Goal: Task Accomplishment & Management: Use online tool/utility

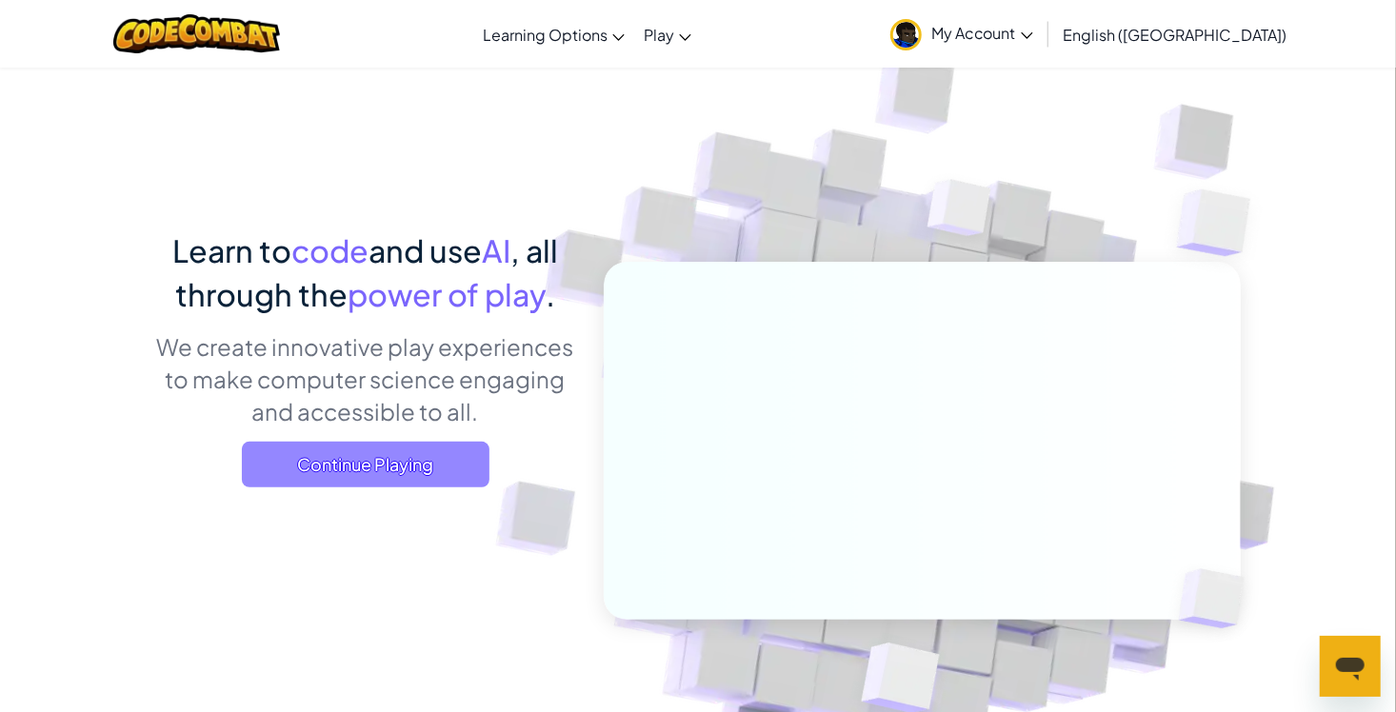
click at [389, 455] on span "Continue Playing" at bounding box center [365, 465] width 247 height 46
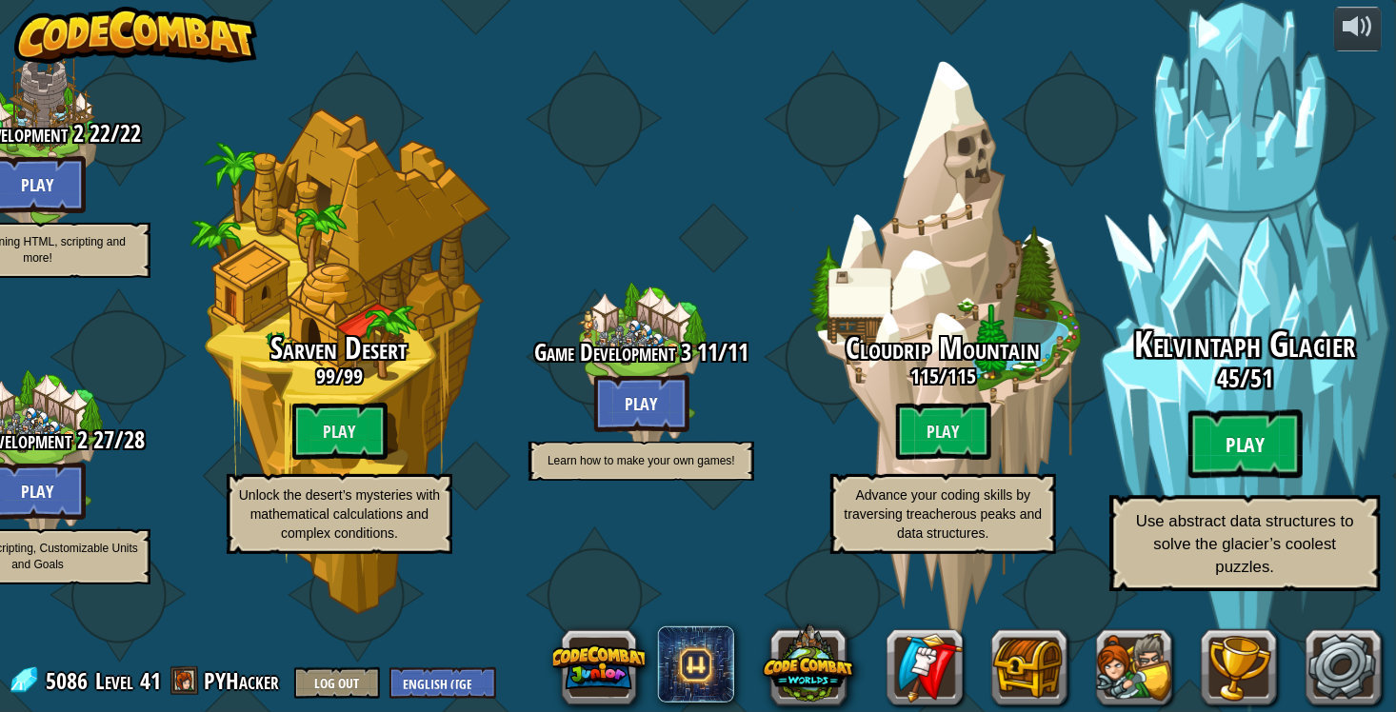
click at [1254, 479] on btn "Play" at bounding box center [1245, 444] width 114 height 69
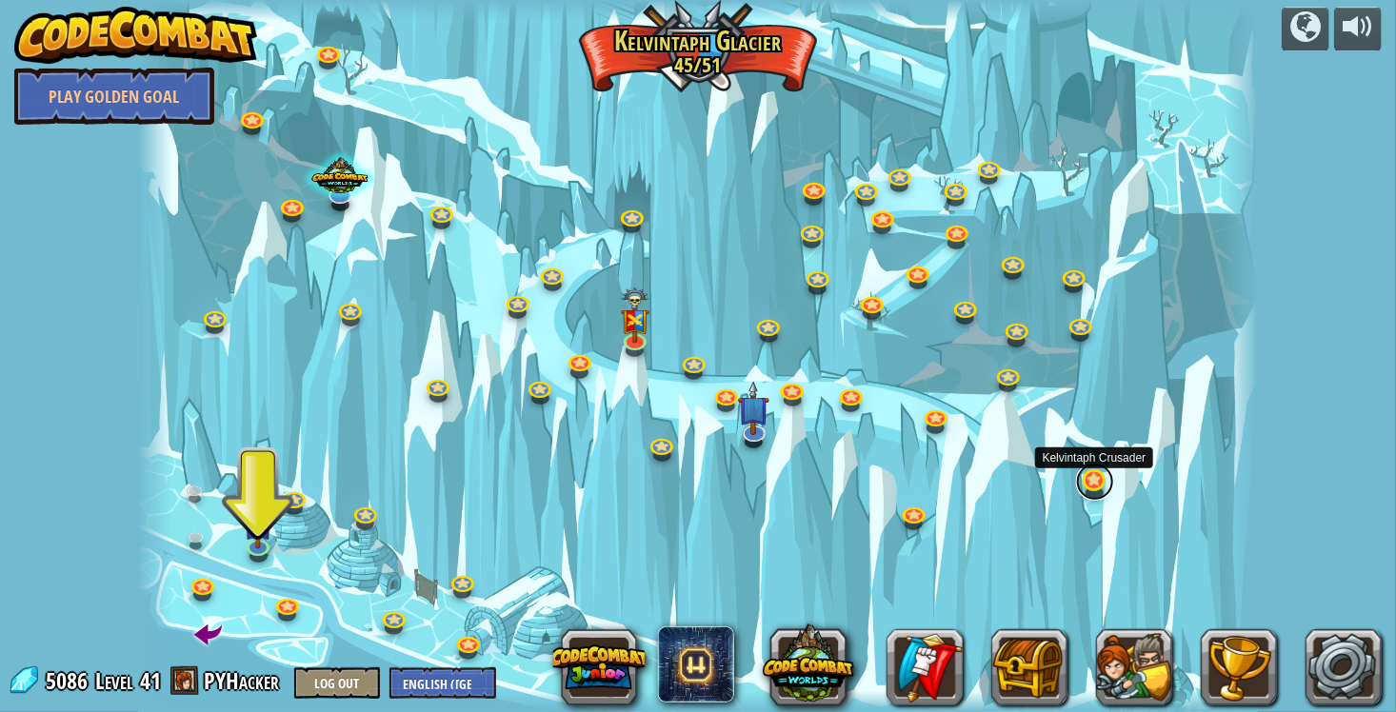
click at [1081, 481] on link at bounding box center [1095, 482] width 38 height 38
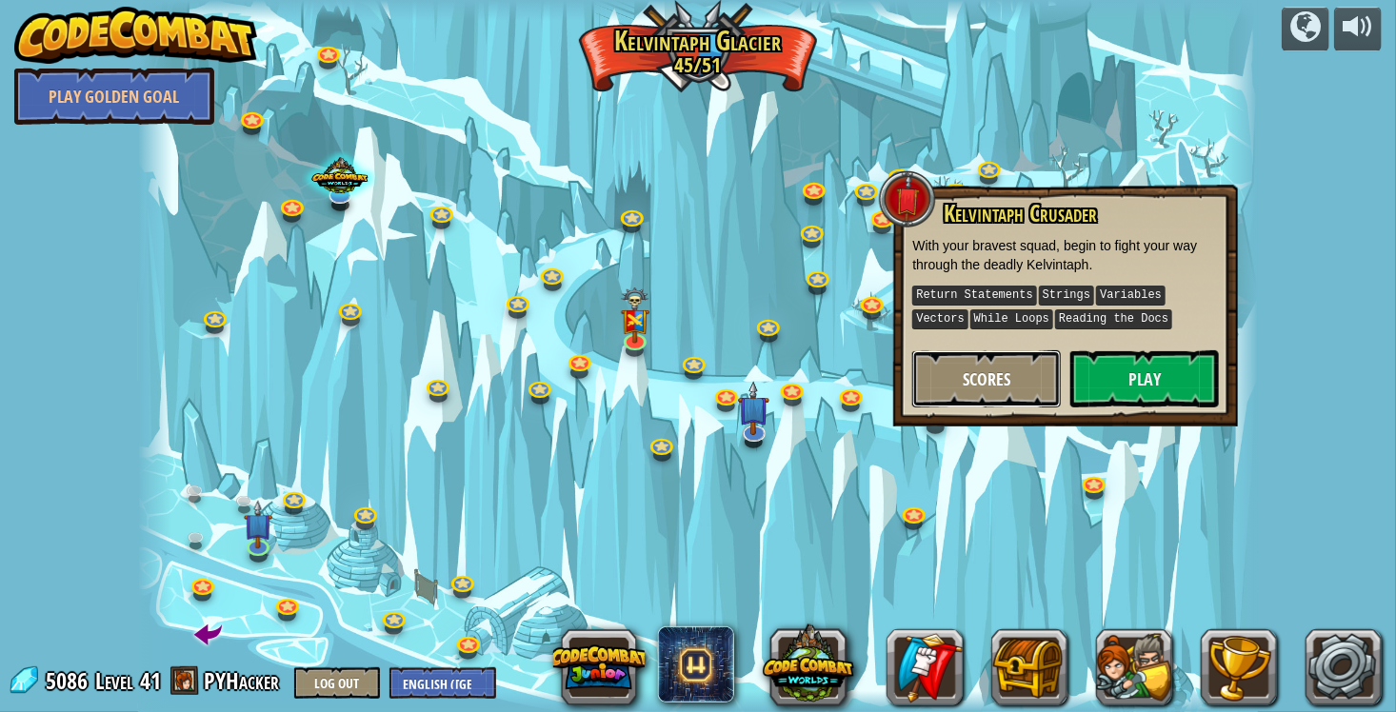
click at [984, 377] on span "Scores" at bounding box center [986, 379] width 48 height 24
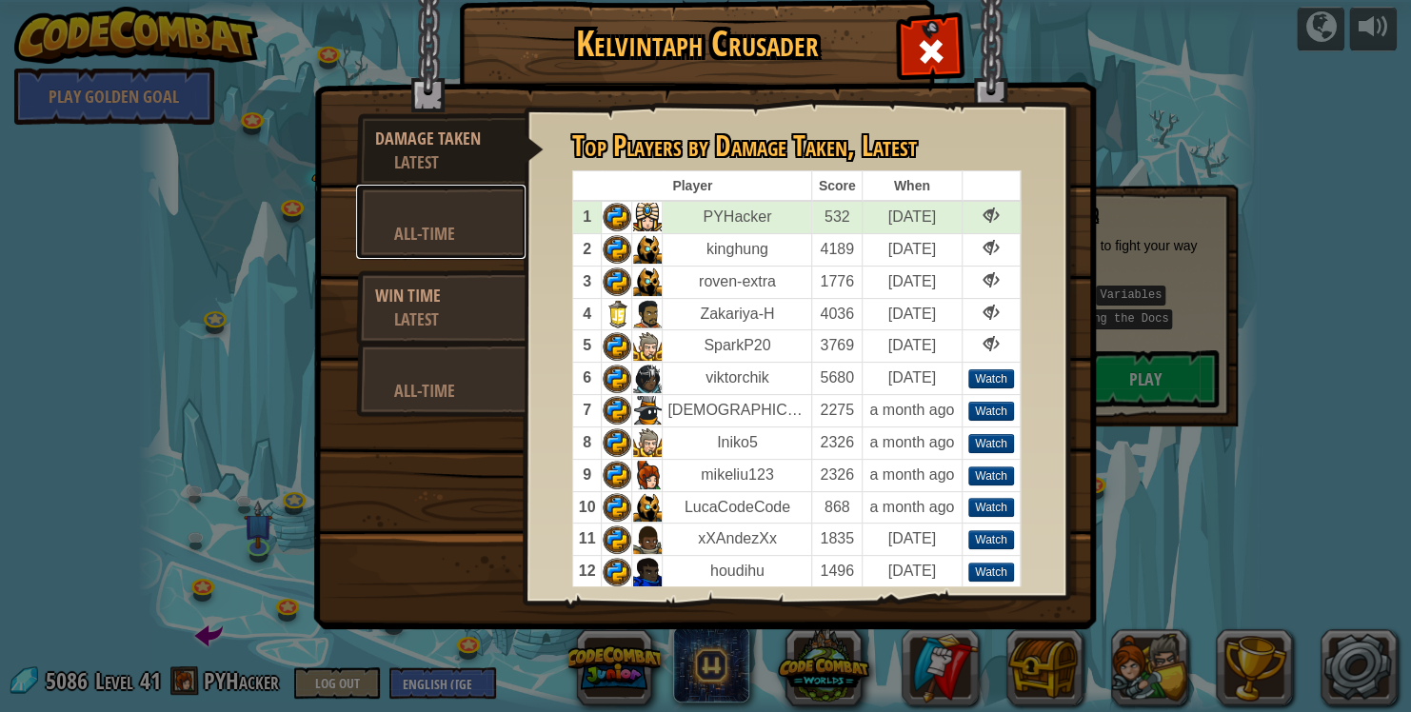
click at [416, 236] on div "All-Time" at bounding box center [450, 234] width 112 height 24
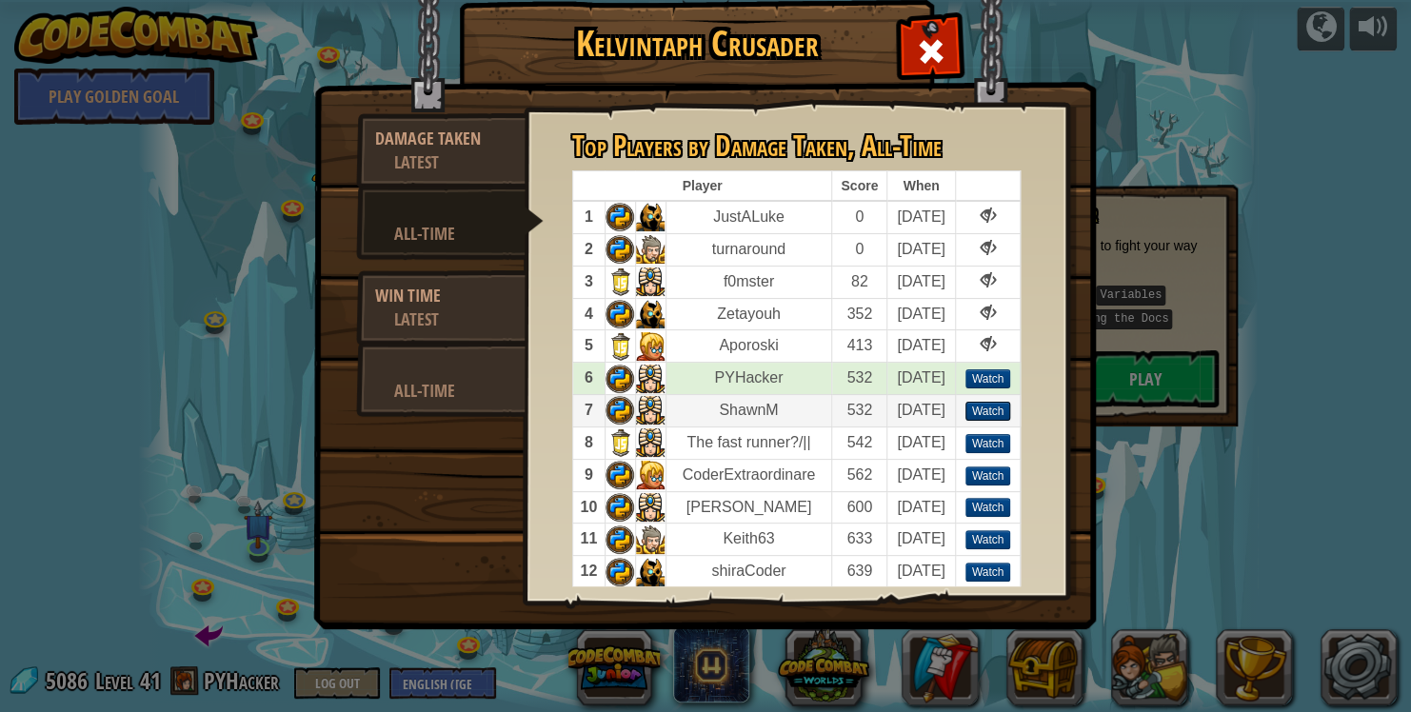
click at [986, 415] on div "Watch" at bounding box center [988, 411] width 46 height 19
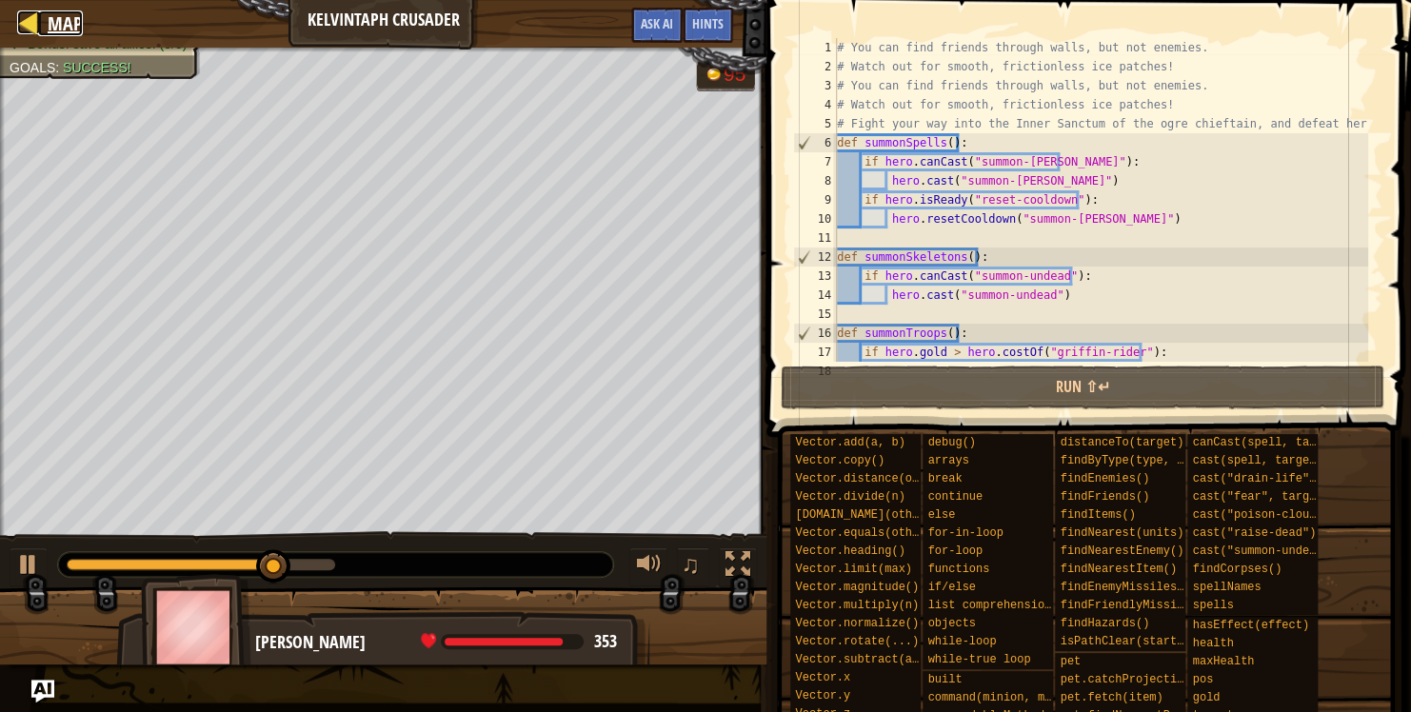
click at [78, 23] on span "Map" at bounding box center [65, 23] width 35 height 26
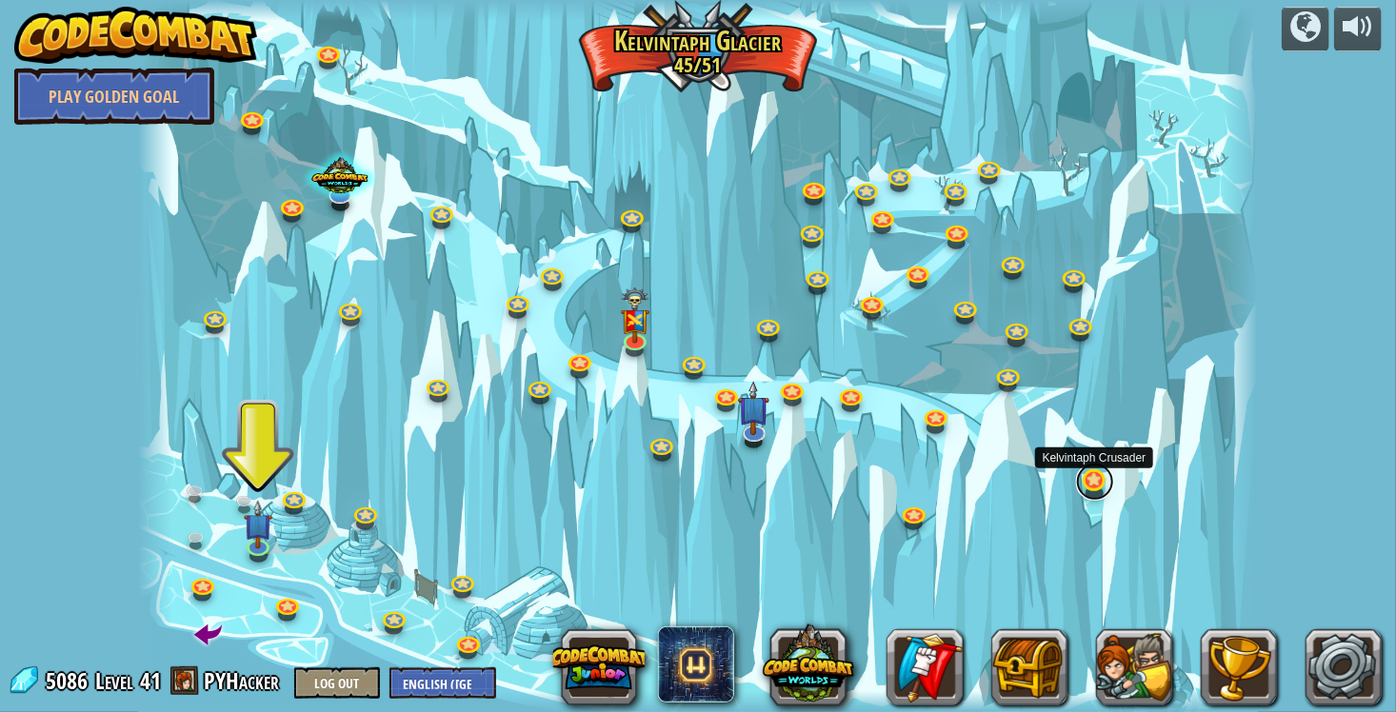
click at [1096, 478] on link at bounding box center [1095, 482] width 38 height 38
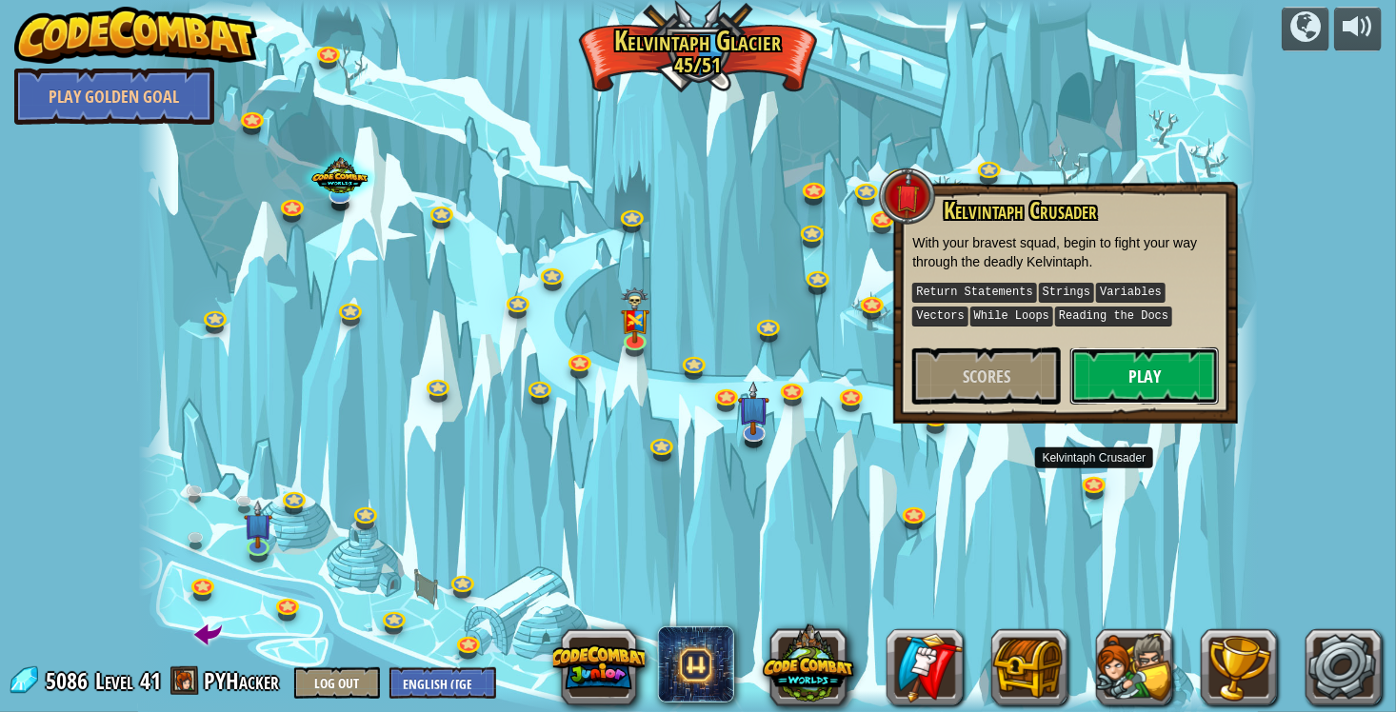
click at [1139, 377] on button "Play" at bounding box center [1144, 375] width 148 height 57
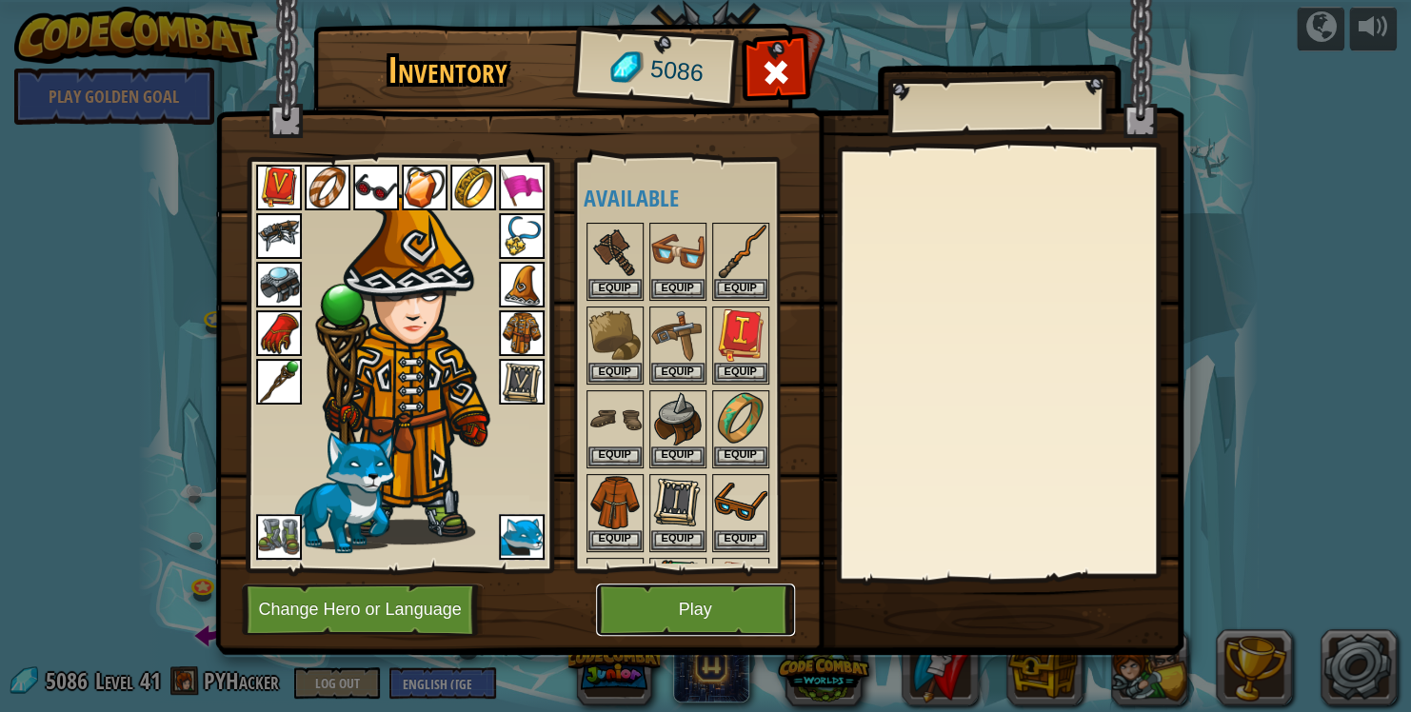
click at [683, 623] on button "Play" at bounding box center [695, 610] width 199 height 52
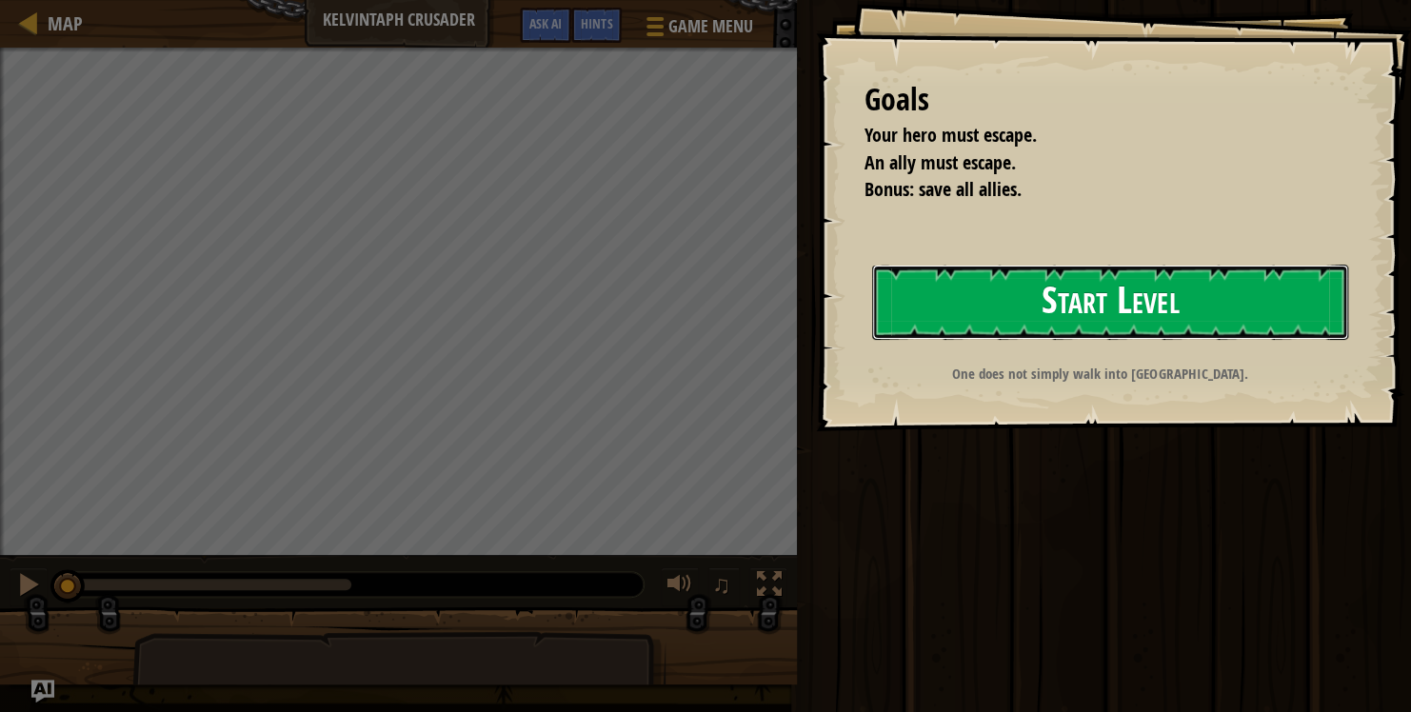
click at [1147, 308] on button "Start Level" at bounding box center [1110, 302] width 476 height 75
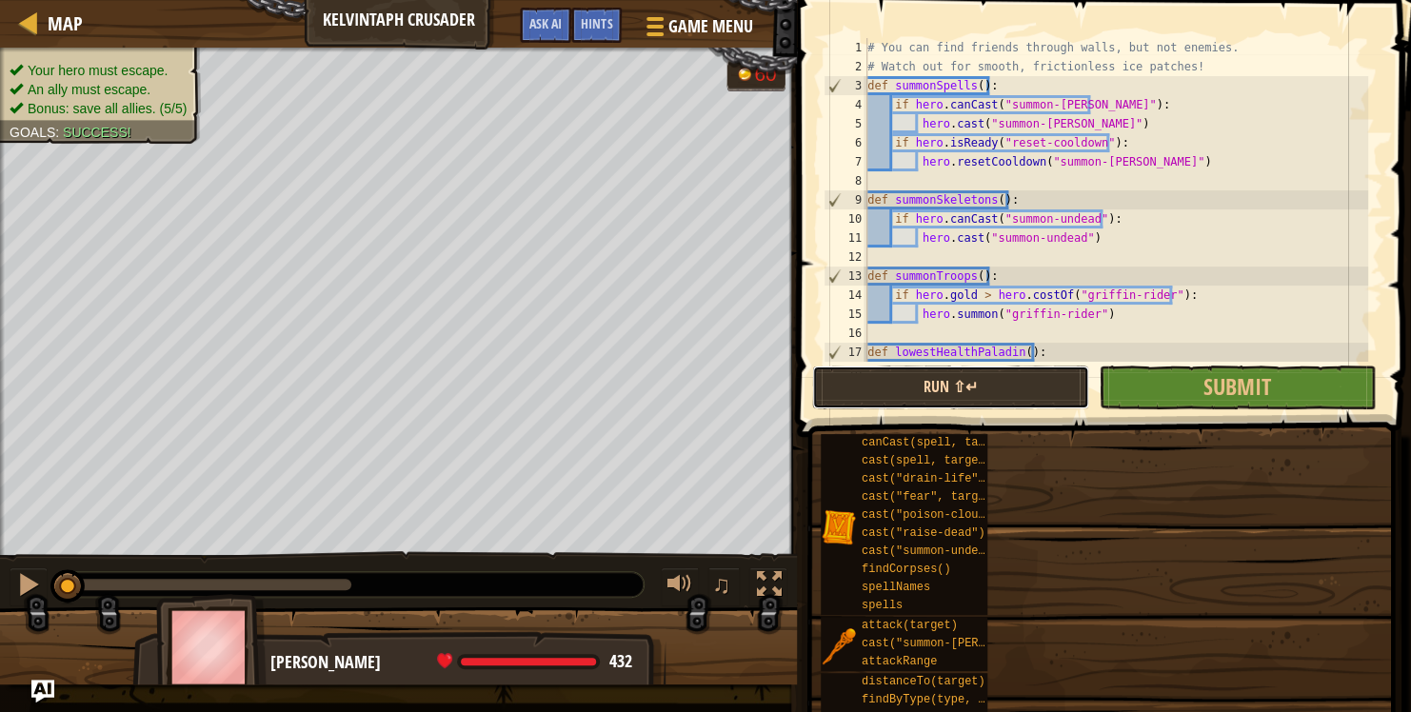
click at [995, 386] on button "Run ⇧↵" at bounding box center [950, 388] width 277 height 44
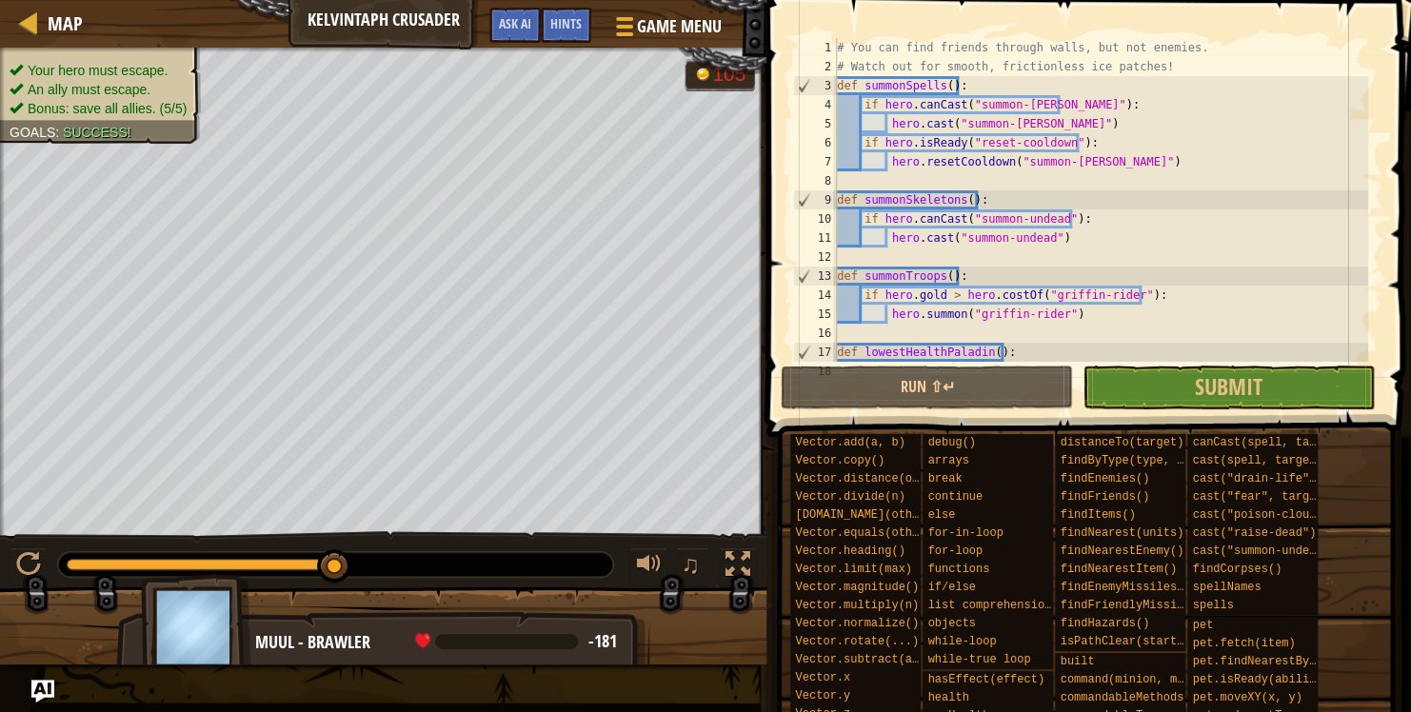
drag, startPoint x: 327, startPoint y: 564, endPoint x: 431, endPoint y: 546, distance: 105.3
click at [431, 546] on div "♫" at bounding box center [383, 559] width 766 height 57
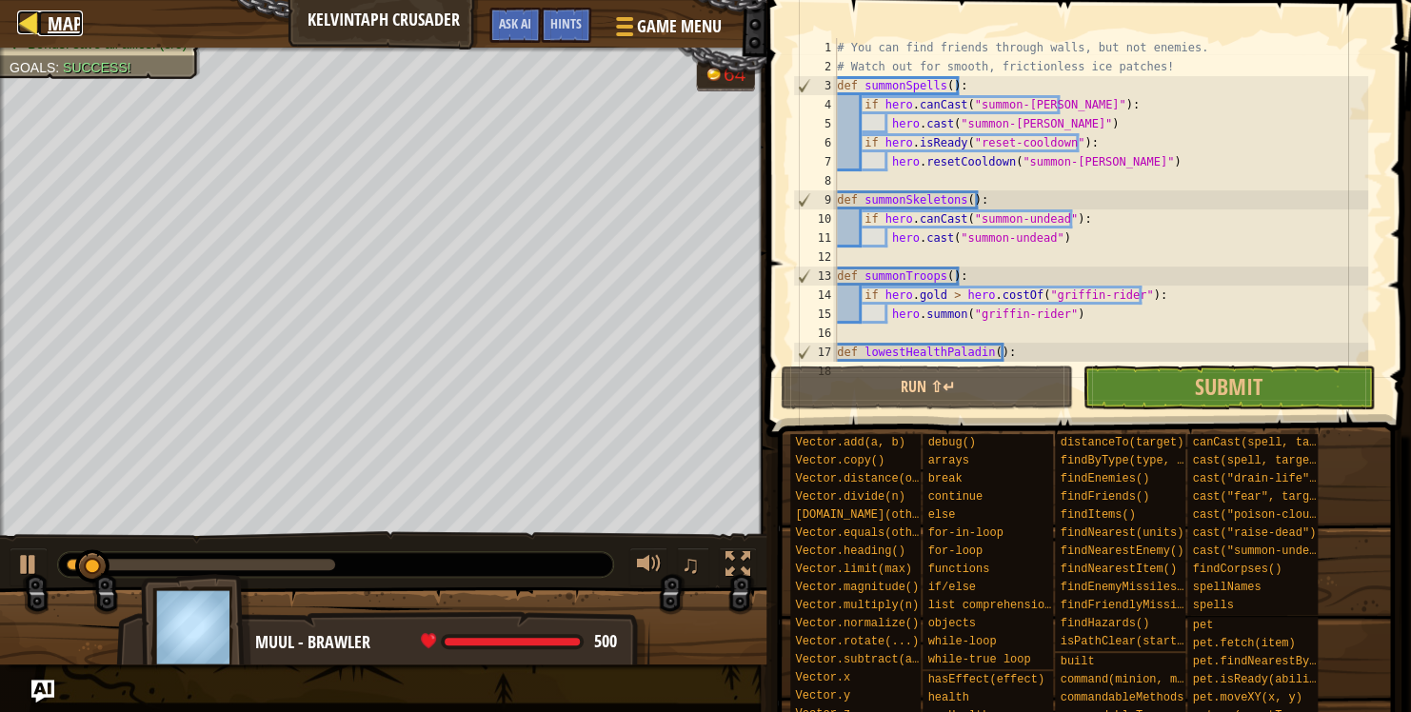
click at [56, 27] on span "Map" at bounding box center [65, 23] width 35 height 26
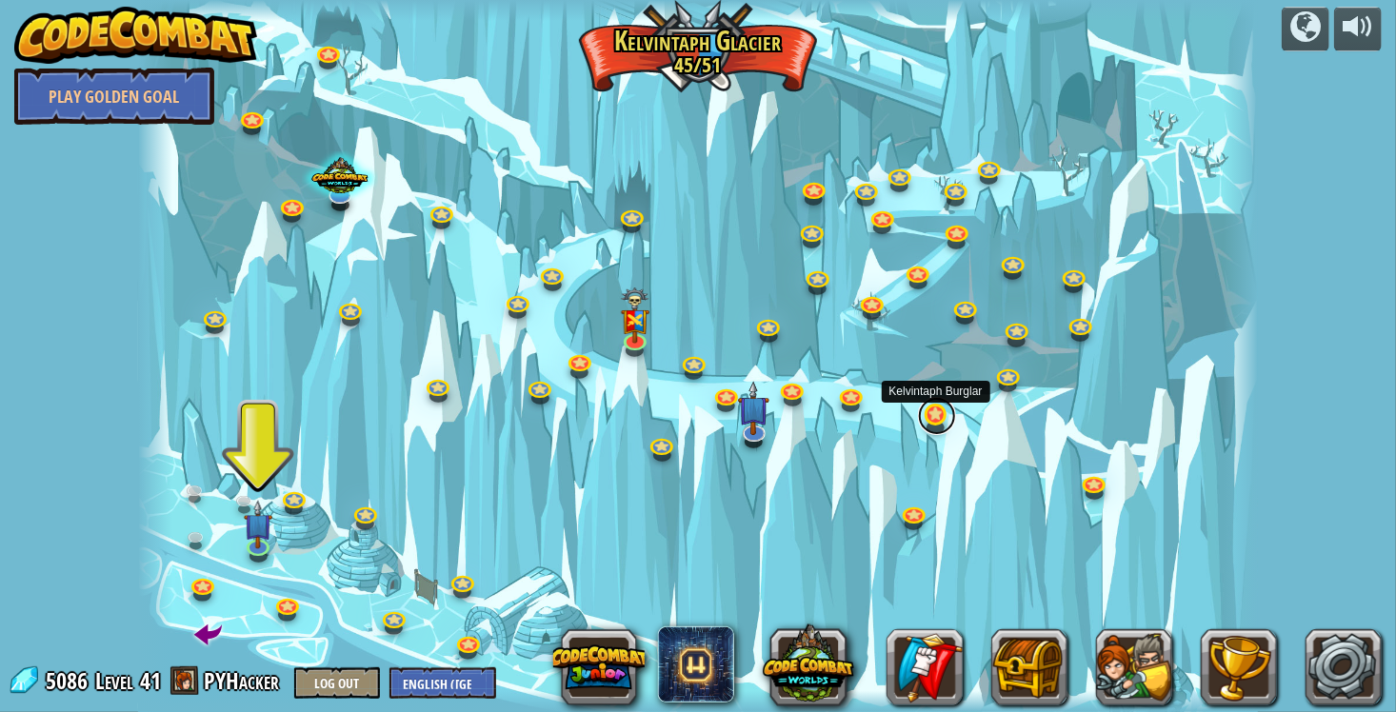
click at [941, 414] on link at bounding box center [937, 416] width 38 height 38
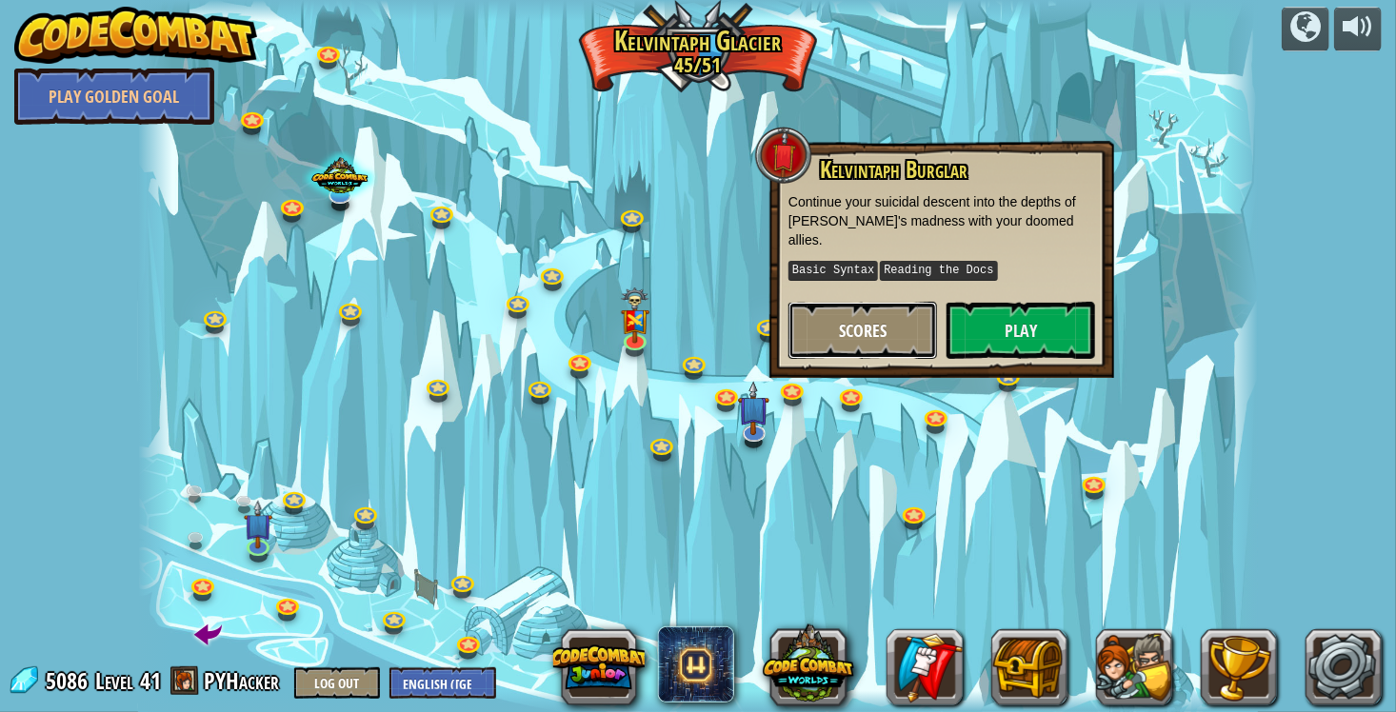
click at [887, 327] on button "Scores" at bounding box center [862, 330] width 148 height 57
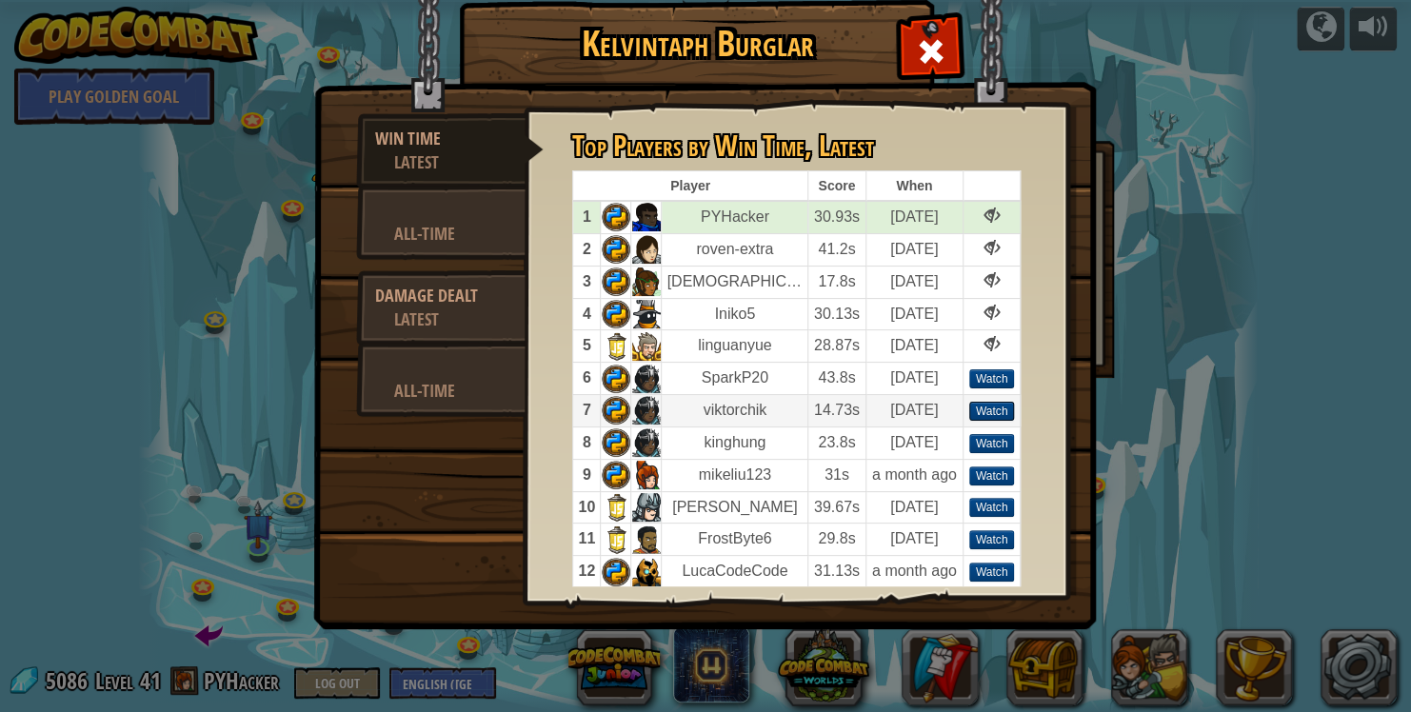
click at [980, 406] on div "Watch" at bounding box center [992, 411] width 46 height 19
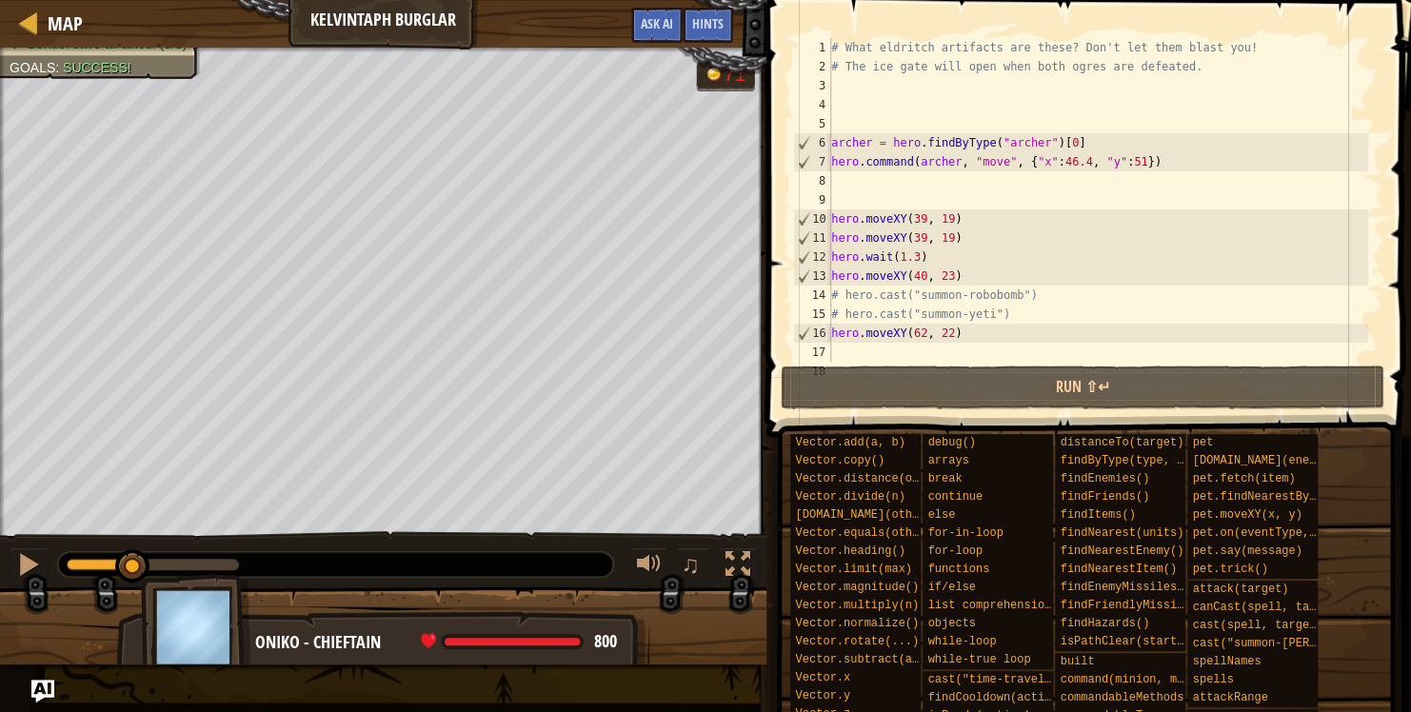
drag, startPoint x: 233, startPoint y: 560, endPoint x: 133, endPoint y: 548, distance: 100.6
click at [133, 0] on body "Map Kelvintaph Burglar Hints Ask AI 1 ההההההההההההההההההההההההההההההההההההההההה…" at bounding box center [705, 0] width 1411 height 0
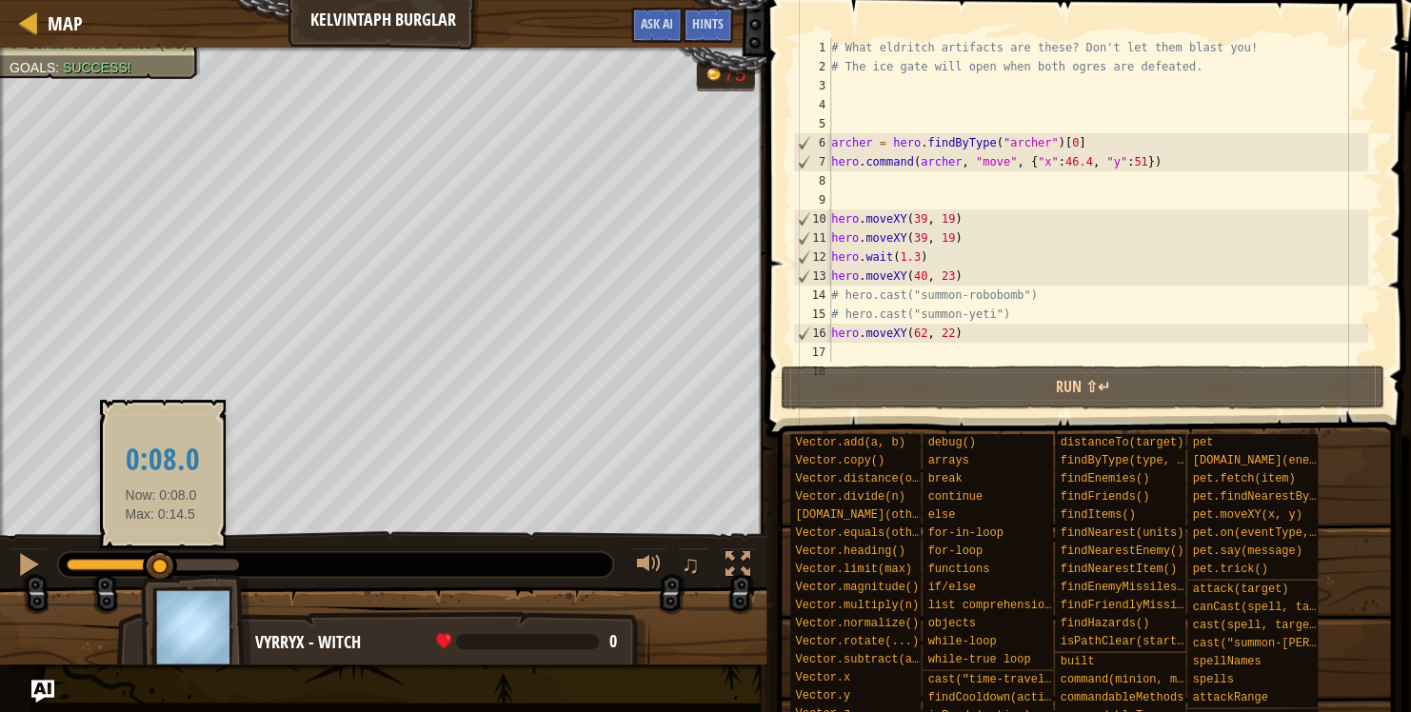
drag, startPoint x: 132, startPoint y: 564, endPoint x: 161, endPoint y: 567, distance: 28.8
click at [161, 567] on div at bounding box center [160, 566] width 34 height 34
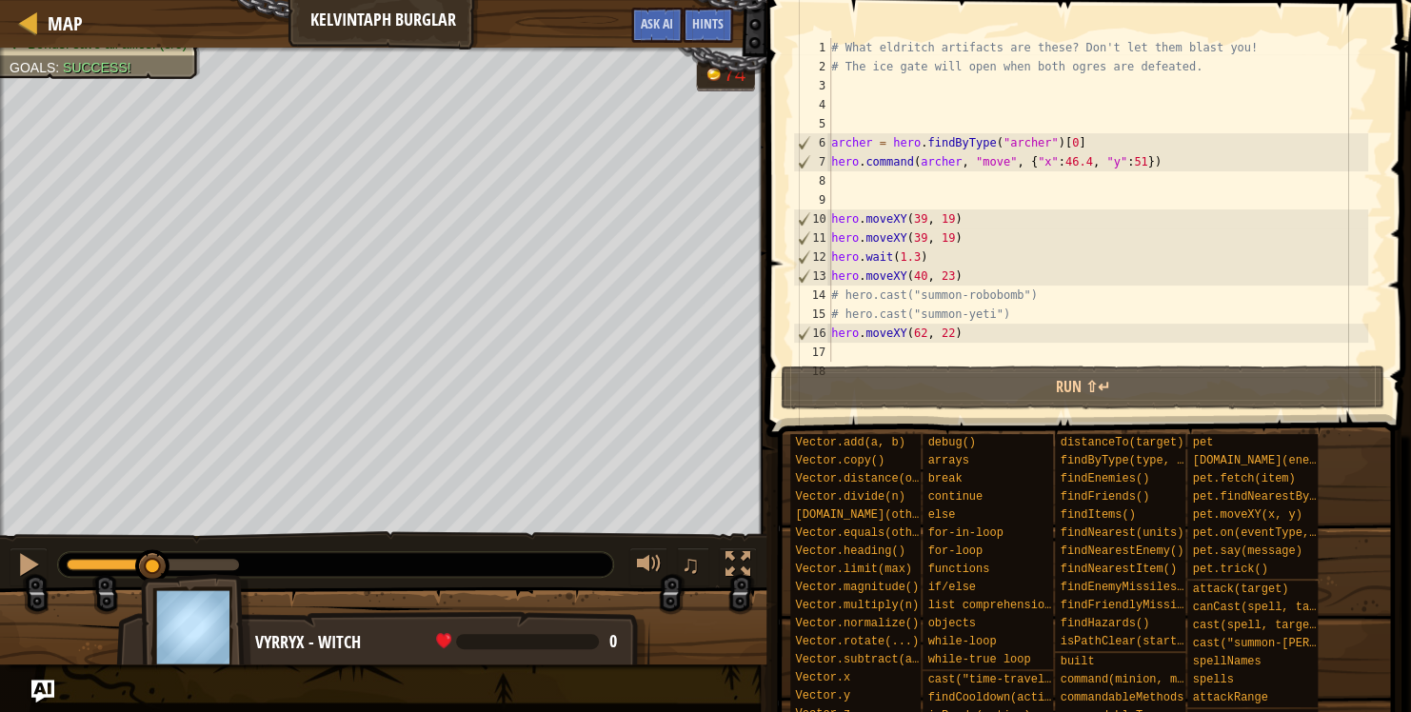
drag, startPoint x: 121, startPoint y: 555, endPoint x: 105, endPoint y: 550, distance: 16.9
click at [102, 552] on div at bounding box center [335, 564] width 555 height 25
drag, startPoint x: 161, startPoint y: 564, endPoint x: 207, endPoint y: 575, distance: 46.9
click at [207, 575] on div "Take out both ogres. (2/2) Your hero must escape. An ally must escape. Bonus: s…" at bounding box center [705, 356] width 1411 height 617
drag, startPoint x: 206, startPoint y: 565, endPoint x: 199, endPoint y: 551, distance: 15.8
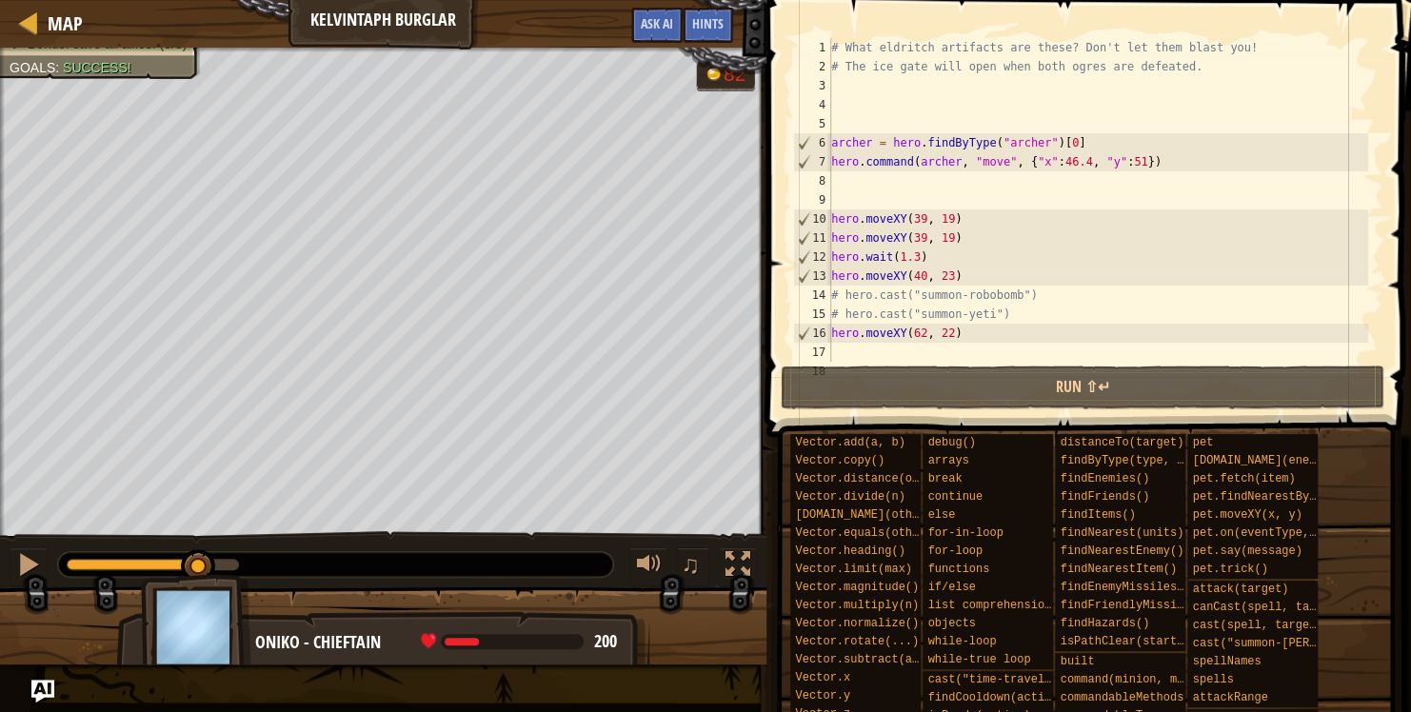
click at [199, 551] on div at bounding box center [198, 566] width 34 height 34
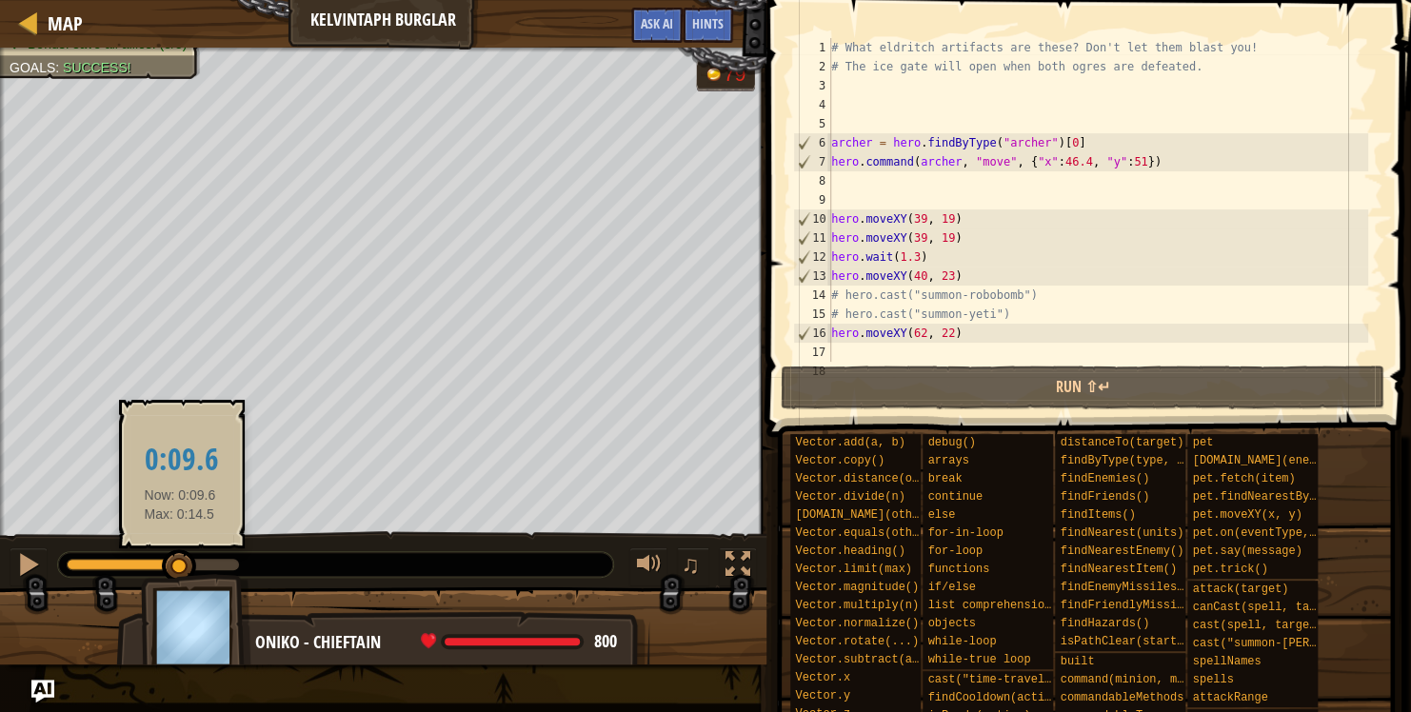
drag, startPoint x: 191, startPoint y: 560, endPoint x: 180, endPoint y: 560, distance: 11.4
click at [180, 560] on div at bounding box center [179, 566] width 34 height 34
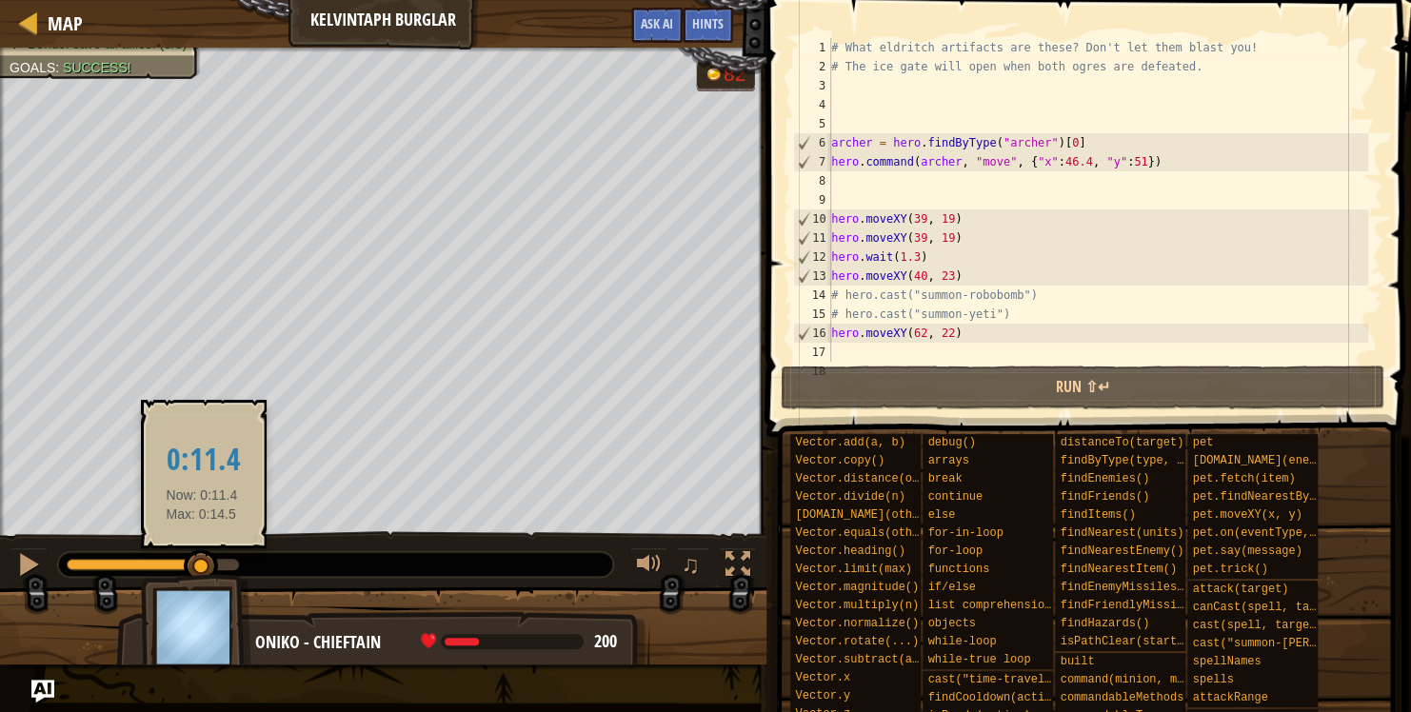
click at [202, 551] on div at bounding box center [201, 566] width 34 height 34
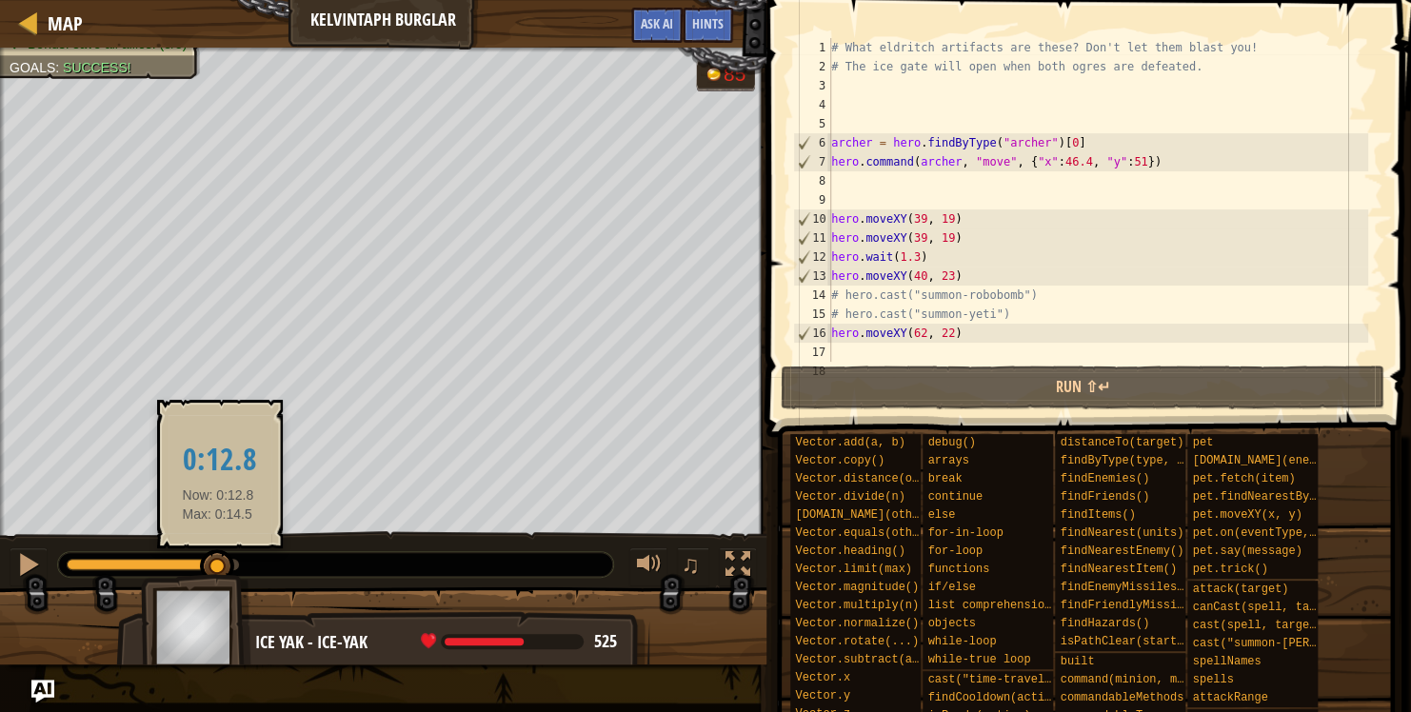
drag, startPoint x: 208, startPoint y: 568, endPoint x: 218, endPoint y: 560, distance: 13.5
click at [218, 560] on div at bounding box center [217, 566] width 34 height 34
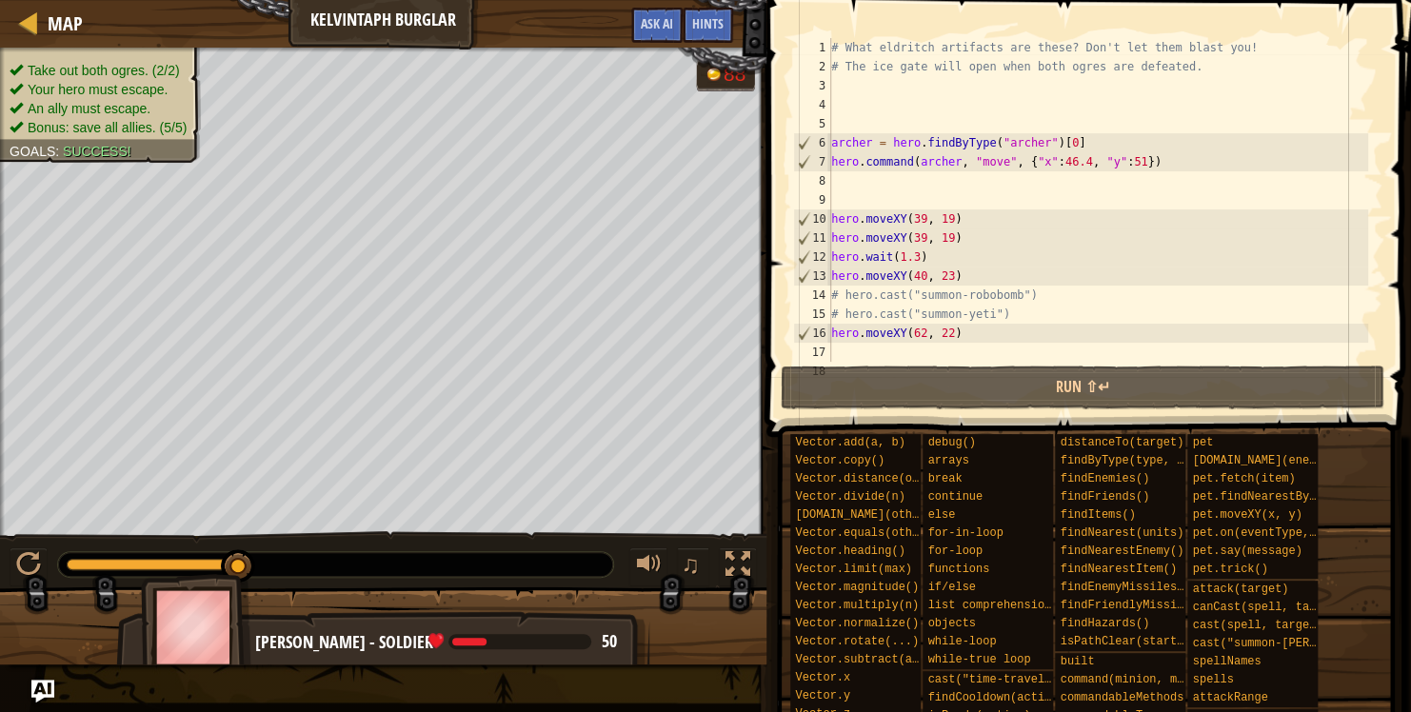
drag, startPoint x: 227, startPoint y: 563, endPoint x: 300, endPoint y: 562, distance: 73.3
click at [300, 562] on div at bounding box center [335, 564] width 555 height 25
drag, startPoint x: 846, startPoint y: 34, endPoint x: 1045, endPoint y: 338, distance: 363.0
click at [1048, 345] on div "1 2 3 4 5 6 7 8 9 10 11 12 13 14 15 16 17 18 # What eldritch artifacts are thes…" at bounding box center [1086, 256] width 650 height 493
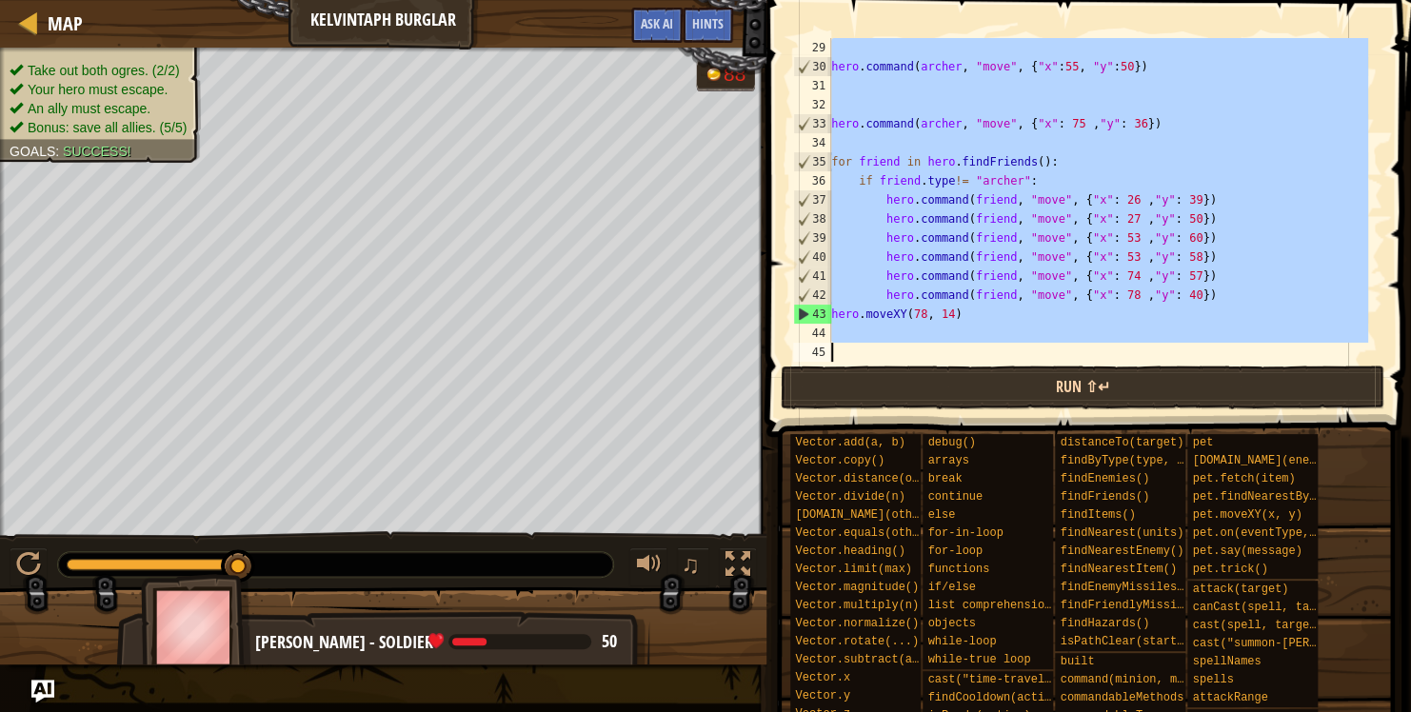
scroll to position [533, 0]
drag, startPoint x: 831, startPoint y: 38, endPoint x: 953, endPoint y: 406, distance: 387.1
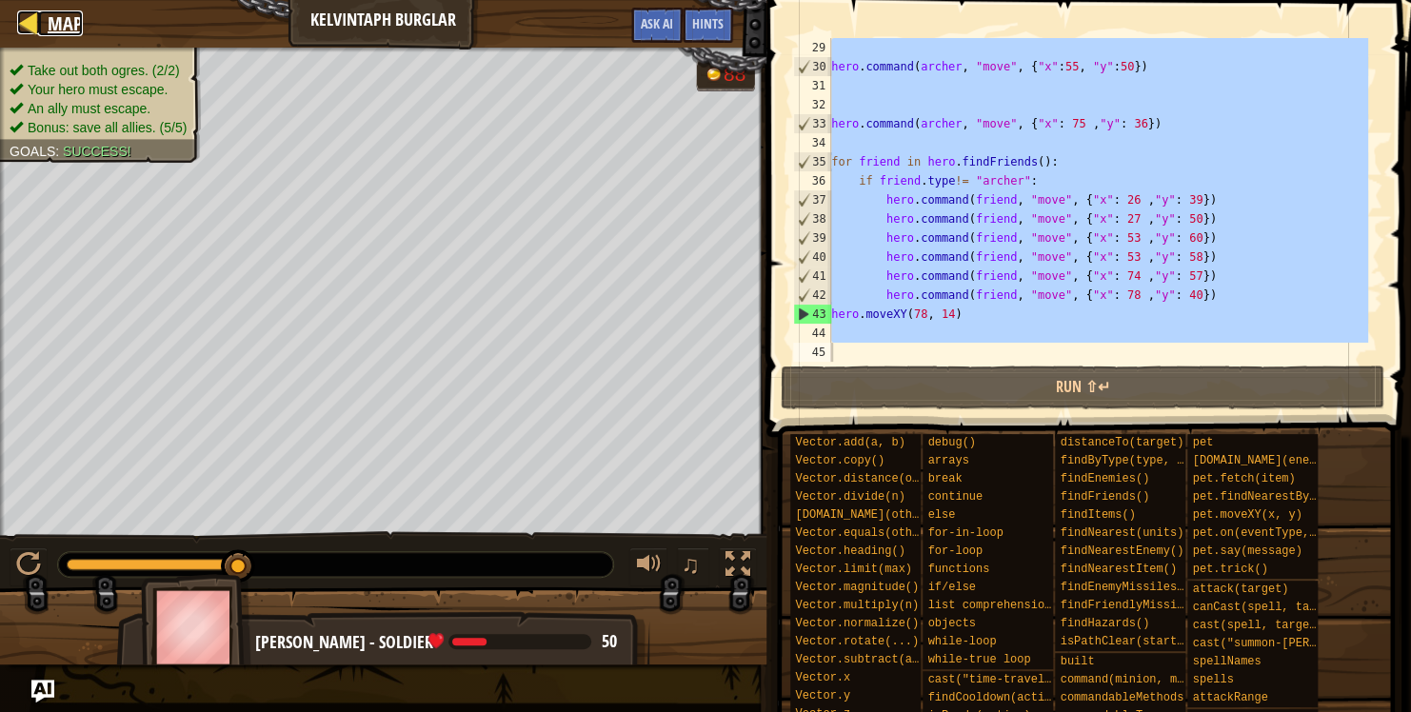
click at [65, 23] on span "Map" at bounding box center [65, 23] width 35 height 26
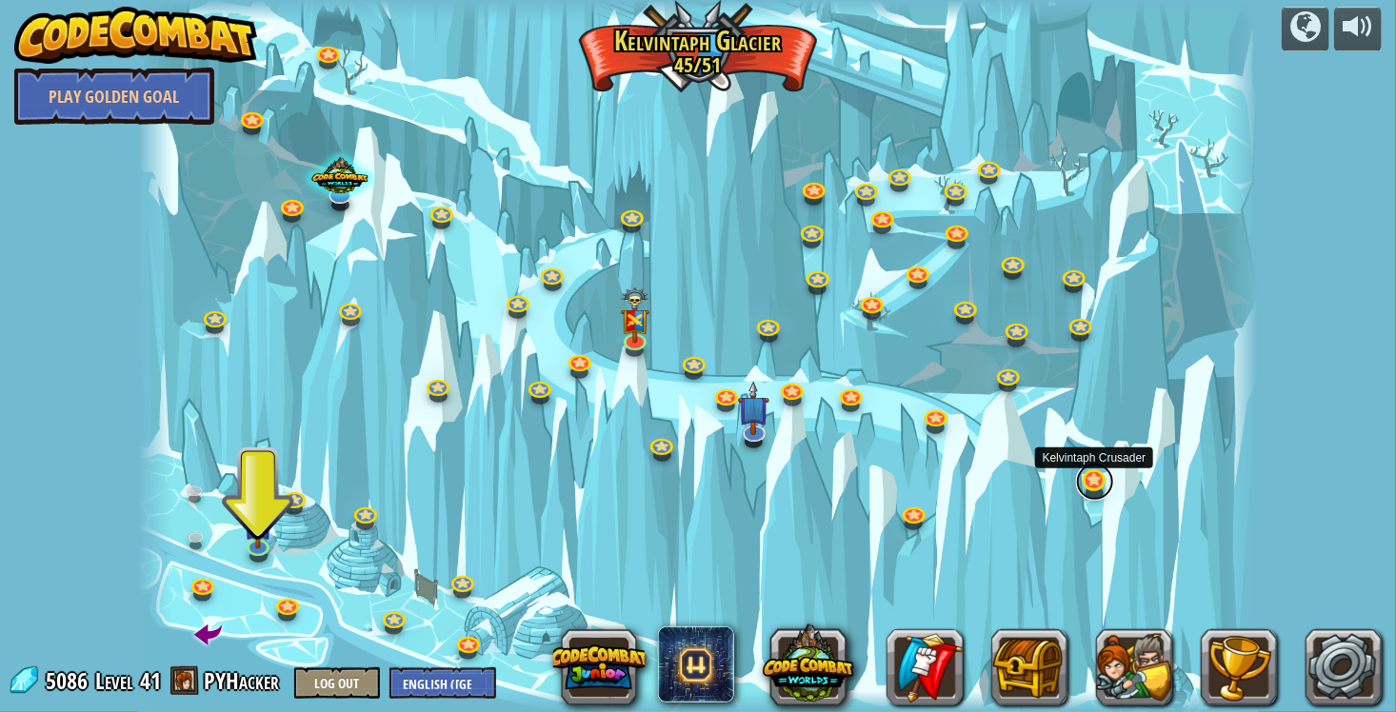
click at [1092, 480] on link at bounding box center [1095, 482] width 38 height 38
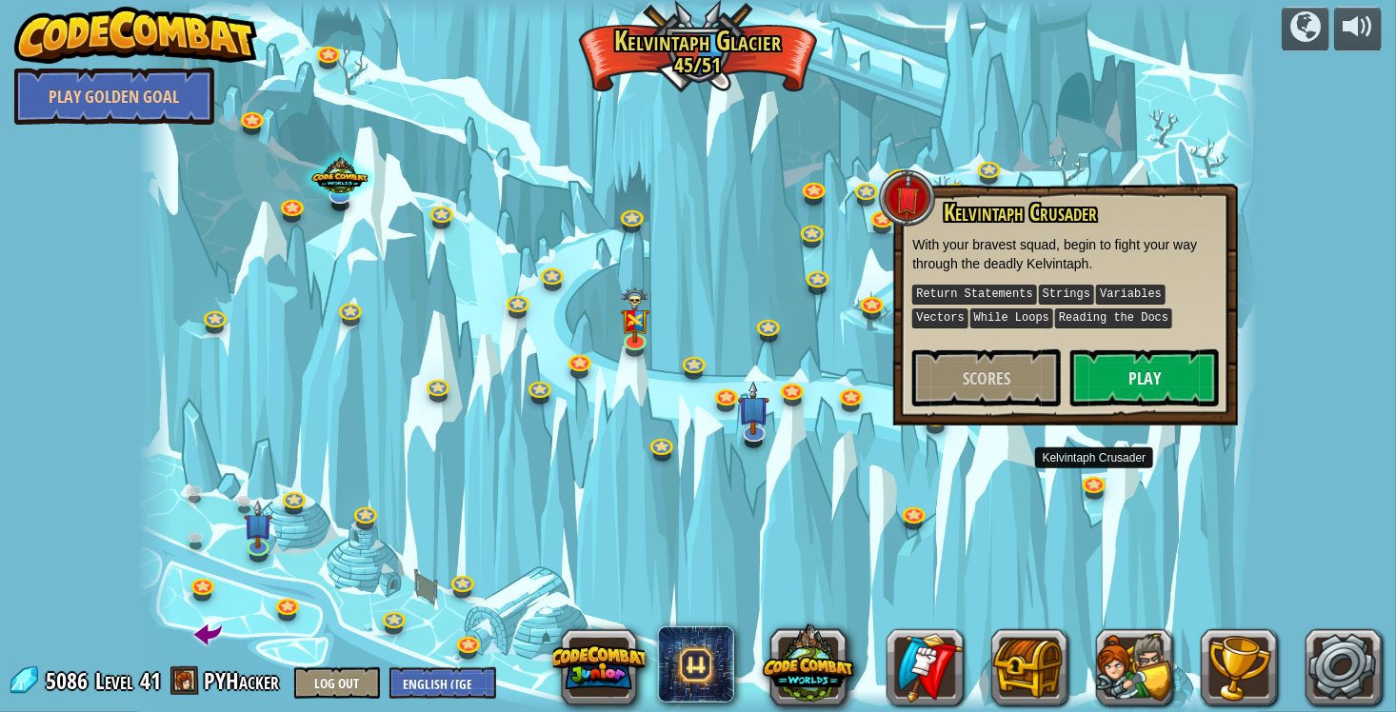
click at [891, 431] on div at bounding box center [697, 356] width 1119 height 712
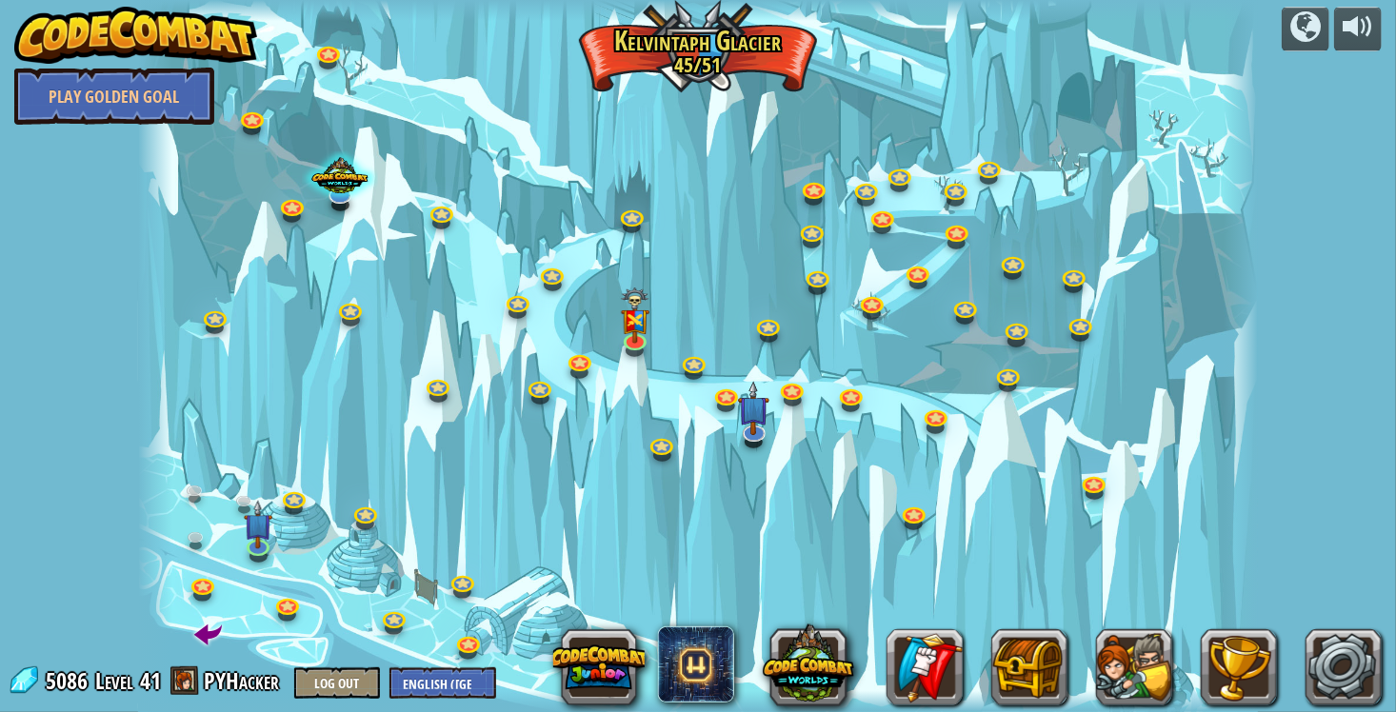
click at [953, 407] on div at bounding box center [697, 356] width 1119 height 712
click at [940, 408] on link at bounding box center [937, 416] width 38 height 38
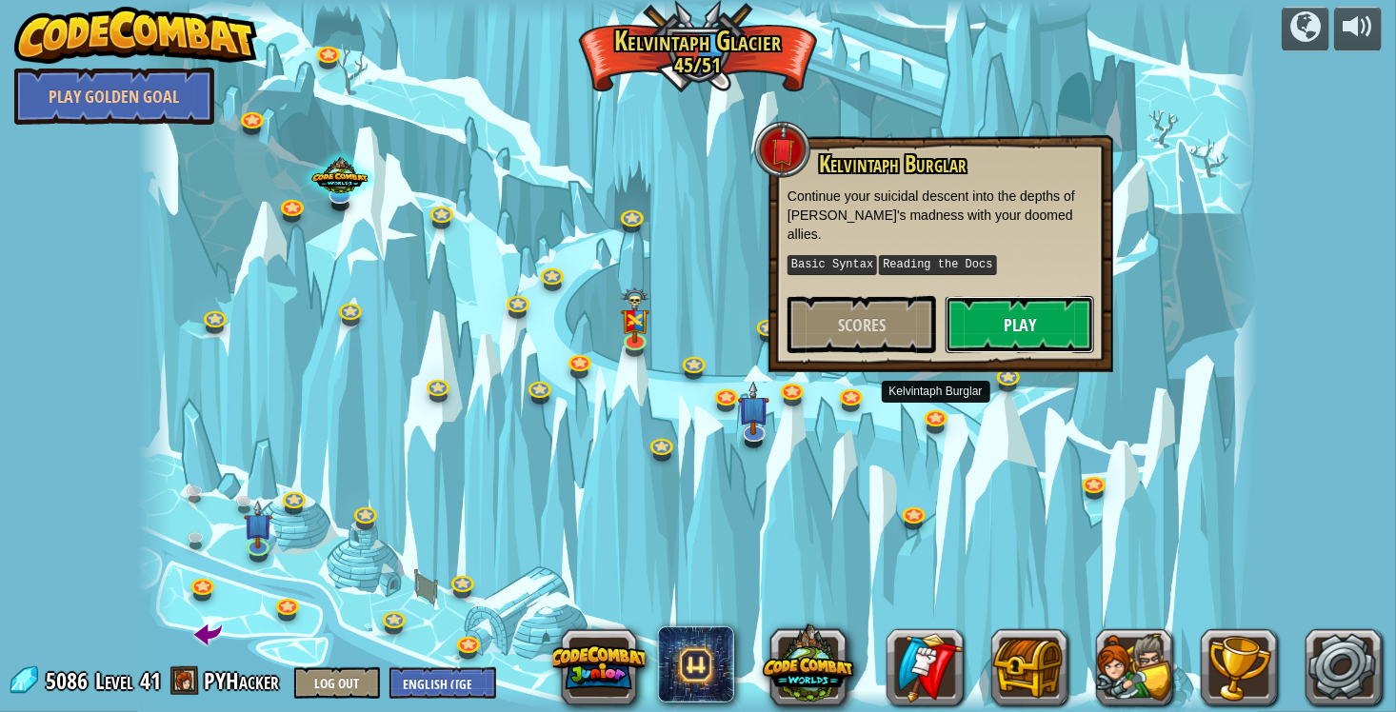
click at [991, 327] on button "Play" at bounding box center [1019, 324] width 148 height 57
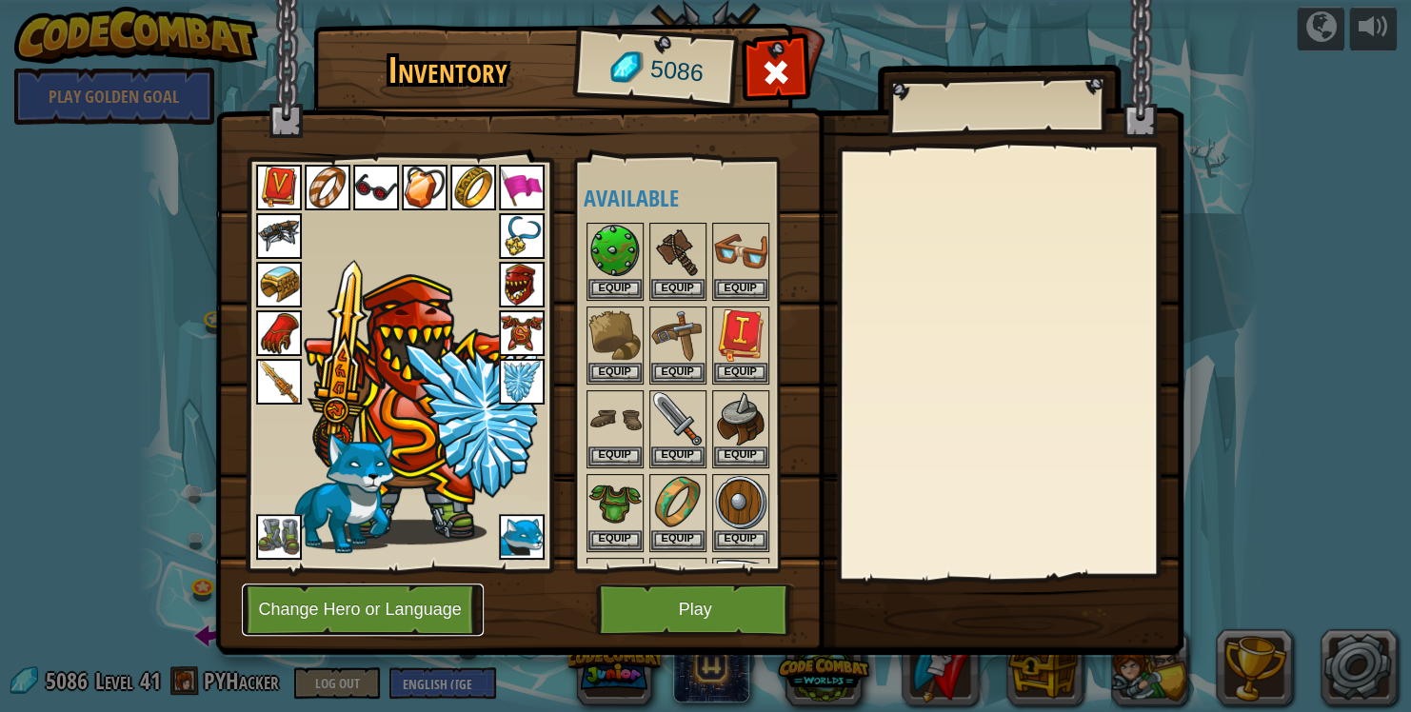
click at [473, 619] on button "Change Hero or Language" at bounding box center [363, 610] width 242 height 52
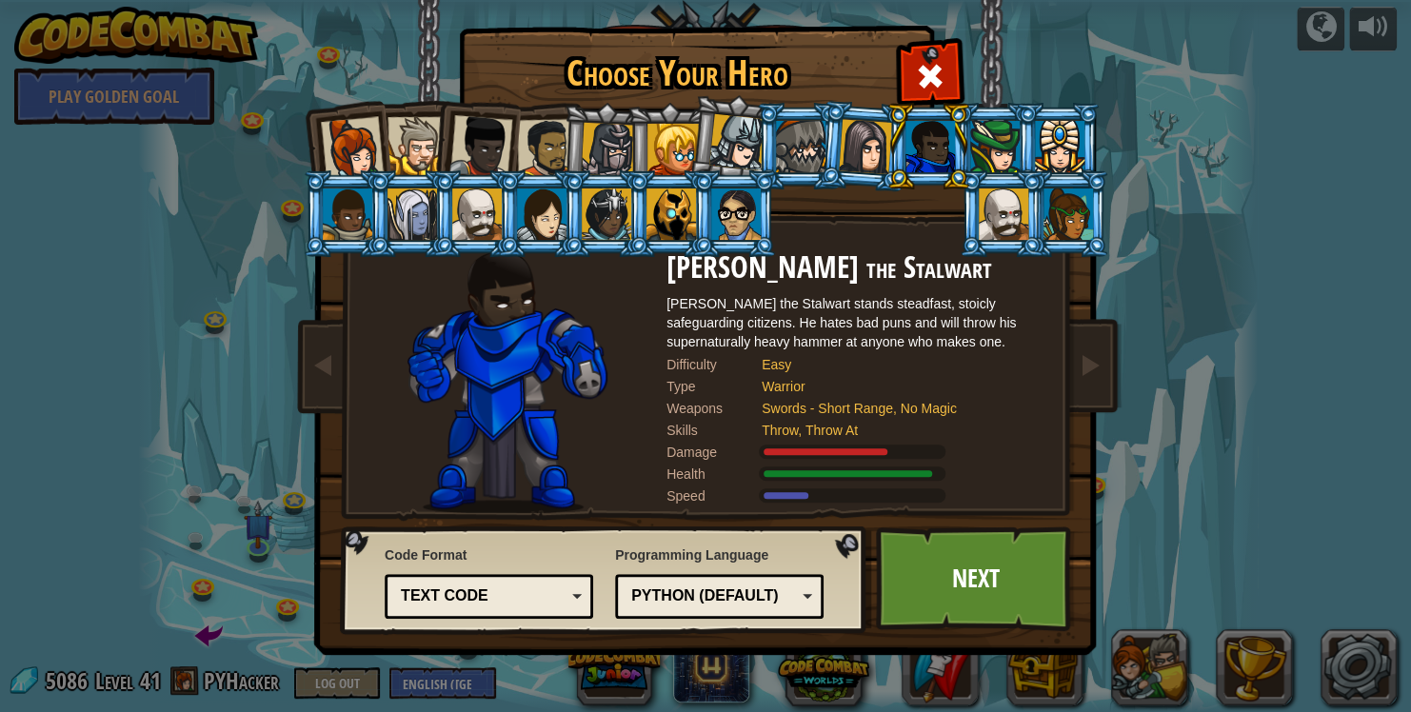
click at [661, 130] on div at bounding box center [672, 149] width 51 height 51
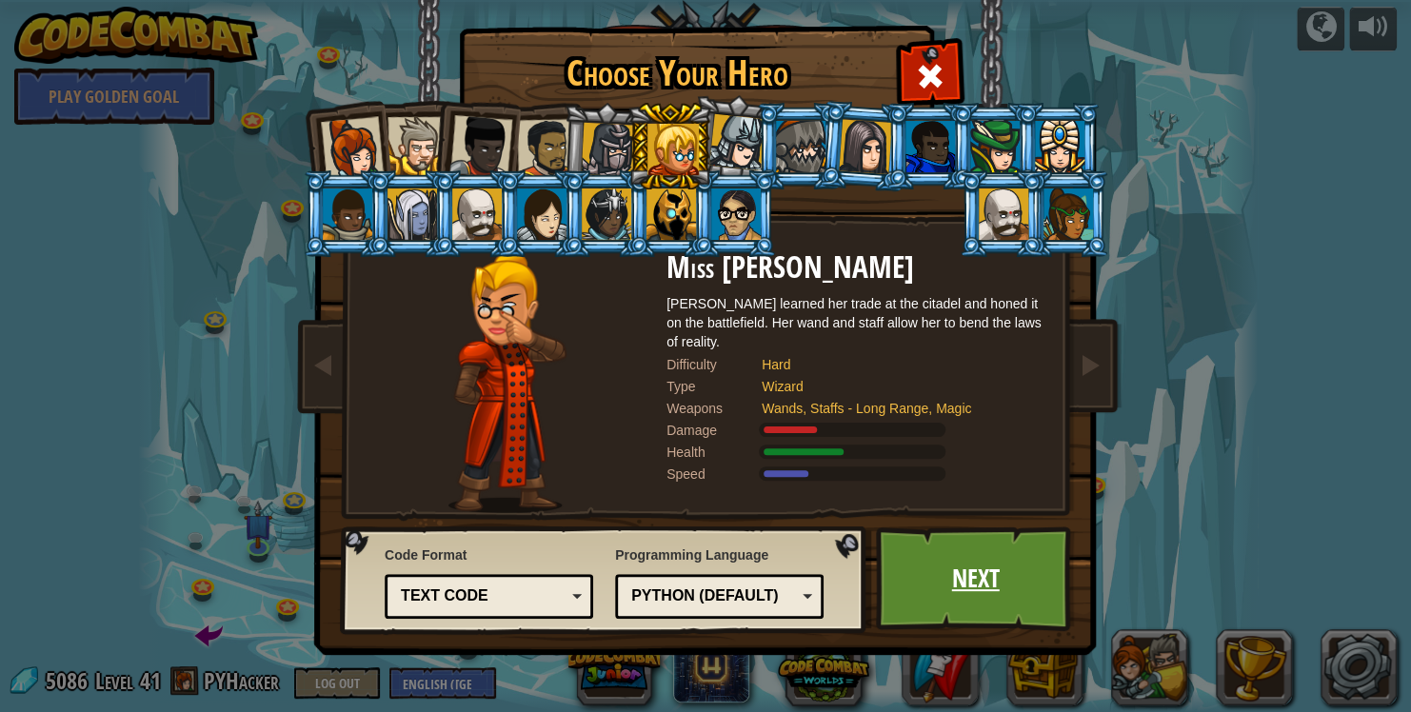
click at [960, 581] on link "Next" at bounding box center [975, 578] width 199 height 105
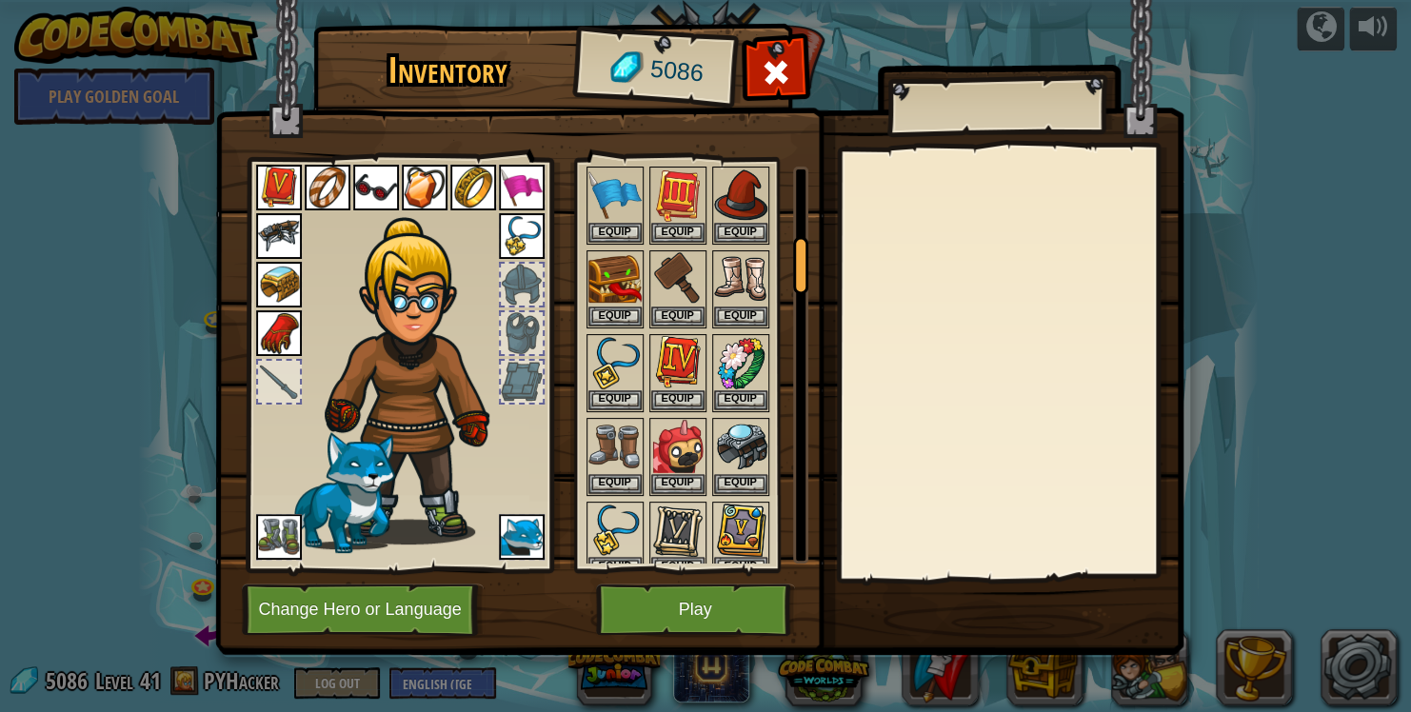
drag, startPoint x: 795, startPoint y: 219, endPoint x: 784, endPoint y: 273, distance: 55.3
click at [806, 273] on div at bounding box center [800, 265] width 15 height 58
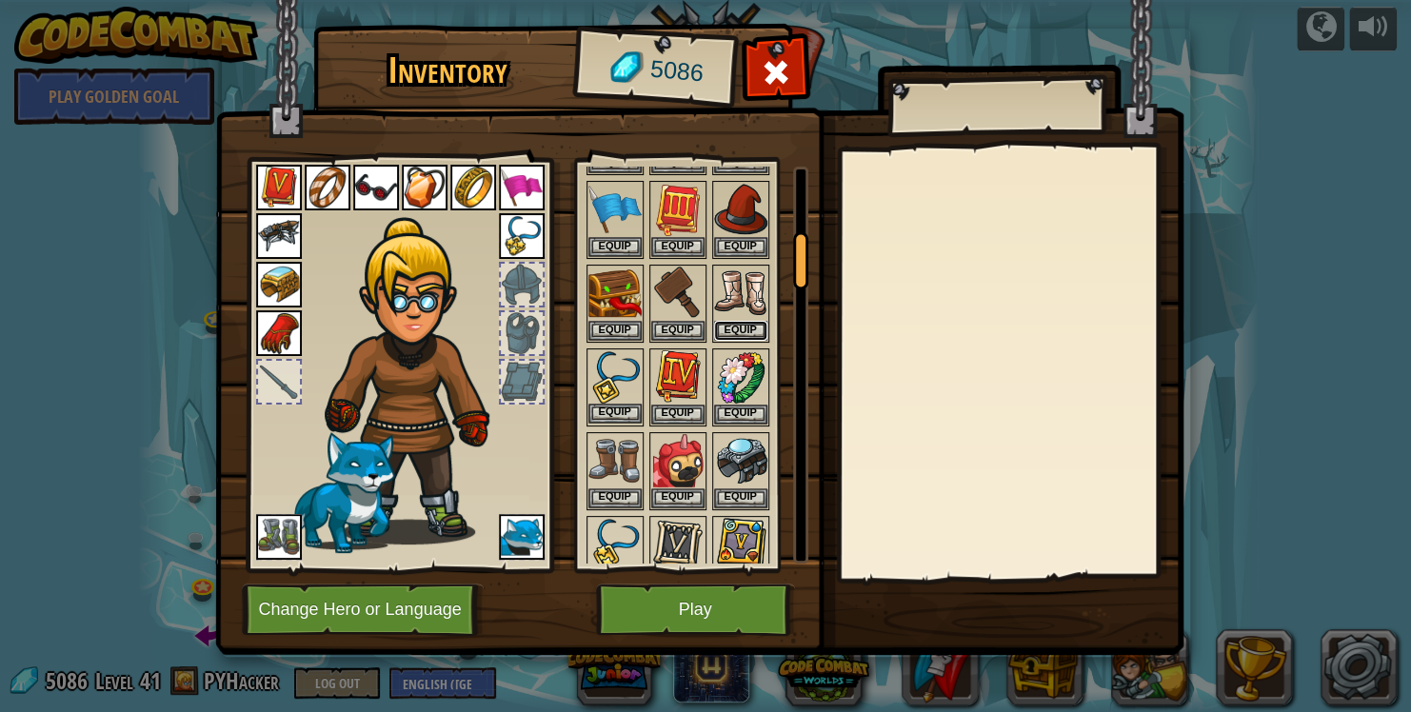
drag, startPoint x: 720, startPoint y: 329, endPoint x: 739, endPoint y: 326, distance: 19.4
click at [721, 330] on button "Equip" at bounding box center [740, 331] width 53 height 20
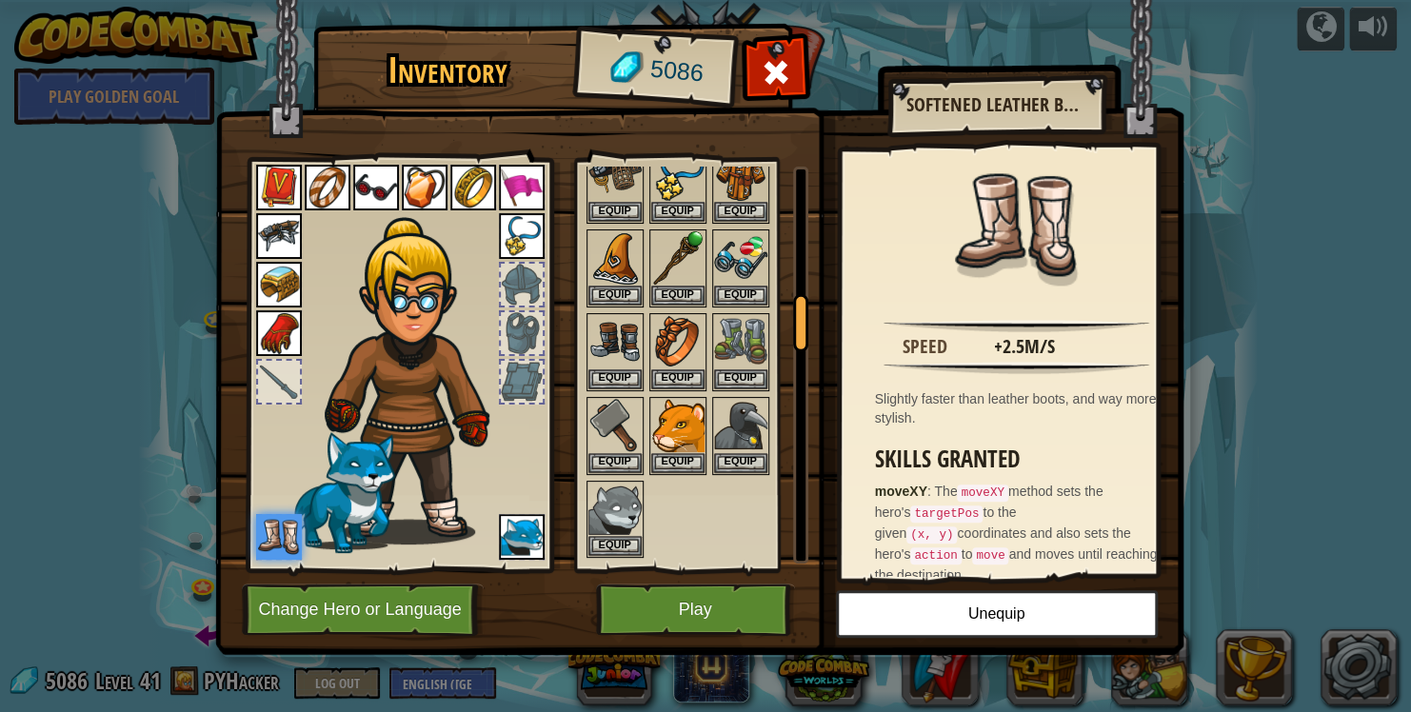
scroll to position [926, 0]
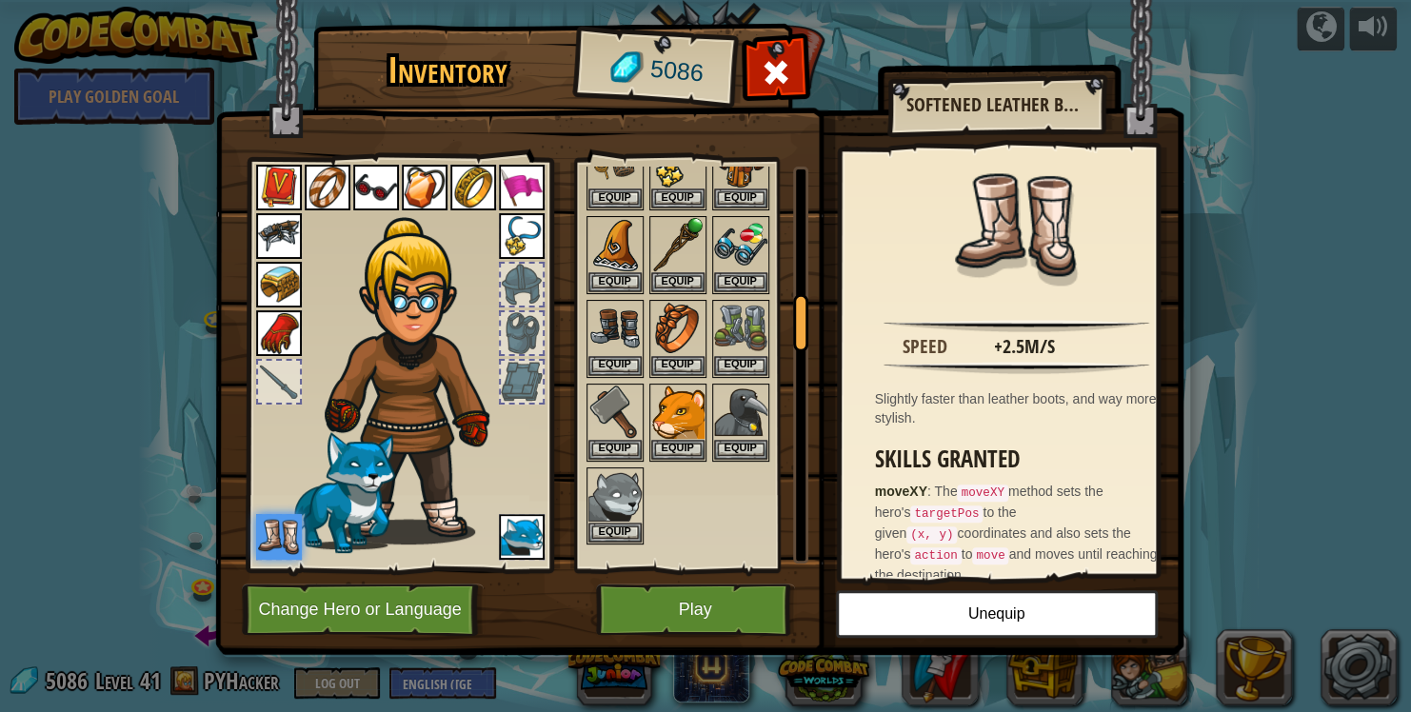
drag, startPoint x: 798, startPoint y: 263, endPoint x: 799, endPoint y: 324, distance: 60.9
click at [799, 324] on div at bounding box center [800, 323] width 15 height 58
click at [667, 277] on button "Equip" at bounding box center [677, 281] width 53 height 20
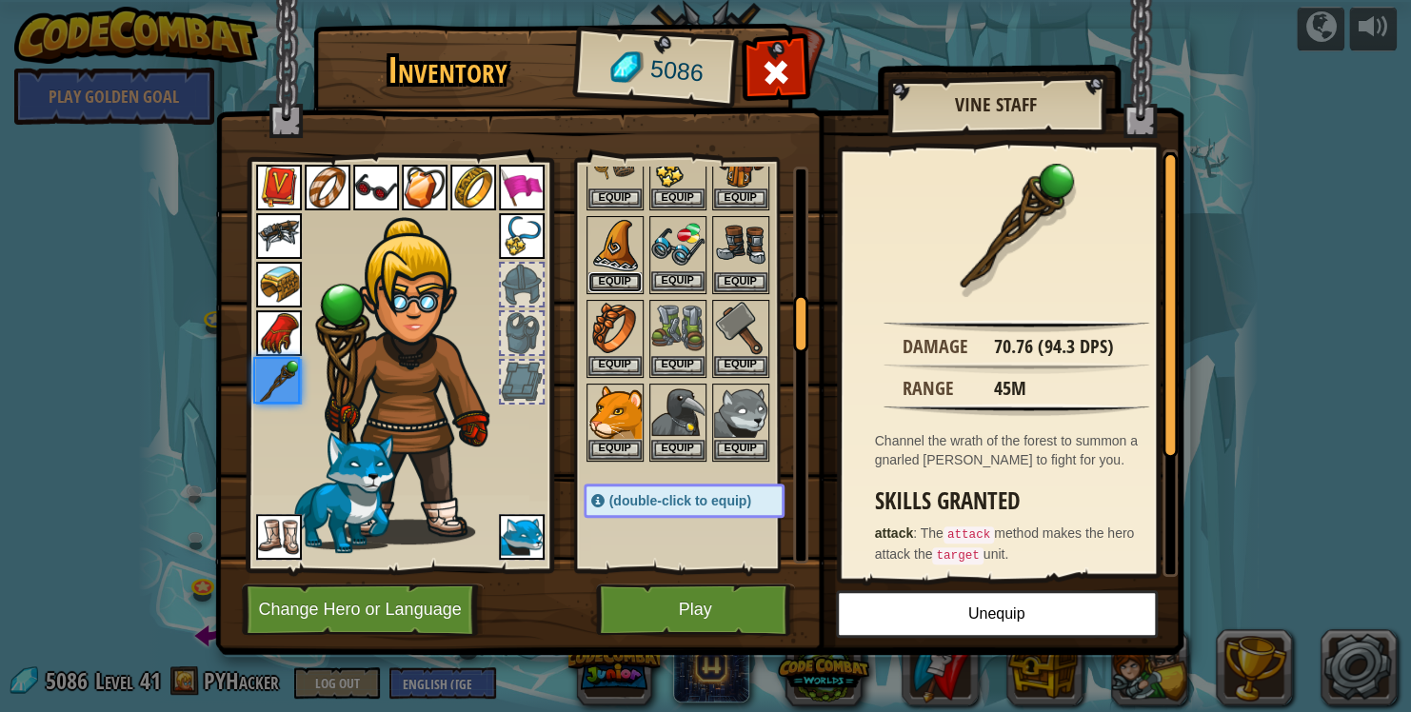
click at [614, 272] on button "Equip" at bounding box center [614, 282] width 53 height 20
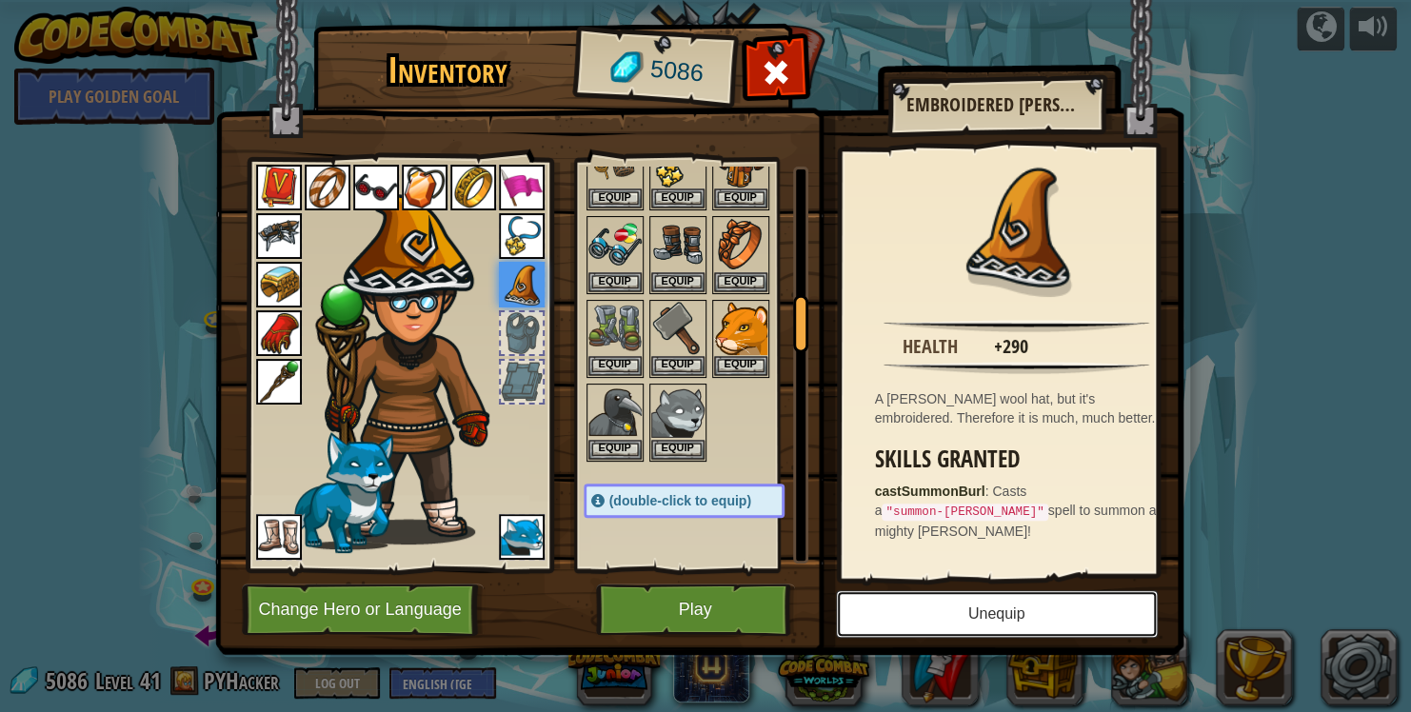
click at [880, 609] on button "Unequip" at bounding box center [997, 614] width 322 height 48
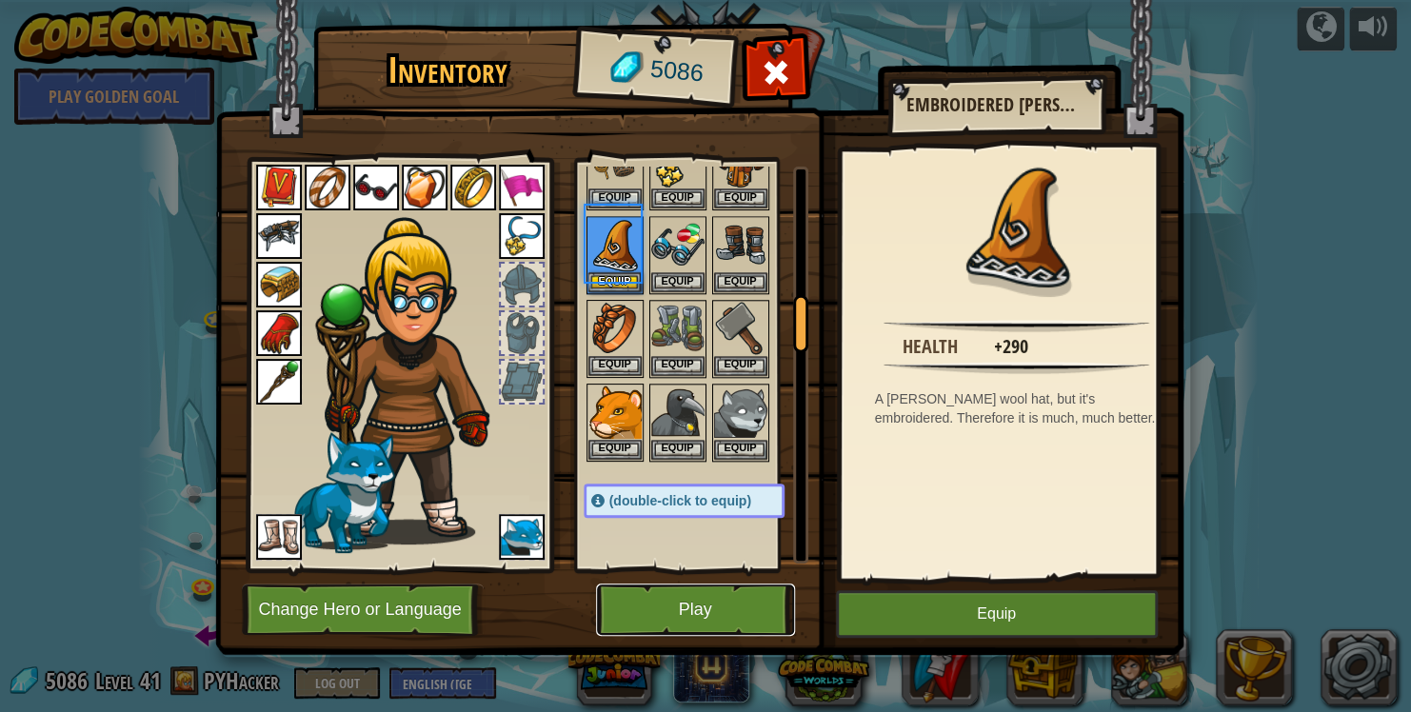
click at [710, 634] on button "Play" at bounding box center [695, 610] width 199 height 52
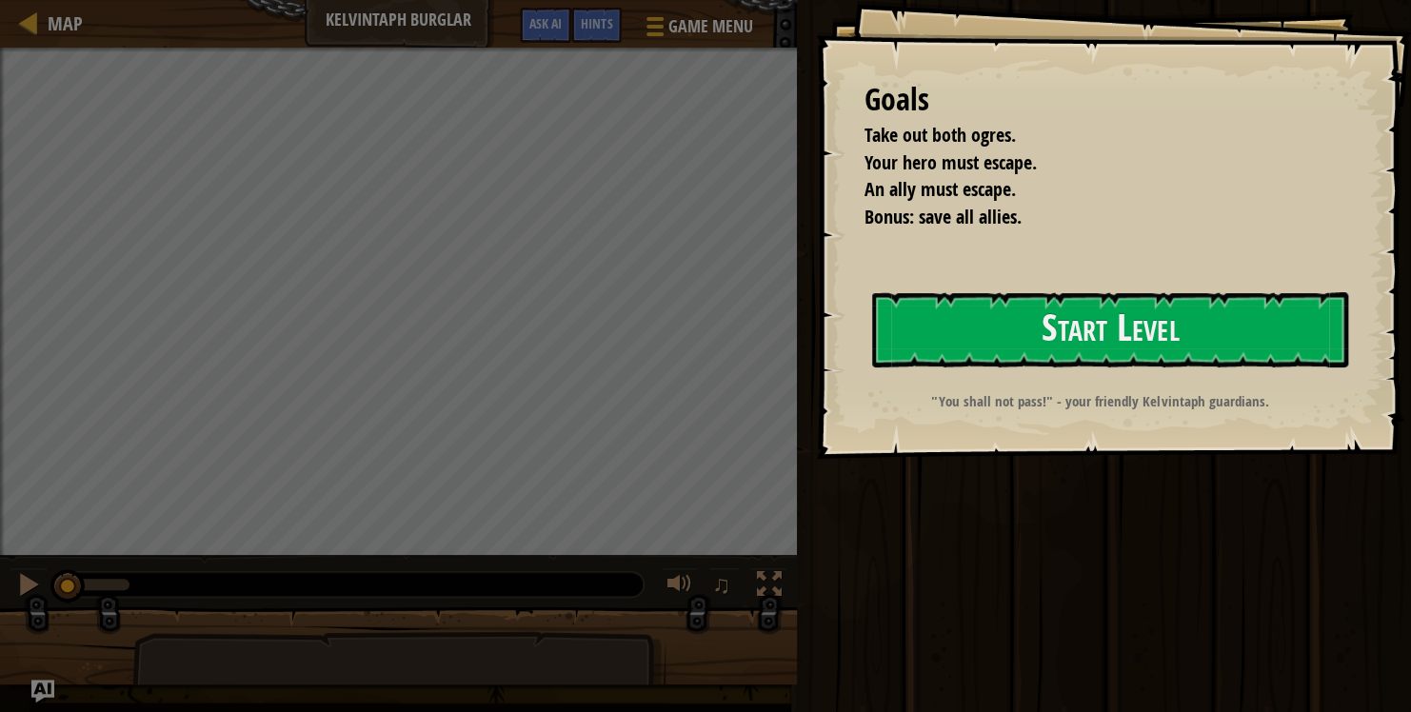
click at [1013, 271] on div "Goals Take out both ogres. Your hero must escape. An ally must escape. Bonus: s…" at bounding box center [1113, 229] width 595 height 459
click at [1020, 337] on button "Start Level" at bounding box center [1110, 329] width 476 height 75
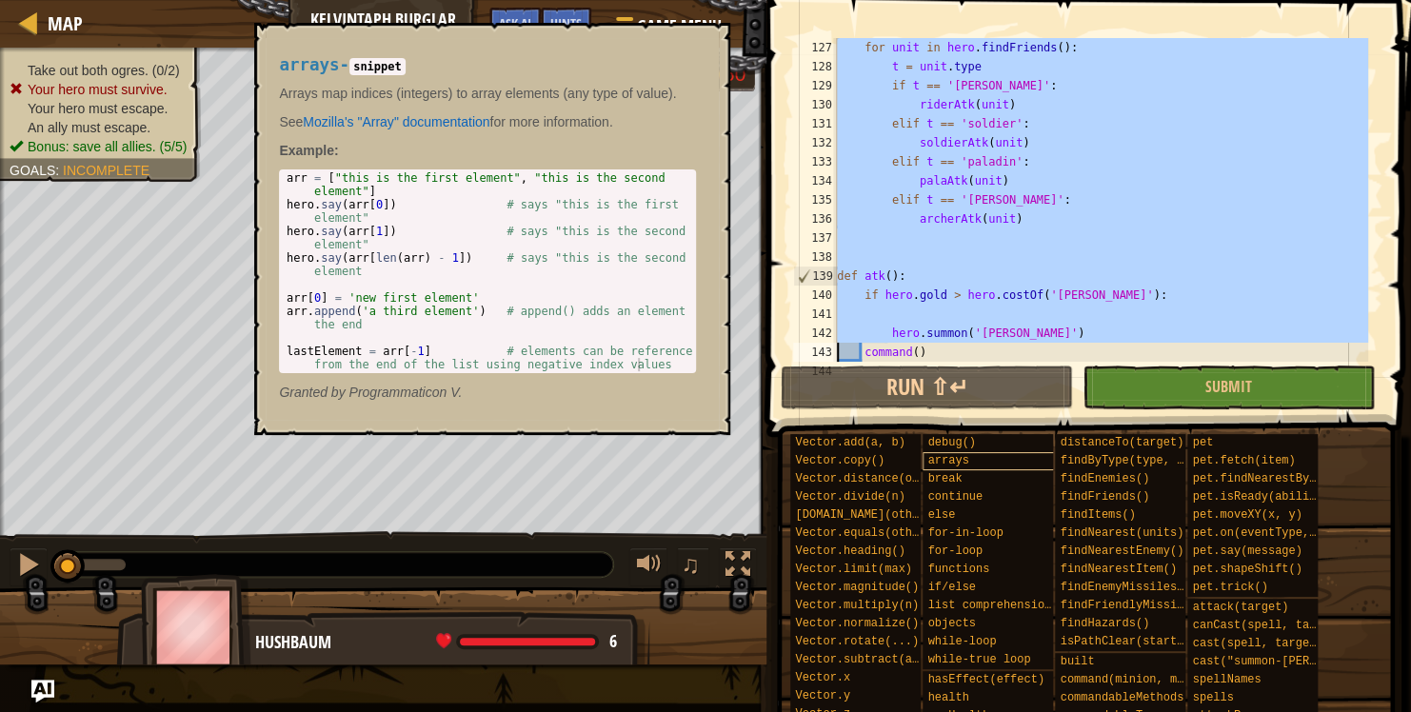
scroll to position [2894, 0]
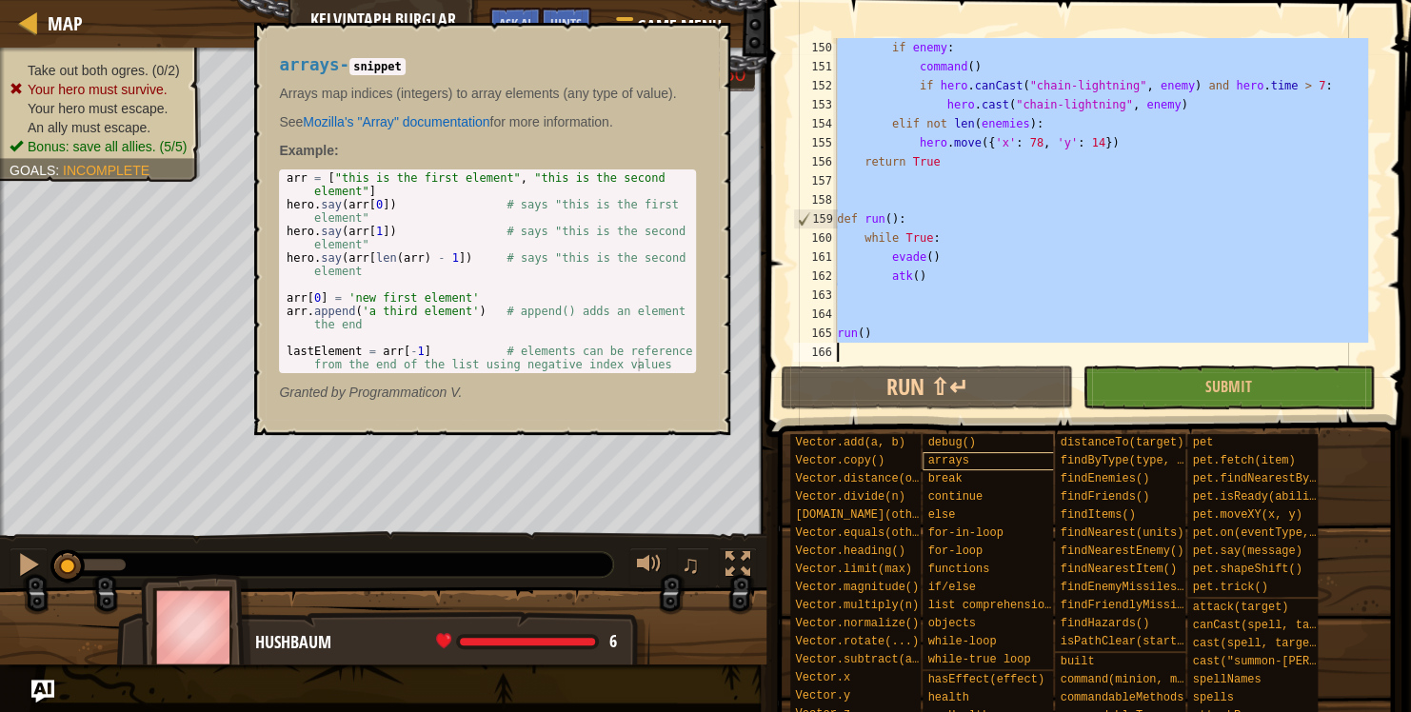
drag, startPoint x: 847, startPoint y: 49, endPoint x: 987, endPoint y: 468, distance: 441.6
type textarea "run()"
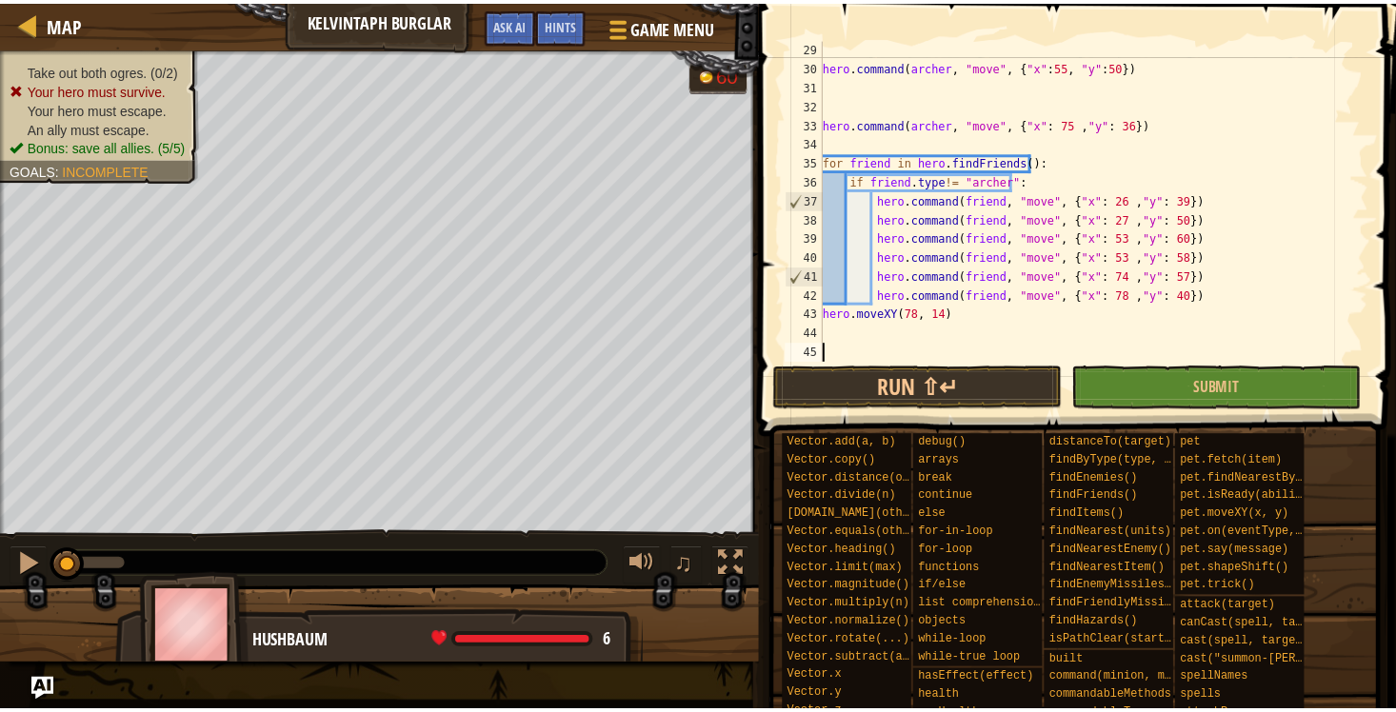
scroll to position [533, 0]
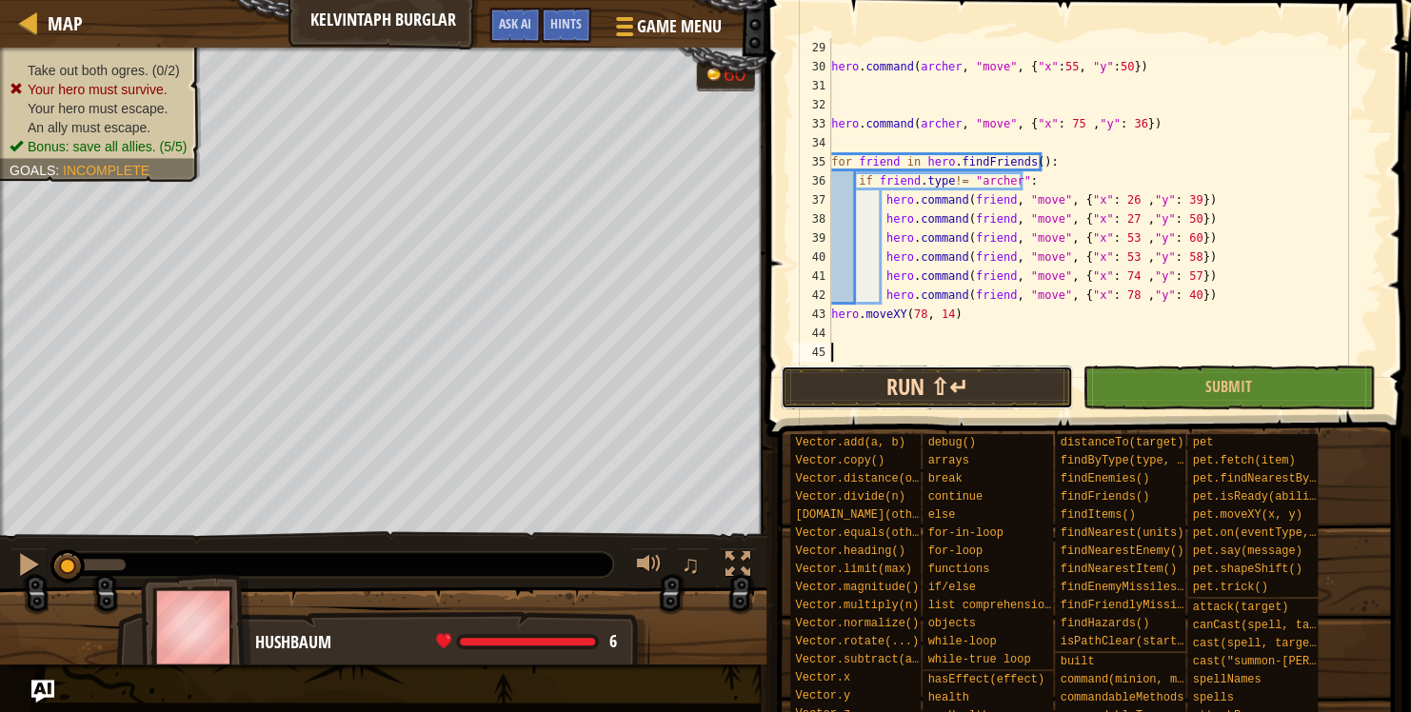
click at [951, 404] on button "Run ⇧↵" at bounding box center [927, 388] width 292 height 44
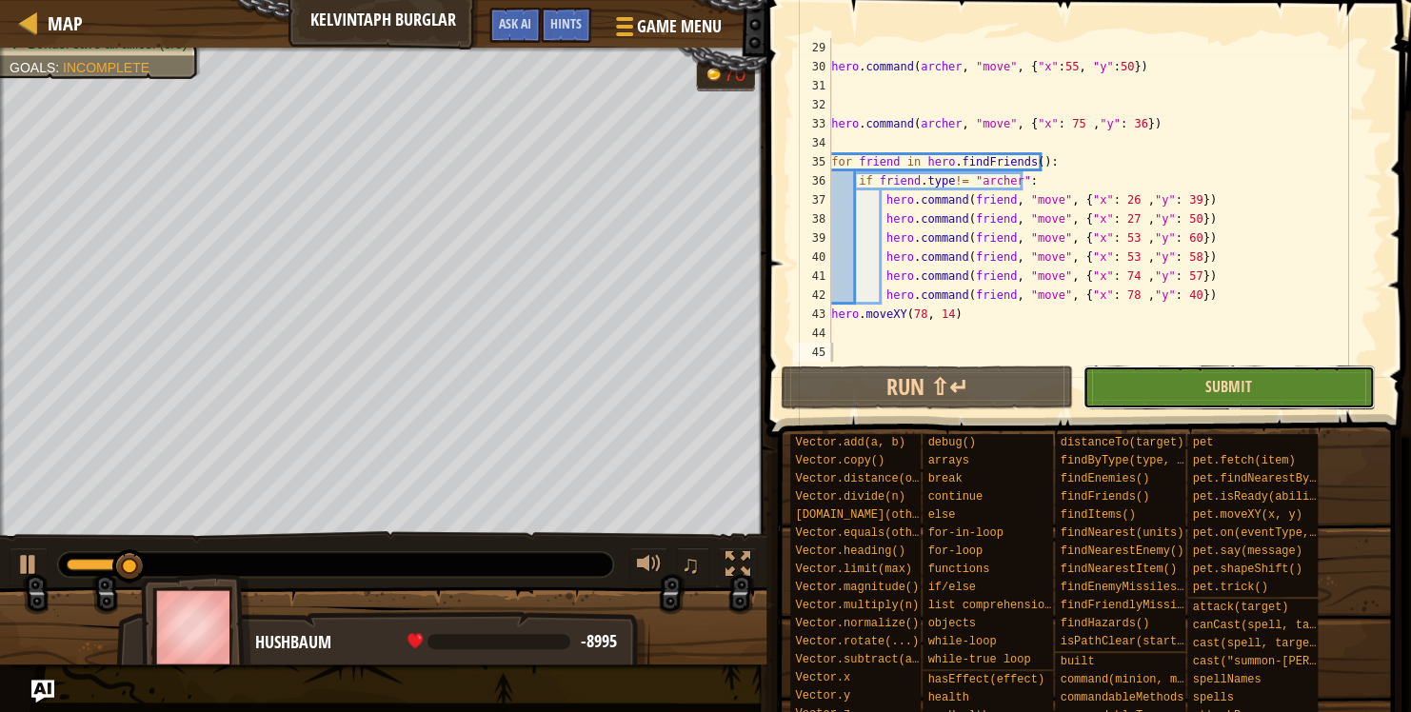
click at [1231, 386] on span "Submit" at bounding box center [1228, 386] width 47 height 21
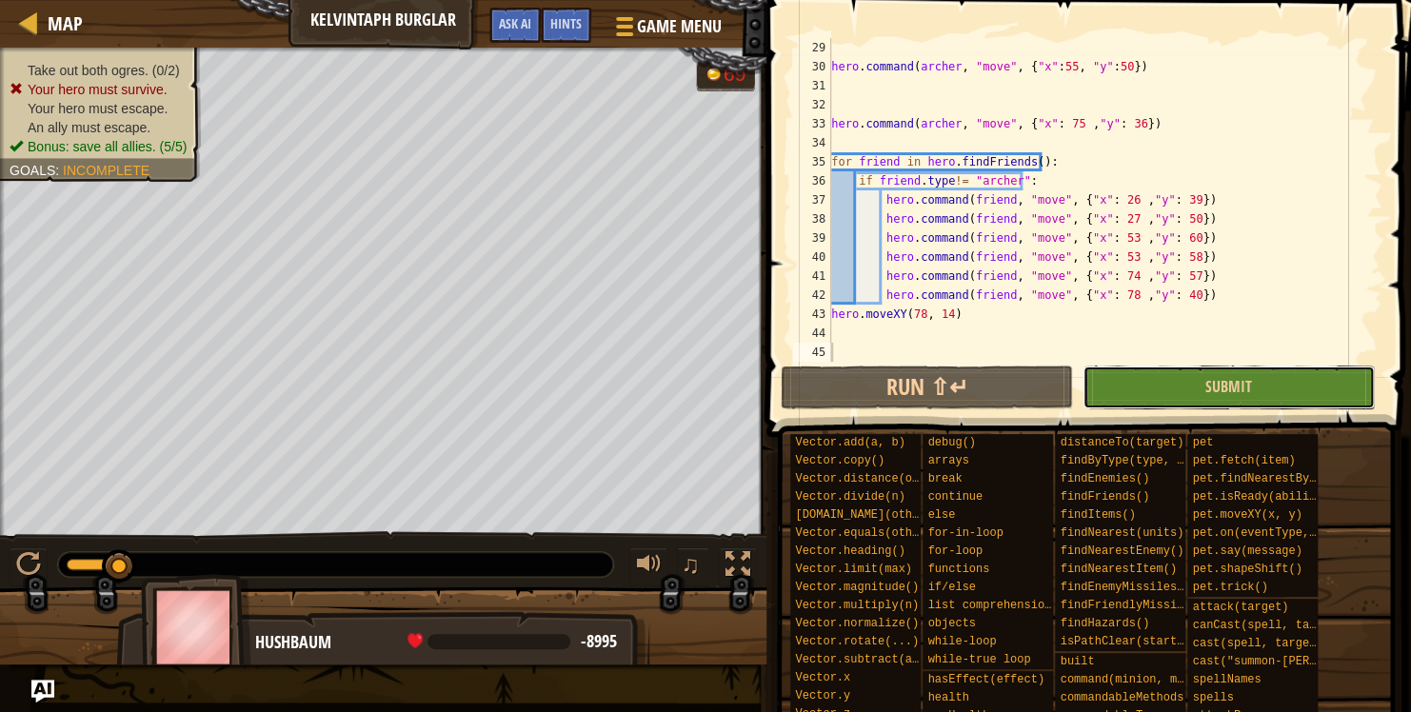
click at [1255, 389] on button "Submit" at bounding box center [1228, 388] width 292 height 44
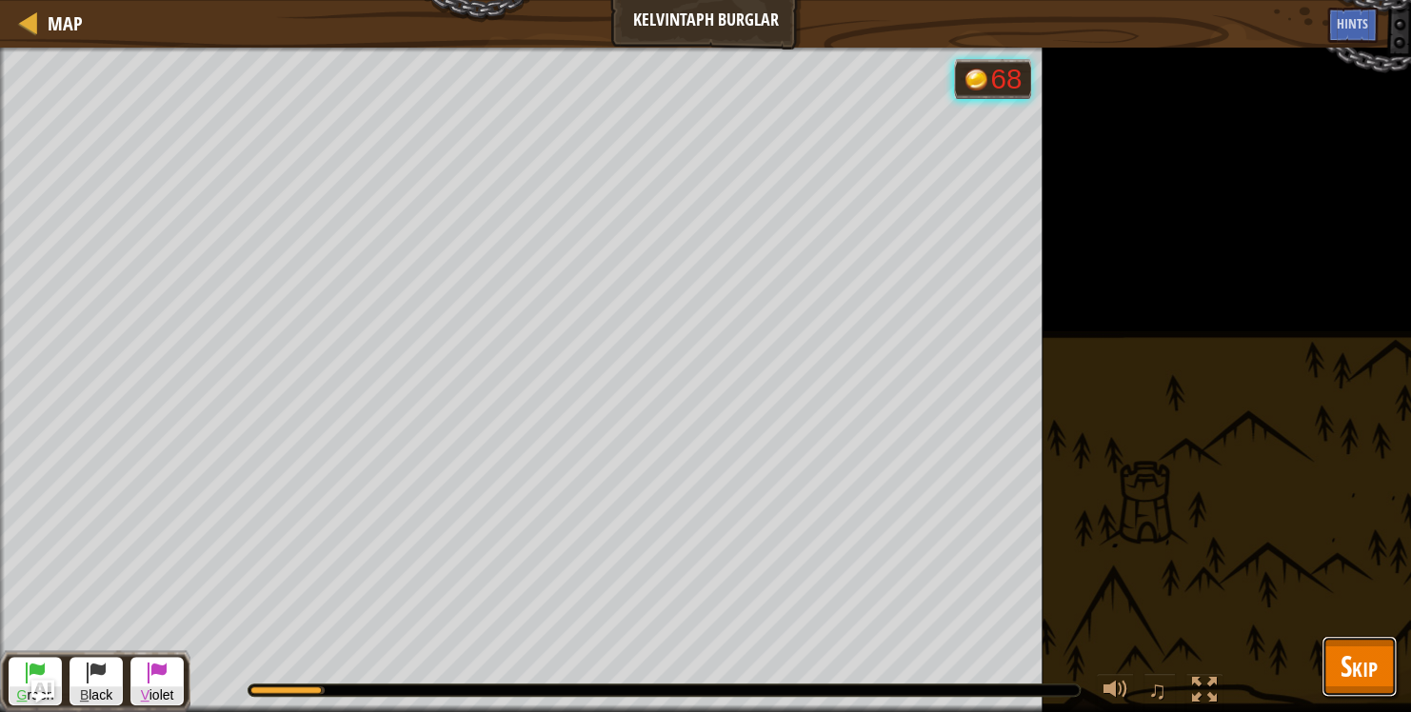
click at [1353, 669] on div "Map Kelvintaph Burglar Game Menu Done Hints Ask AI 1 הההההההההההההההההההההההההה…" at bounding box center [705, 356] width 1411 height 712
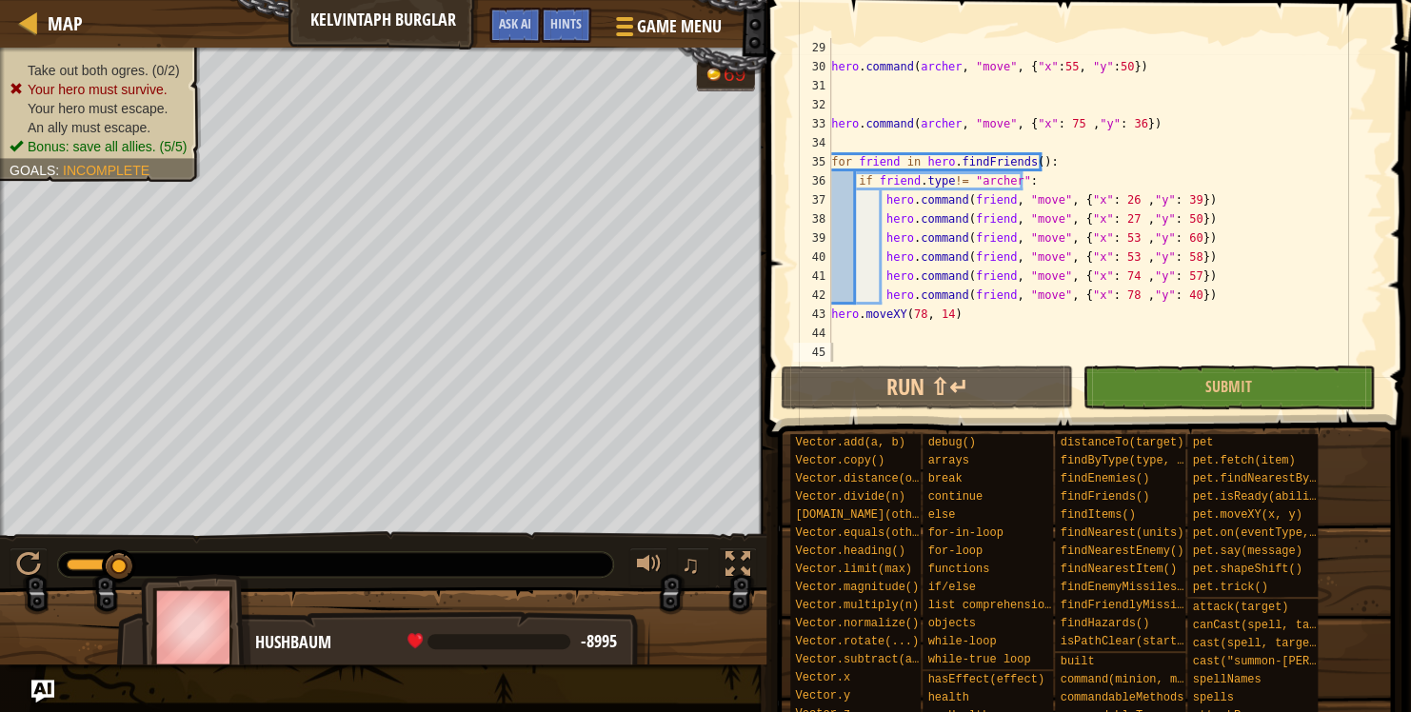
click at [1128, 410] on span at bounding box center [1091, 191] width 660 height 493
click at [991, 377] on button "Run ⇧↵" at bounding box center [927, 388] width 292 height 44
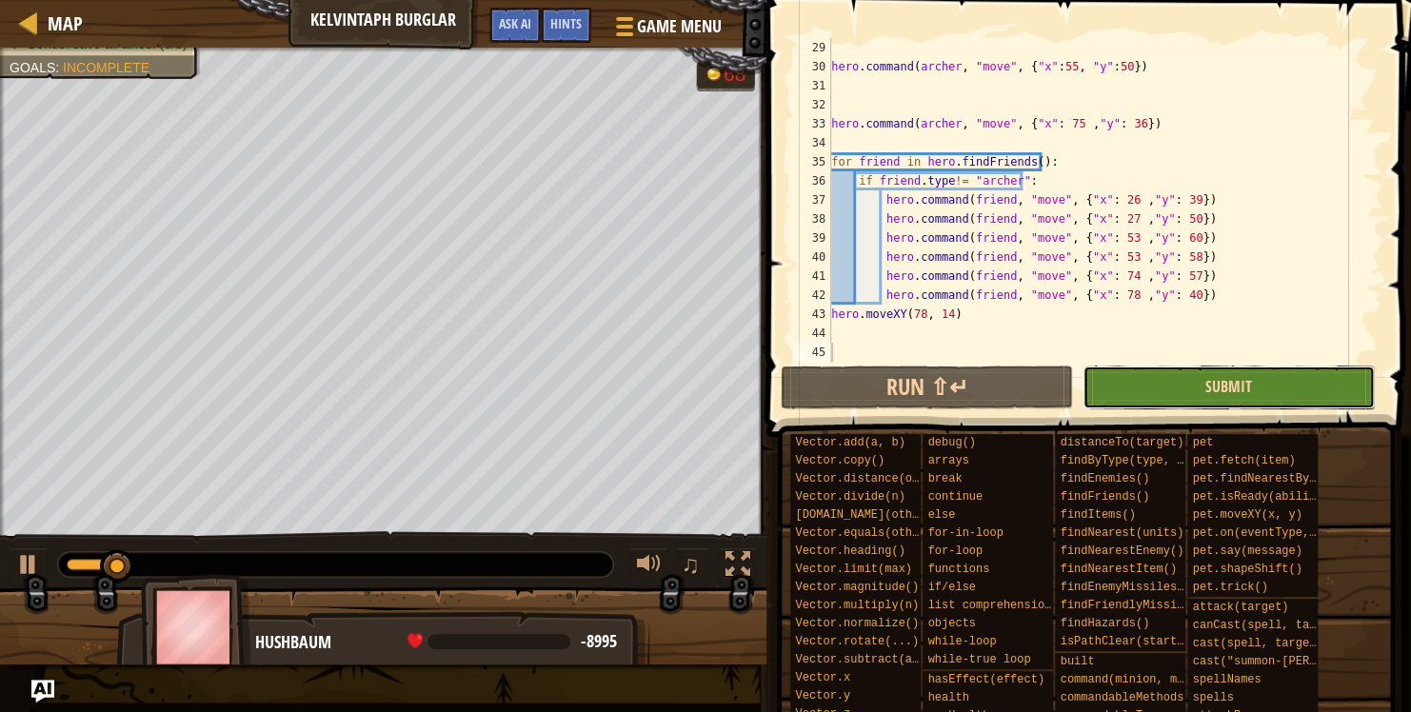
click at [1230, 381] on span "Submit" at bounding box center [1228, 386] width 47 height 21
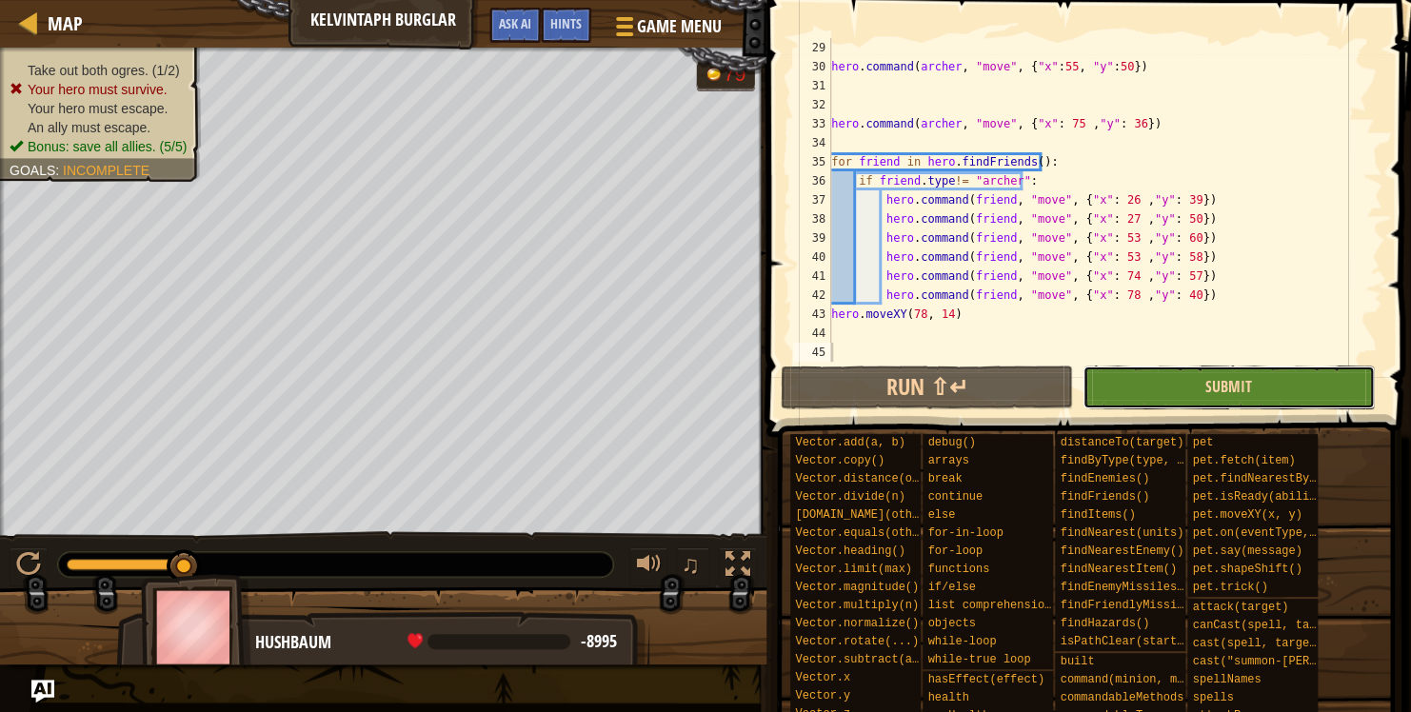
click at [1236, 390] on span "Submit" at bounding box center [1228, 386] width 47 height 21
click at [1193, 388] on button "Submit" at bounding box center [1228, 388] width 292 height 44
click at [1277, 385] on button "Submit" at bounding box center [1228, 388] width 292 height 44
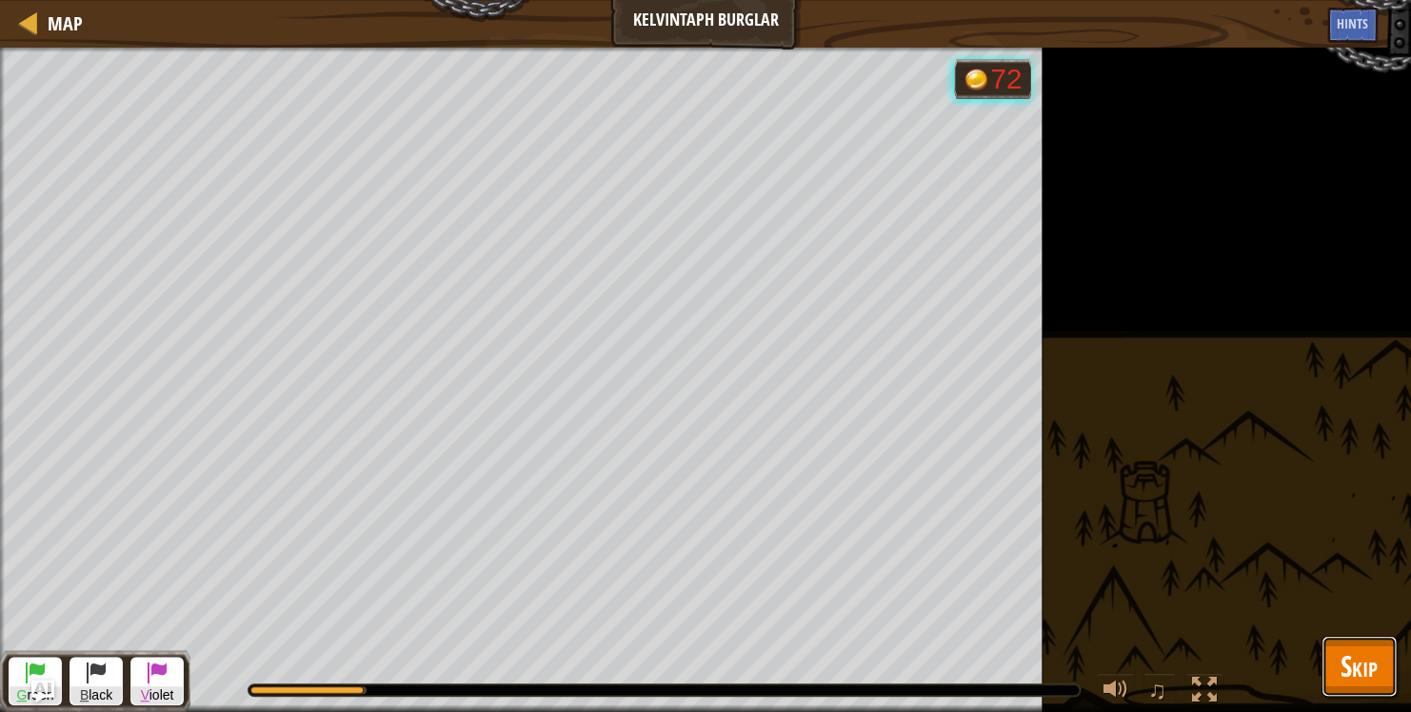
click at [1352, 670] on span "Skip" at bounding box center [1358, 665] width 37 height 39
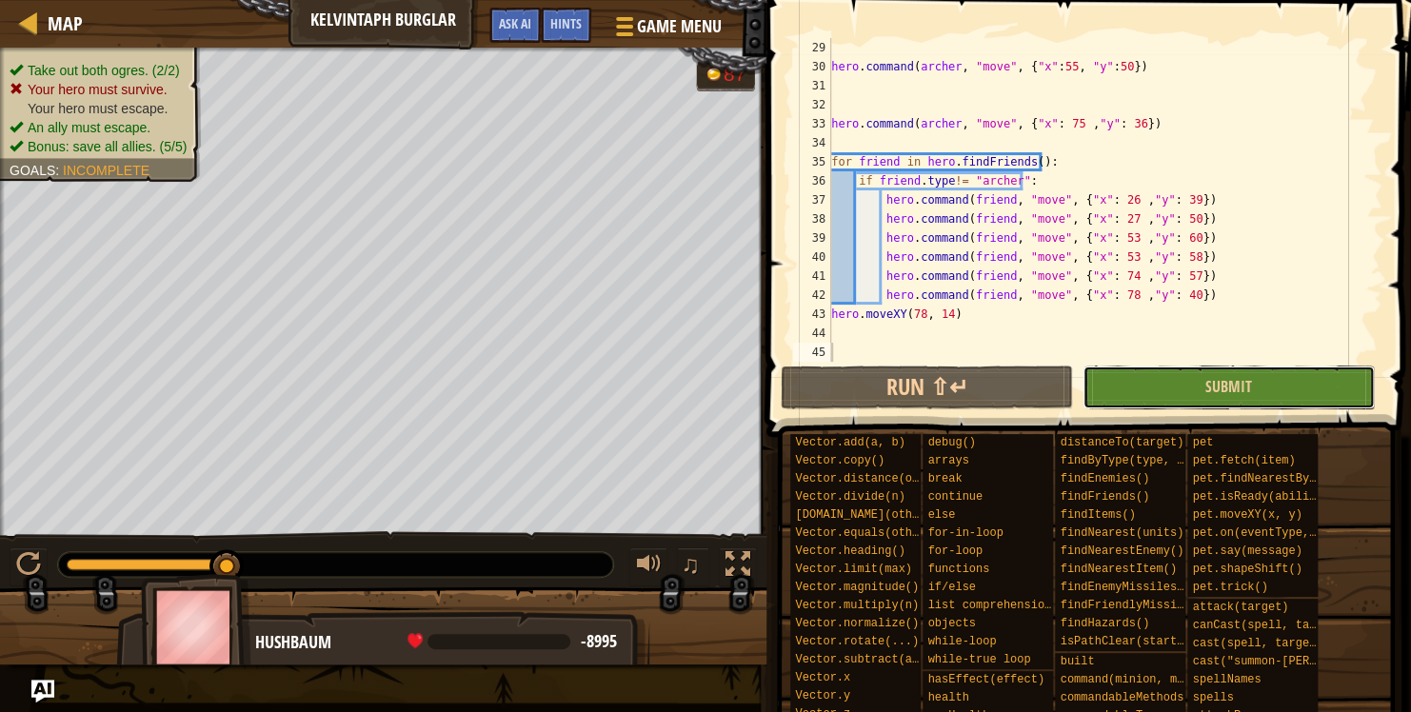
click at [1277, 379] on button "Submit" at bounding box center [1228, 388] width 292 height 44
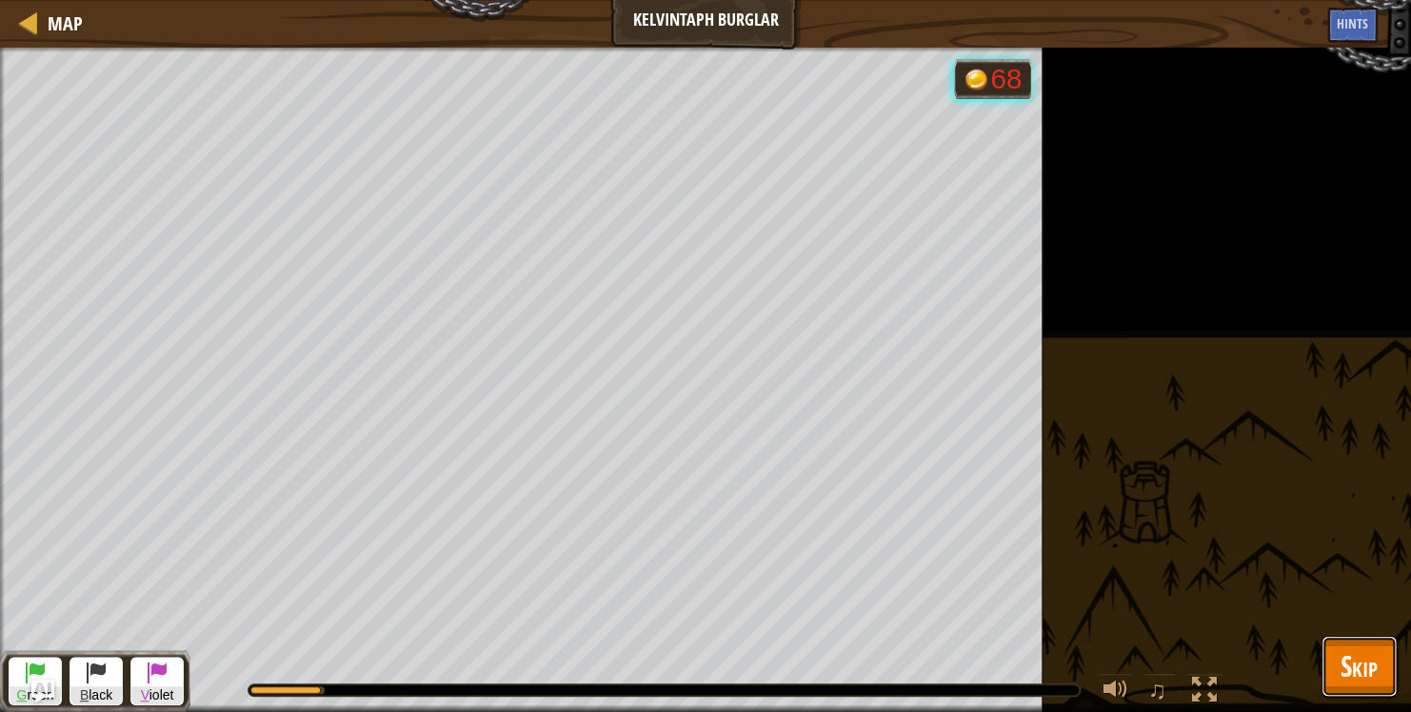
click at [1336, 651] on div "Map Kelvintaph Burglar Game Menu Done Hints Ask AI 1 הההההההההההההההההההההההההה…" at bounding box center [705, 356] width 1411 height 712
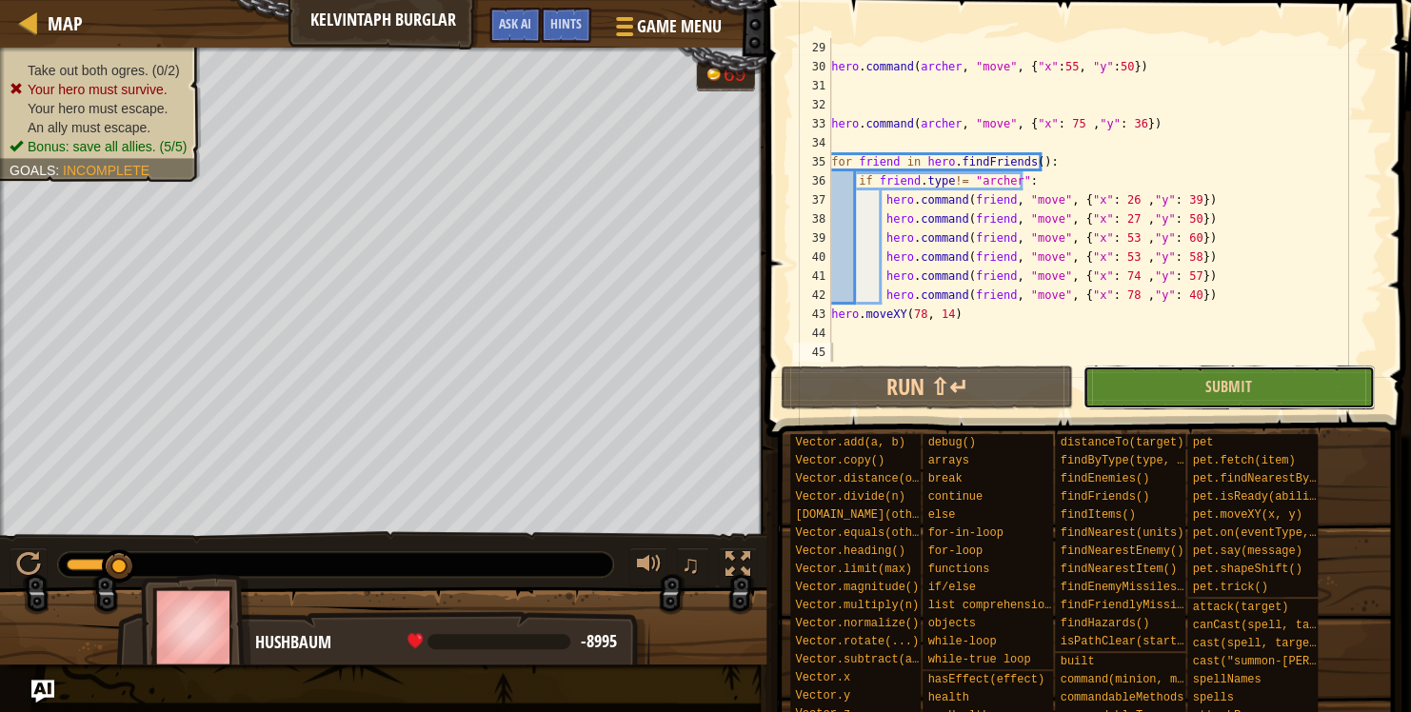
click at [1262, 400] on button "Submit" at bounding box center [1228, 388] width 292 height 44
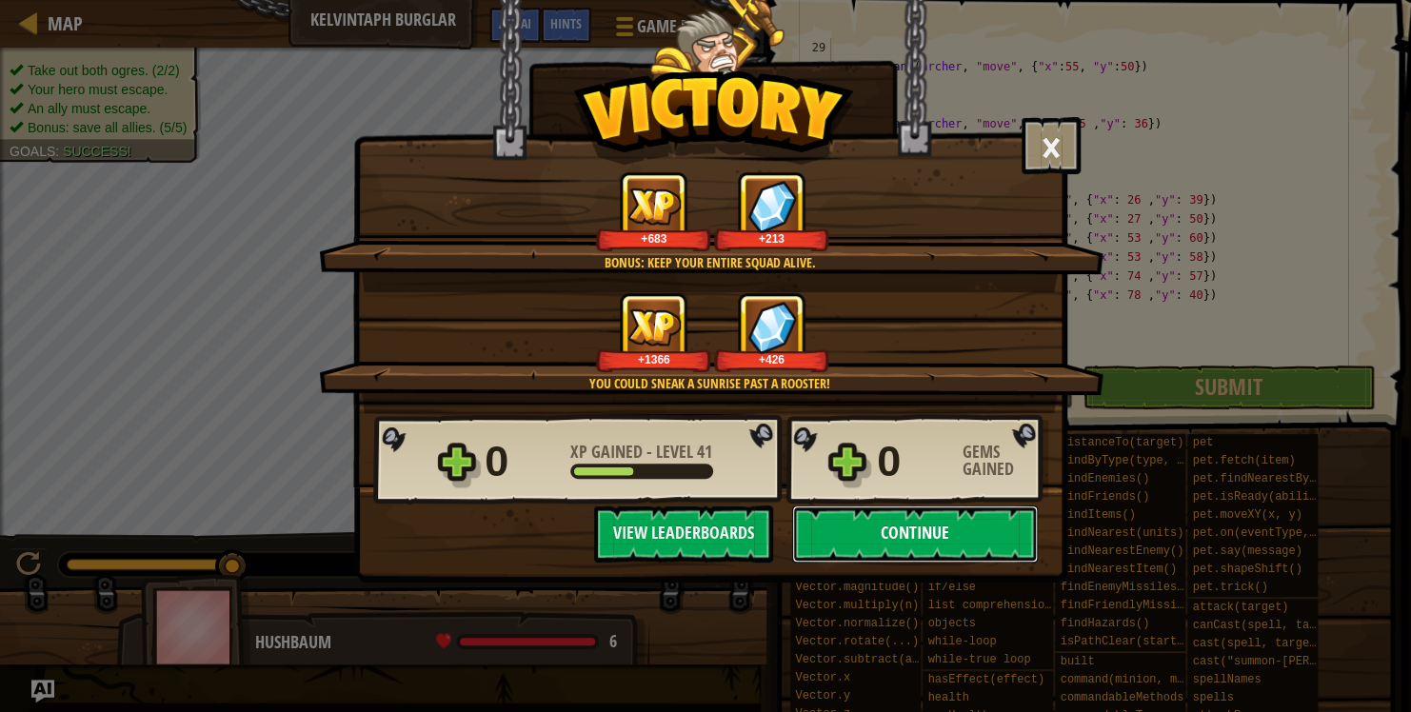
click at [911, 522] on button "Continue" at bounding box center [915, 533] width 246 height 57
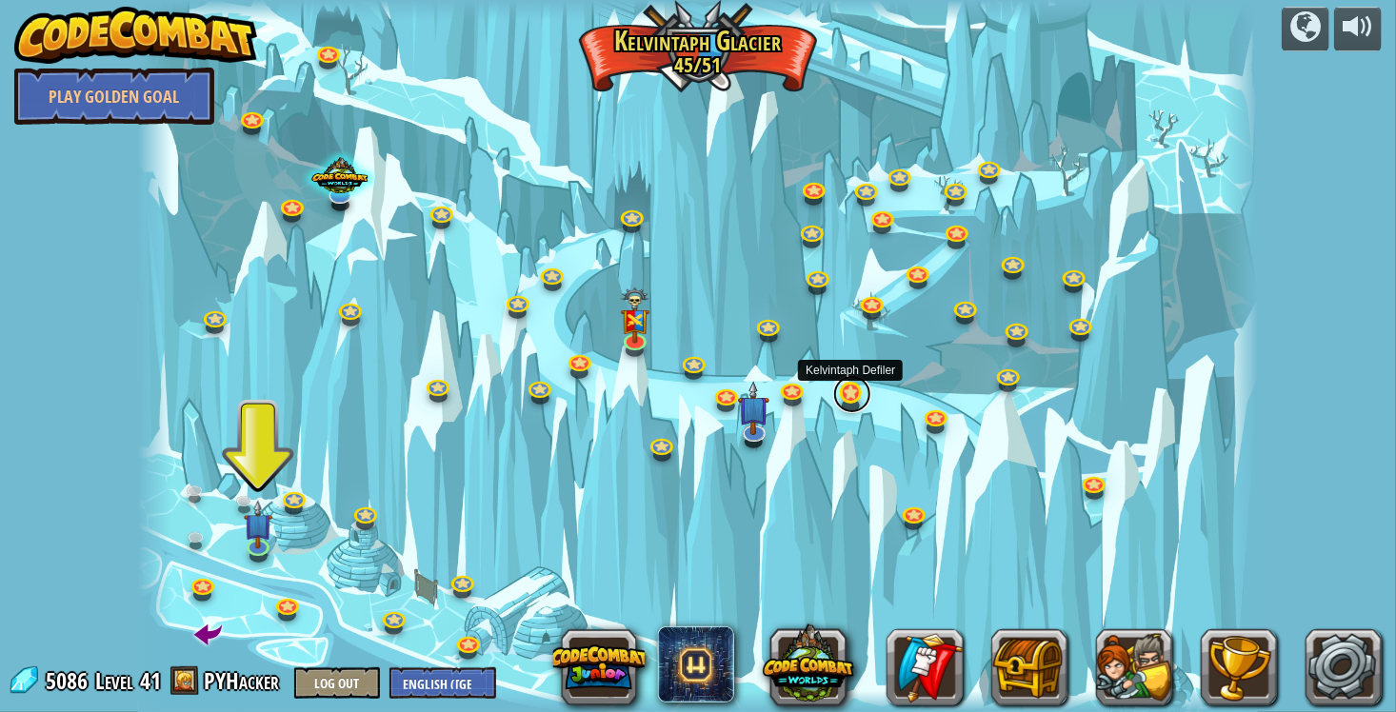
click at [843, 394] on link at bounding box center [852, 394] width 38 height 38
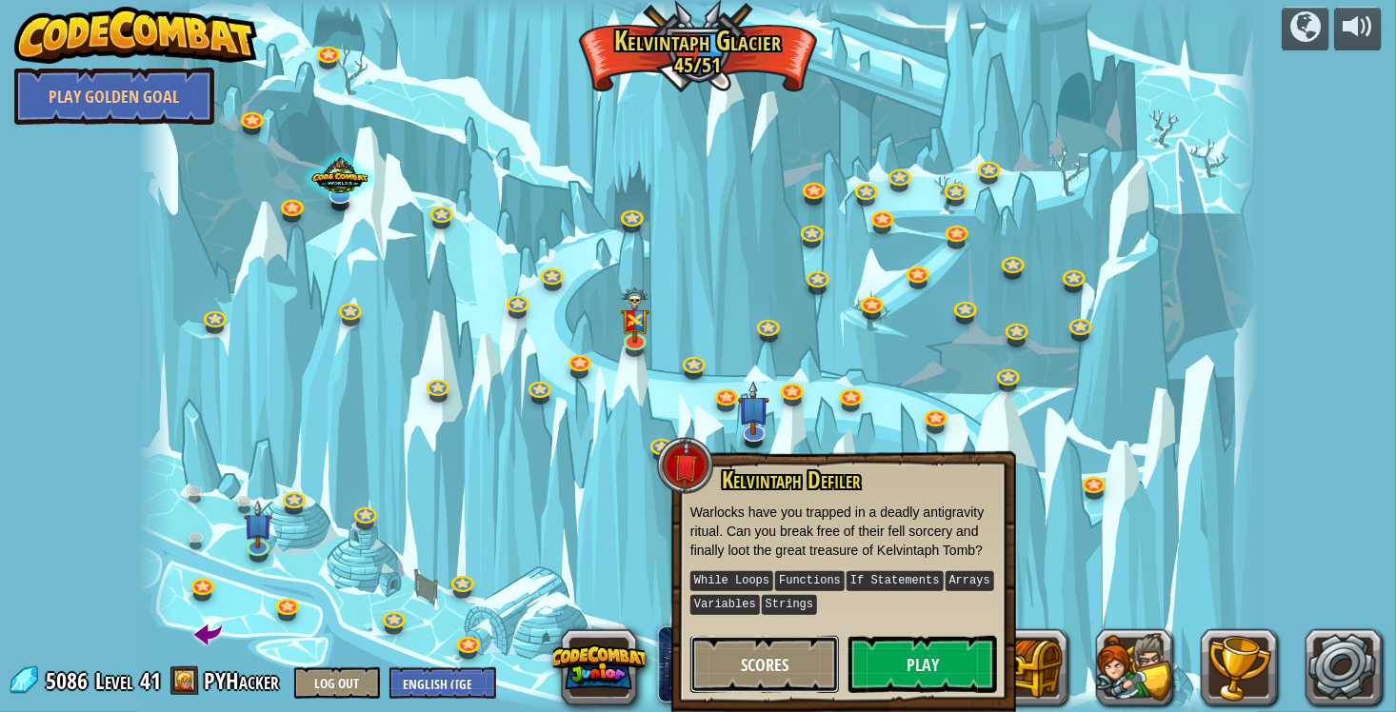
click at [782, 679] on button "Scores" at bounding box center [764, 664] width 148 height 57
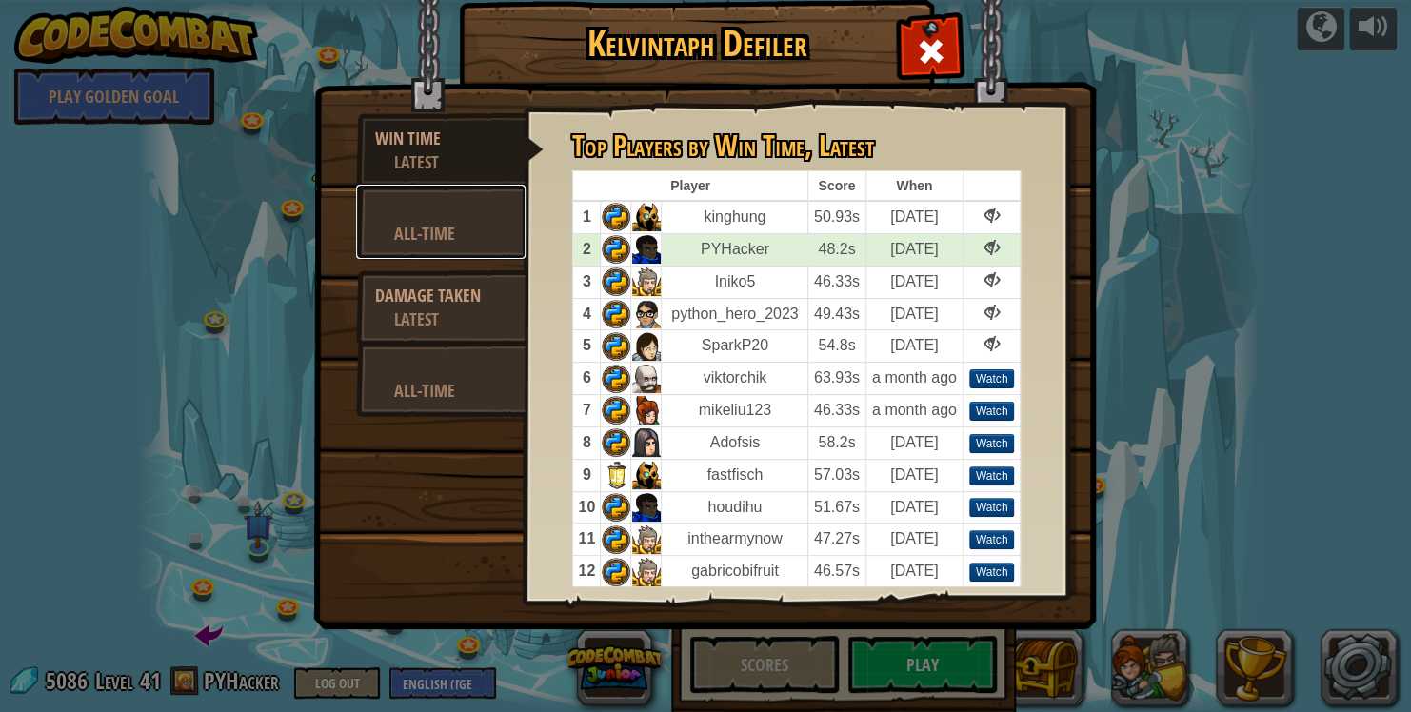
click at [439, 205] on div at bounding box center [440, 210] width 131 height 24
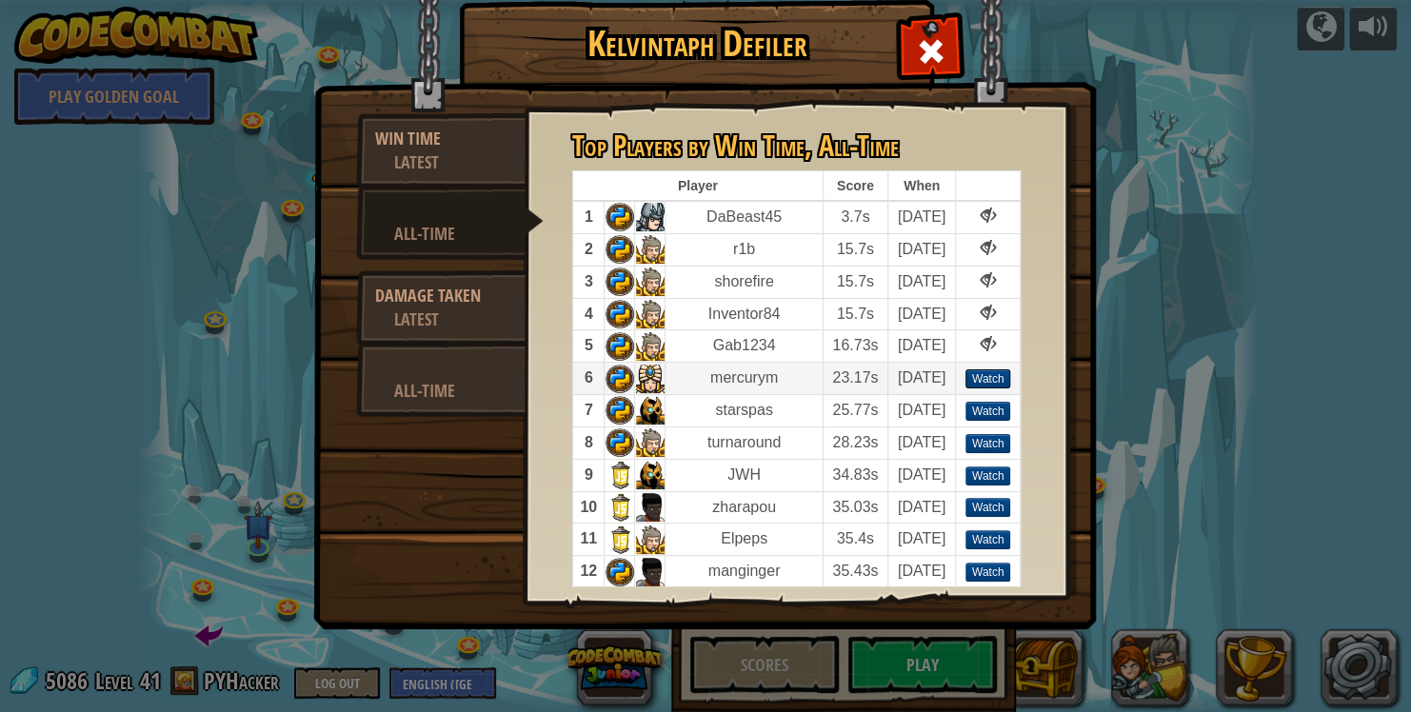
click at [988, 380] on div "Watch" at bounding box center [988, 378] width 46 height 19
click at [919, 67] on span at bounding box center [931, 51] width 30 height 30
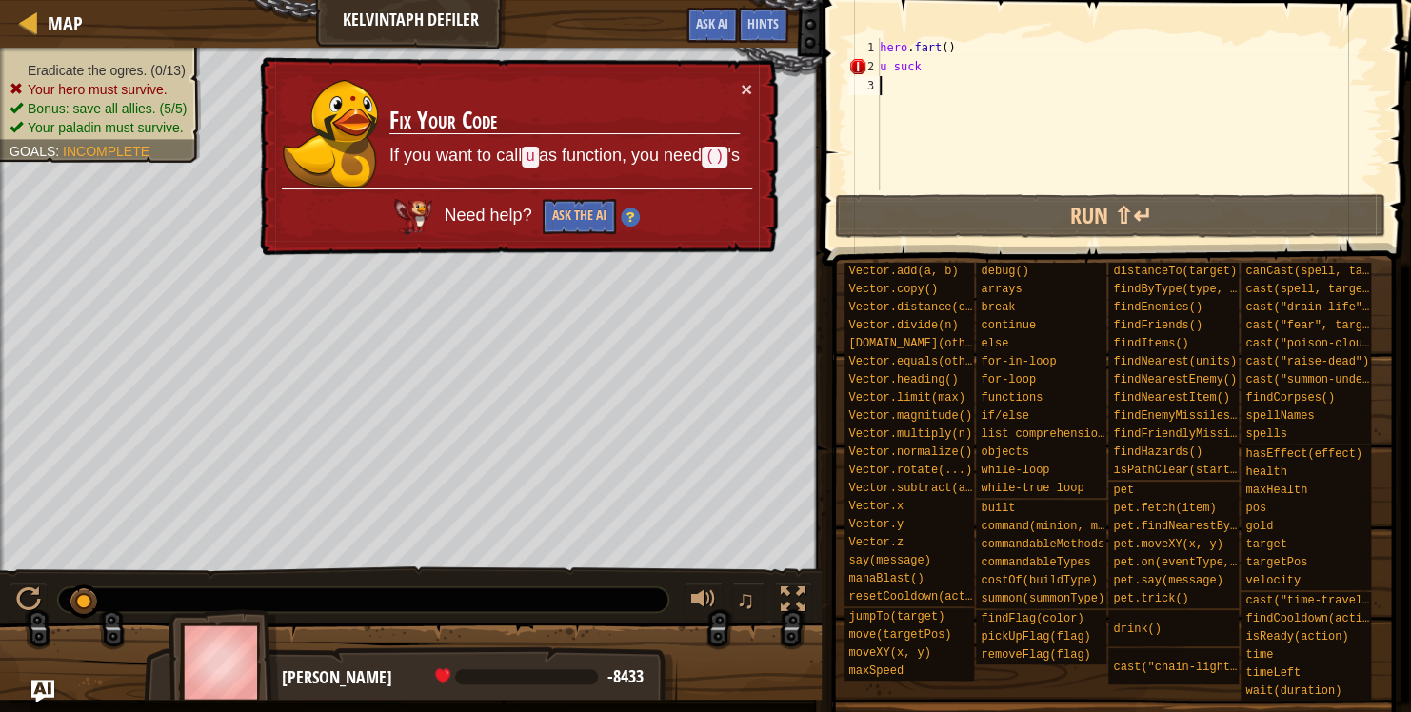
drag, startPoint x: 89, startPoint y: 608, endPoint x: 104, endPoint y: 609, distance: 14.3
click at [103, 607] on div at bounding box center [363, 599] width 610 height 25
click at [753, 83] on div "× Fix Your Code If you want to call u as function, you need () 's Need help? As…" at bounding box center [517, 156] width 522 height 199
click at [748, 88] on button "×" at bounding box center [746, 89] width 11 height 20
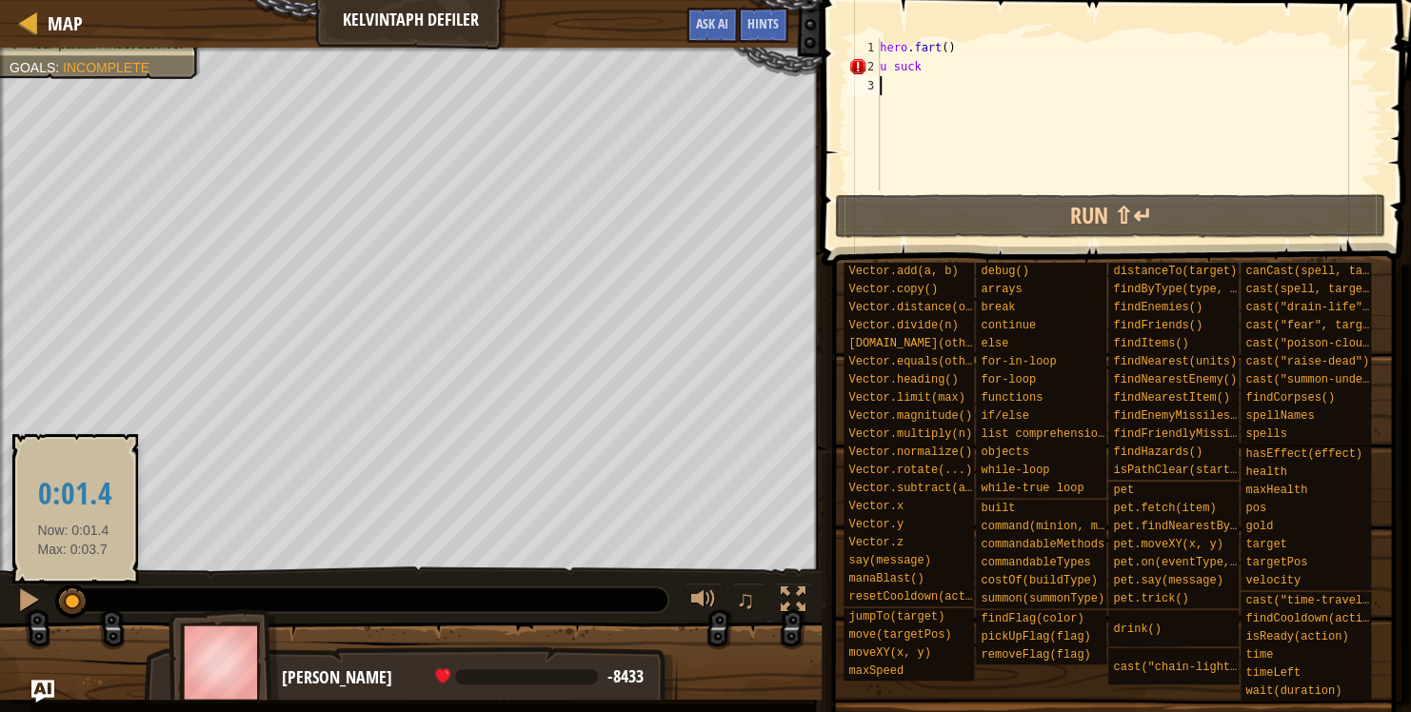
drag, startPoint x: 89, startPoint y: 598, endPoint x: 73, endPoint y: 591, distance: 17.5
click at [73, 591] on div at bounding box center [72, 601] width 34 height 34
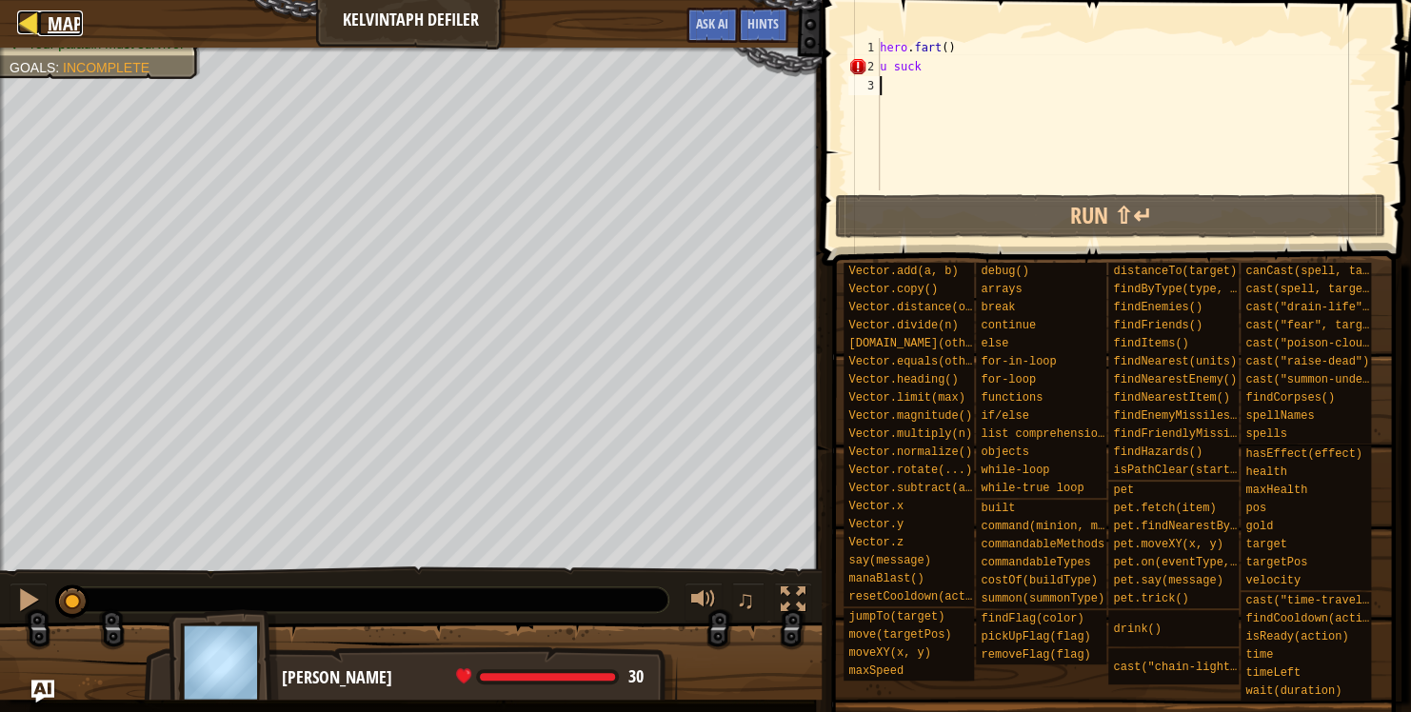
click at [28, 34] on div at bounding box center [29, 22] width 24 height 24
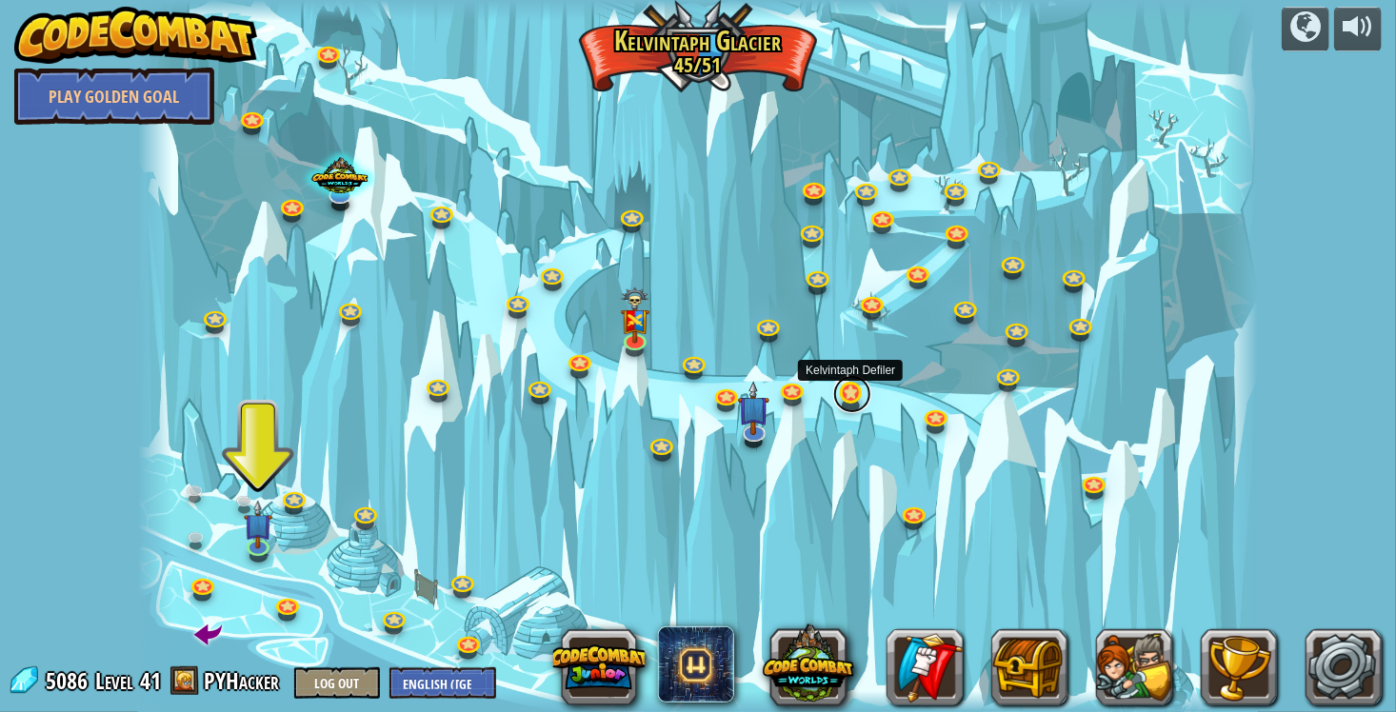
click at [842, 392] on link at bounding box center [852, 394] width 38 height 38
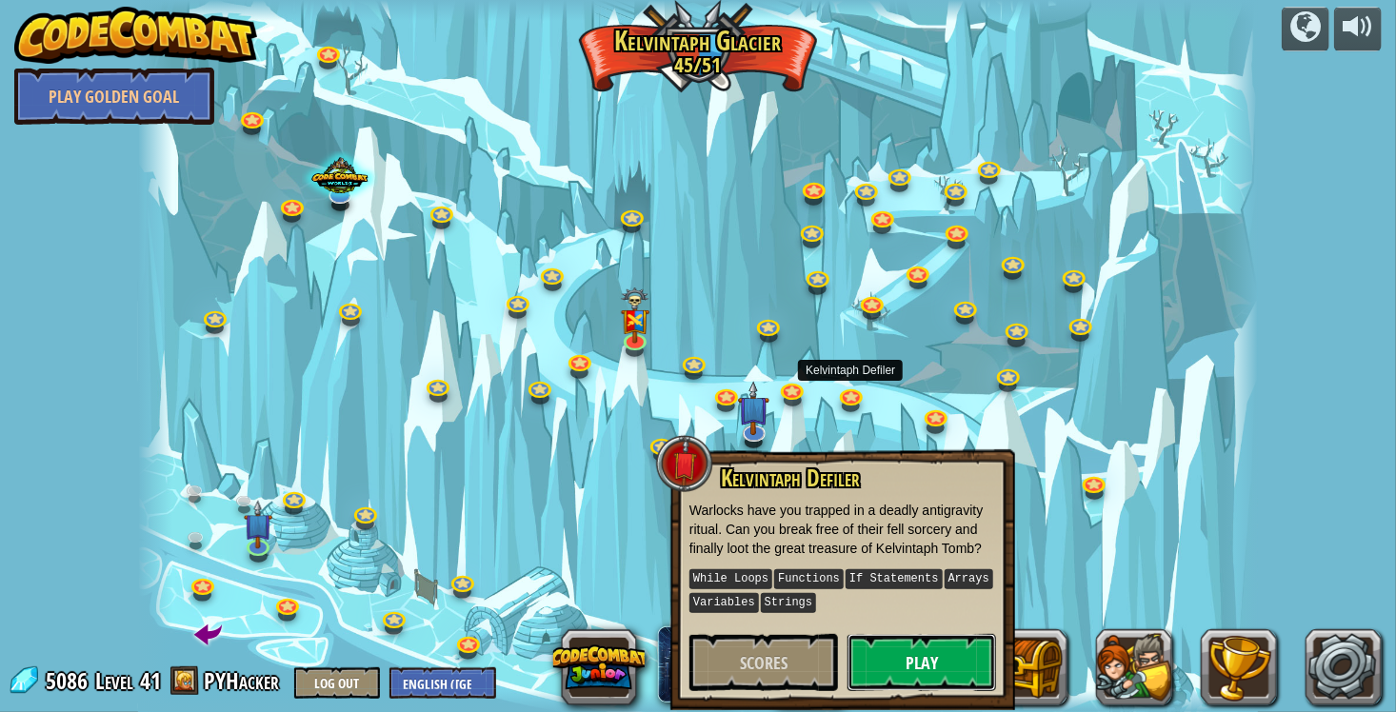
click at [932, 670] on button "Play" at bounding box center [921, 662] width 148 height 57
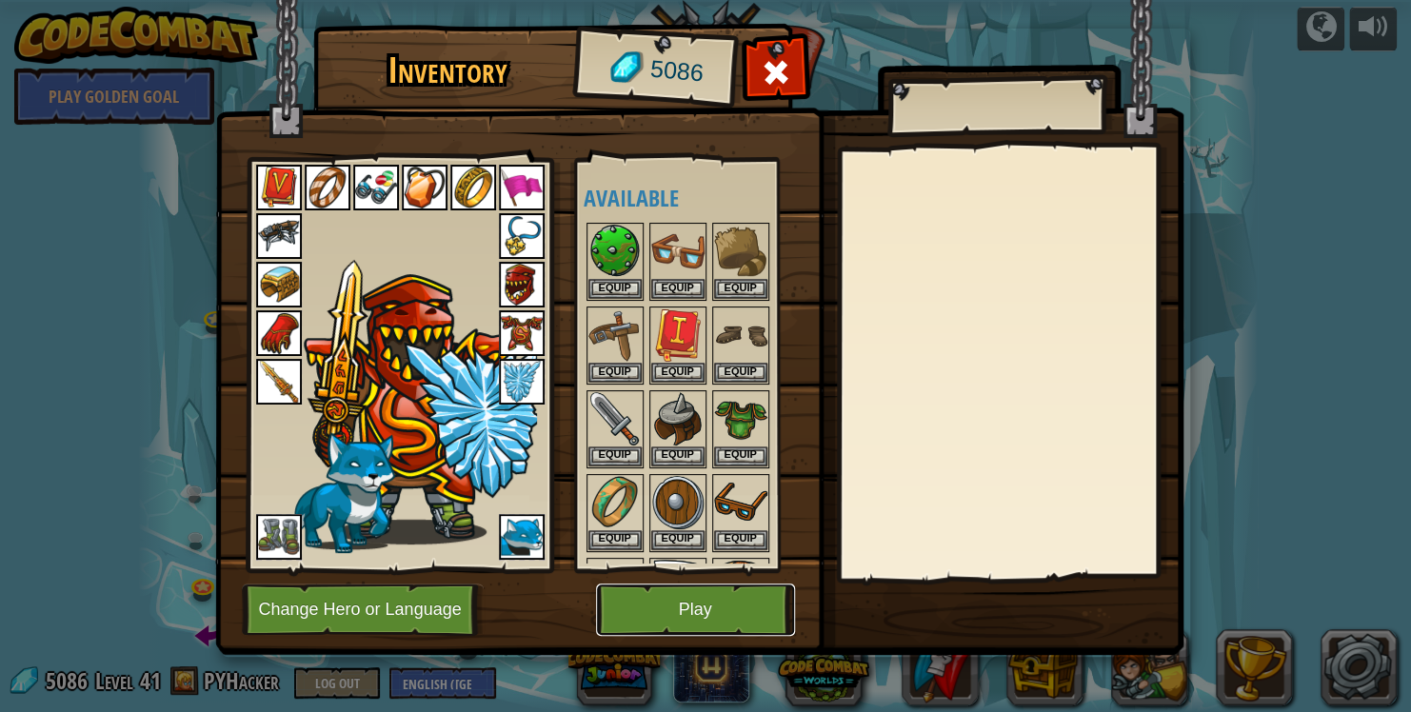
click at [637, 604] on button "Play" at bounding box center [695, 610] width 199 height 52
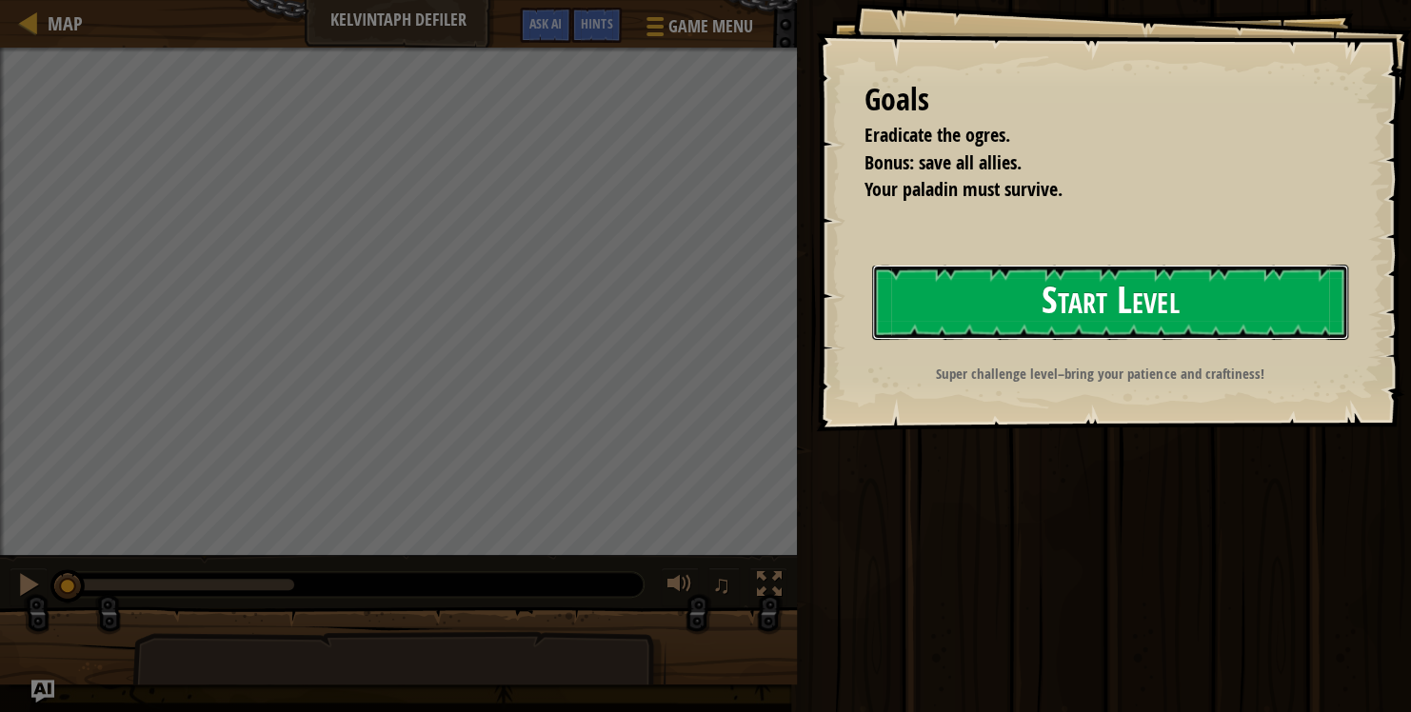
drag, startPoint x: 971, startPoint y: 301, endPoint x: 973, endPoint y: 283, distance: 18.2
click at [971, 301] on button "Start Level" at bounding box center [1110, 302] width 476 height 75
click at [973, 285] on button "Start Level" at bounding box center [1110, 302] width 476 height 75
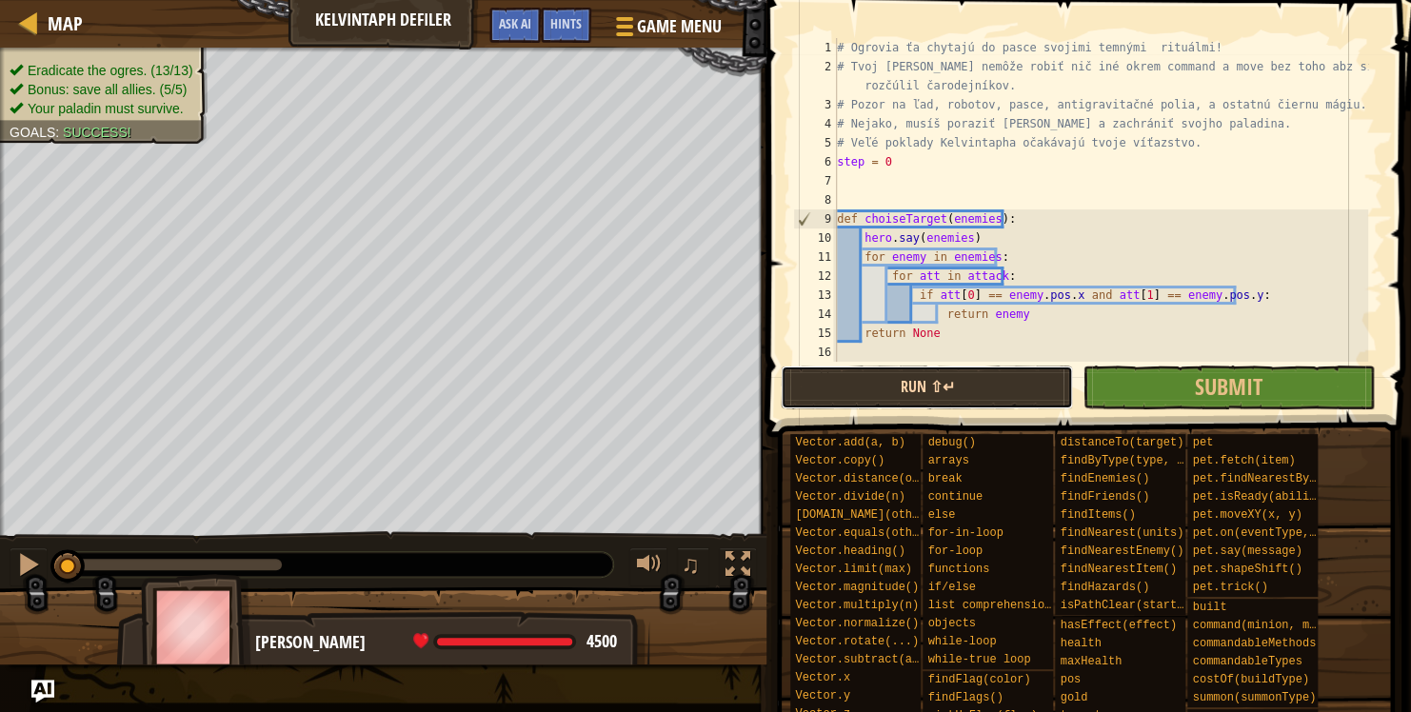
click at [938, 384] on button "Run ⇧↵" at bounding box center [927, 388] width 292 height 44
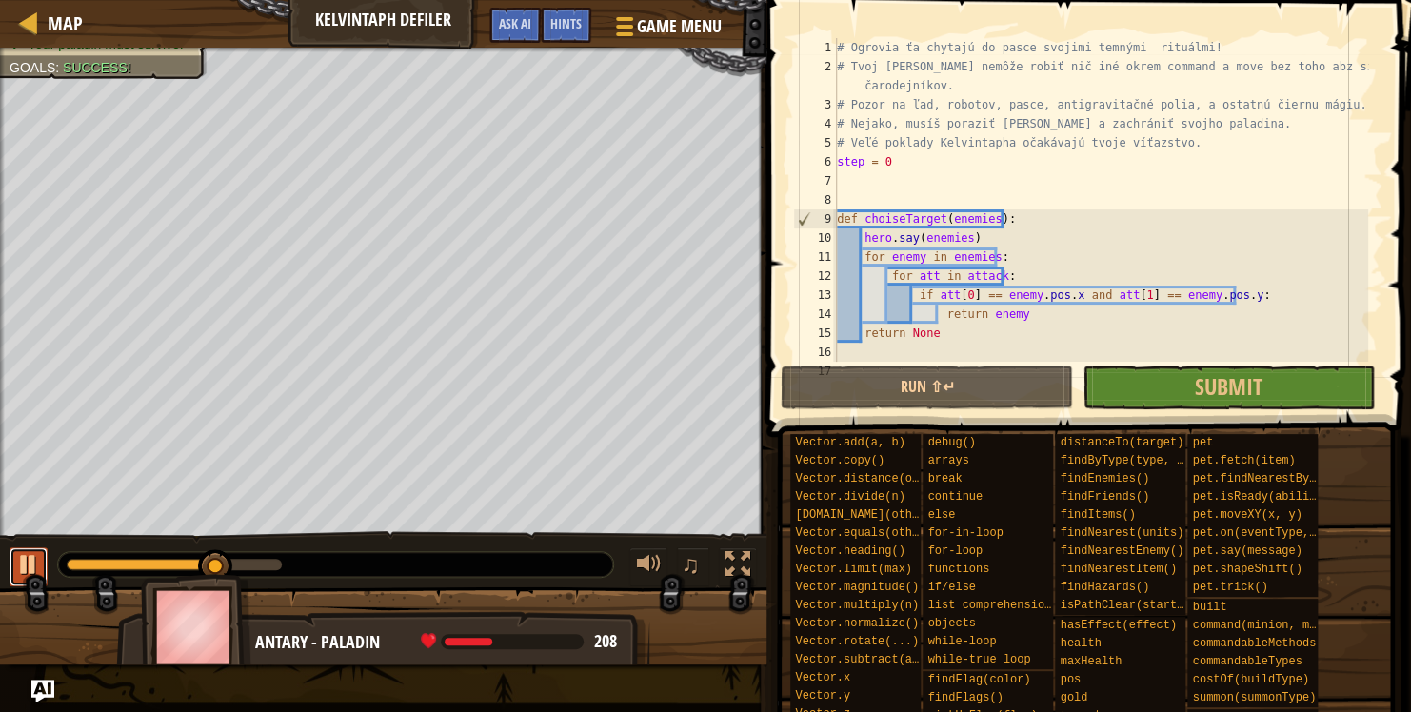
click at [30, 569] on div at bounding box center [28, 564] width 25 height 25
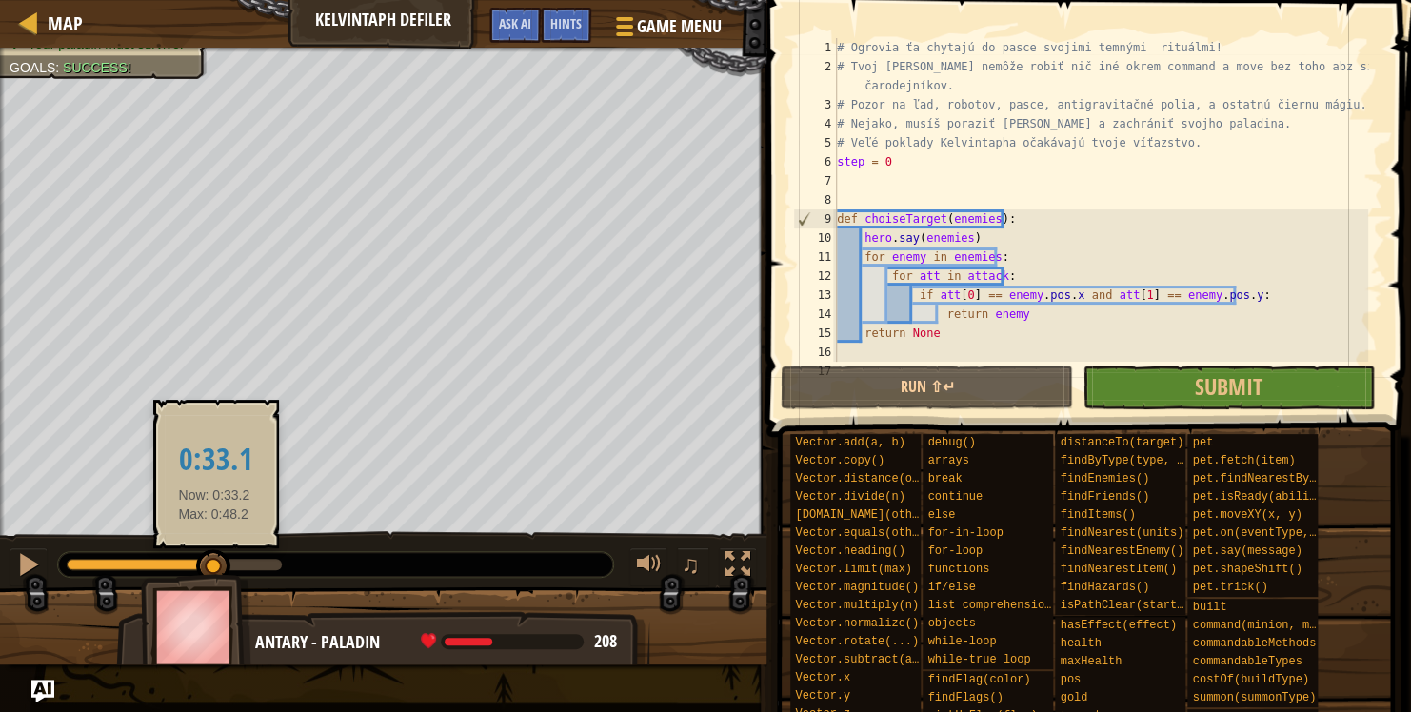
drag, startPoint x: 202, startPoint y: 569, endPoint x: 214, endPoint y: 571, distance: 12.5
click at [214, 571] on div at bounding box center [213, 566] width 34 height 34
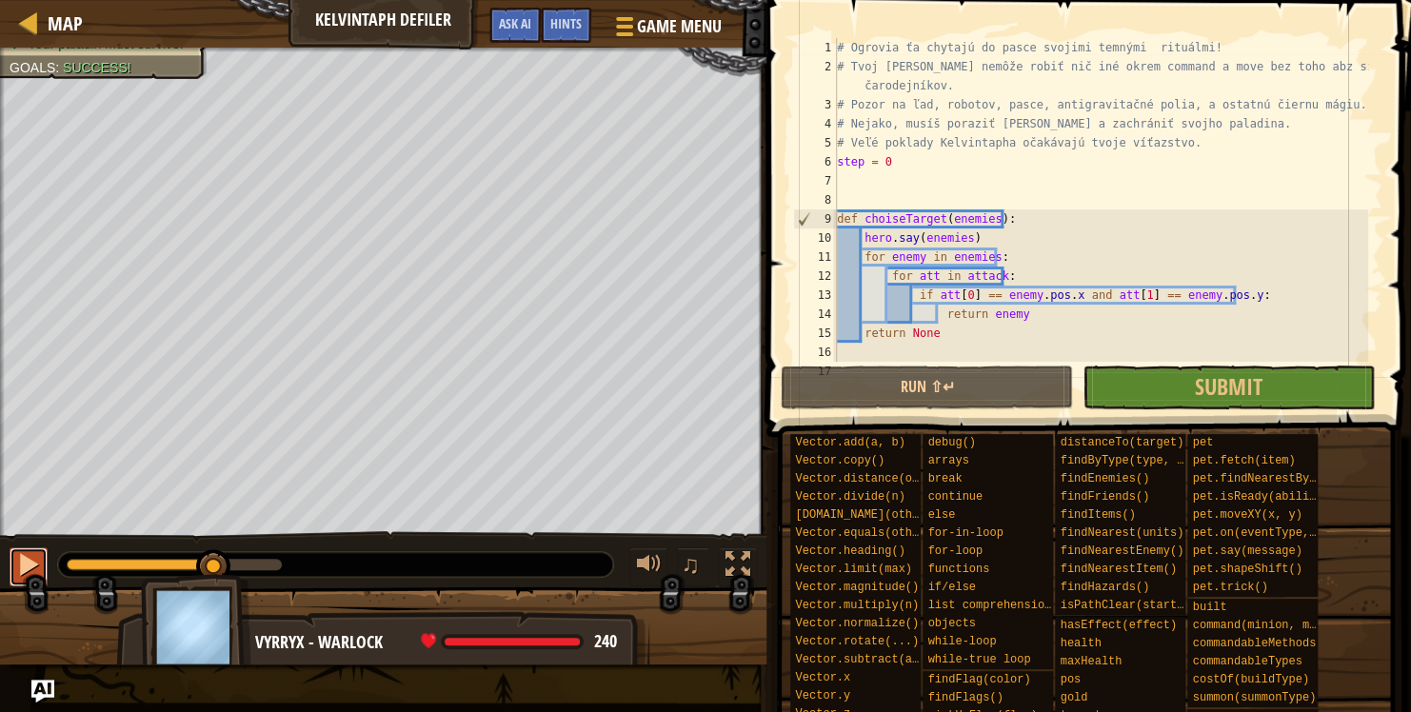
click at [20, 571] on div at bounding box center [28, 564] width 25 height 25
click at [27, 571] on div at bounding box center [28, 564] width 25 height 25
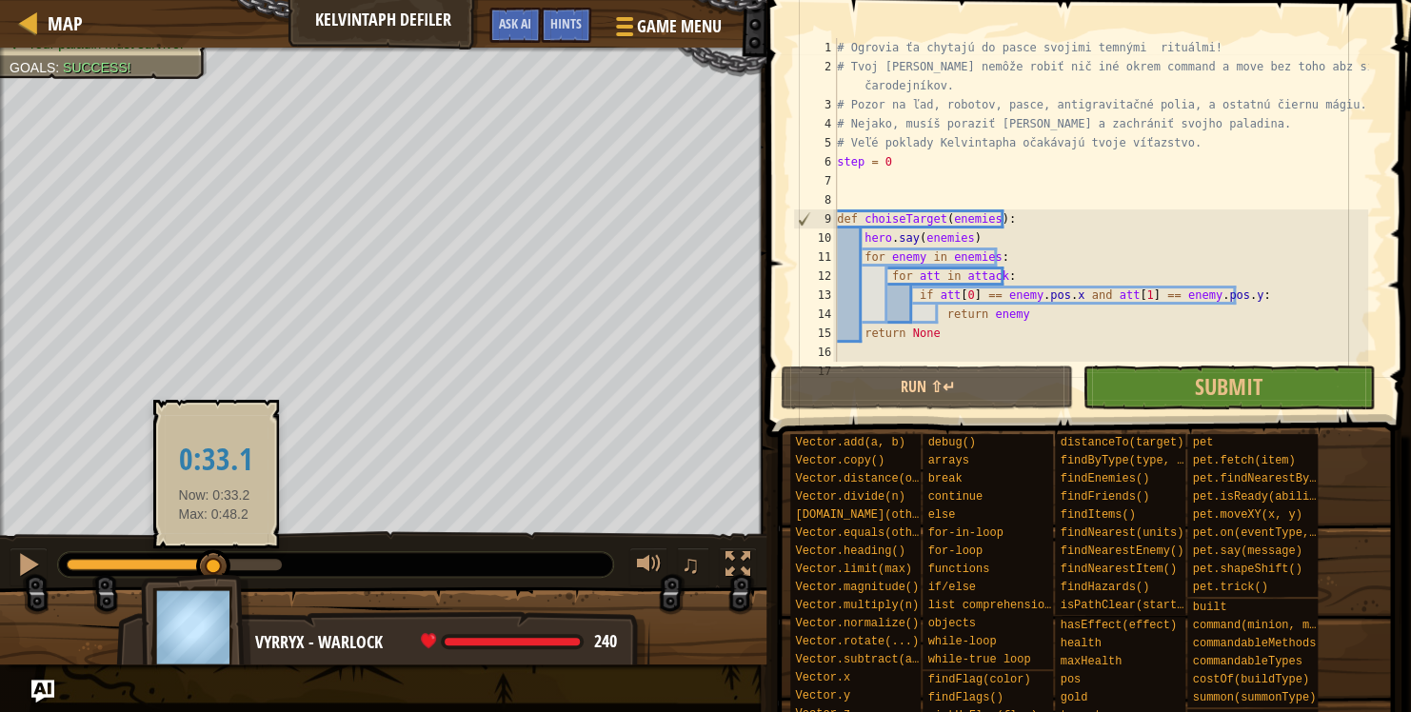
drag, startPoint x: 225, startPoint y: 559, endPoint x: 214, endPoint y: 560, distance: 10.5
click at [214, 560] on div at bounding box center [213, 566] width 34 height 34
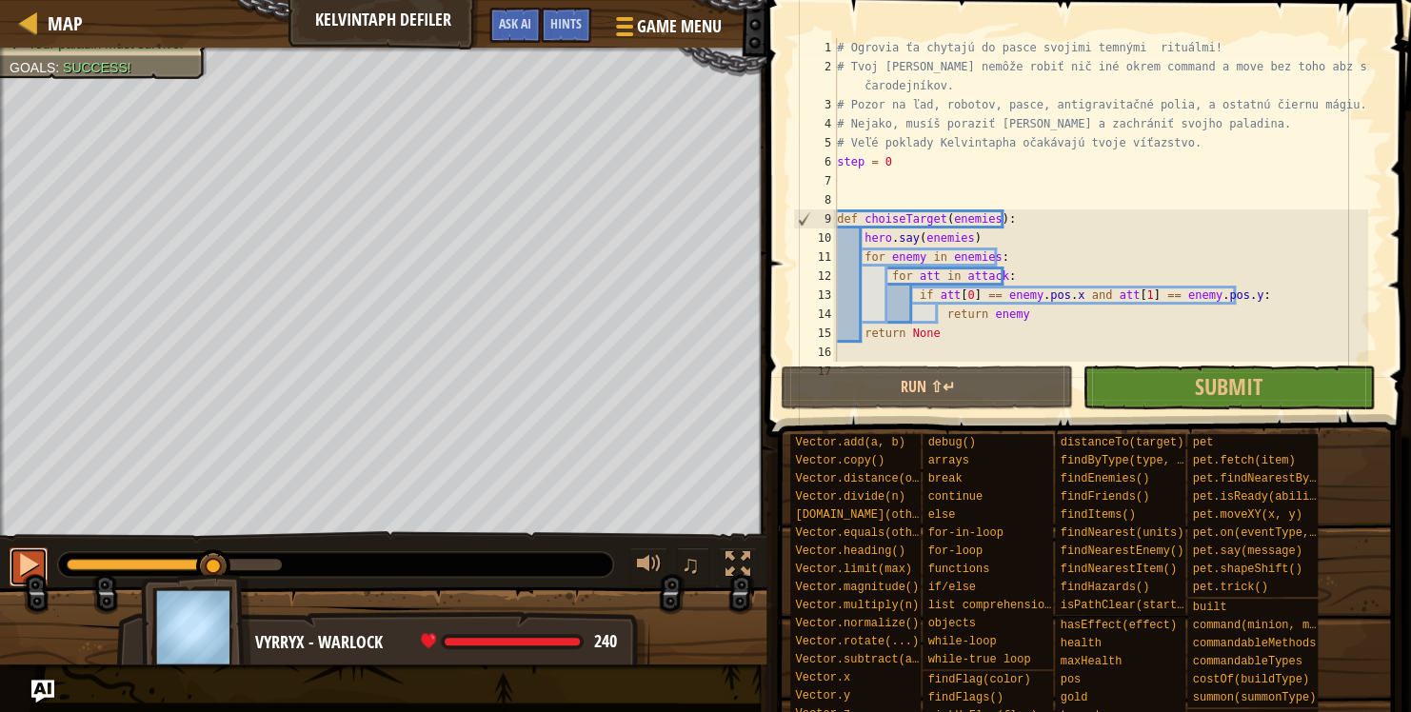
click at [25, 567] on div at bounding box center [28, 564] width 25 height 25
click at [23, 583] on button at bounding box center [29, 566] width 38 height 39
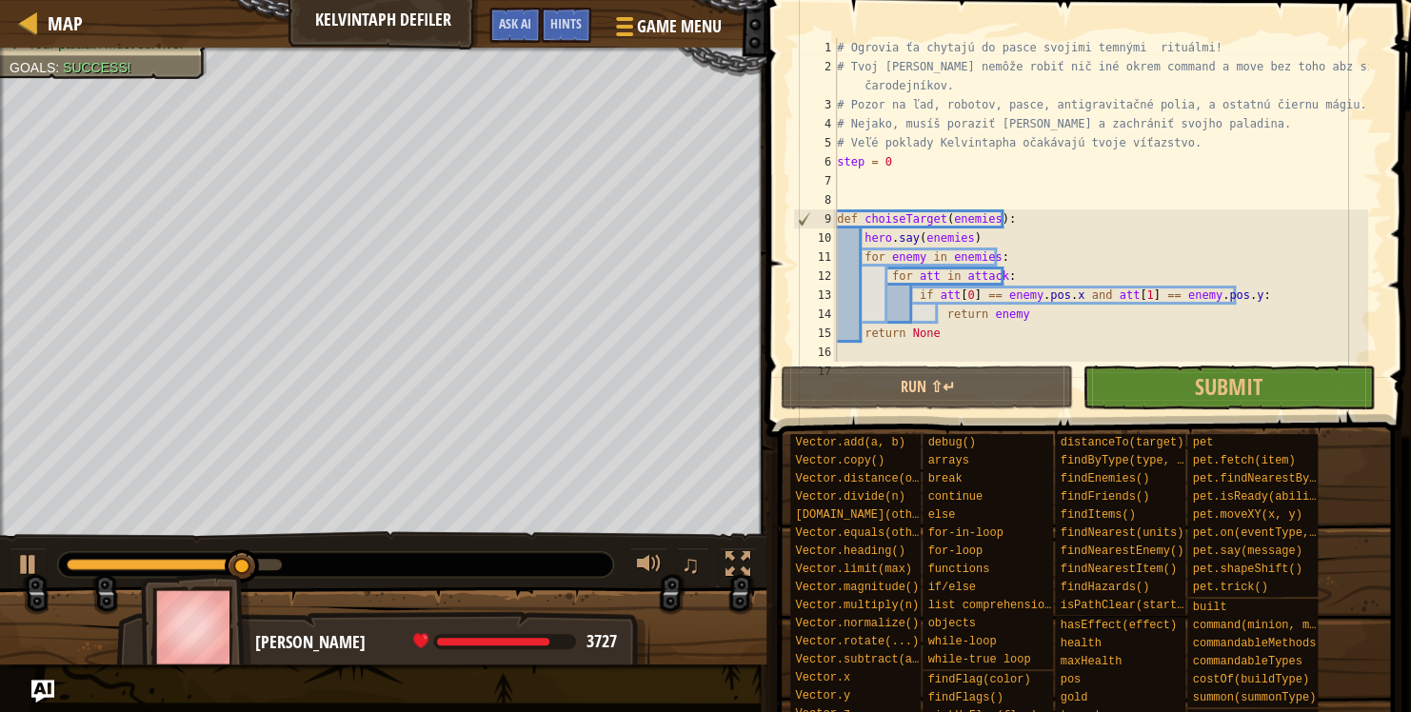
drag, startPoint x: 237, startPoint y: 573, endPoint x: 206, endPoint y: 564, distance: 32.6
click at [206, 564] on div "Eradicate the ogres. (13/13) Bonus: save all allies. (5/5) Your paladin must su…" at bounding box center [705, 356] width 1411 height 617
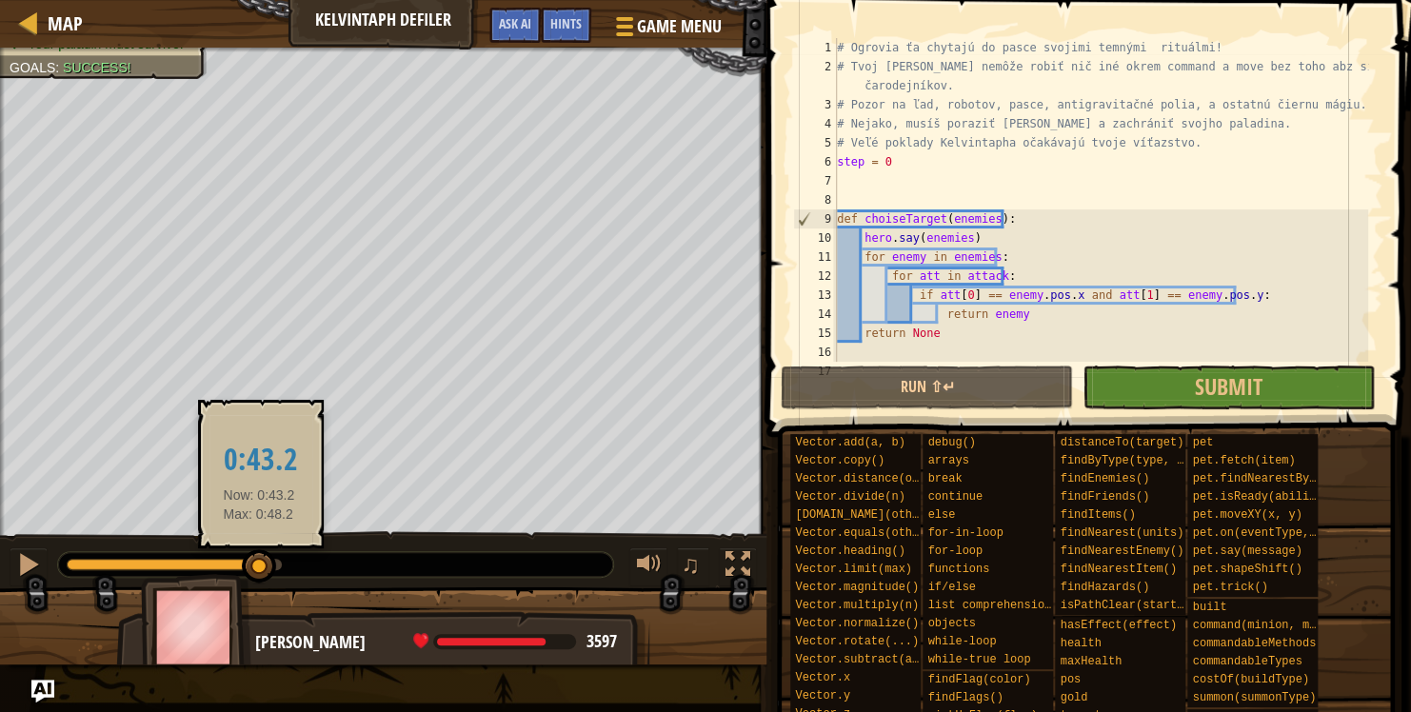
drag, startPoint x: 228, startPoint y: 560, endPoint x: 257, endPoint y: 548, distance: 30.8
click at [257, 549] on div at bounding box center [259, 566] width 34 height 34
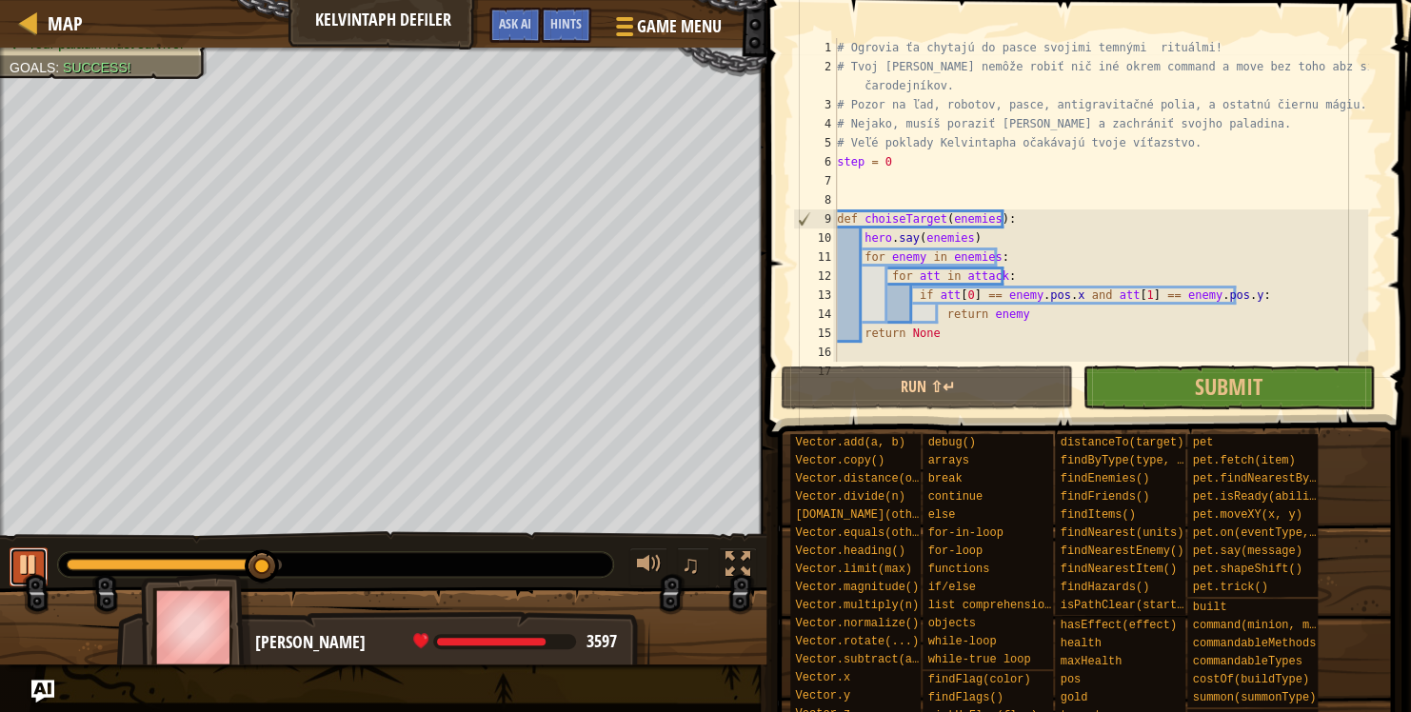
click at [20, 570] on div at bounding box center [28, 564] width 25 height 25
click at [33, 560] on div at bounding box center [28, 564] width 25 height 25
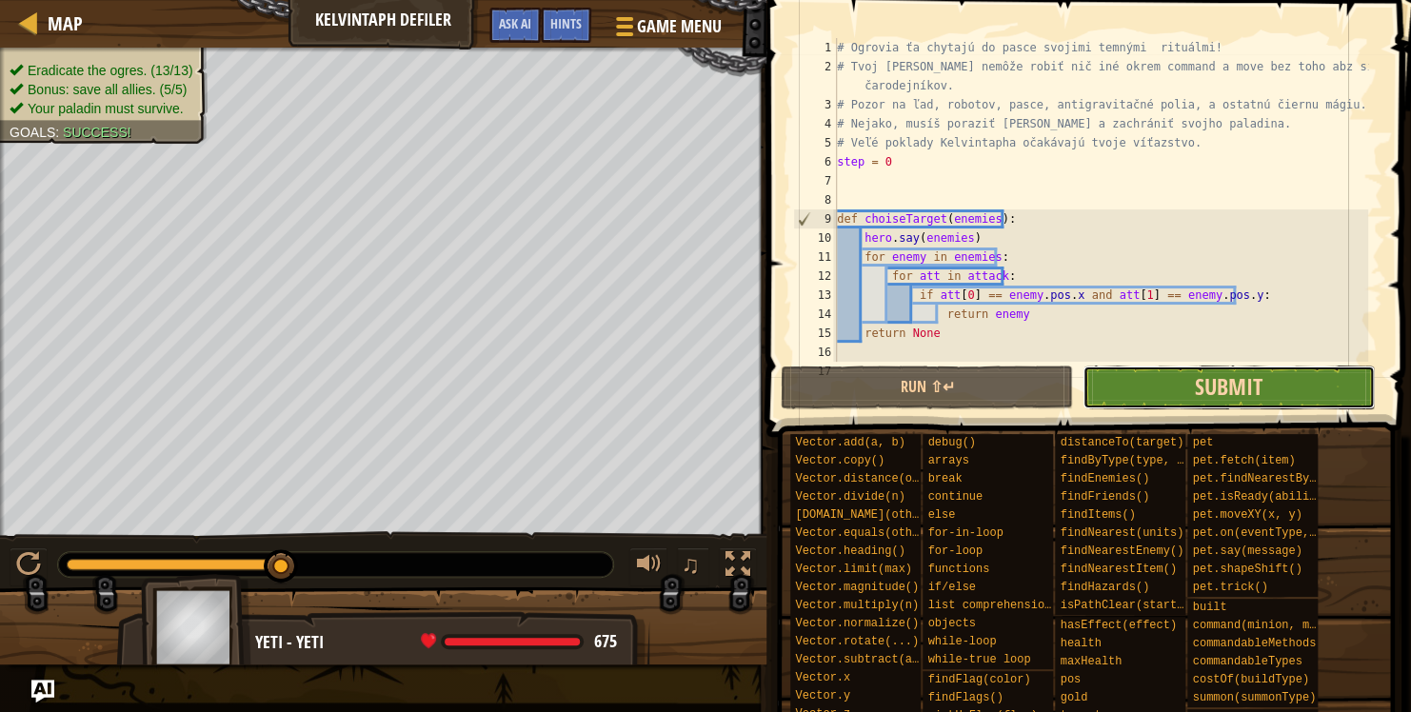
click at [1208, 390] on span "Submit" at bounding box center [1229, 386] width 68 height 30
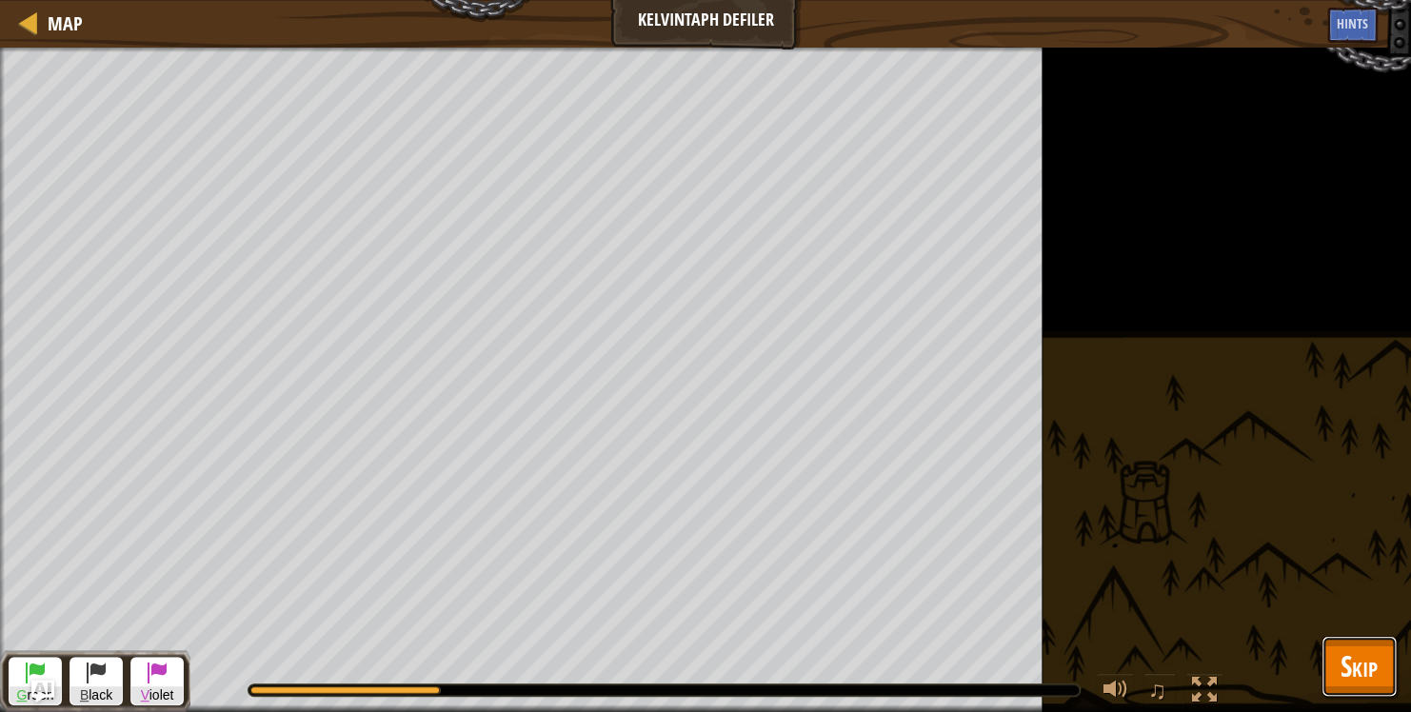
click at [1358, 651] on span "Skip" at bounding box center [1358, 665] width 37 height 39
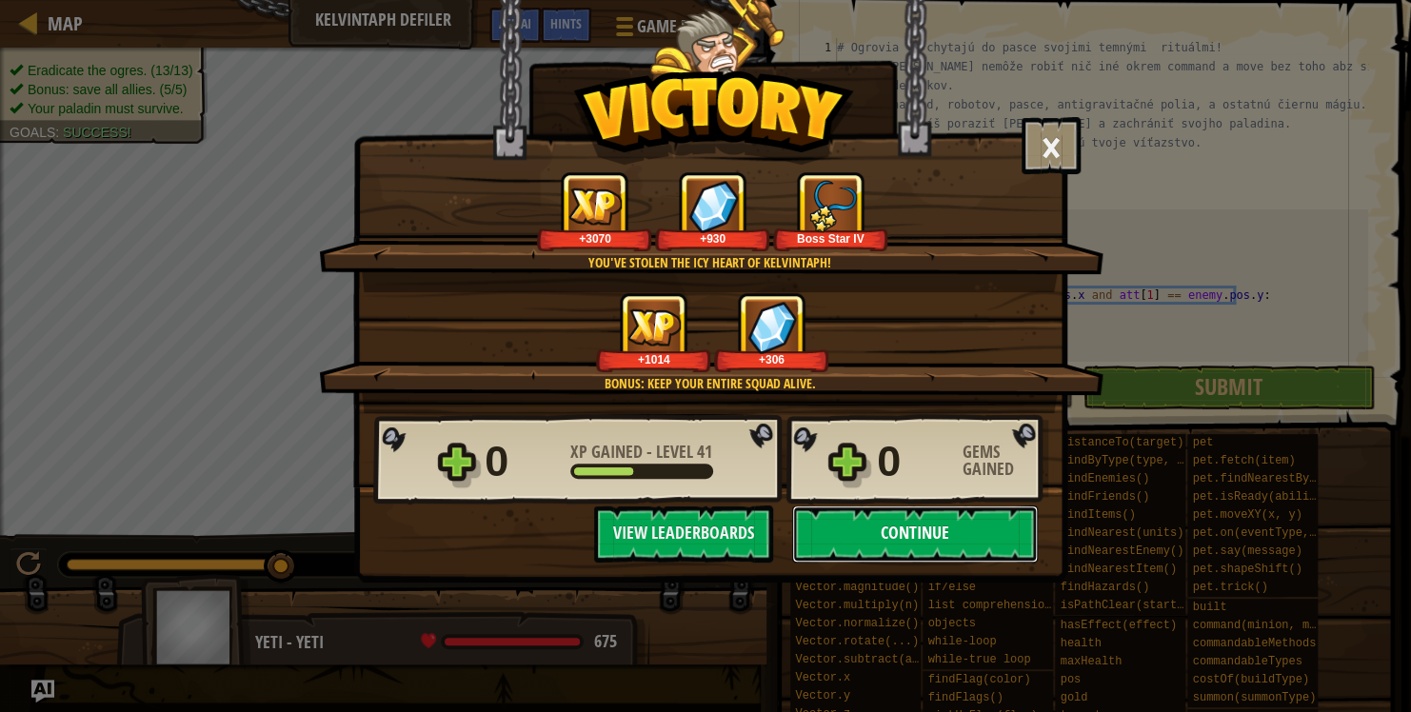
click at [915, 541] on button "Continue" at bounding box center [915, 533] width 246 height 57
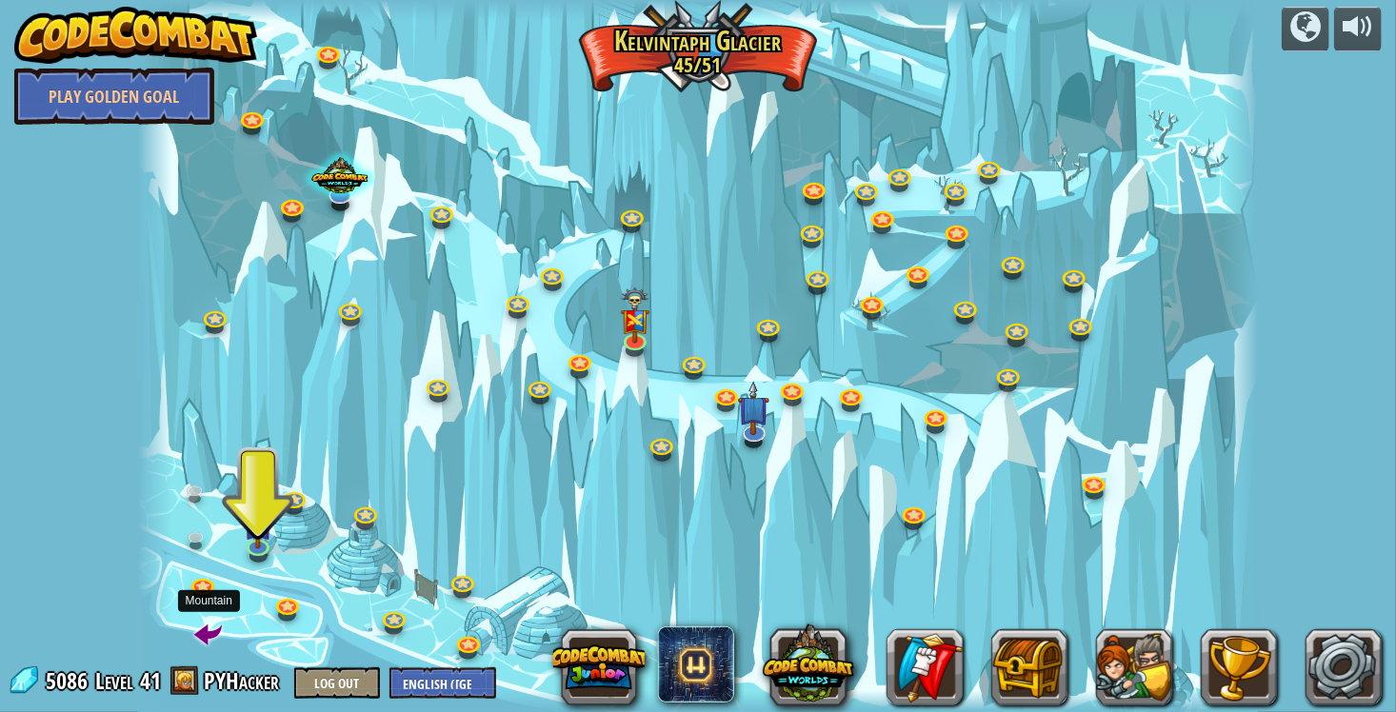
click at [201, 631] on span at bounding box center [208, 634] width 28 height 28
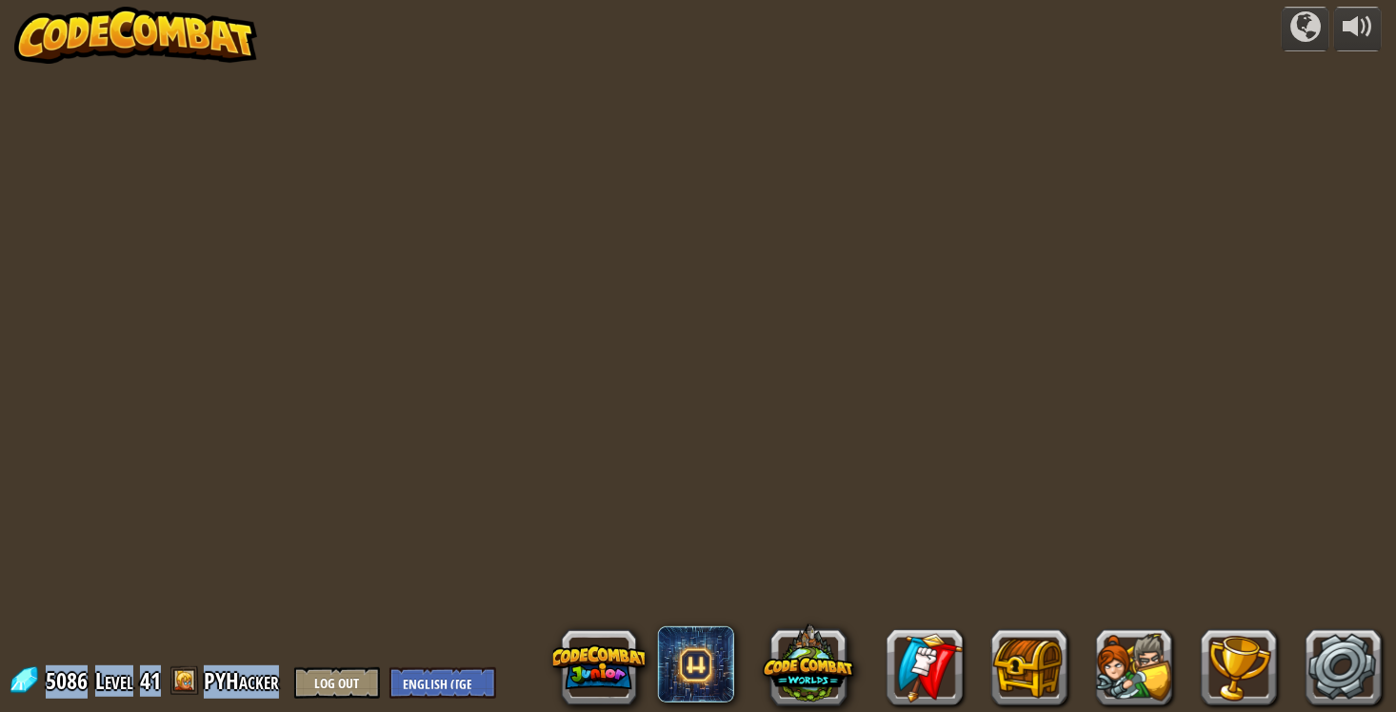
click at [201, 631] on div "powered by 5086 Level 41 PYHacker Log Out English (US) English (UK) 简体中文 繁體中文 р…" at bounding box center [698, 356] width 1396 height 712
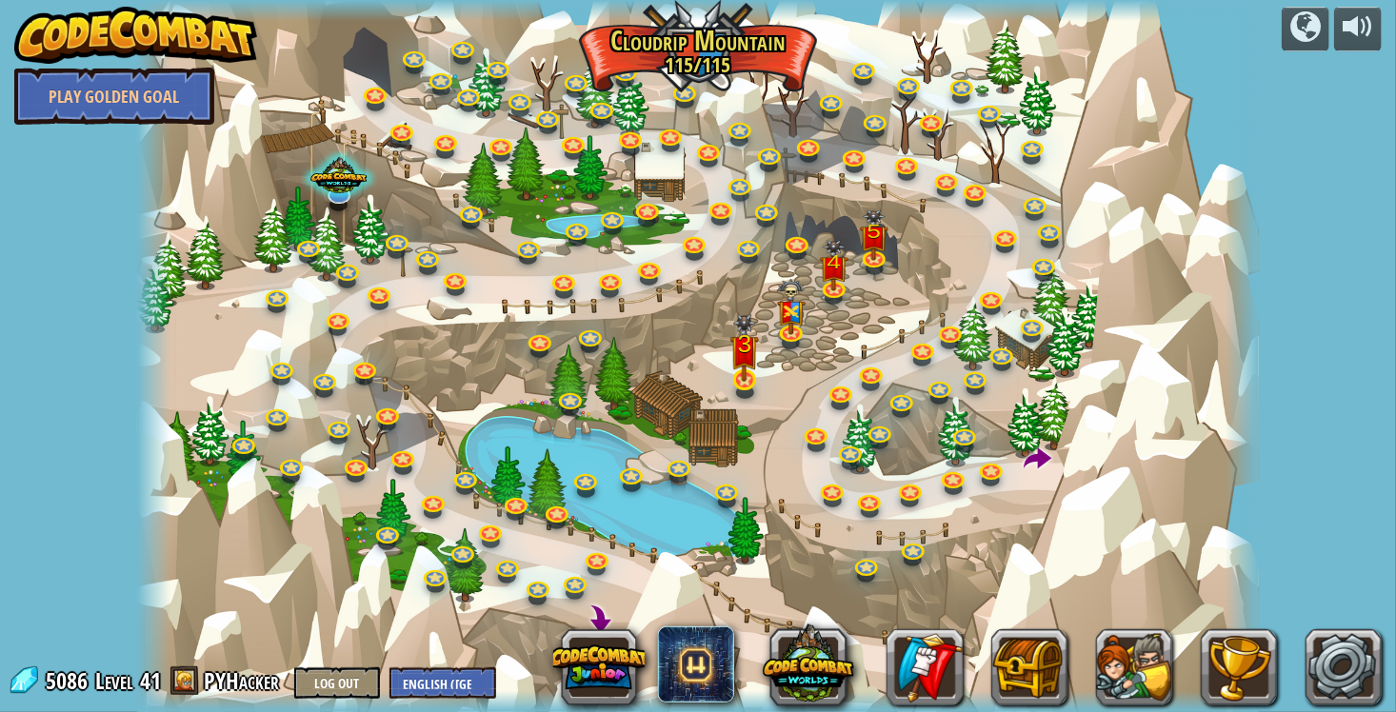
click at [747, 361] on img at bounding box center [744, 348] width 29 height 68
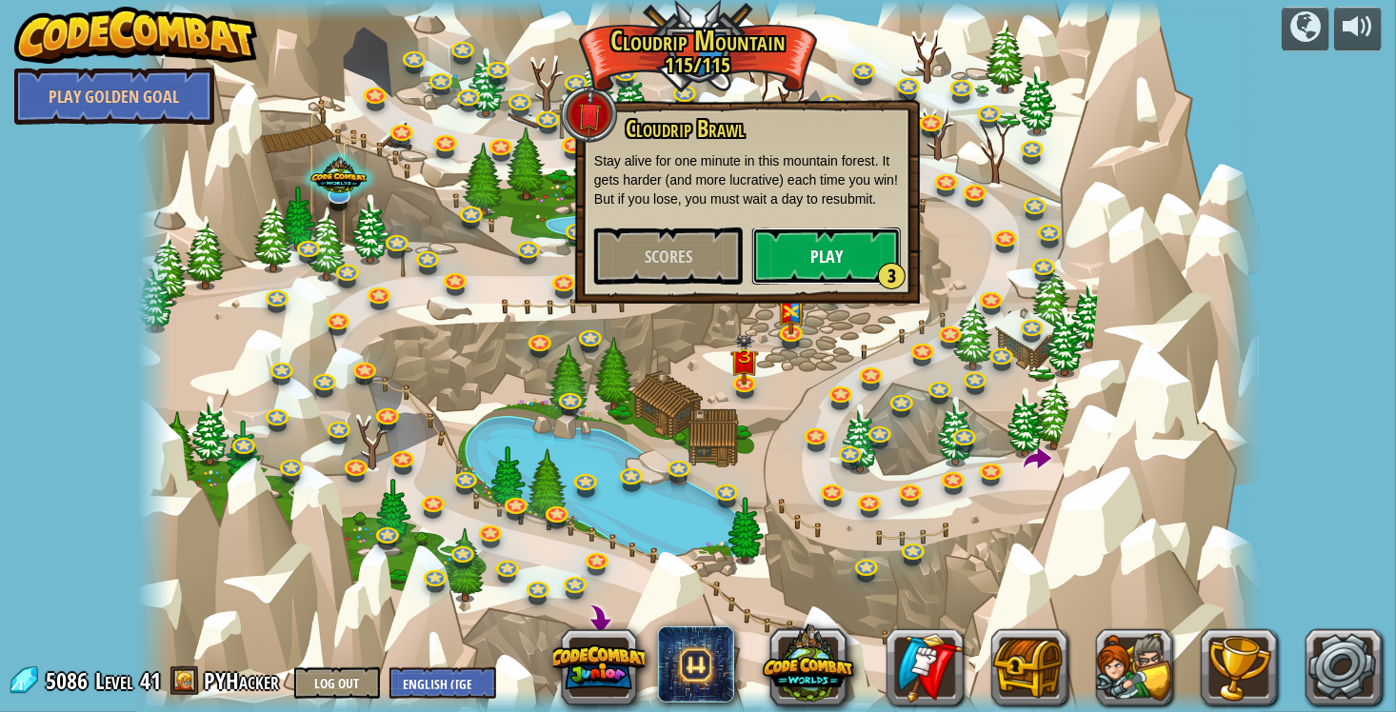
click at [805, 271] on button "Play 3" at bounding box center [826, 256] width 148 height 57
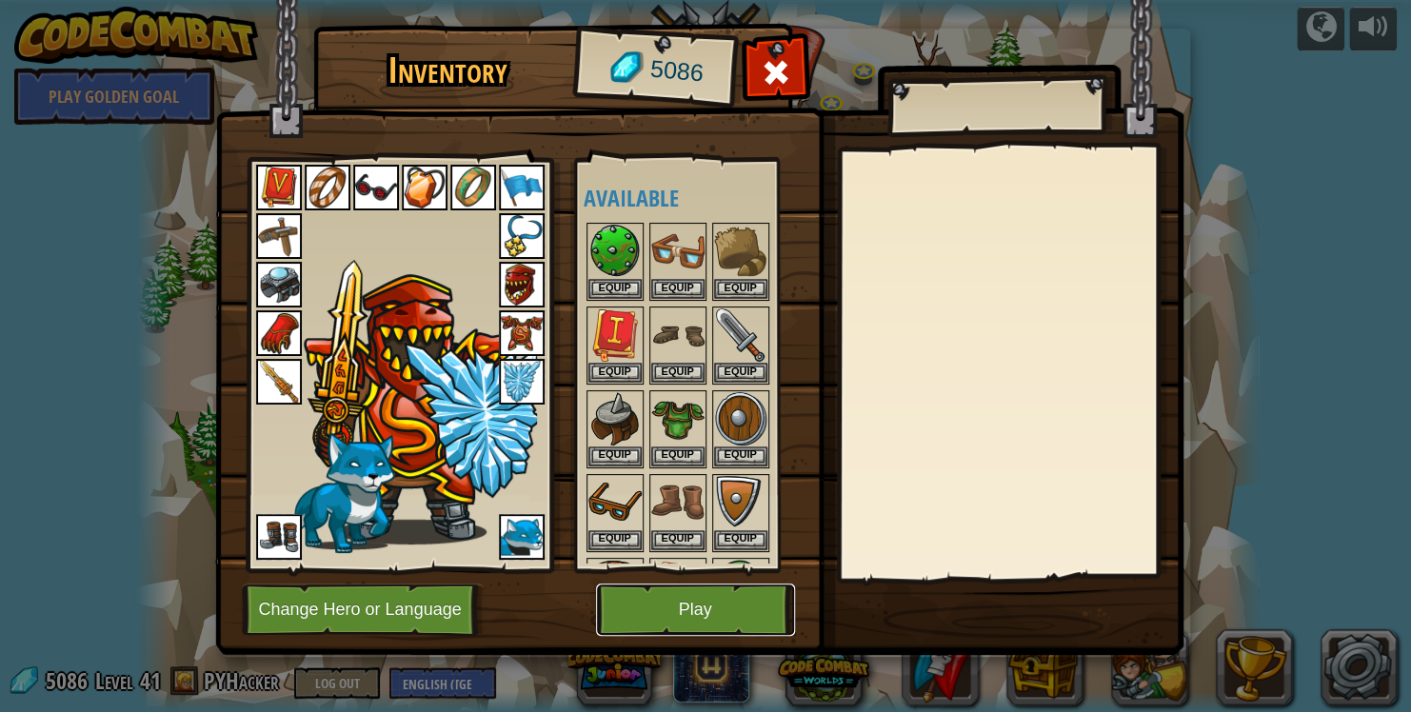
click at [688, 608] on button "Play" at bounding box center [695, 610] width 199 height 52
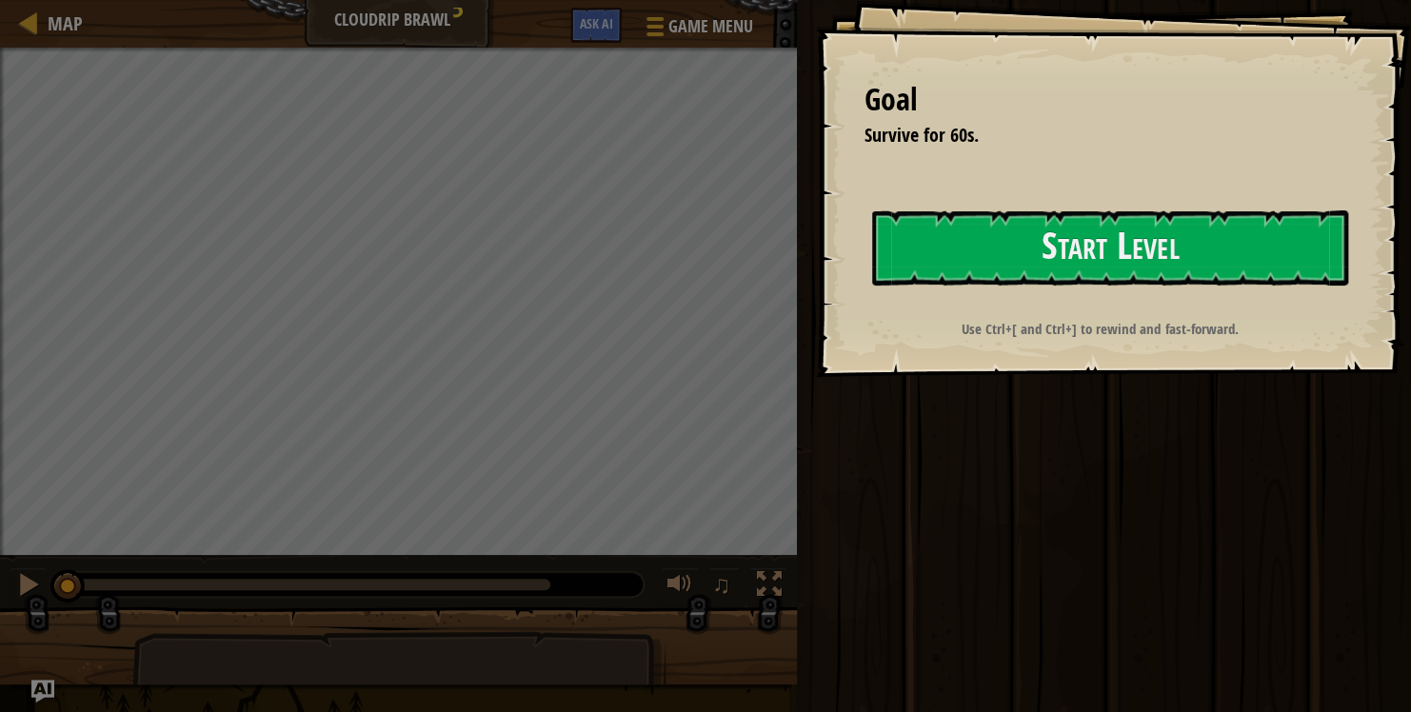
click at [953, 236] on div "Goal Survive for 60s. Start Level Error loading from server. Try refreshing the…" at bounding box center [1113, 188] width 595 height 377
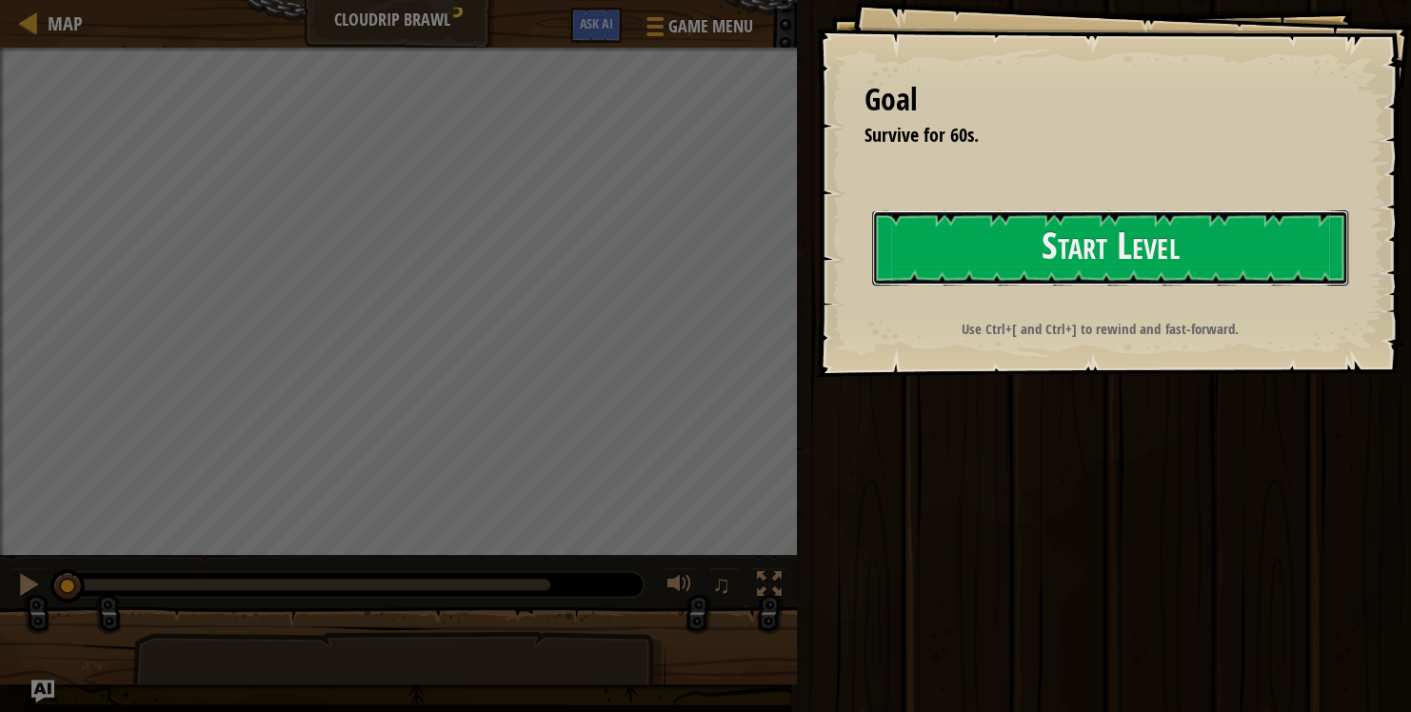
click at [953, 236] on button "Start Level" at bounding box center [1110, 247] width 476 height 75
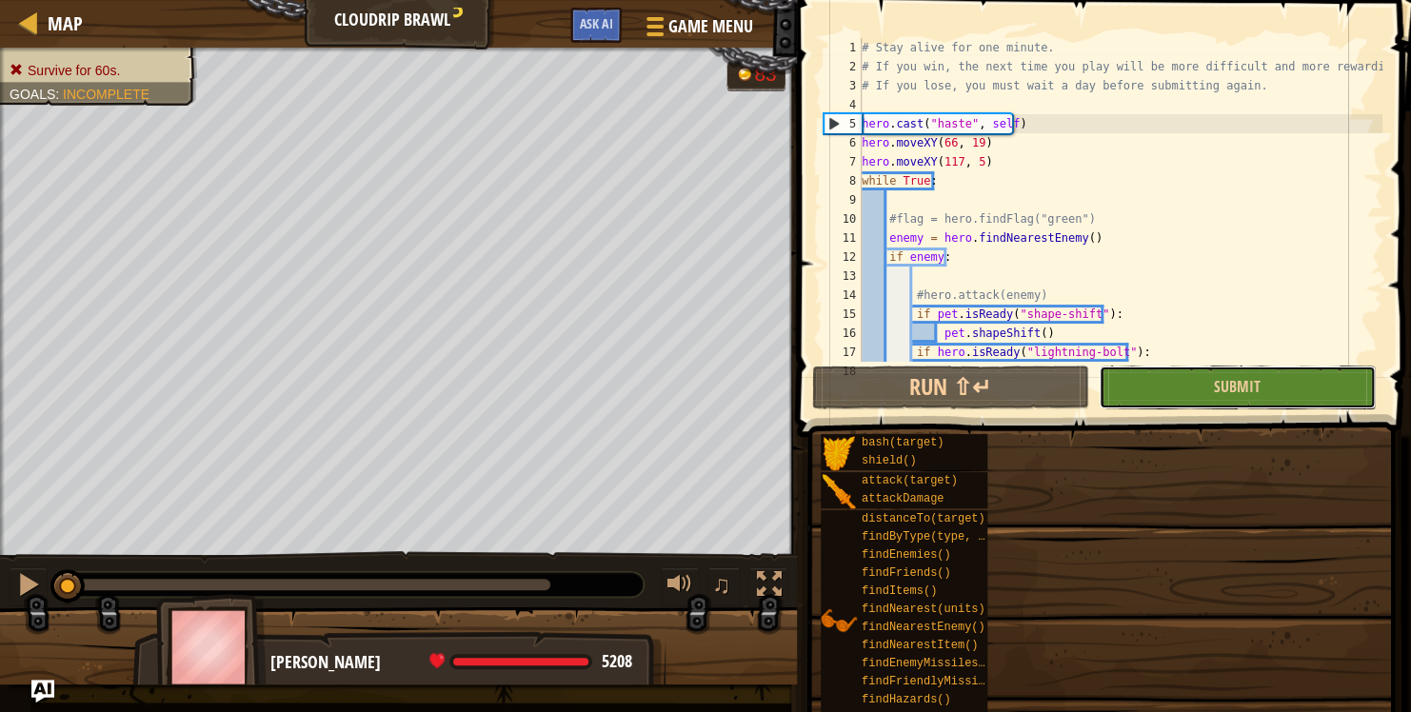
click at [1257, 398] on button "Submit" at bounding box center [1237, 388] width 277 height 44
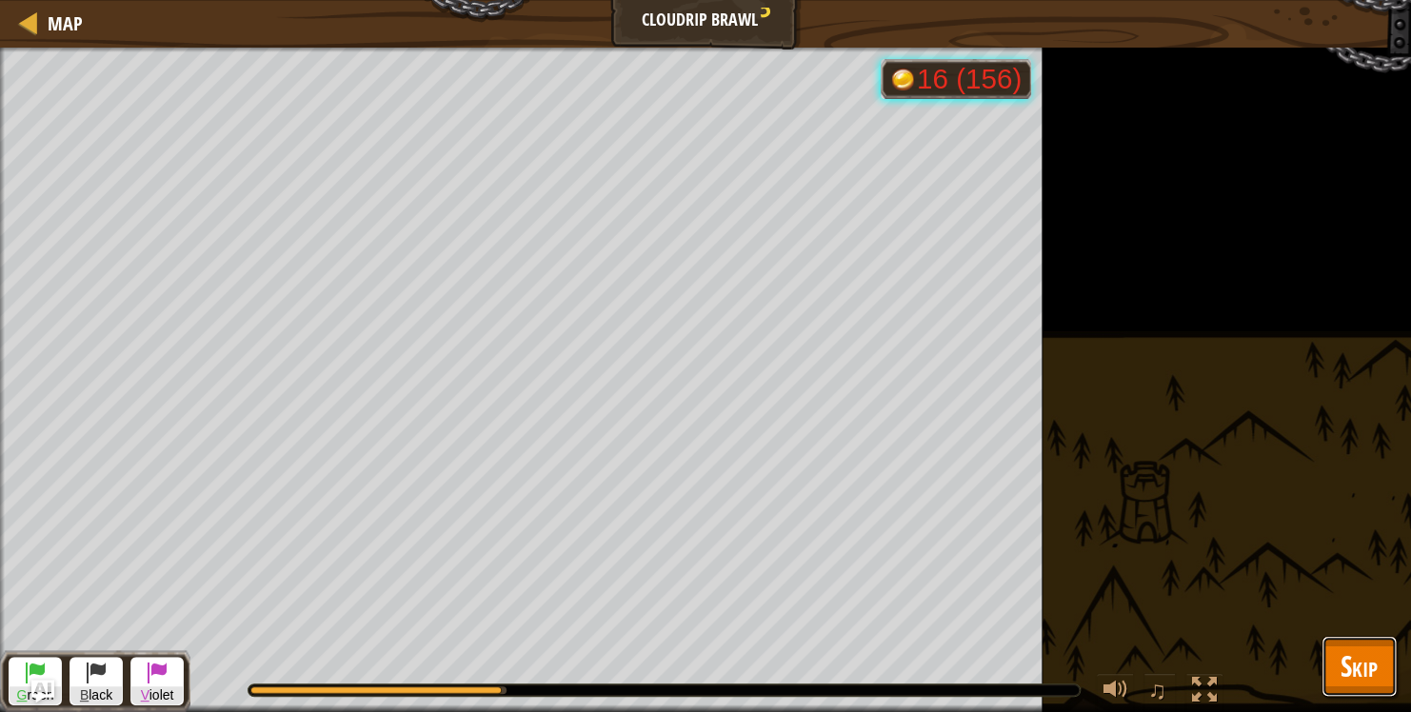
click at [1376, 651] on span "Skip" at bounding box center [1358, 665] width 37 height 39
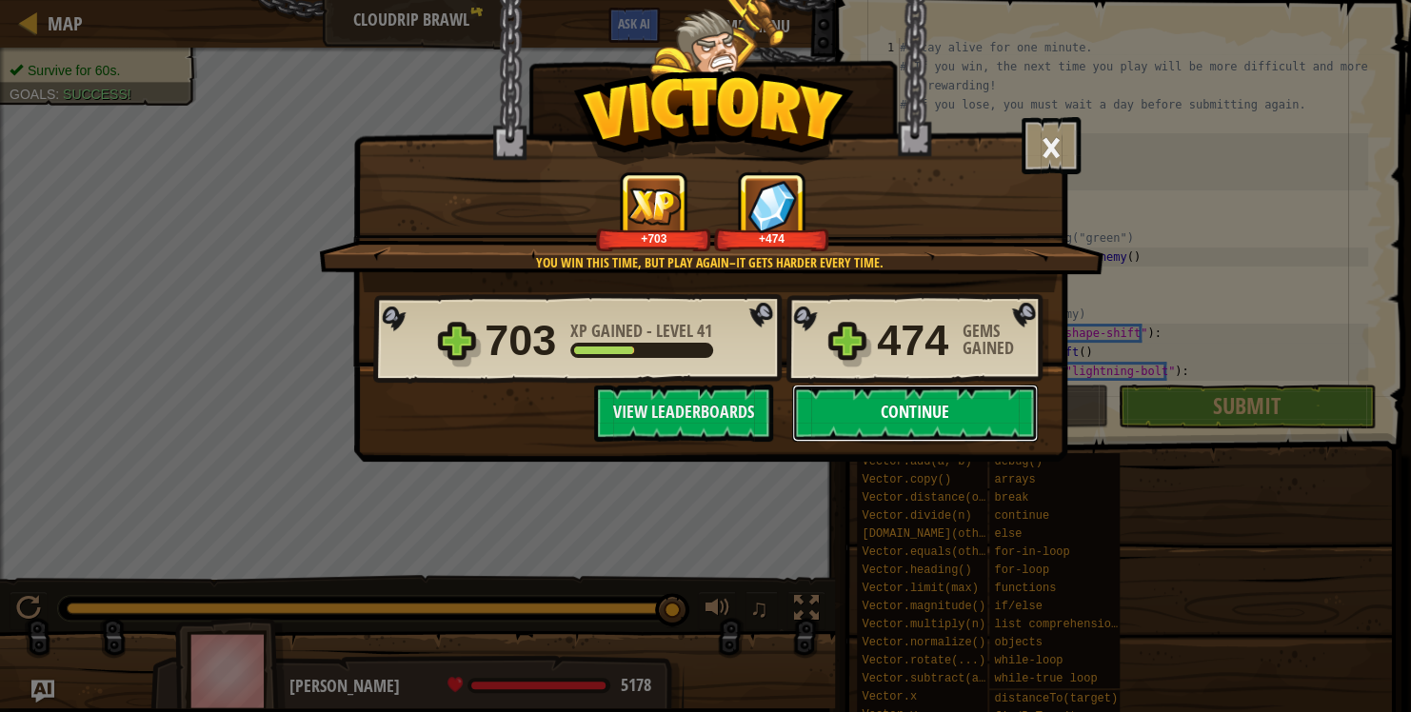
click at [909, 413] on button "Continue" at bounding box center [915, 413] width 246 height 57
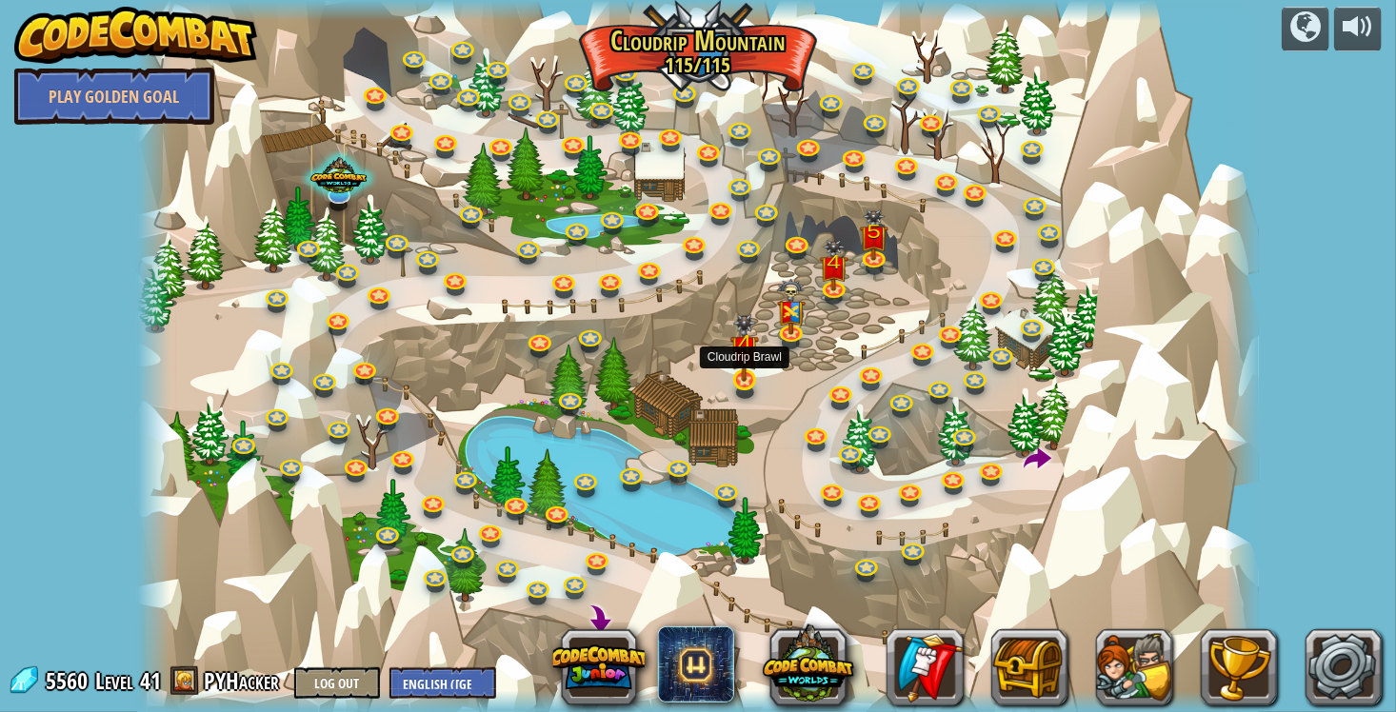
click at [743, 359] on img at bounding box center [744, 348] width 29 height 68
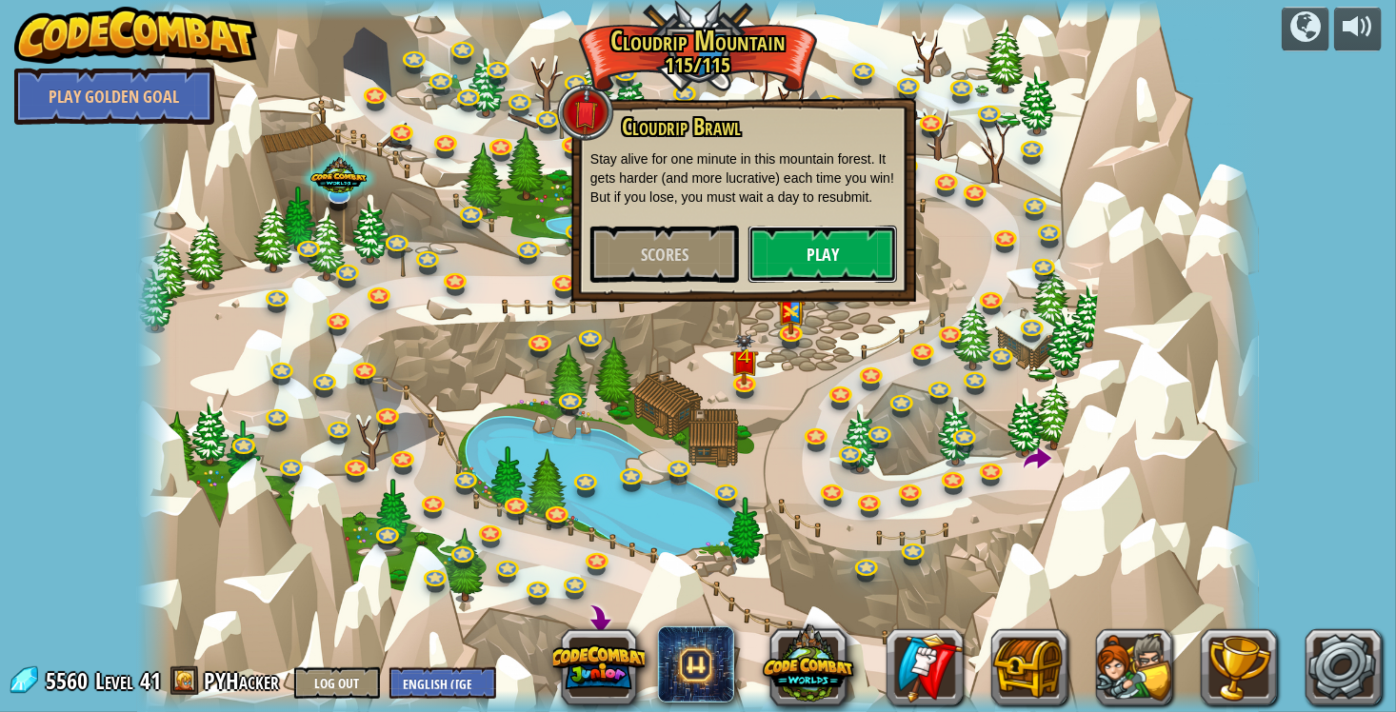
click at [822, 252] on button "Play" at bounding box center [822, 254] width 148 height 57
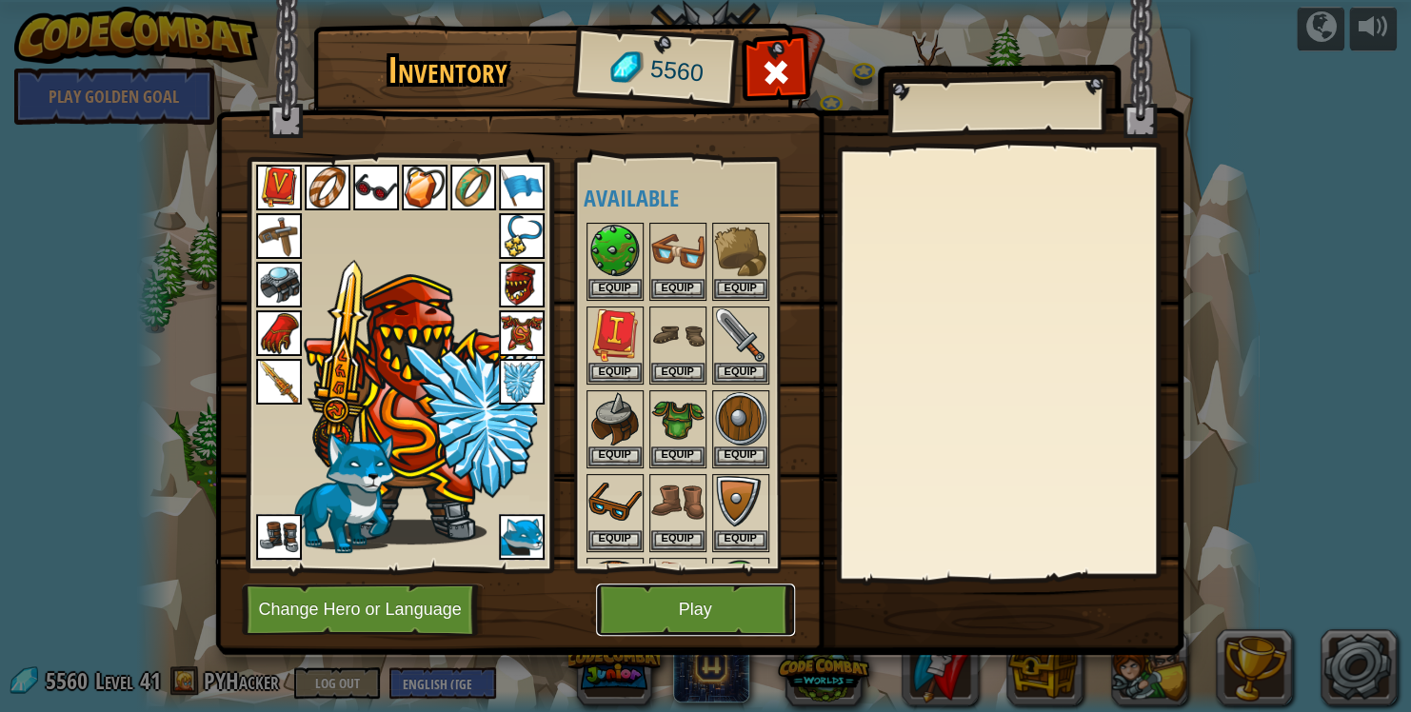
click at [674, 616] on button "Play" at bounding box center [695, 610] width 199 height 52
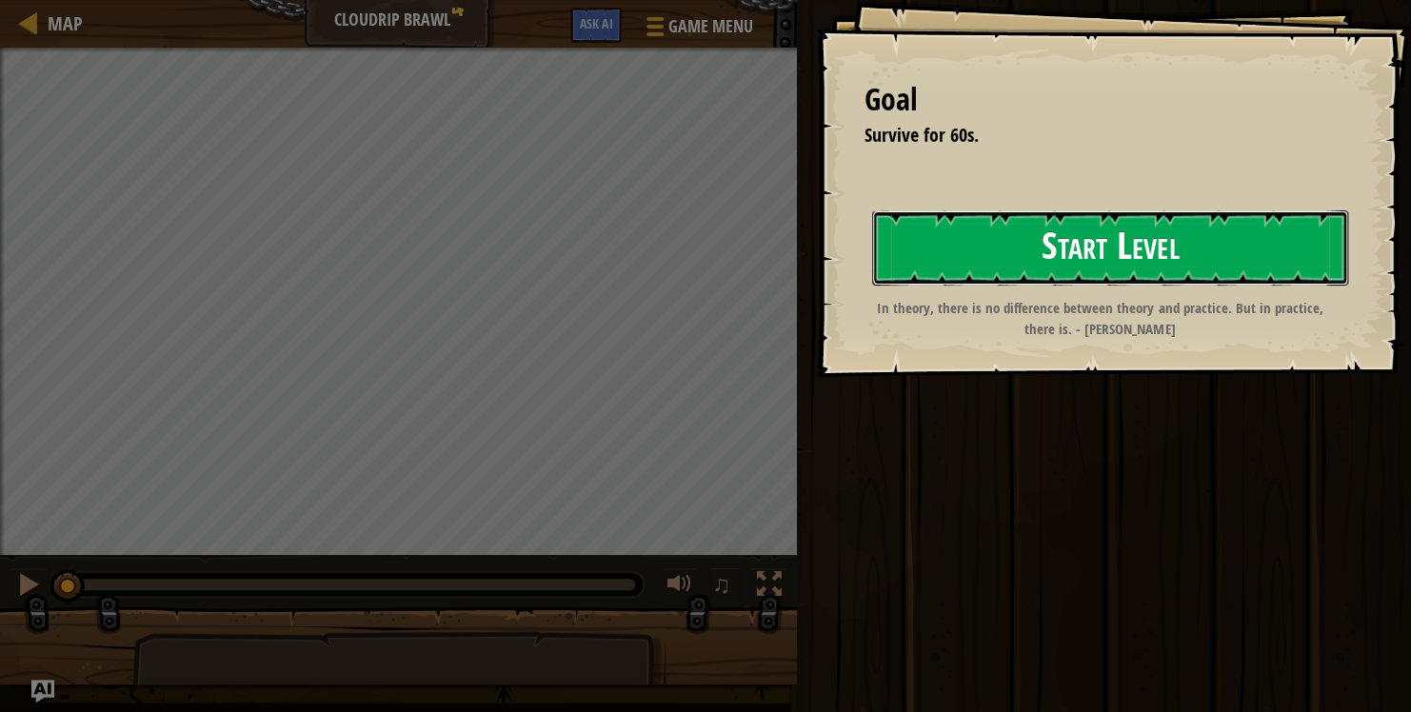
click at [1076, 259] on button "Start Level" at bounding box center [1110, 247] width 476 height 75
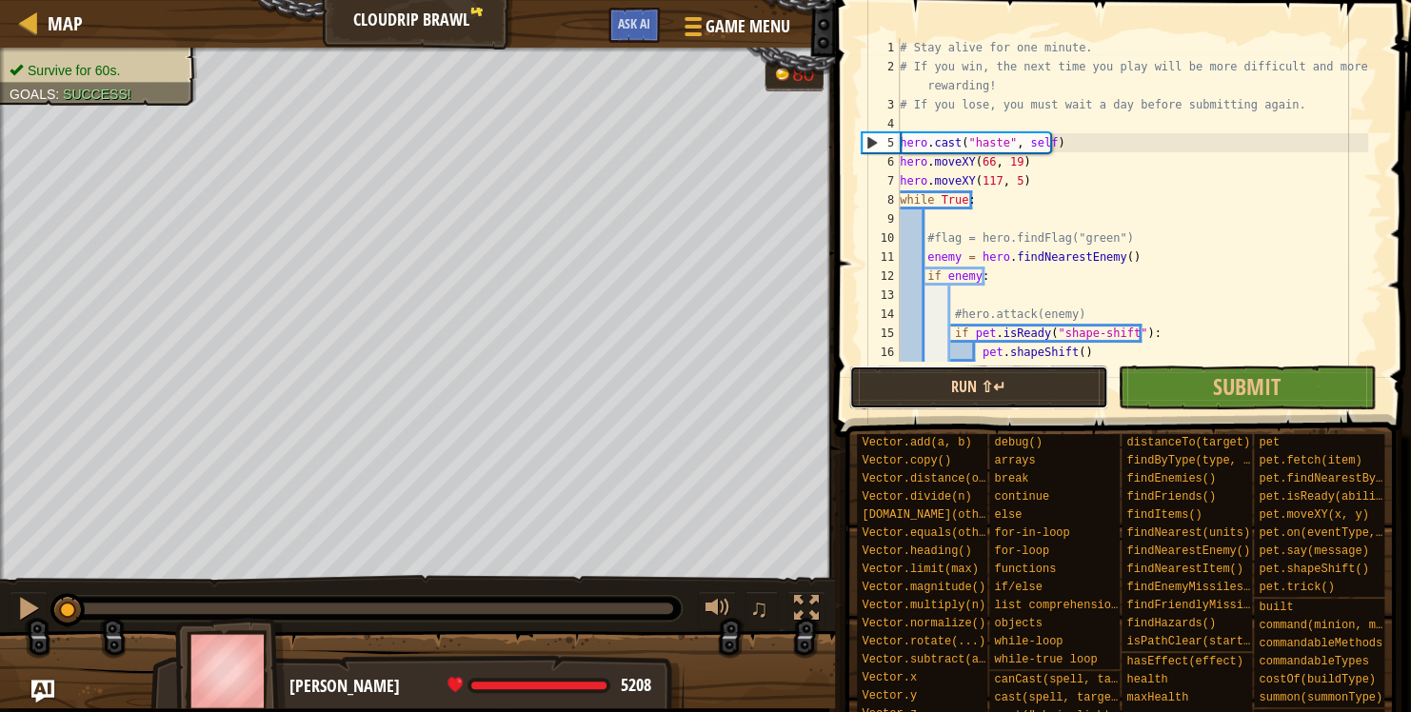
click at [1018, 396] on button "Run ⇧↵" at bounding box center [978, 388] width 259 height 44
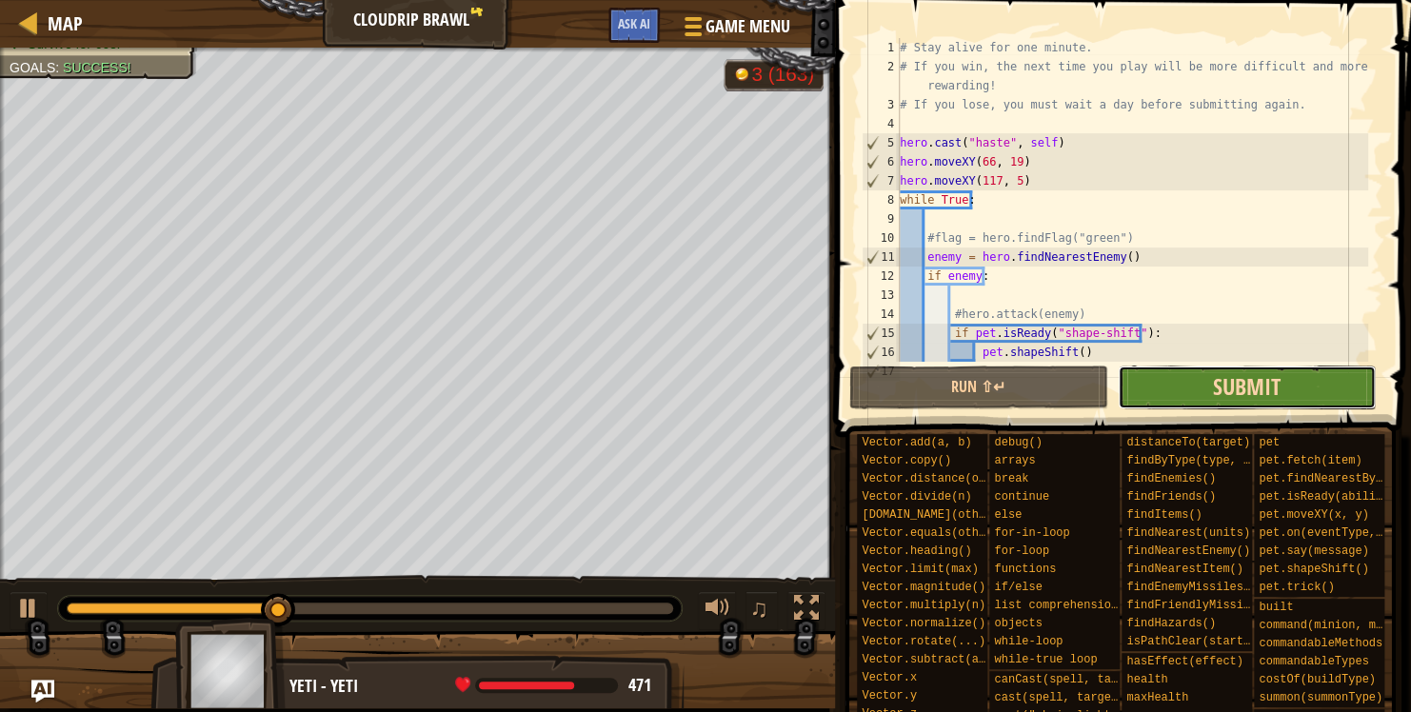
click at [1246, 396] on span "Submit" at bounding box center [1247, 386] width 68 height 30
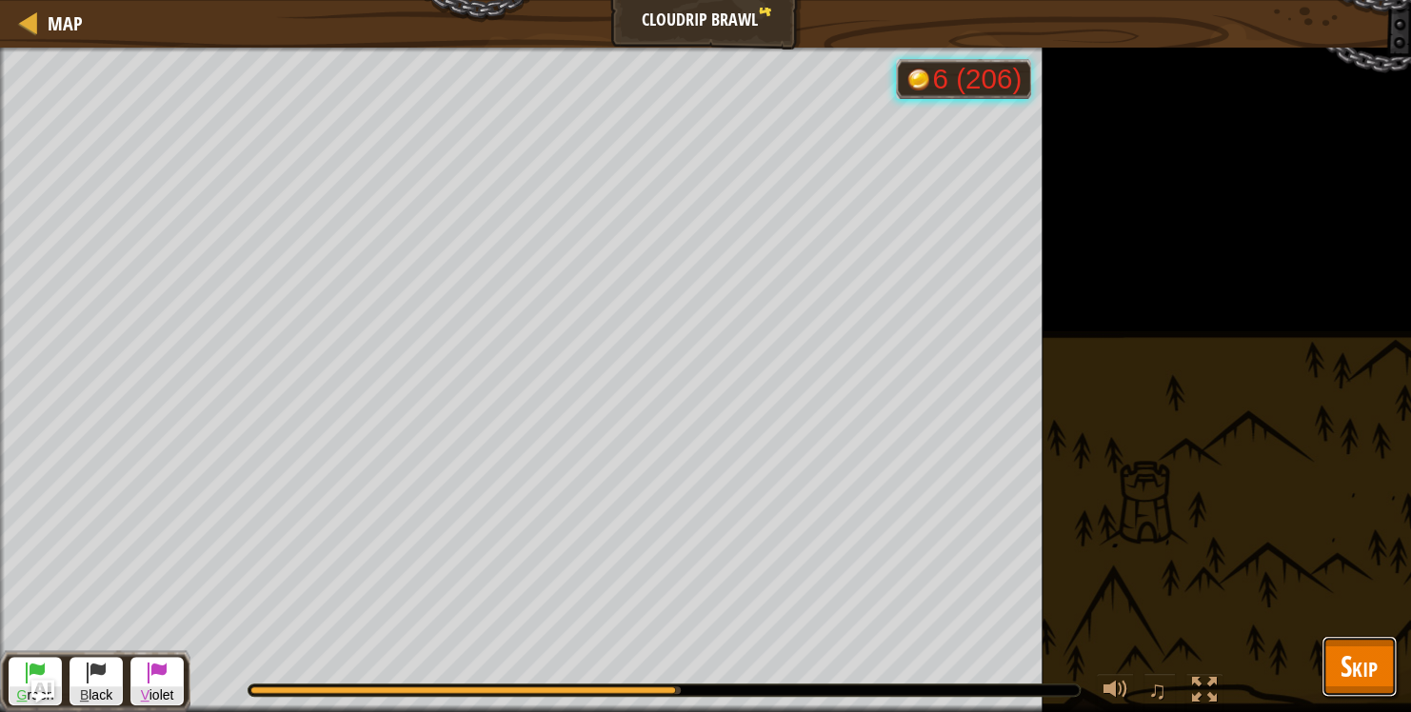
click at [1381, 670] on button "Skip" at bounding box center [1358, 666] width 75 height 61
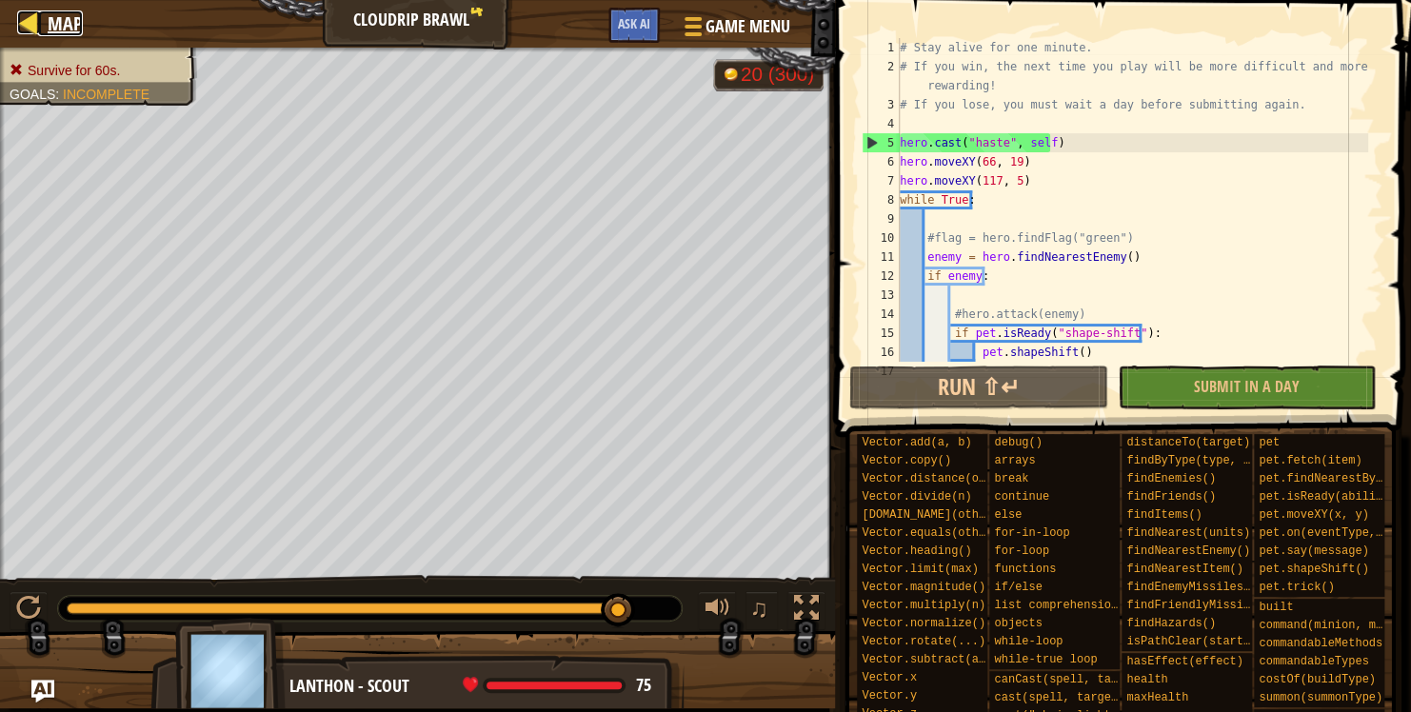
click at [58, 23] on span "Map" at bounding box center [65, 23] width 35 height 26
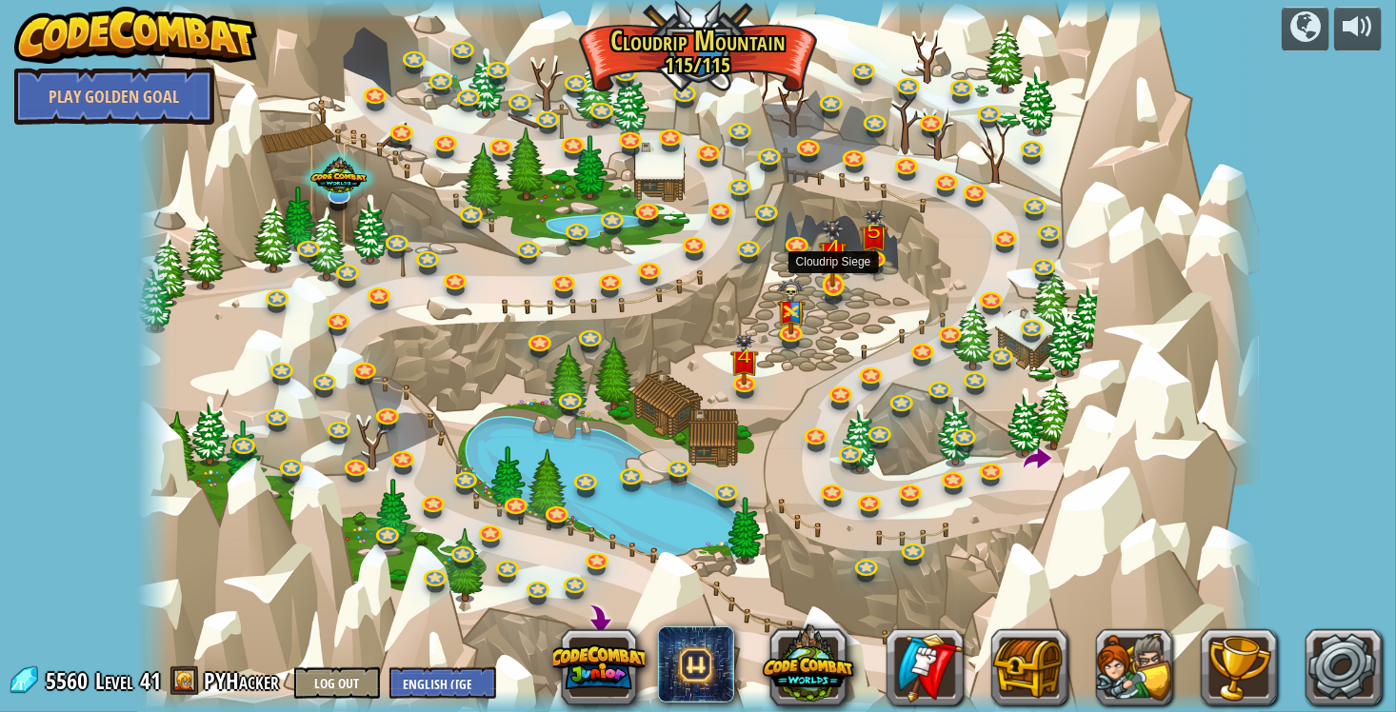
click at [837, 274] on img at bounding box center [833, 254] width 29 height 68
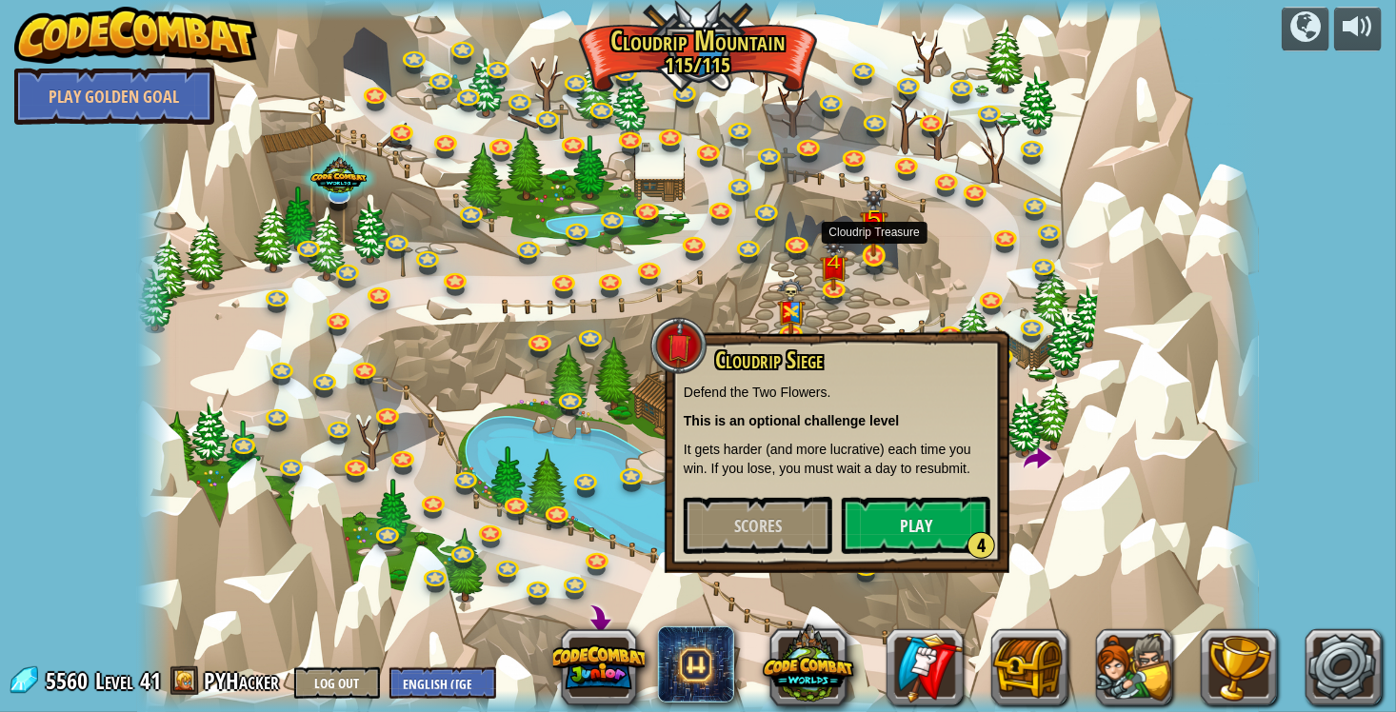
click at [882, 240] on img at bounding box center [874, 223] width 29 height 68
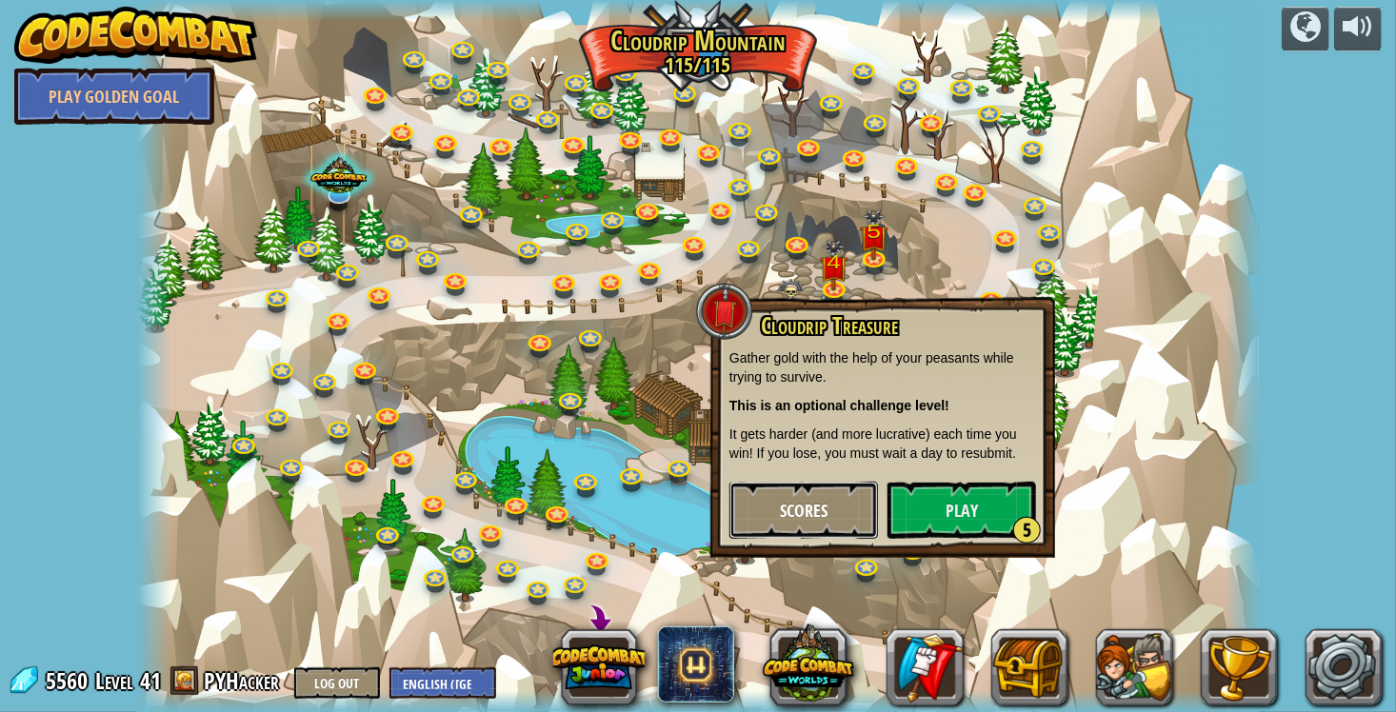
click at [873, 525] on button "Scores" at bounding box center [803, 510] width 148 height 57
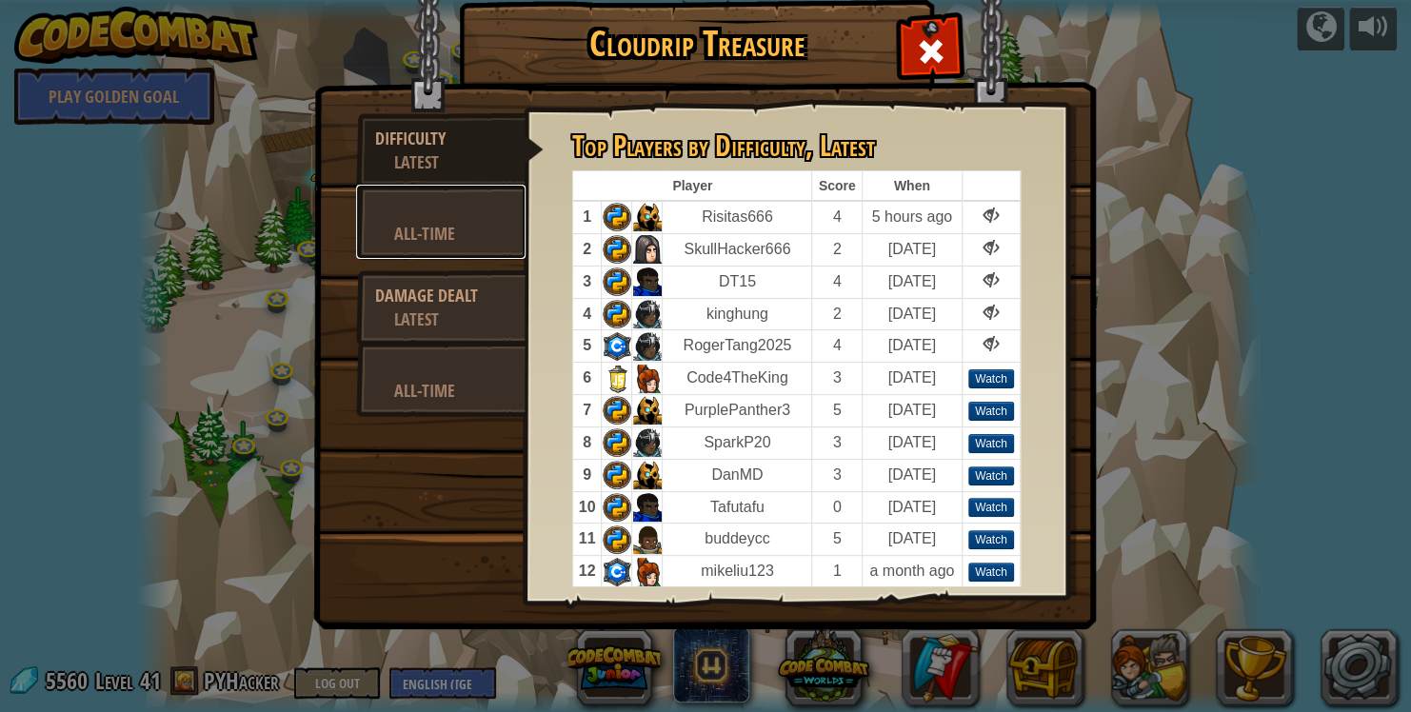
click at [438, 232] on div "All-Time" at bounding box center [450, 234] width 112 height 24
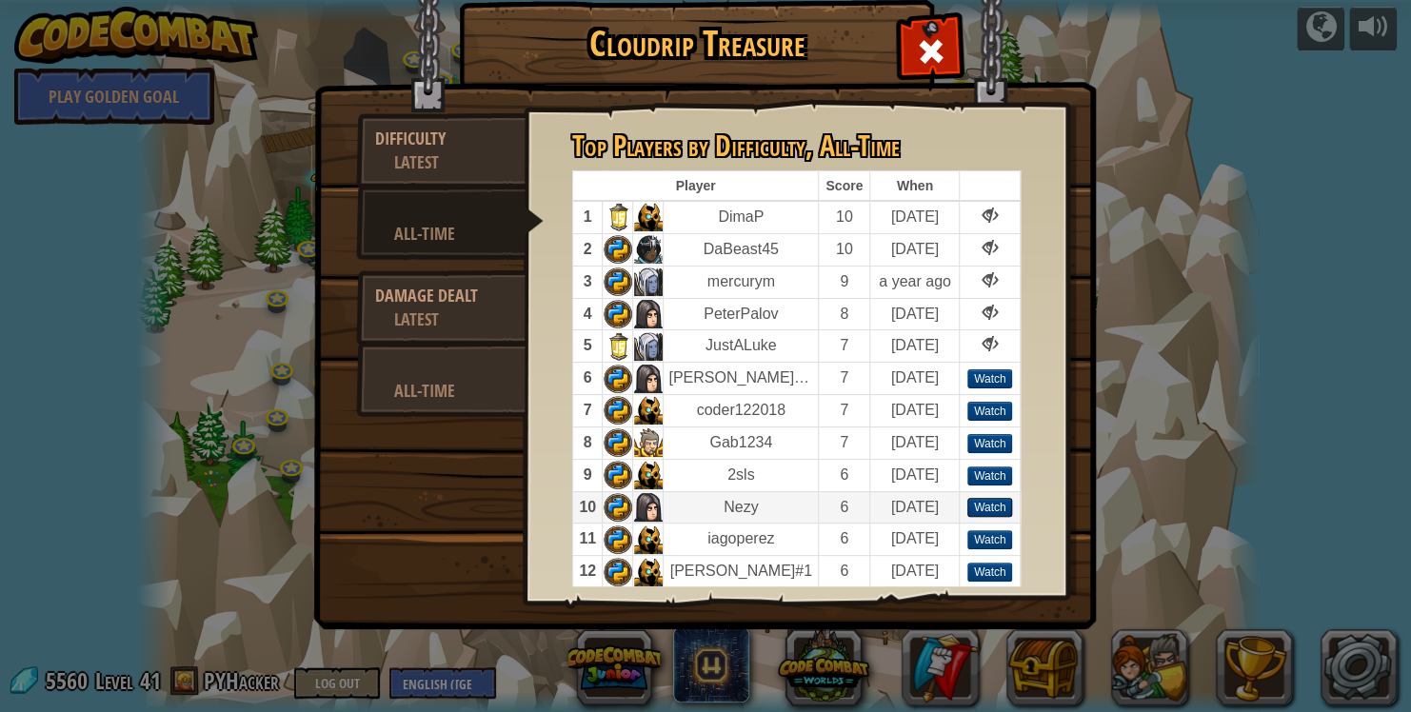
click at [983, 502] on div "Watch" at bounding box center [990, 507] width 46 height 19
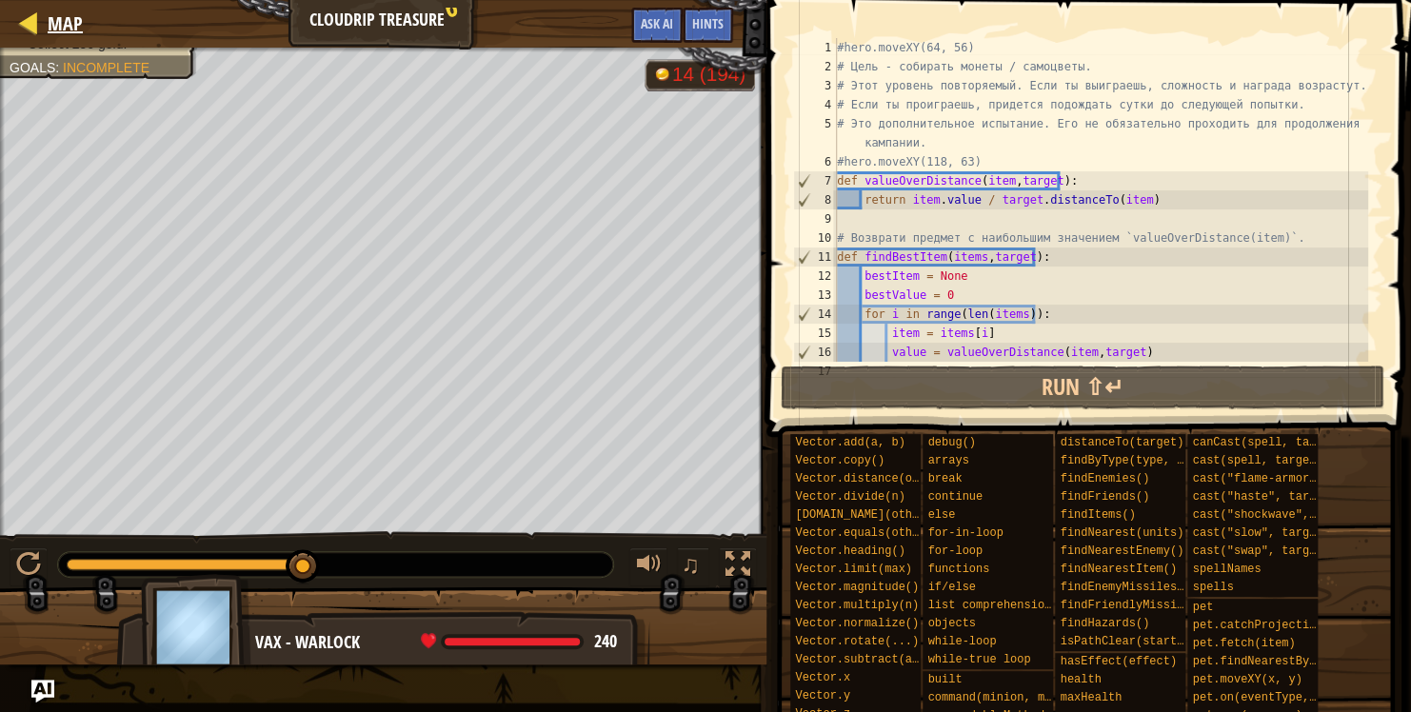
click at [58, 39] on div "Map" at bounding box center [60, 24] width 45 height 48
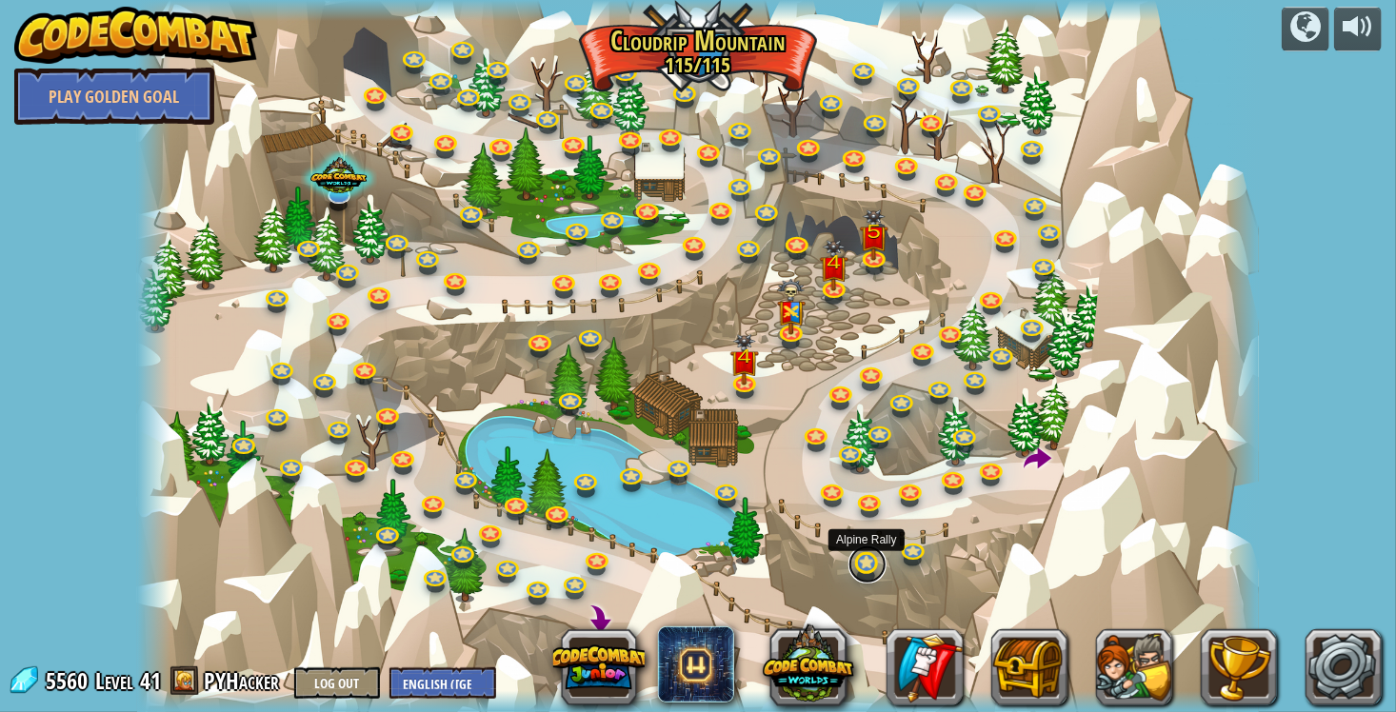
click at [862, 564] on link at bounding box center [867, 564] width 38 height 38
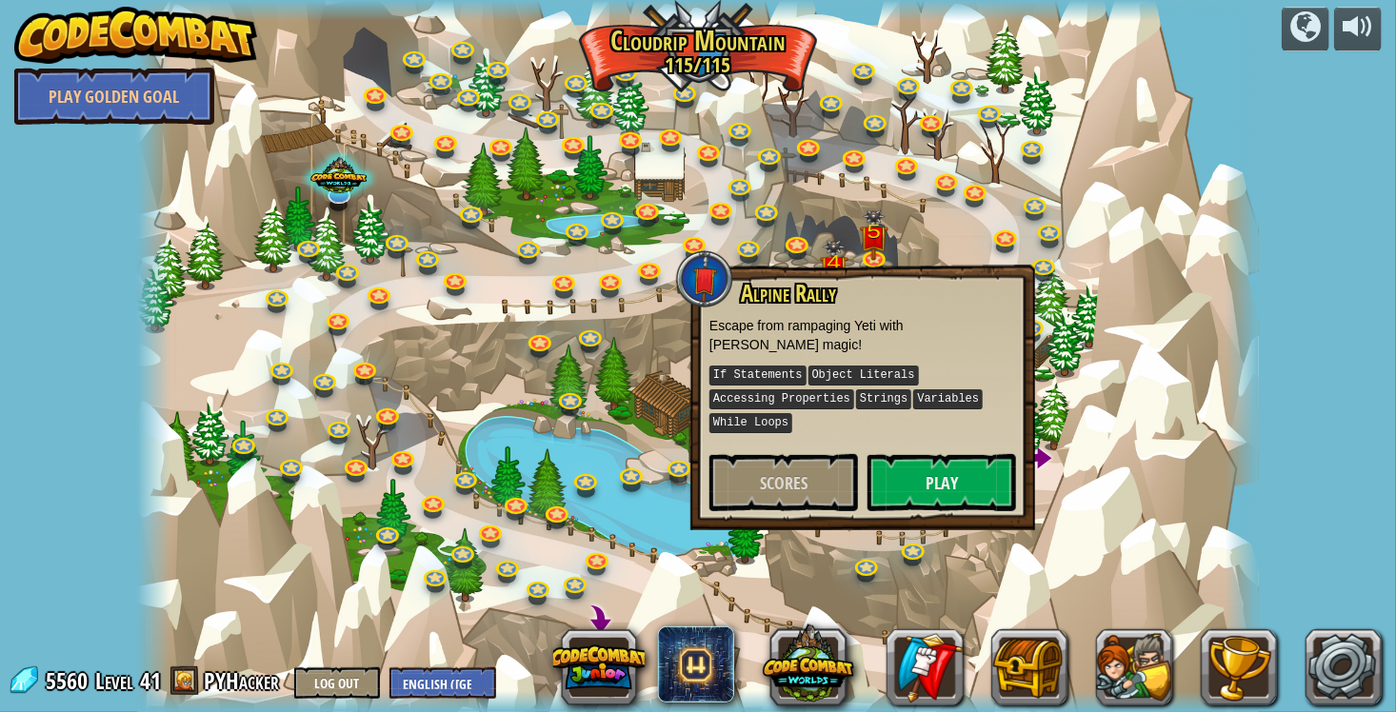
click at [590, 518] on div at bounding box center [698, 356] width 1122 height 712
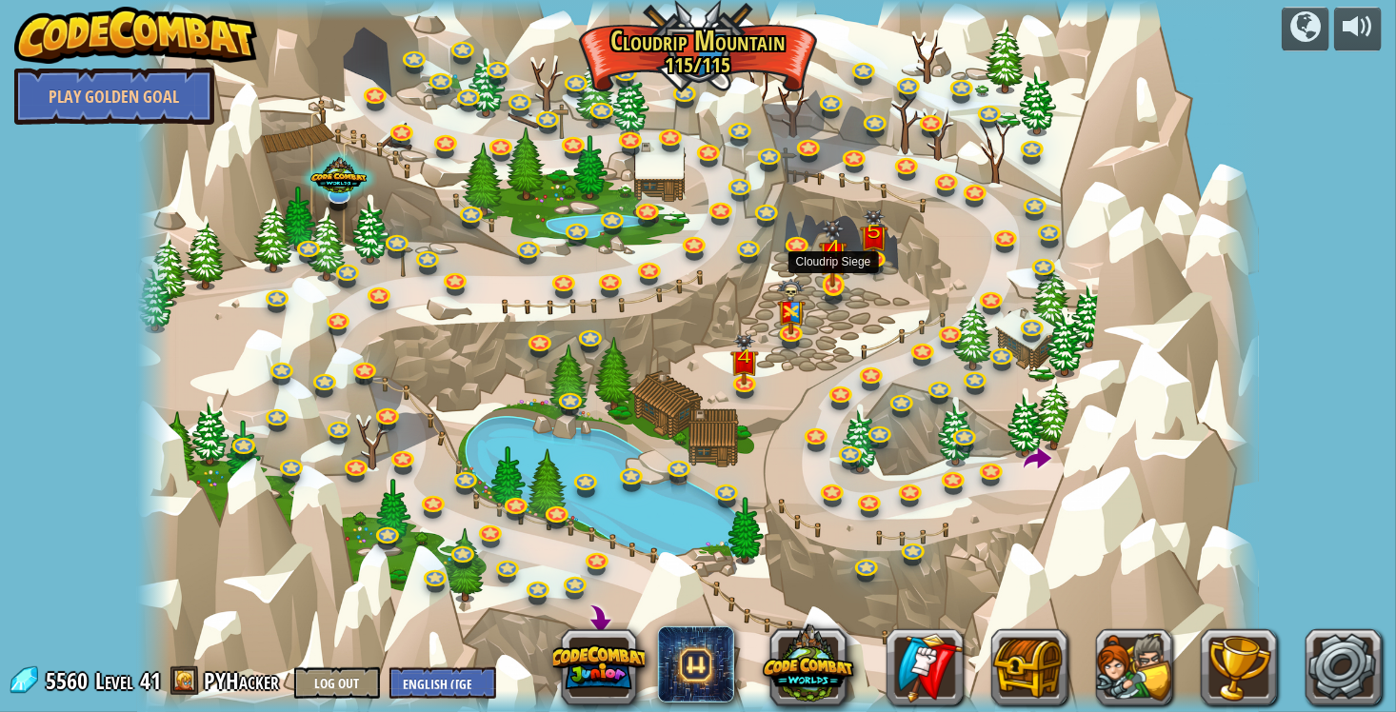
click at [836, 274] on img at bounding box center [833, 254] width 29 height 68
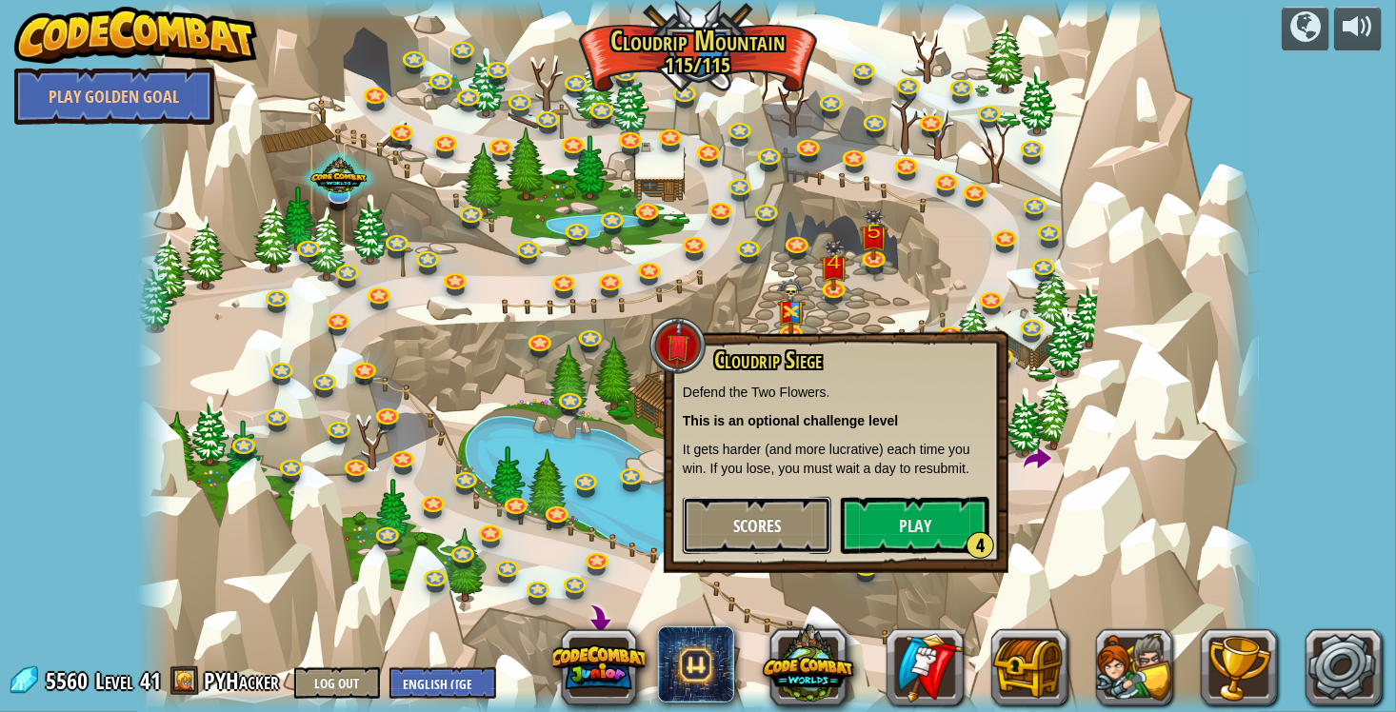
click at [810, 518] on button "Scores" at bounding box center [757, 525] width 148 height 57
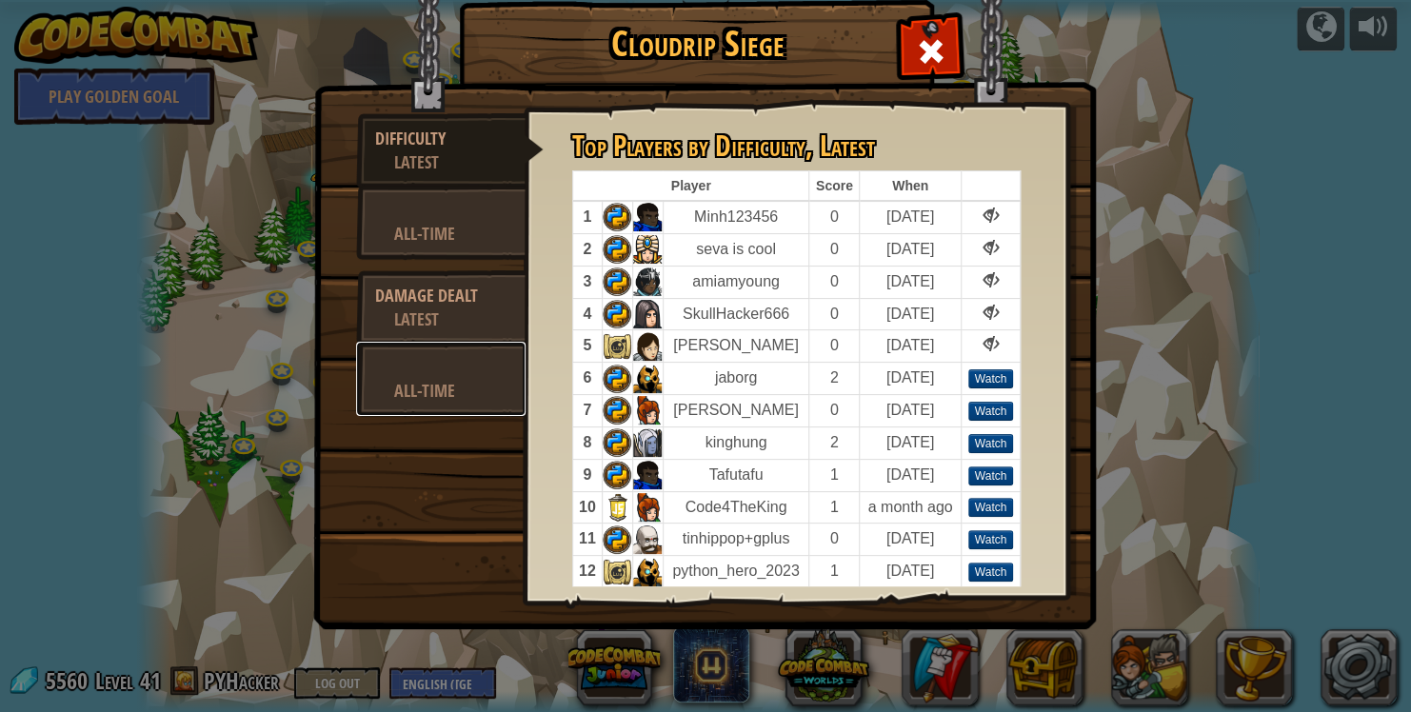
click at [483, 379] on div "All-Time" at bounding box center [450, 391] width 112 height 24
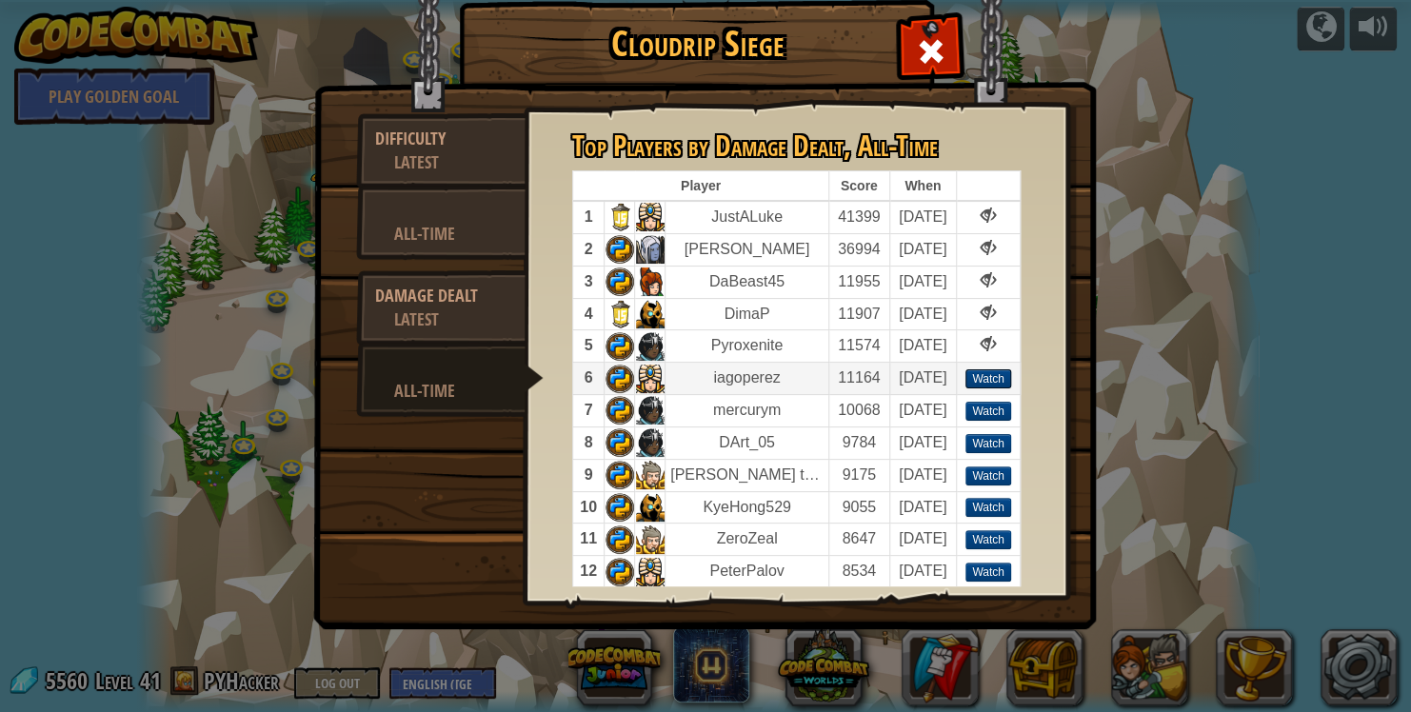
click at [995, 378] on div "Watch" at bounding box center [988, 378] width 46 height 19
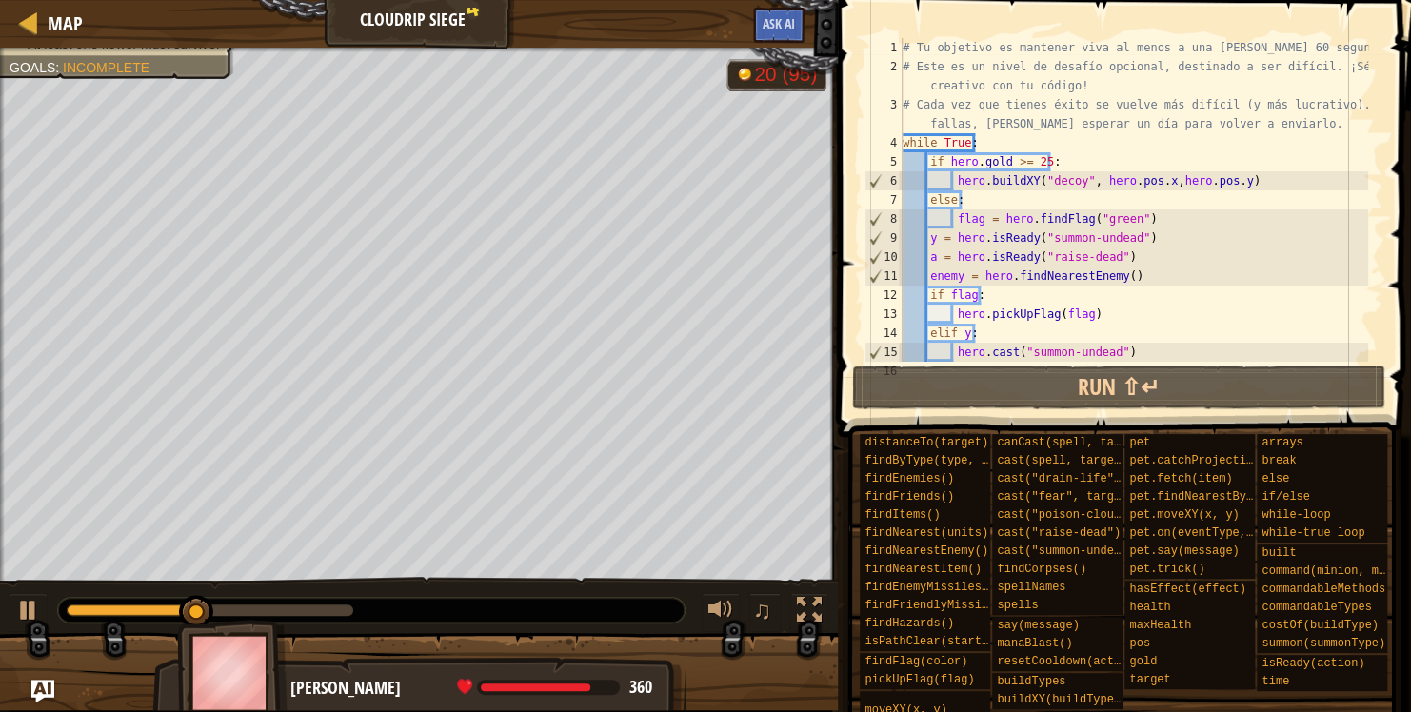
click at [82, 31] on div "Map Cloudrip Siege 4 Ask AI" at bounding box center [419, 24] width 838 height 48
click at [82, 25] on div "Map Cloudrip Siege 4 Ask AI" at bounding box center [419, 24] width 838 height 48
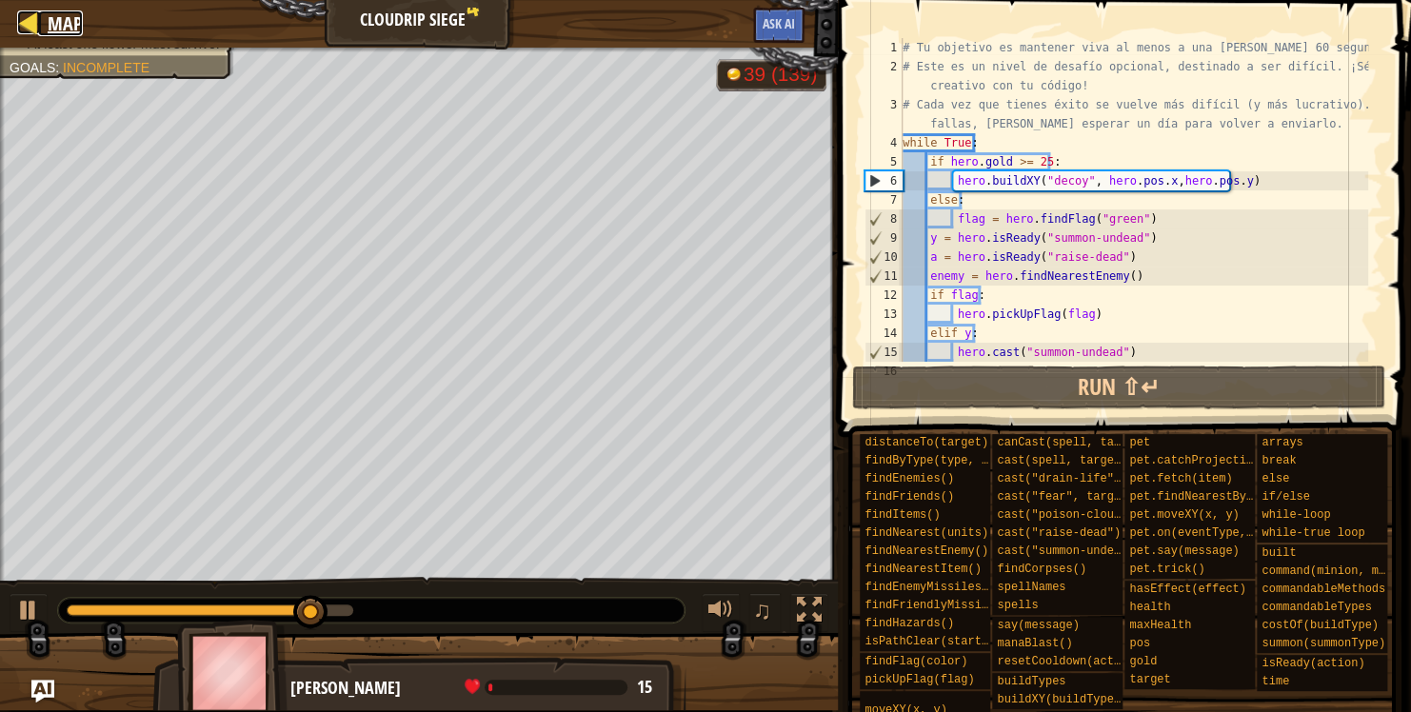
click at [73, 28] on span "Map" at bounding box center [65, 23] width 35 height 26
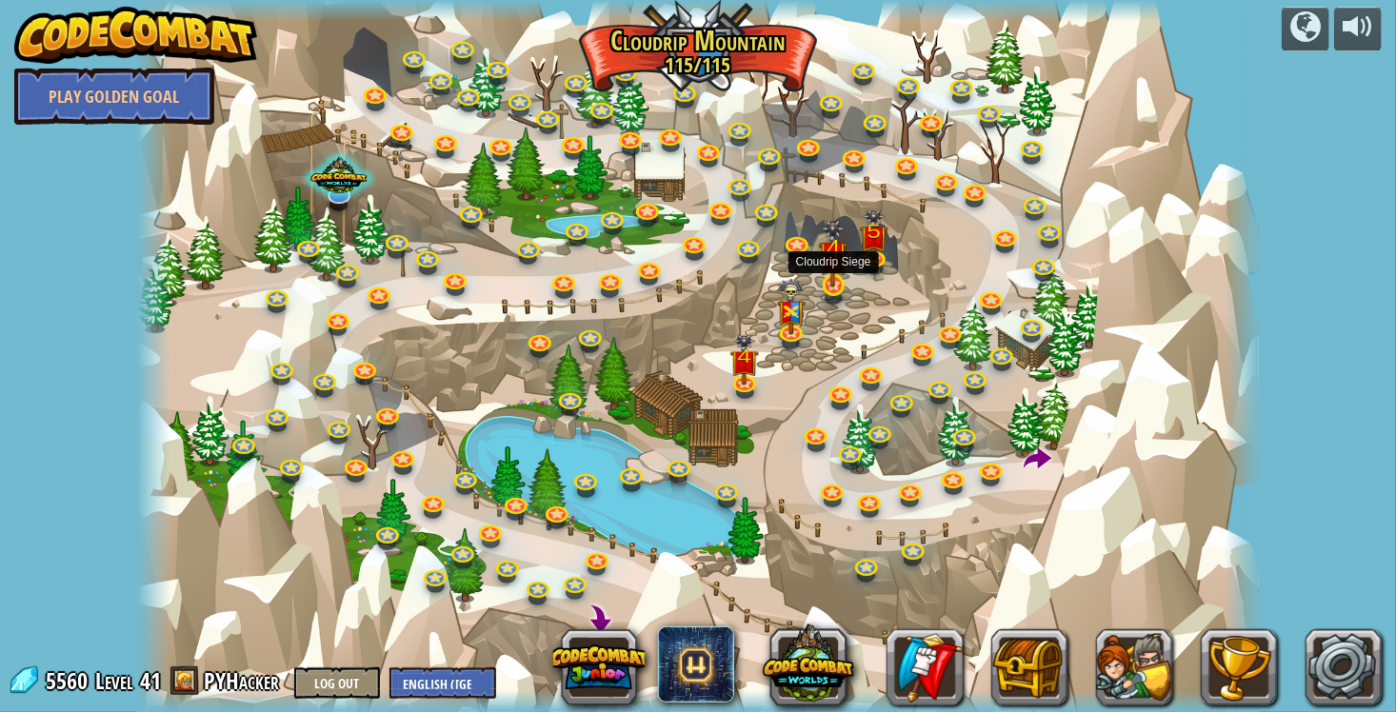
click at [842, 274] on img at bounding box center [833, 254] width 29 height 68
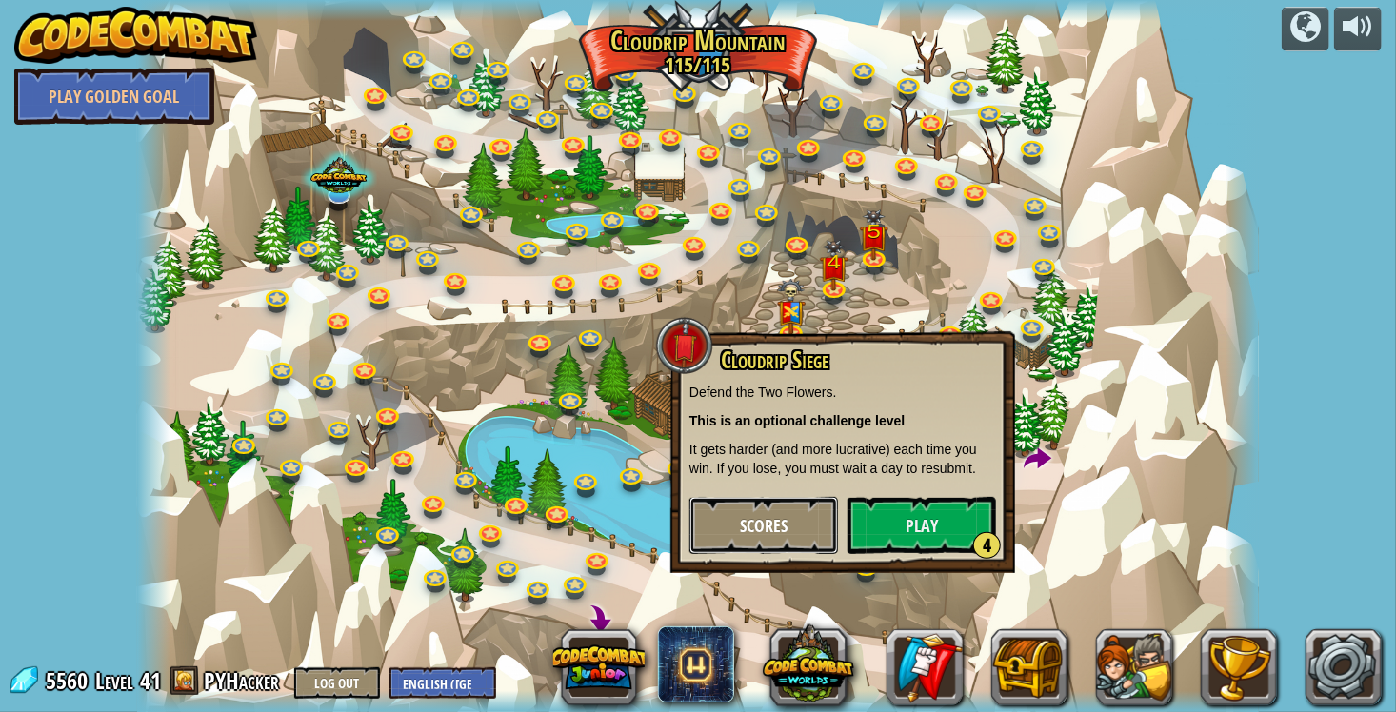
click at [793, 519] on button "Scores" at bounding box center [763, 525] width 148 height 57
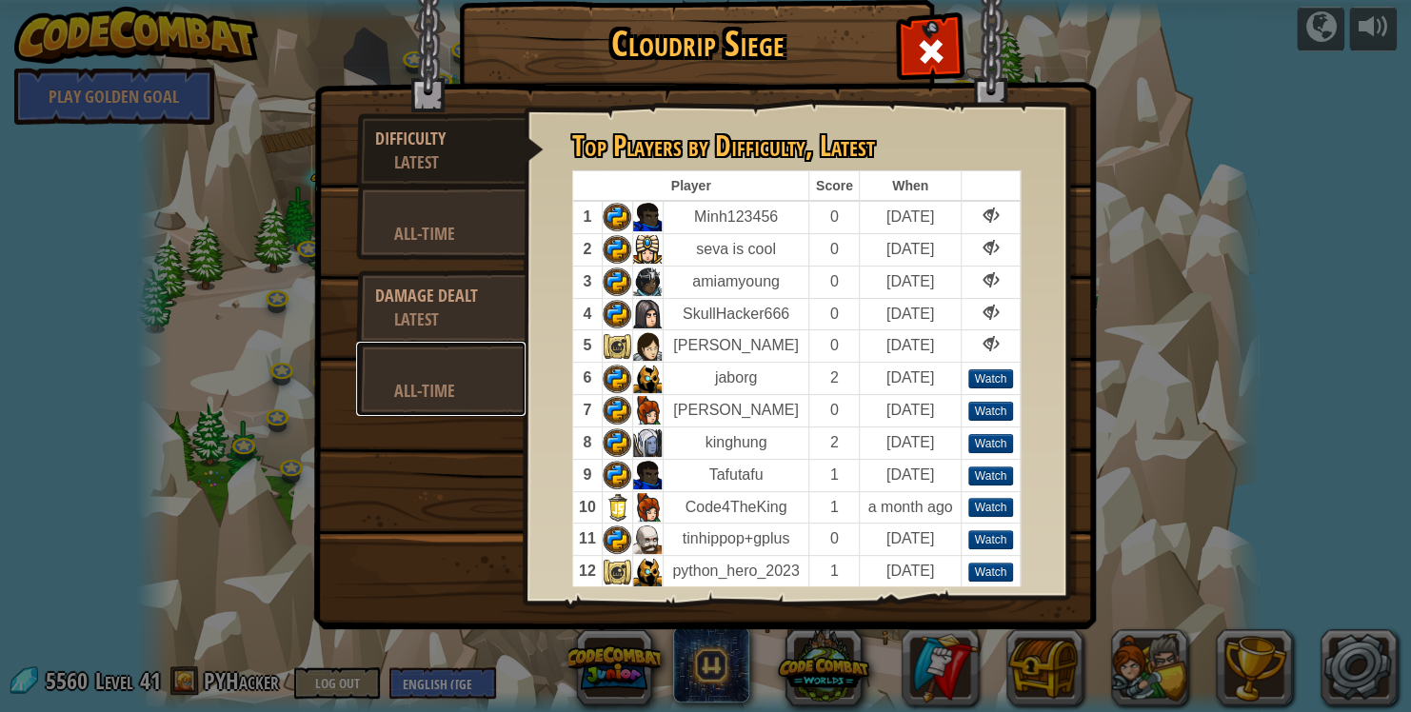
click at [450, 358] on div at bounding box center [440, 367] width 131 height 24
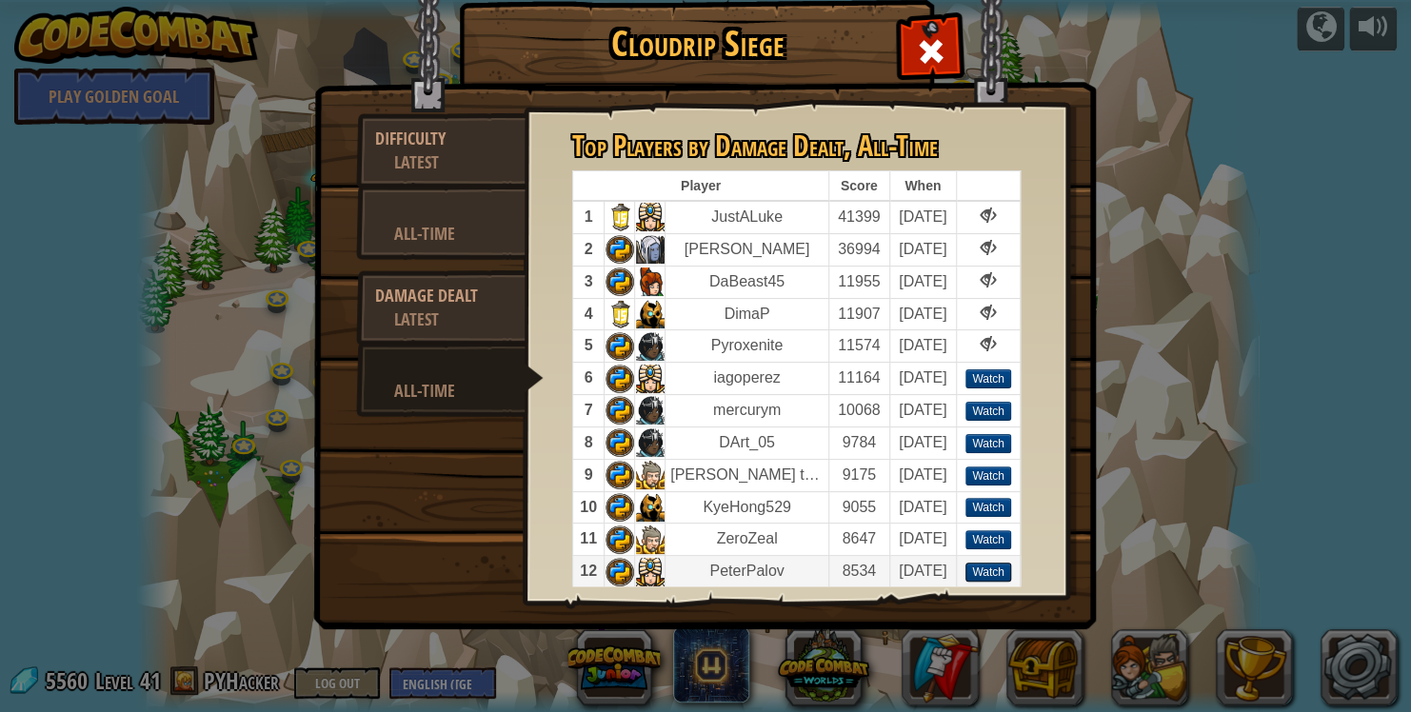
click at [993, 573] on div "Watch" at bounding box center [988, 572] width 46 height 19
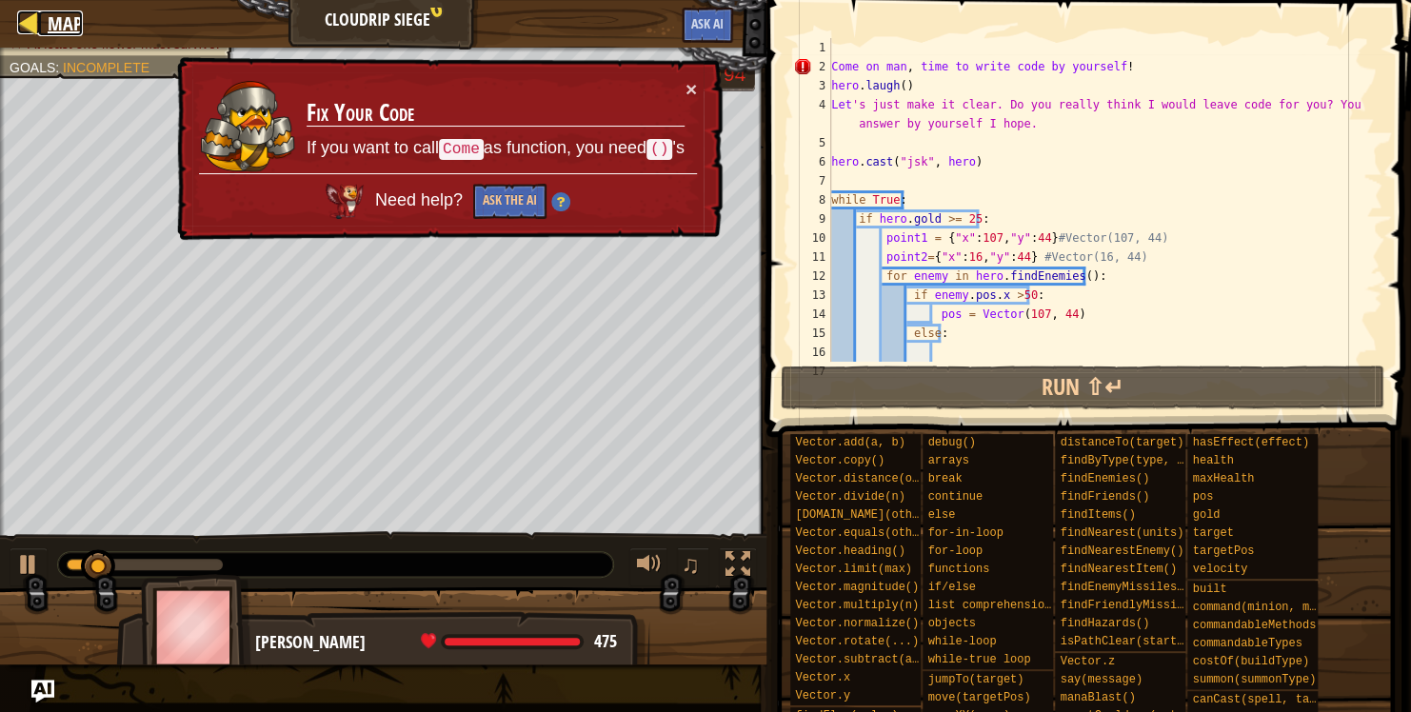
click at [64, 19] on span "Map" at bounding box center [65, 23] width 35 height 26
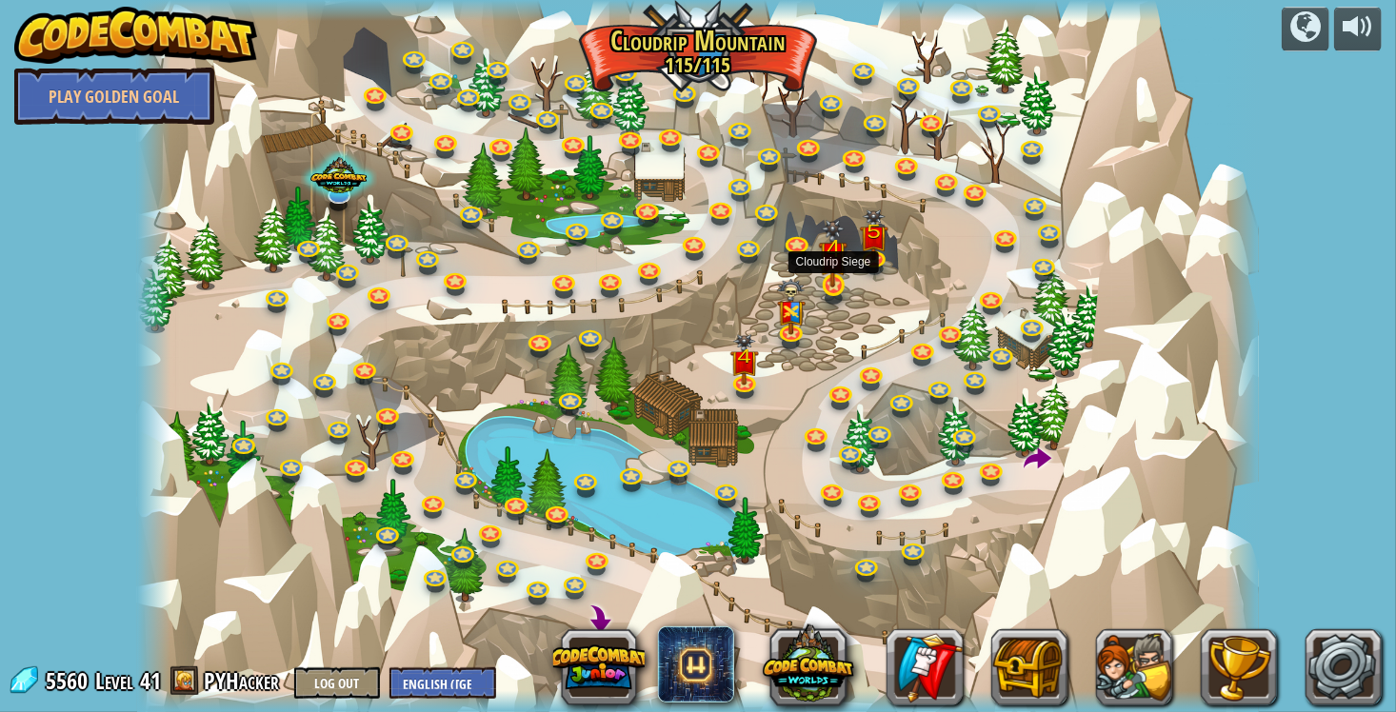
click at [831, 285] on img at bounding box center [833, 254] width 29 height 68
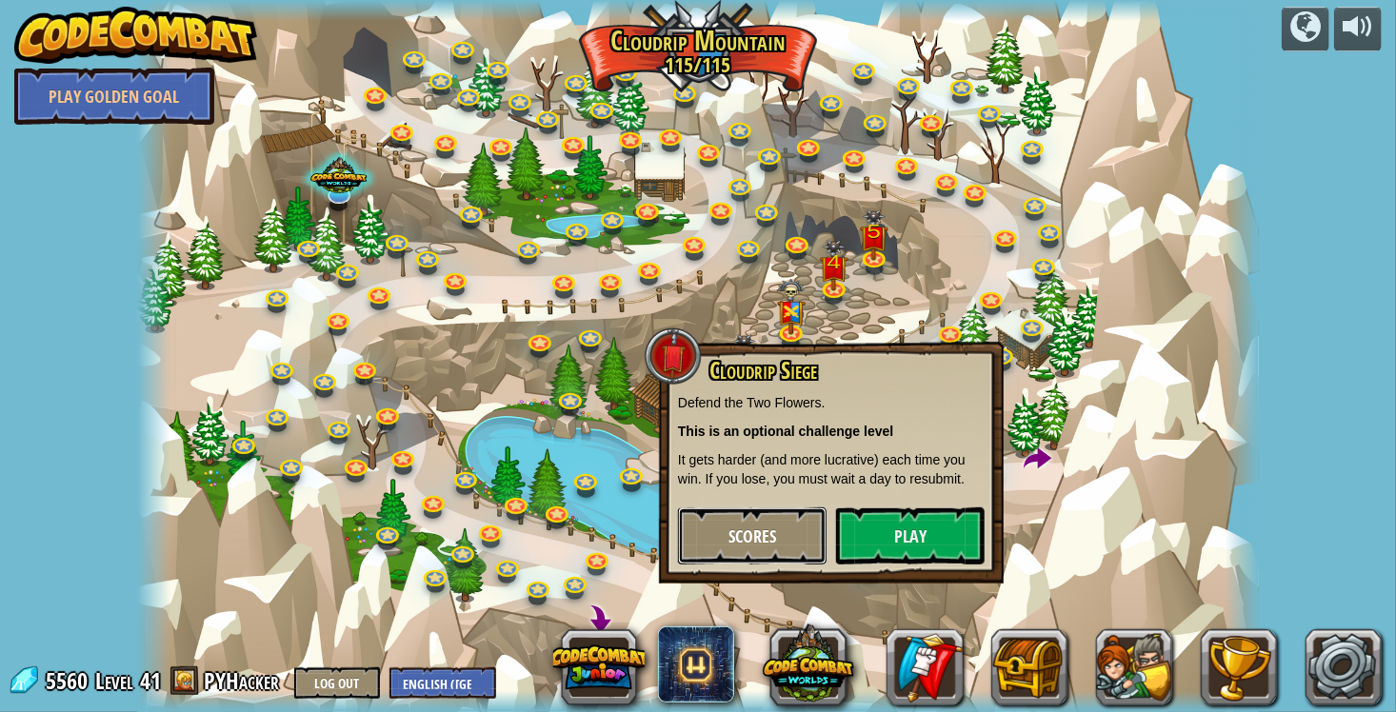
click at [756, 529] on span "Scores" at bounding box center [752, 537] width 48 height 24
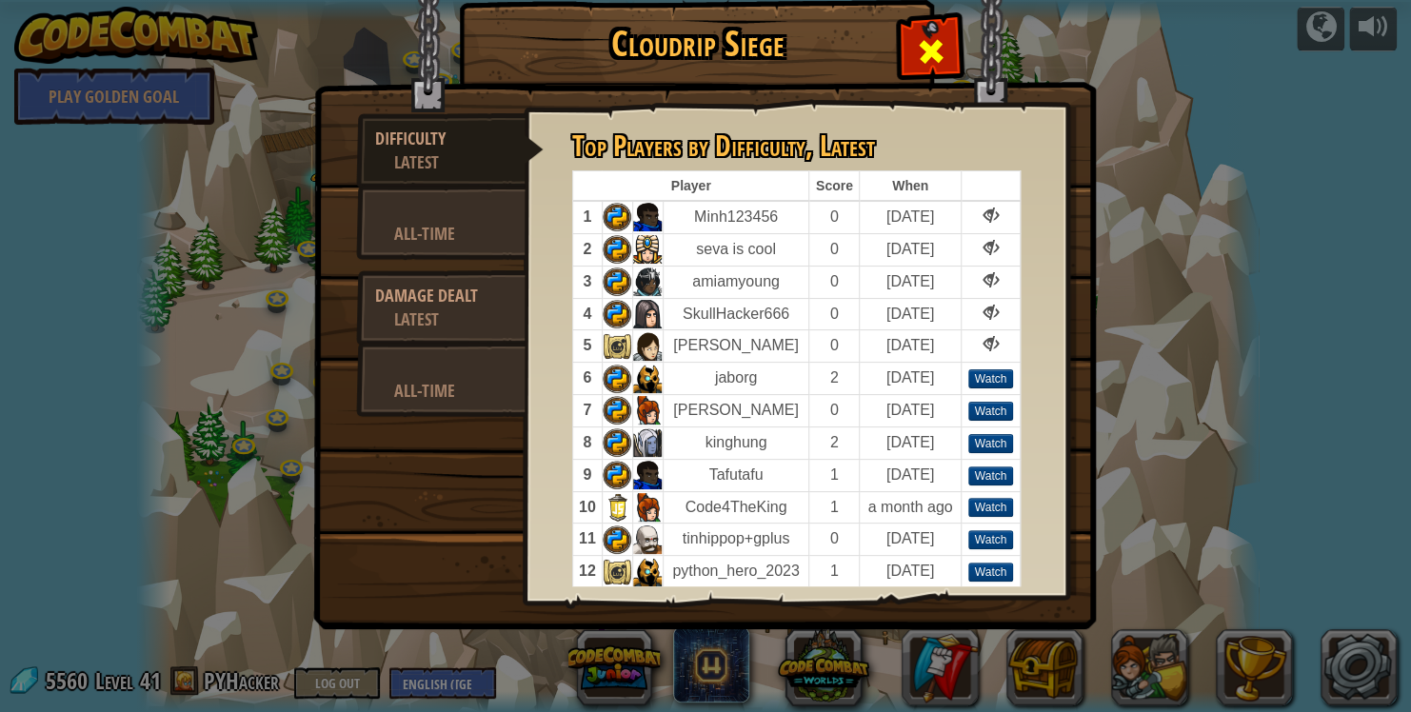
click at [907, 60] on div at bounding box center [931, 47] width 60 height 60
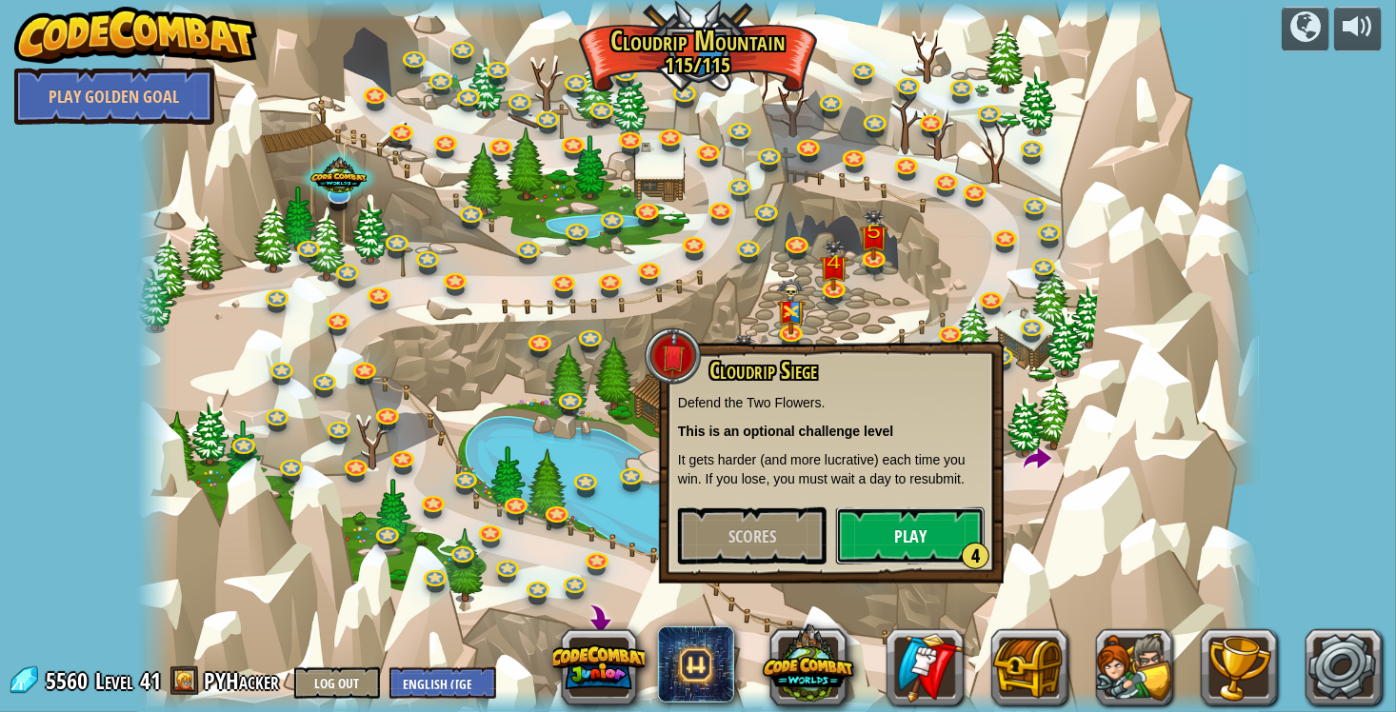
click at [934, 517] on button "Play 4" at bounding box center [910, 535] width 148 height 57
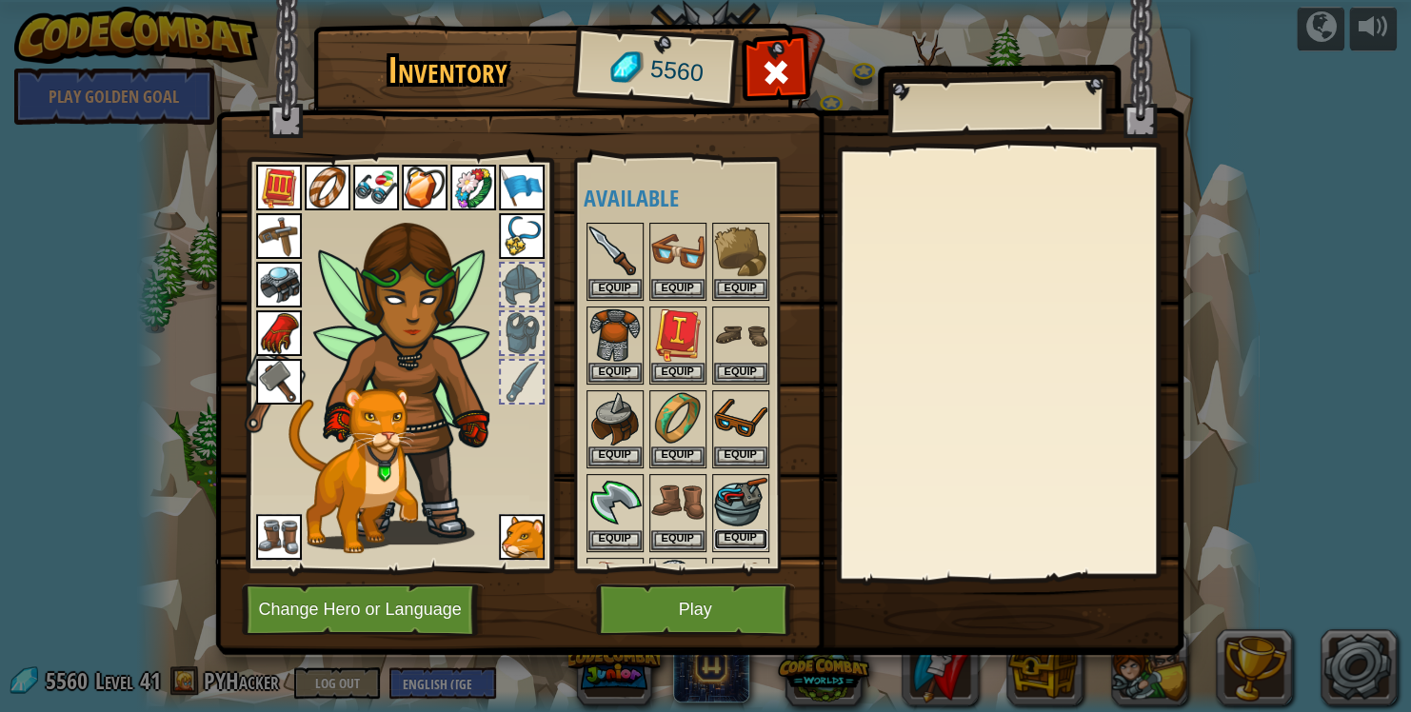
click at [743, 534] on button "Equip" at bounding box center [740, 539] width 53 height 20
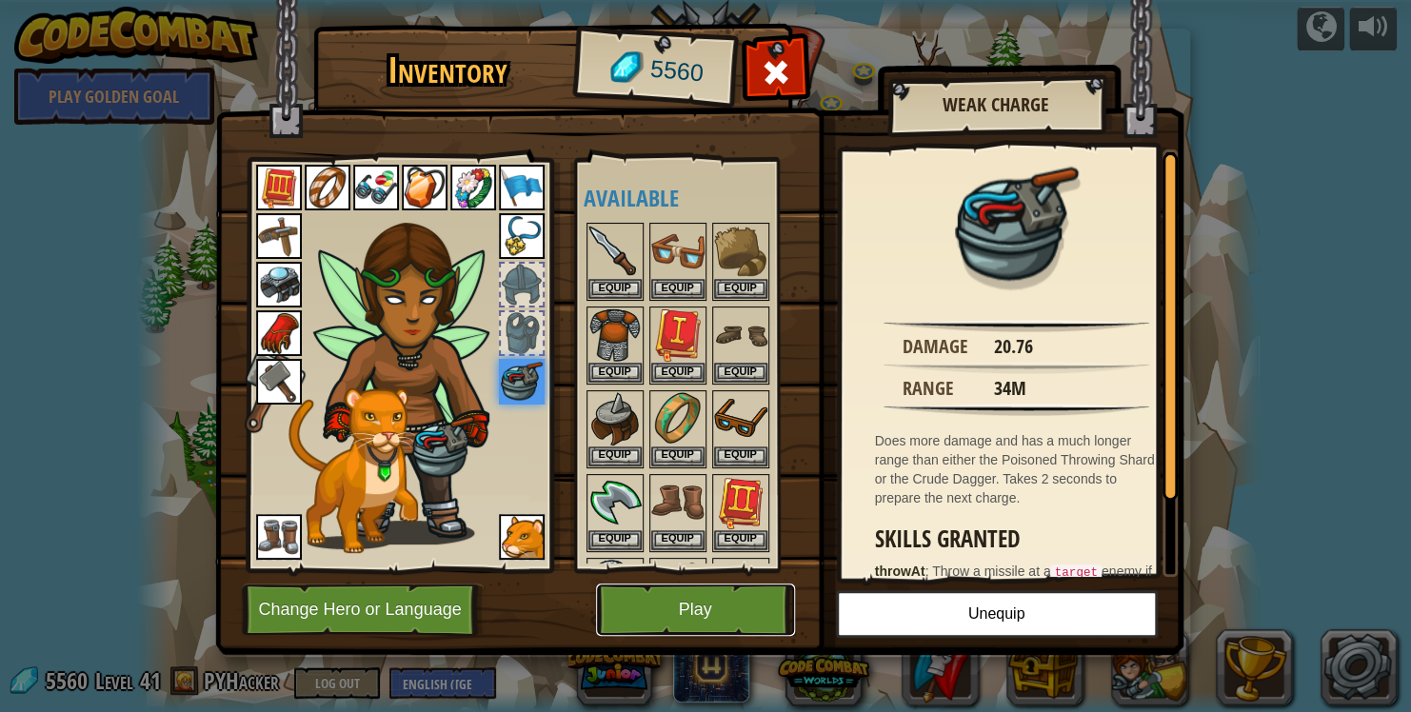
click at [700, 613] on button "Play" at bounding box center [695, 610] width 199 height 52
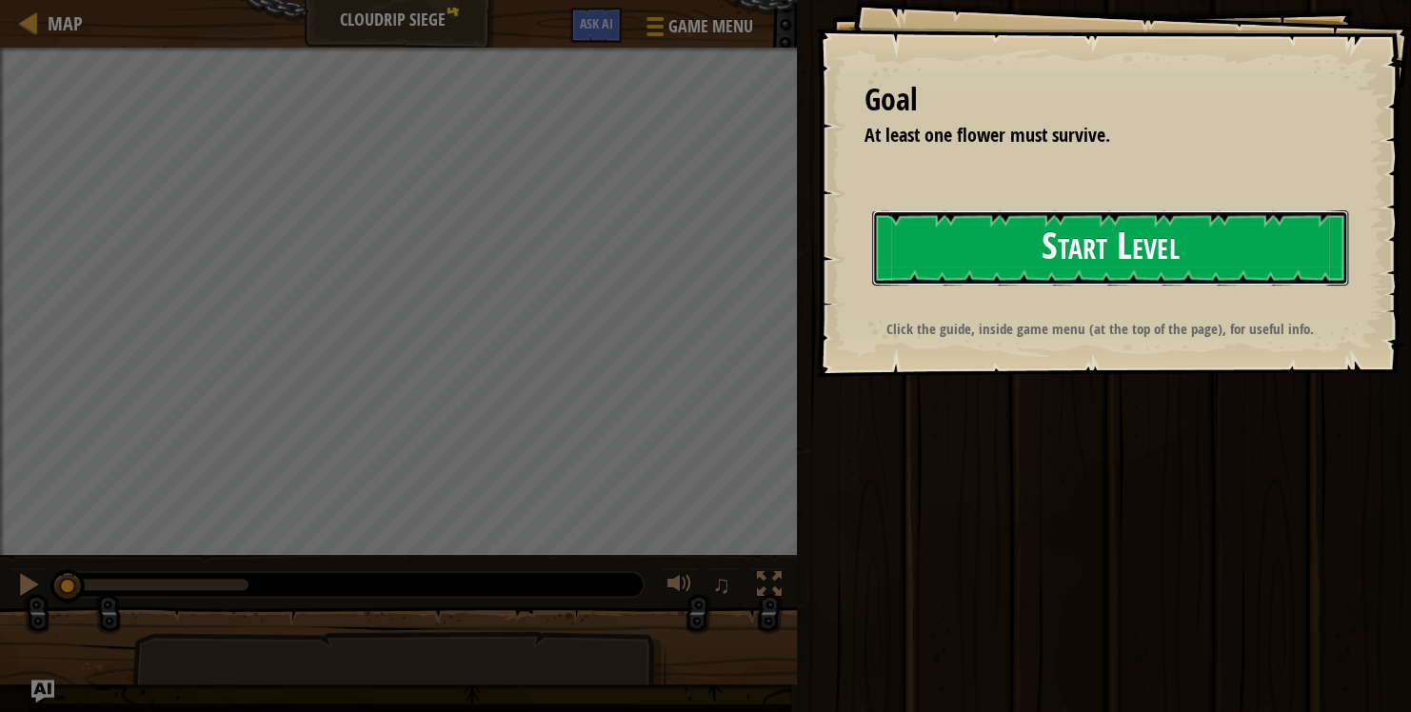
click at [1038, 230] on button "Start Level" at bounding box center [1110, 247] width 476 height 75
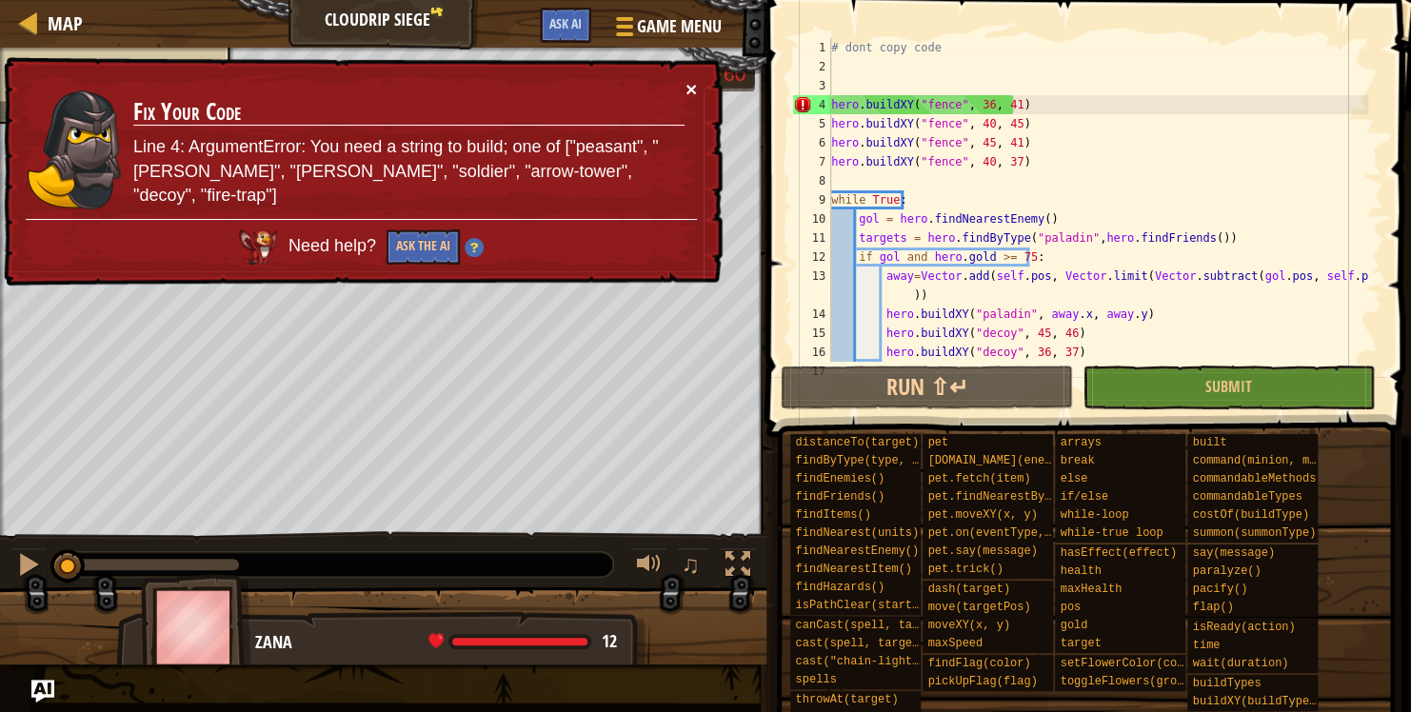
click at [690, 81] on button "×" at bounding box center [690, 89] width 11 height 20
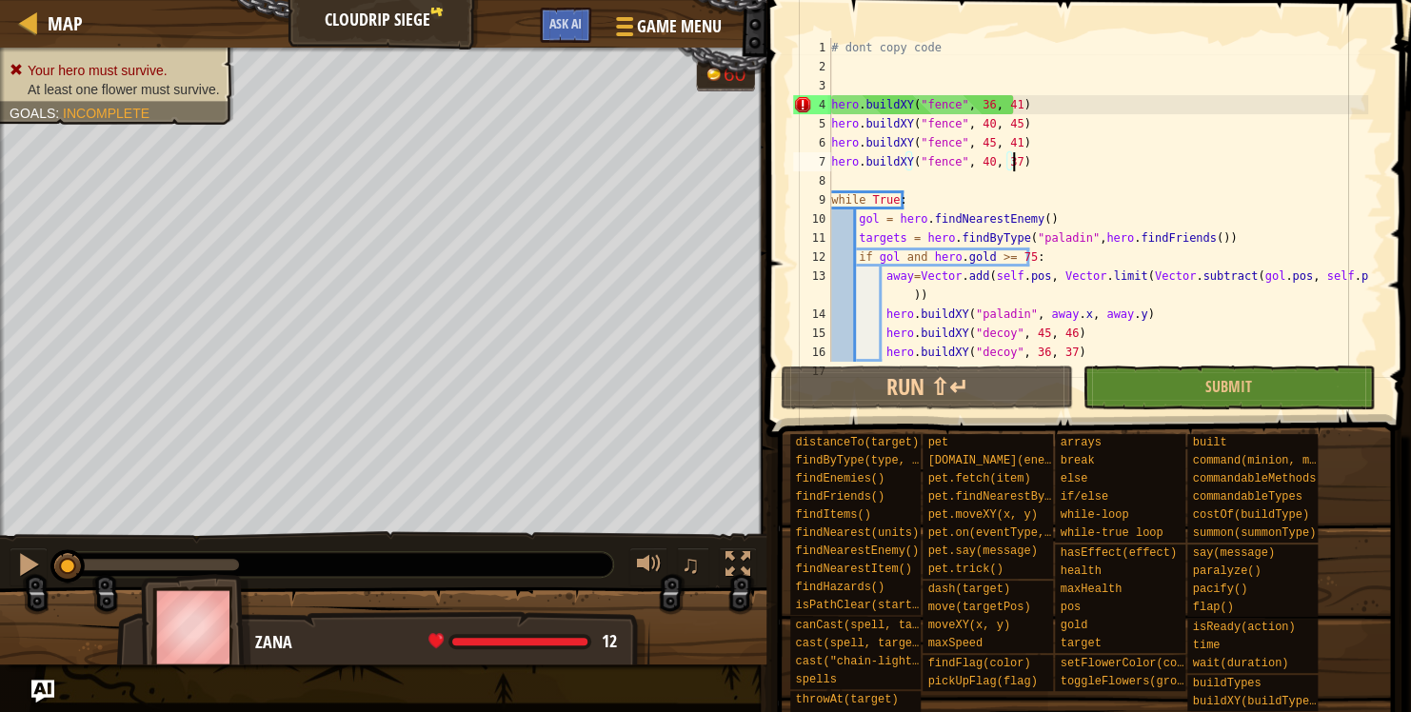
click at [1161, 162] on div "# dont copy code hero . buildXY ( "fence" , 36 , 41 ) hero . buildXY ( "fence" …" at bounding box center [1097, 219] width 541 height 362
type textarea "hero.buildXY("fence", 40, 37)"
type textarea "hero.cast("raise-dead")"
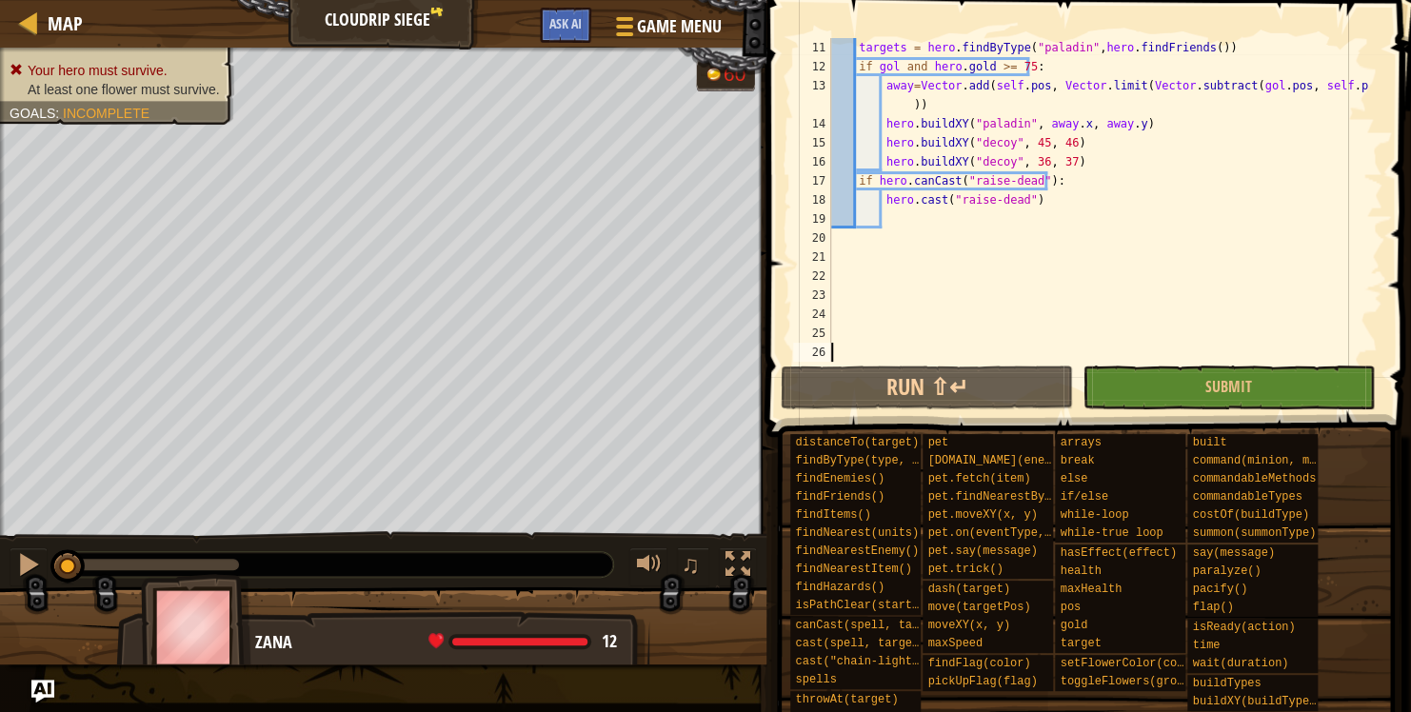
scroll to position [190, 0]
type textarea "while True:"
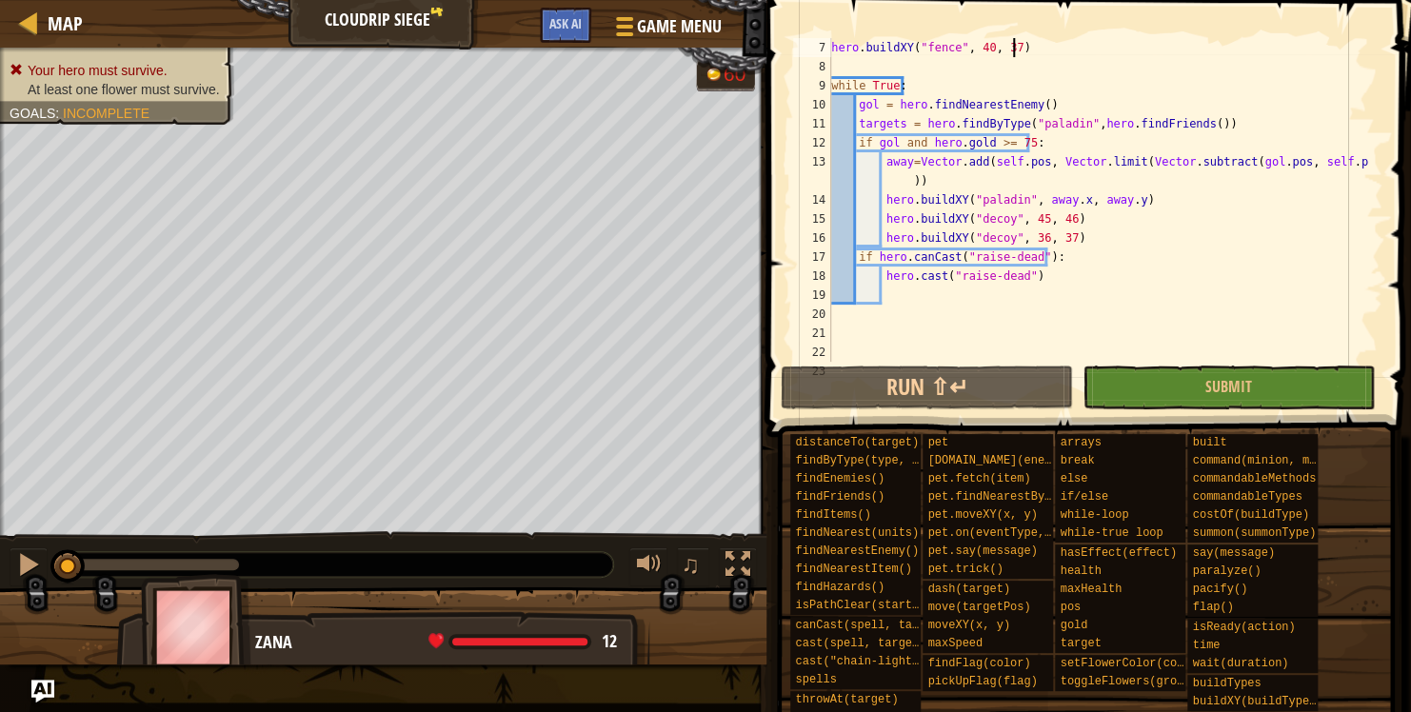
scroll to position [19, 0]
type textarea "hero.buildXY("fence", 36, 41)"
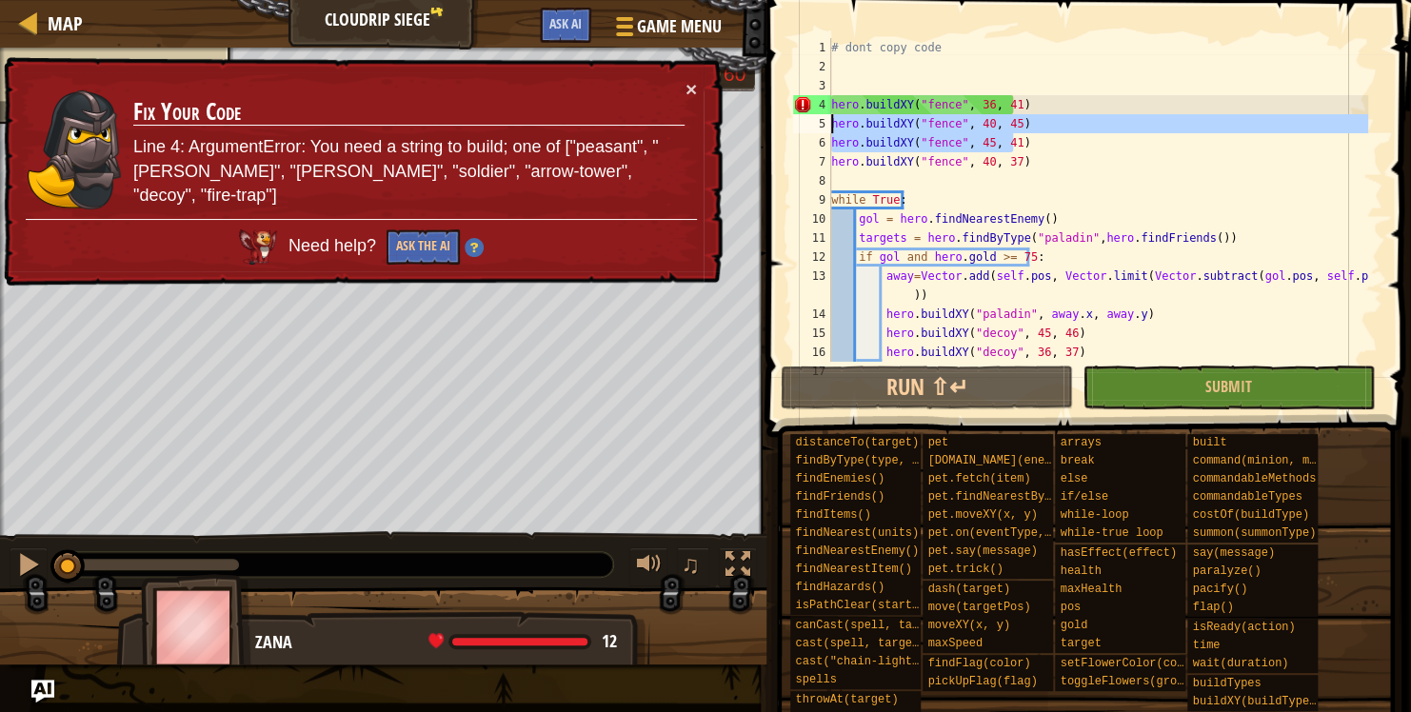
drag, startPoint x: 1052, startPoint y: 134, endPoint x: 864, endPoint y: 122, distance: 187.9
click at [812, 114] on div "# dont copy code 1 2 3 4 5 6 7 8 9 10 11 12 13 14 15 16 17 # dont copy code her…" at bounding box center [1085, 200] width 593 height 324
type textarea "hero.buildXY("fence", 40, 45) hero.buildXY("fence", 45, 41)"
click at [1056, 175] on div "# dont copy code hero . buildXY ( "fence" , 36 , 41 ) hero . buildXY ( "fence" …" at bounding box center [1097, 219] width 541 height 362
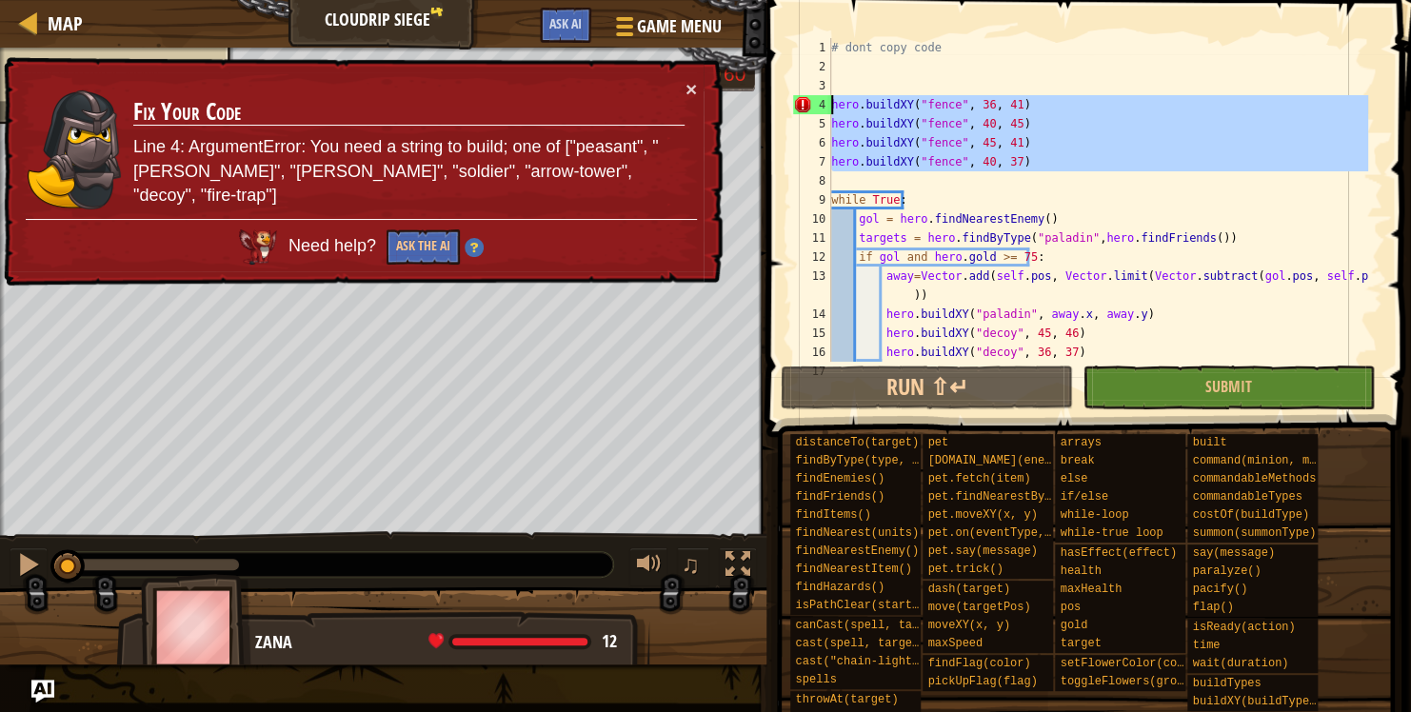
drag, startPoint x: 1053, startPoint y: 173, endPoint x: 780, endPoint y: 105, distance: 281.7
click at [780, 105] on div "1 2 3 4 5 6 7 8 9 10 11 12 13 14 15 16 17 # dont copy code hero . buildXY ( "fe…" at bounding box center [1086, 256] width 650 height 493
type textarea "hero.buildXY("fence", 36, 41) hero.buildXY("fence", 40, 45)"
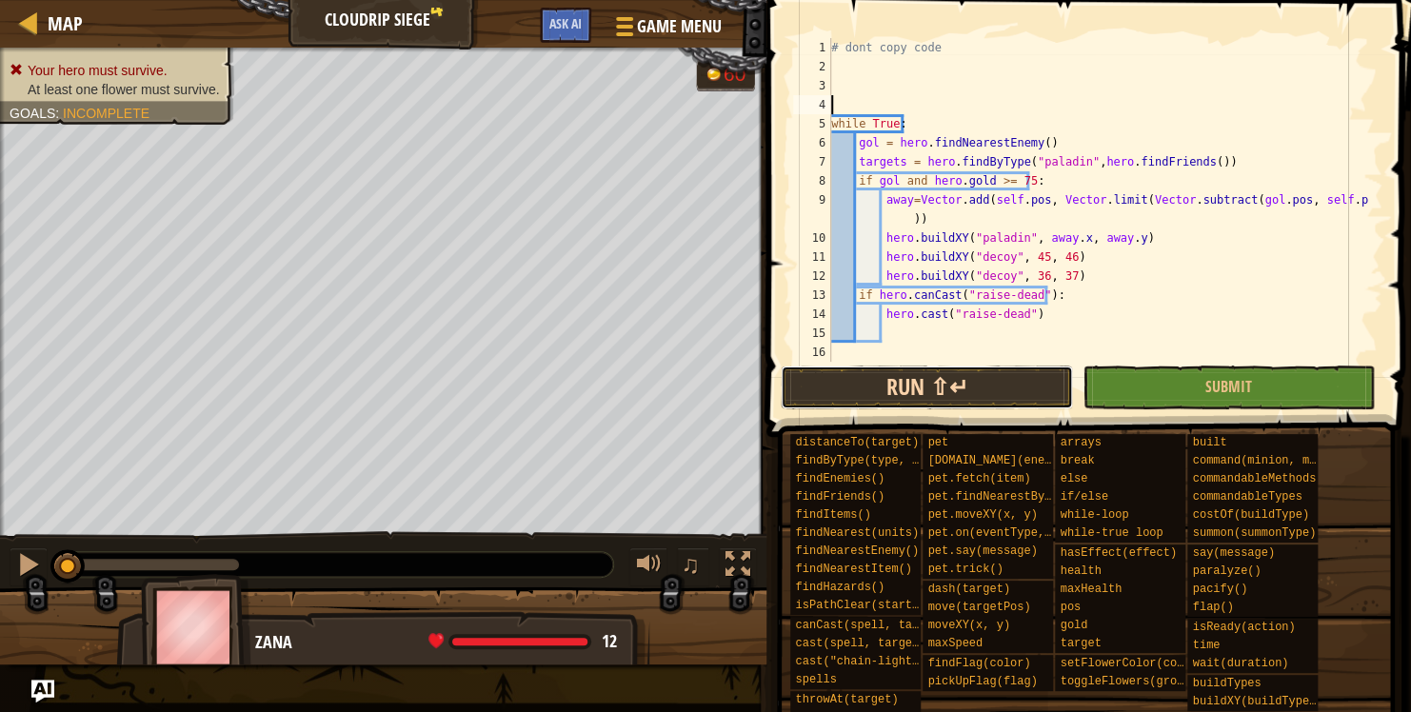
click at [1053, 405] on button "Run ⇧↵" at bounding box center [927, 388] width 292 height 44
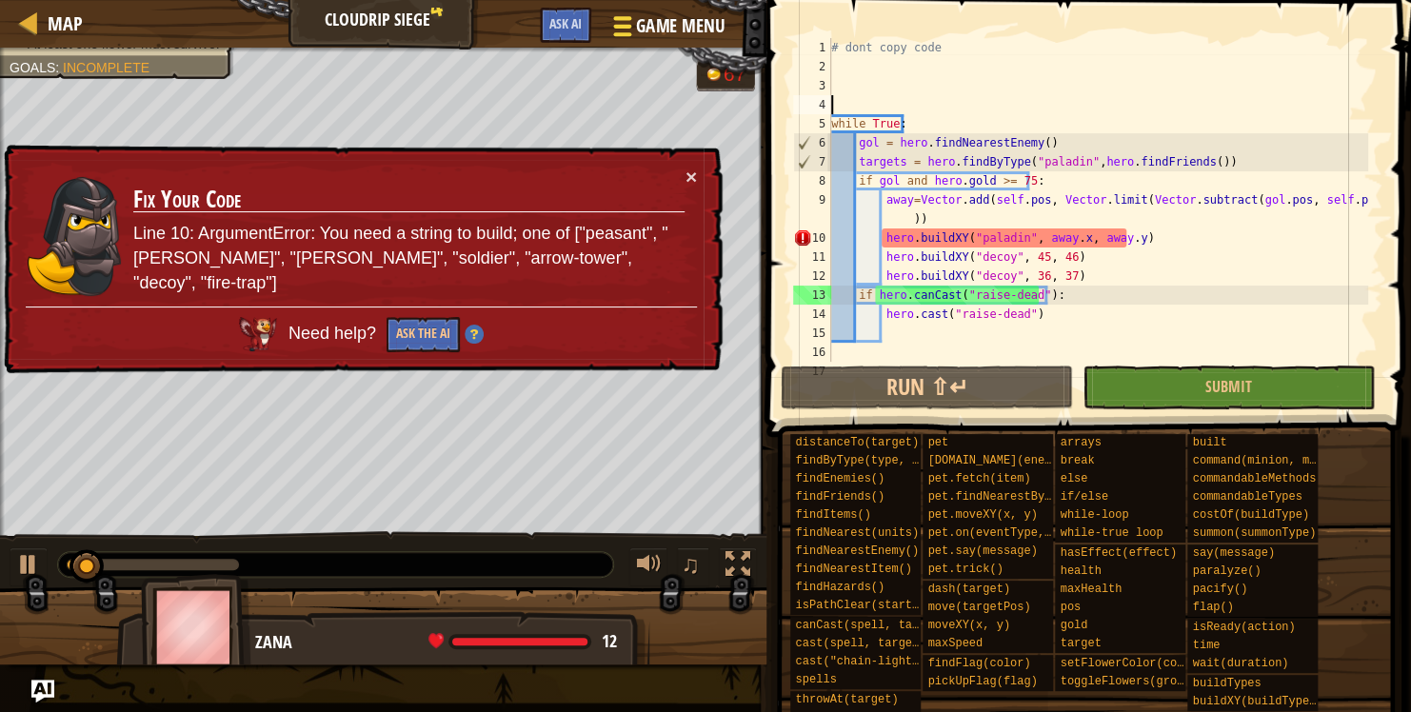
click at [655, 30] on span "Game Menu" at bounding box center [679, 26] width 89 height 26
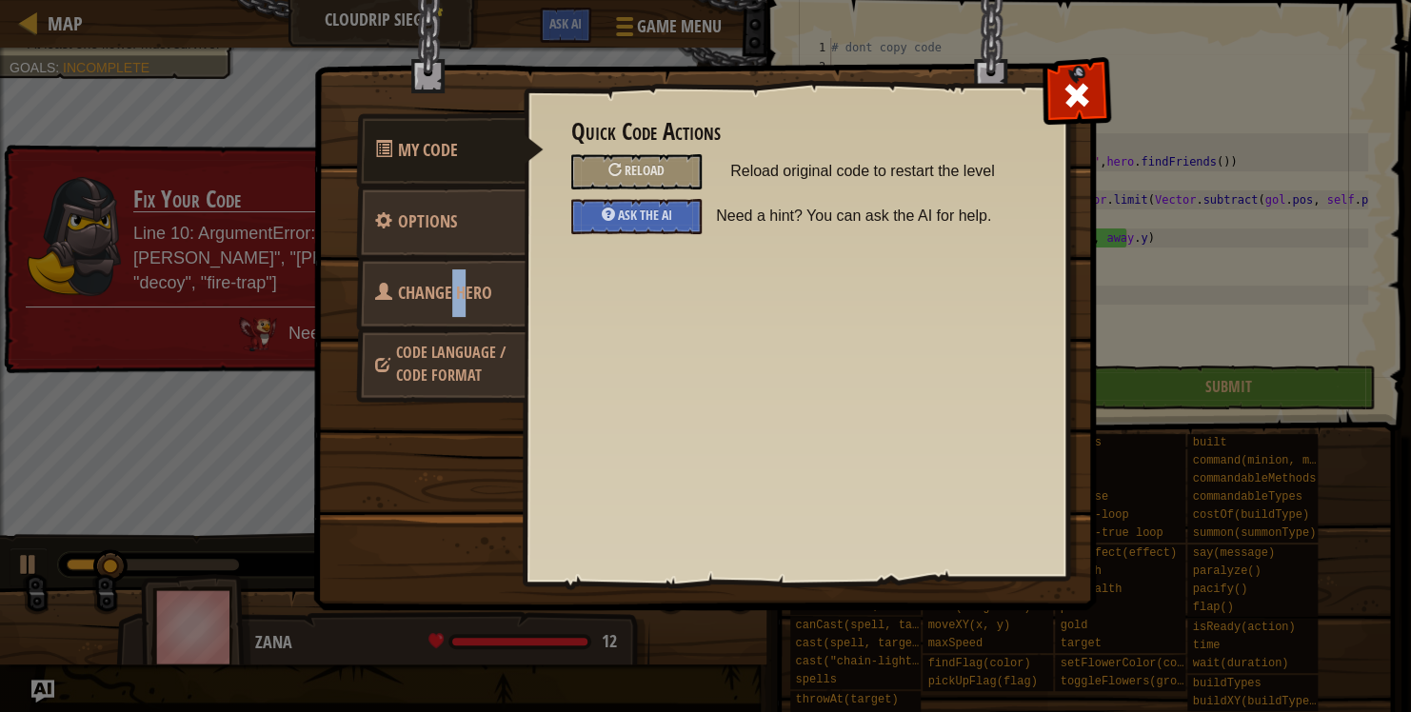
drag, startPoint x: 451, startPoint y: 310, endPoint x: 464, endPoint y: 324, distance: 18.2
click at [464, 324] on link "Change Hero" at bounding box center [440, 293] width 169 height 74
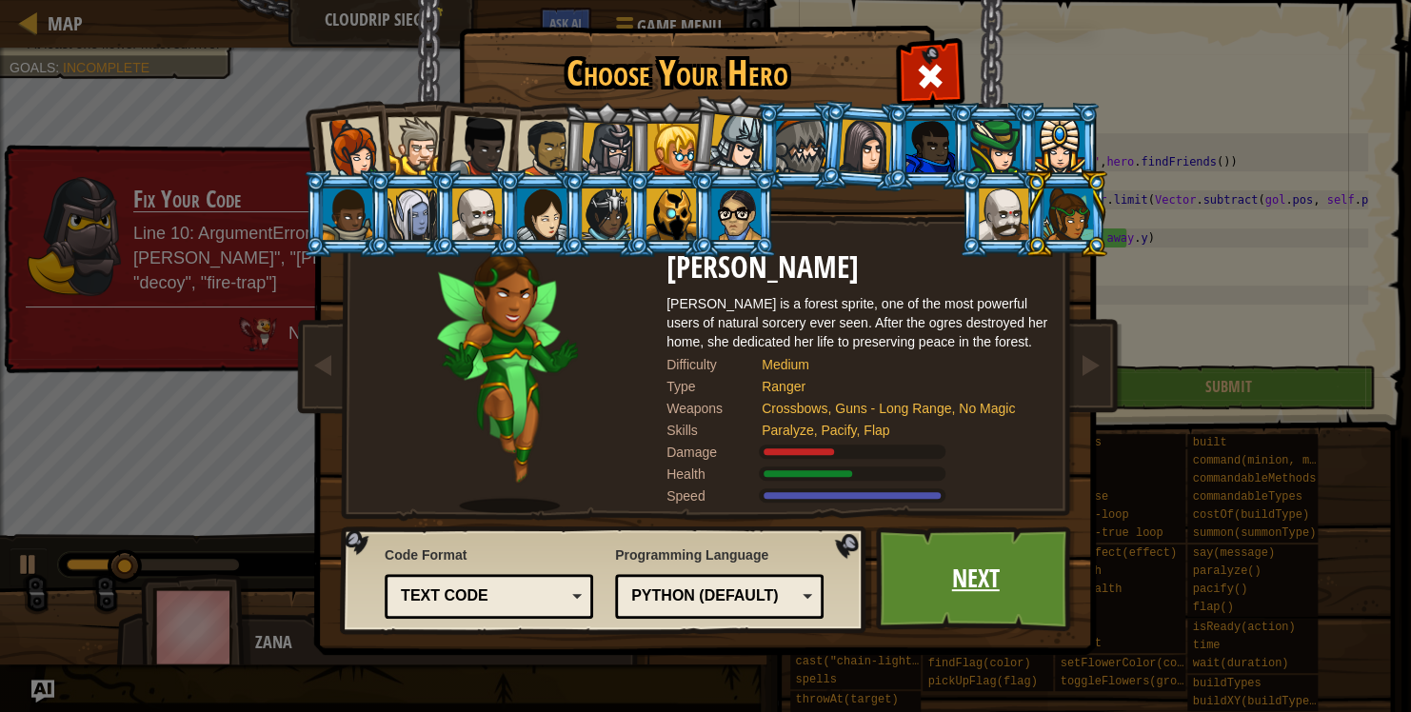
click at [914, 541] on link "Next" at bounding box center [975, 578] width 199 height 105
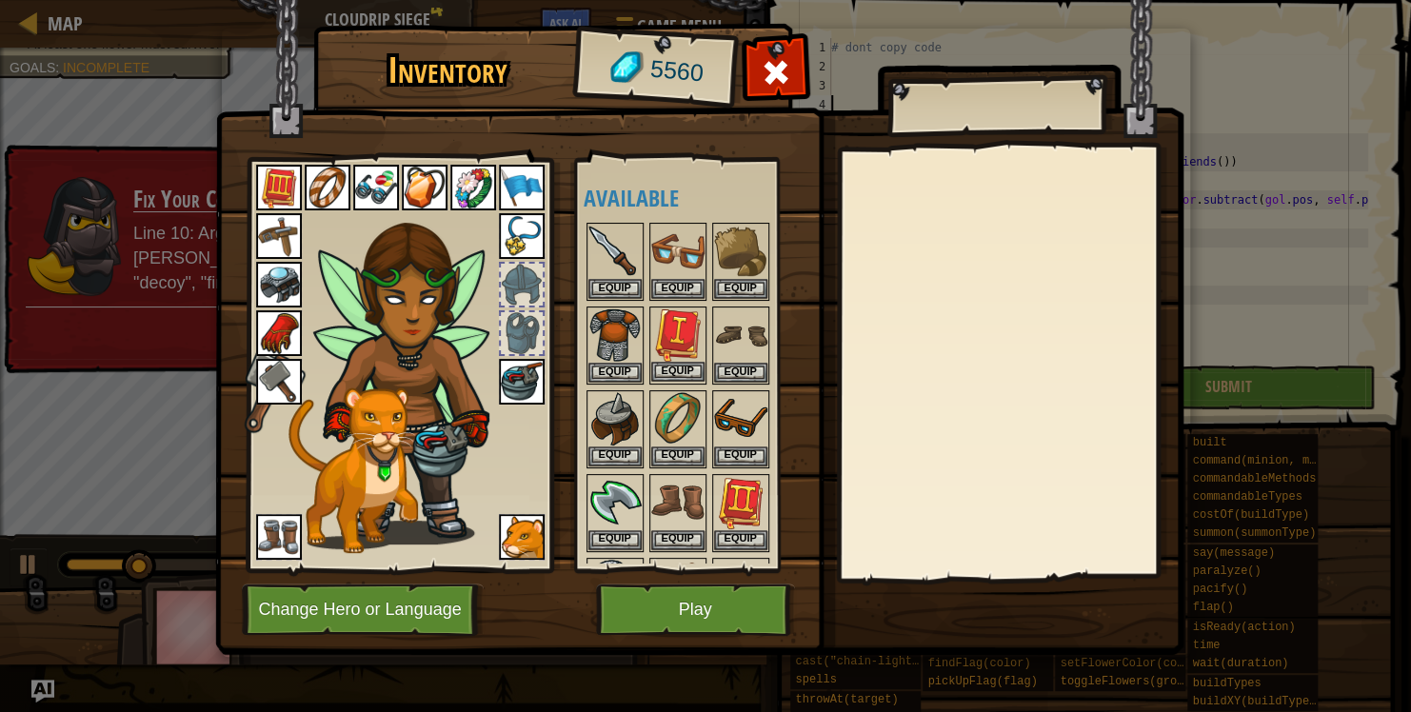
click at [703, 379] on div "Equip" at bounding box center [677, 346] width 57 height 78
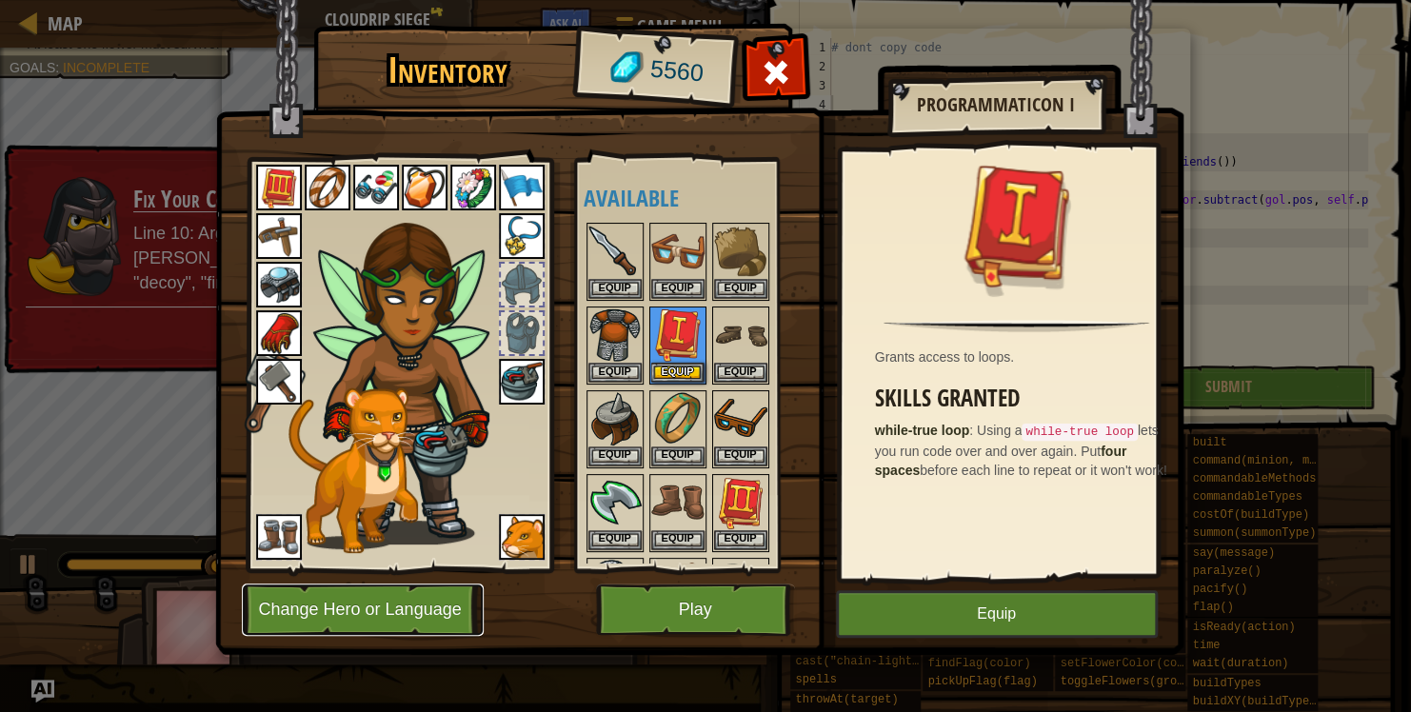
click at [327, 617] on button "Change Hero or Language" at bounding box center [363, 610] width 242 height 52
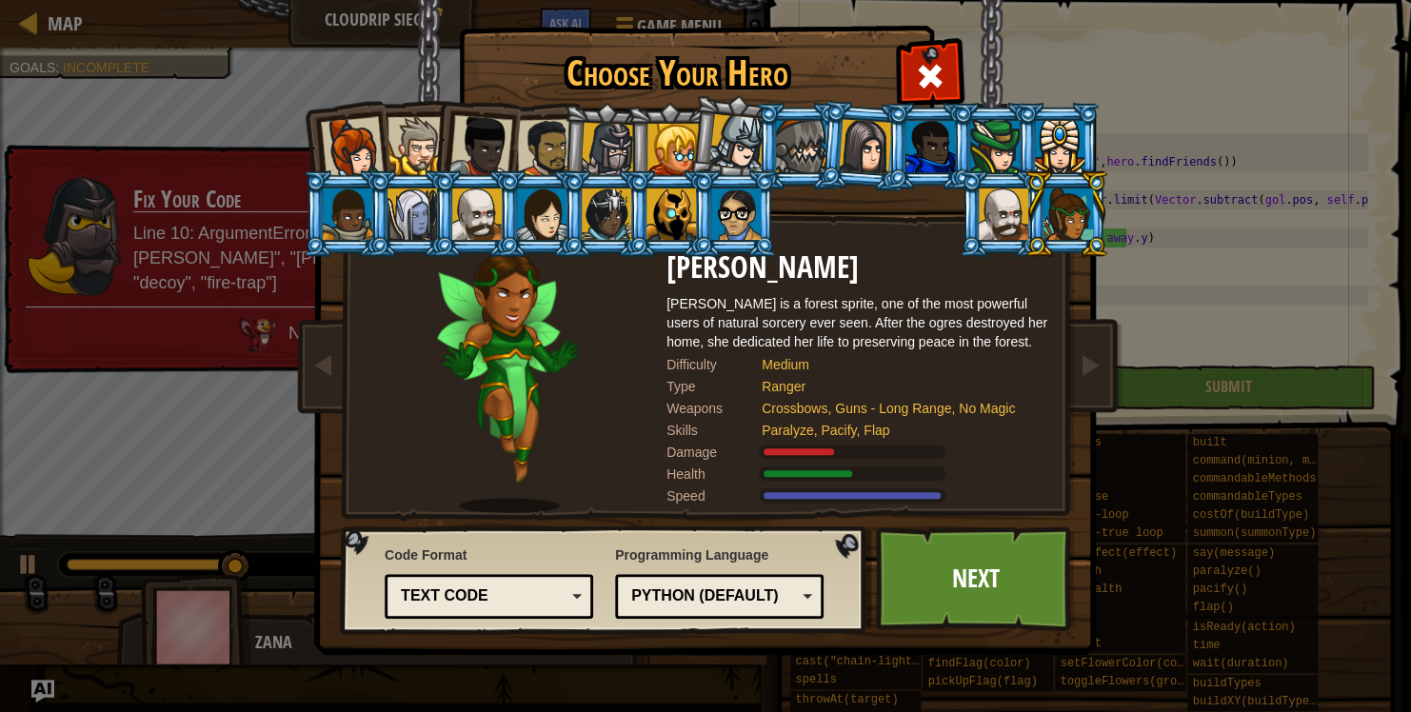
click at [940, 121] on div at bounding box center [929, 146] width 49 height 51
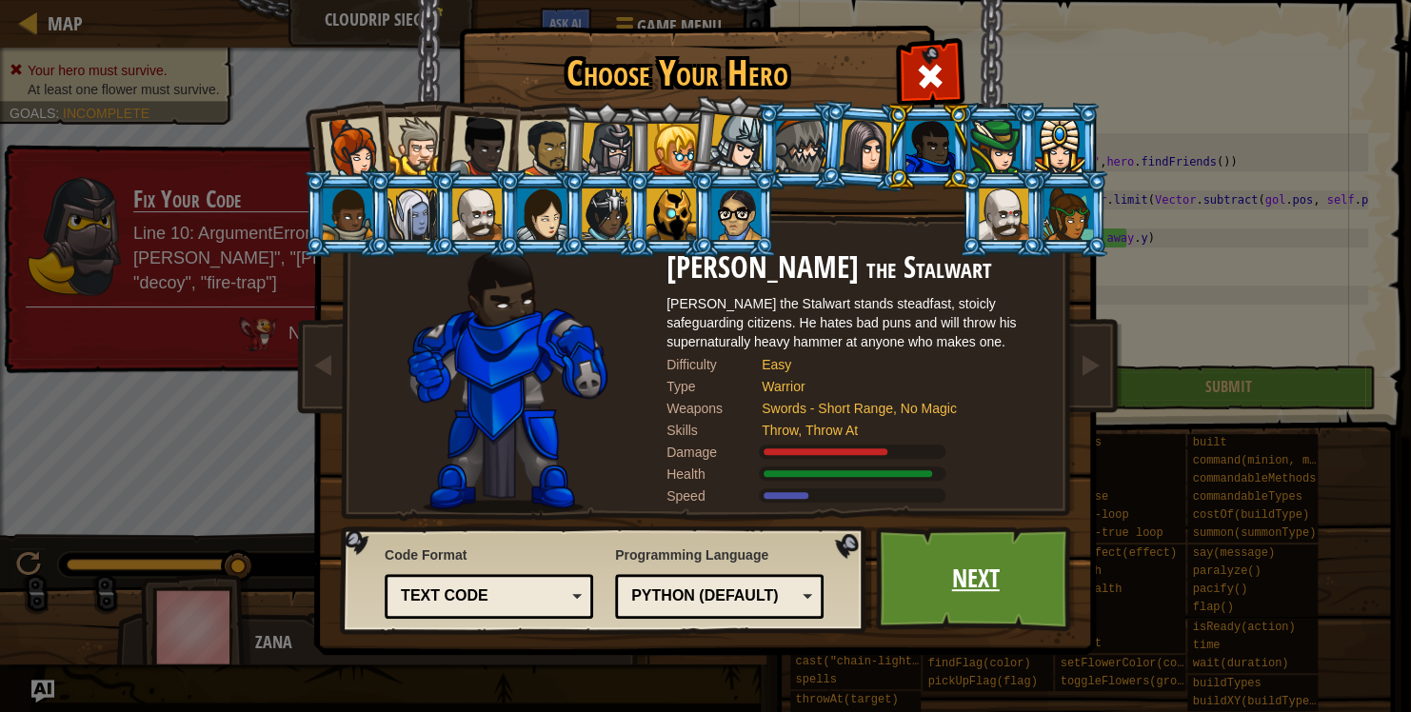
click at [1017, 584] on link "Next" at bounding box center [975, 578] width 199 height 105
